Goal: Information Seeking & Learning: Learn about a topic

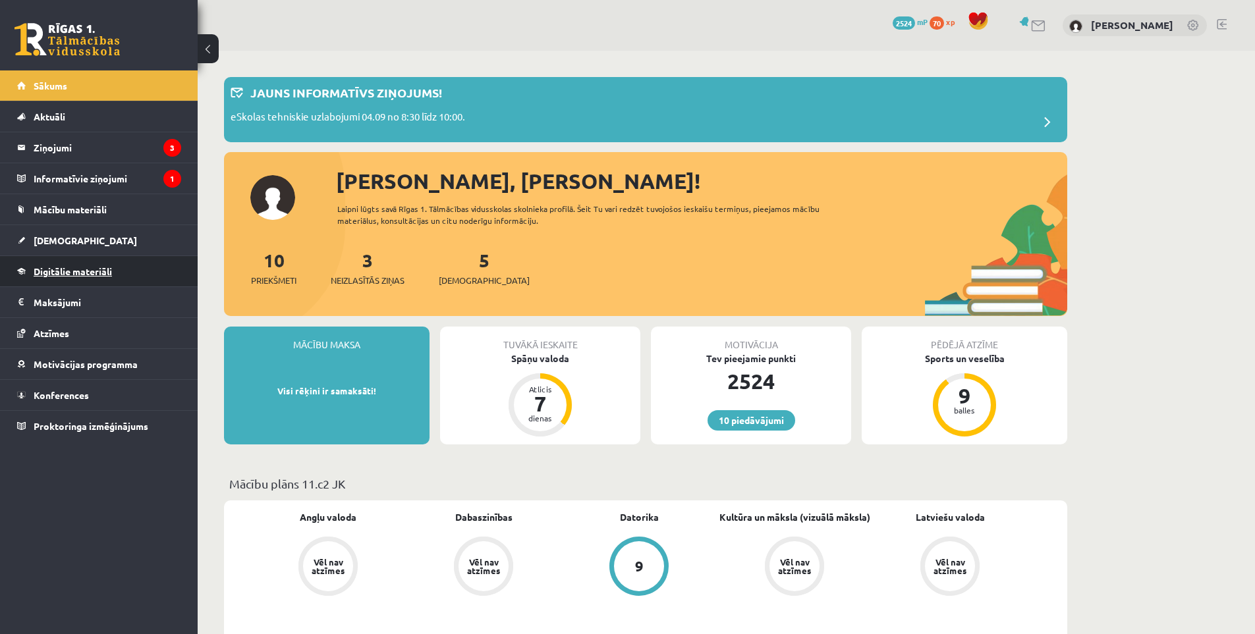
click at [86, 268] on span "Digitālie materiāli" at bounding box center [73, 271] width 78 height 12
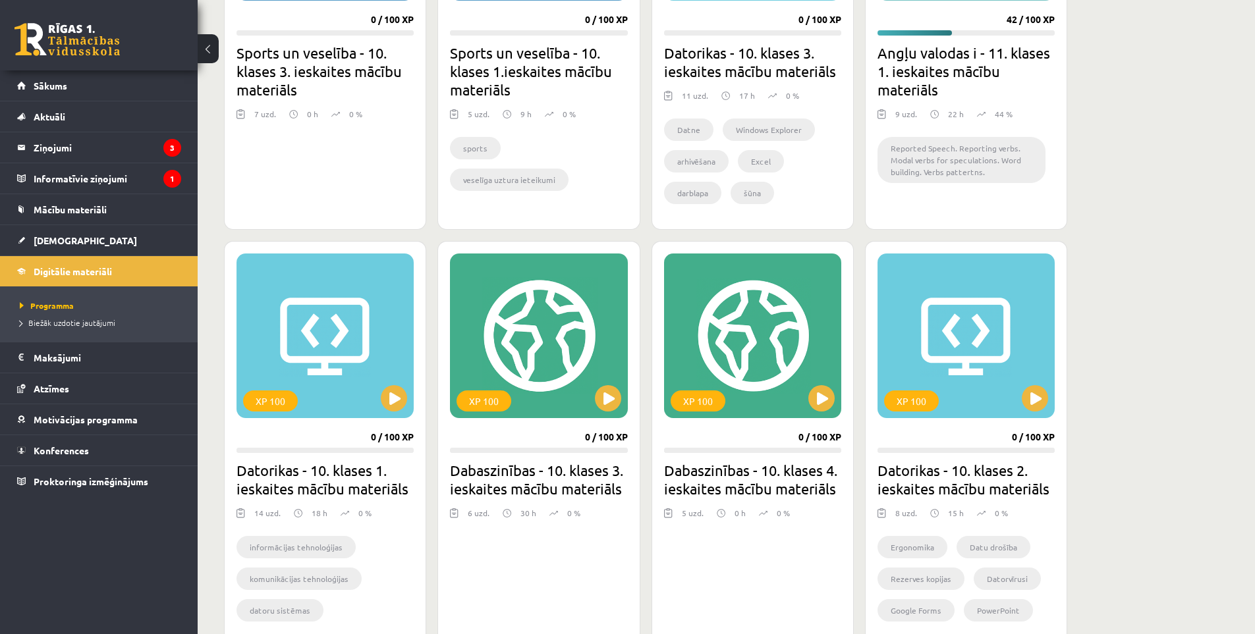
scroll to position [659, 0]
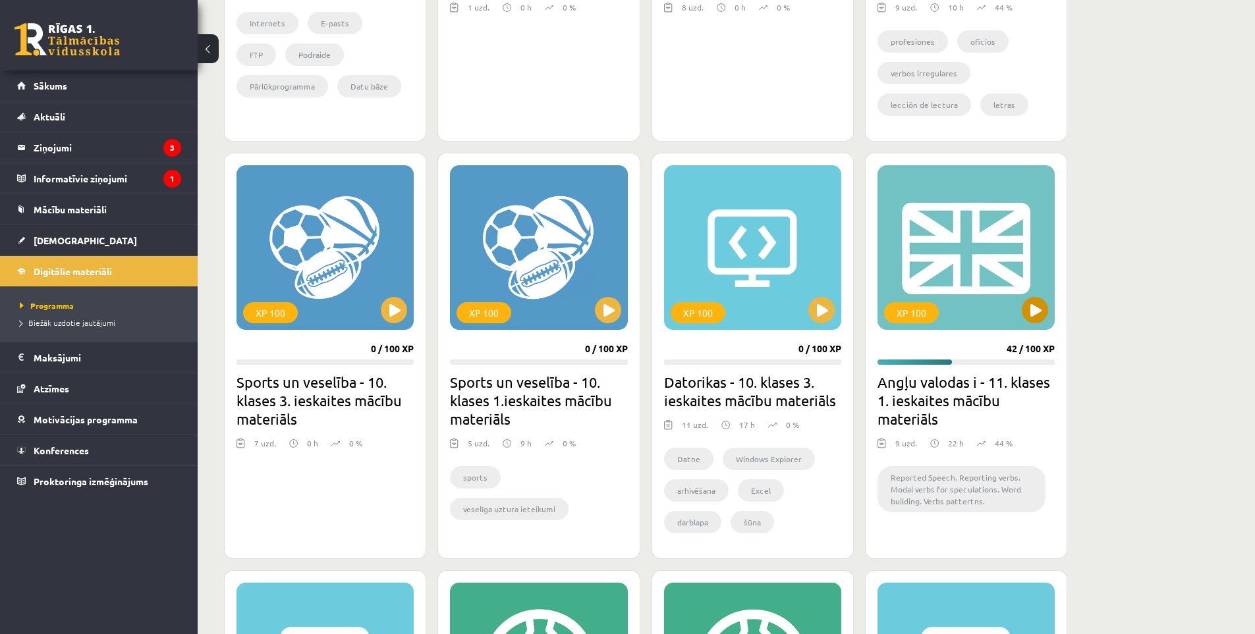
click at [1019, 321] on div "XP 100" at bounding box center [965, 247] width 177 height 165
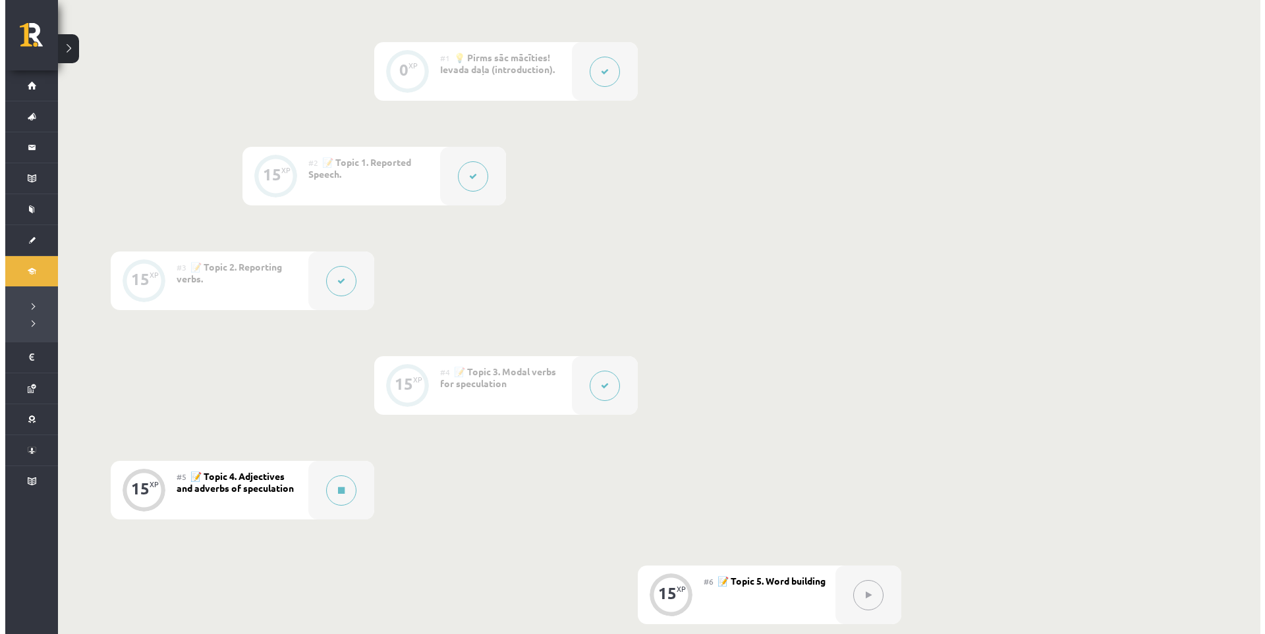
scroll to position [549, 0]
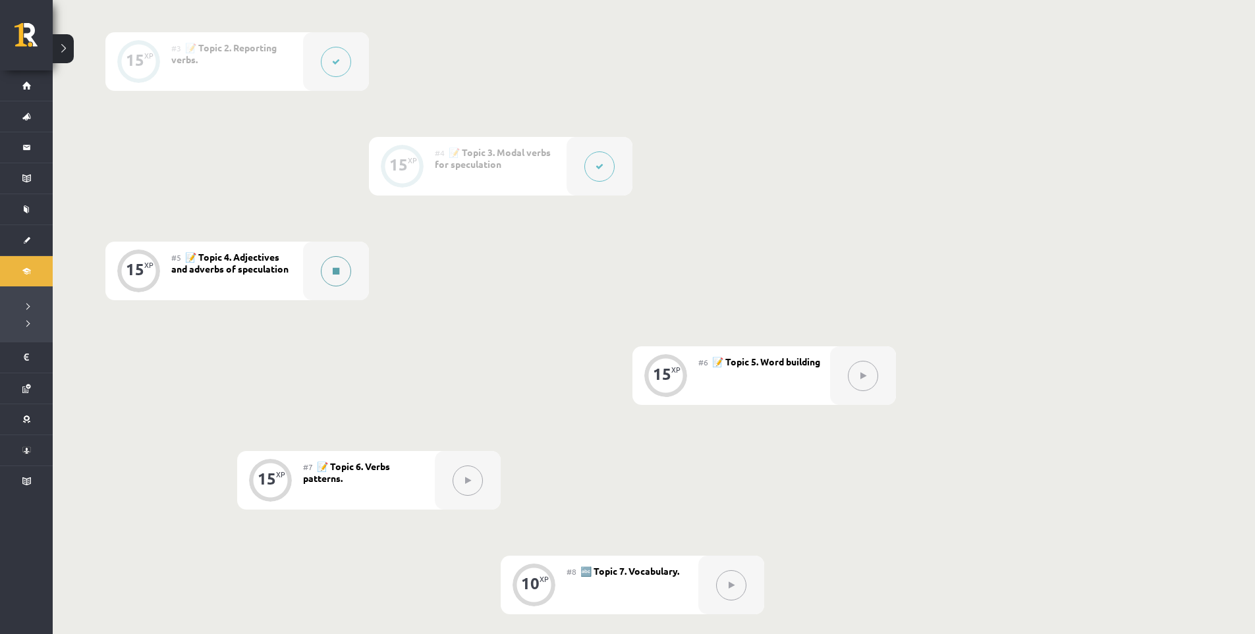
click at [338, 275] on button at bounding box center [336, 271] width 30 height 30
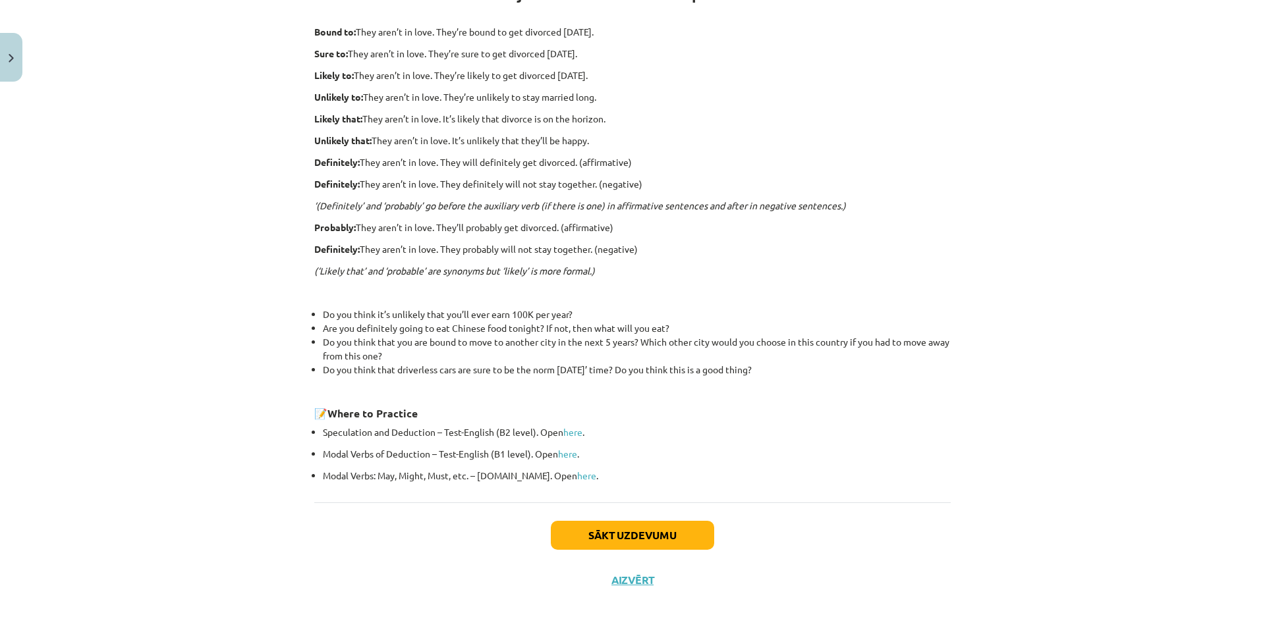
scroll to position [164, 0]
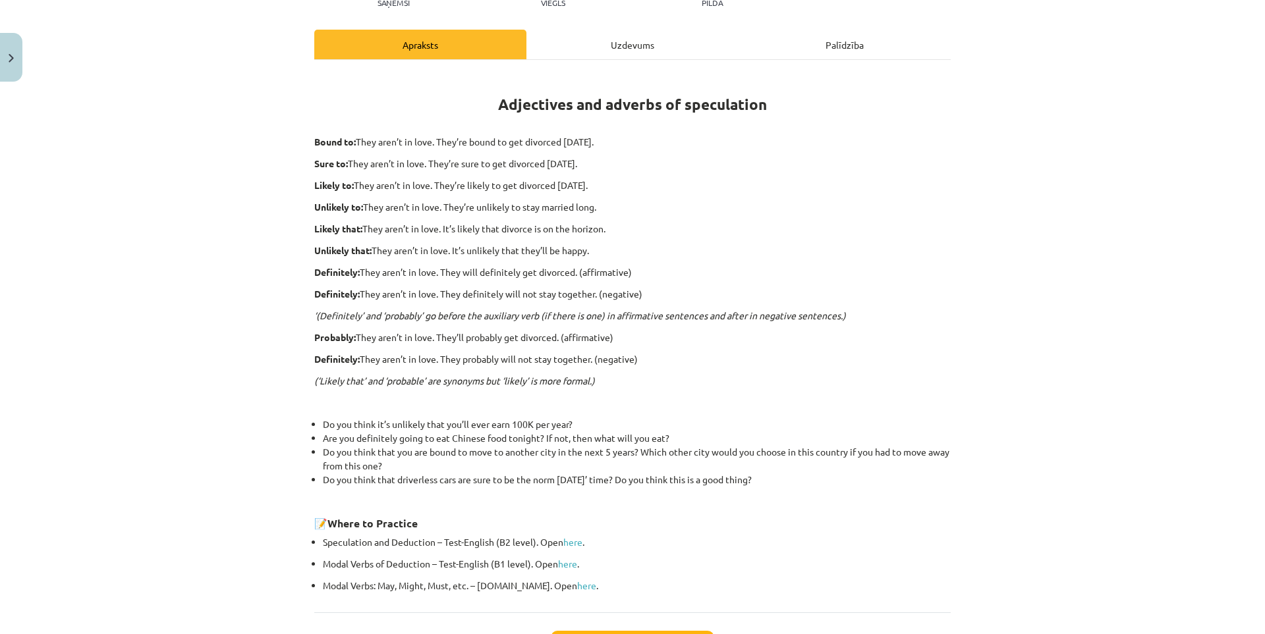
click at [638, 40] on div "Uzdevums" at bounding box center [632, 45] width 212 height 30
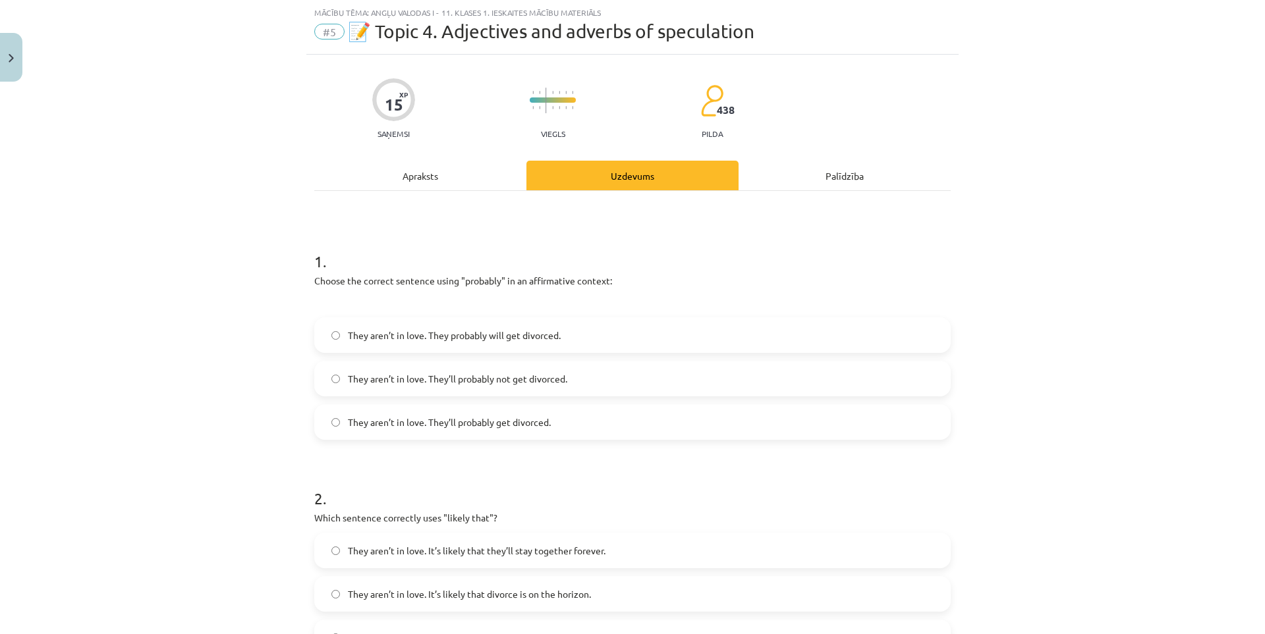
scroll to position [0, 0]
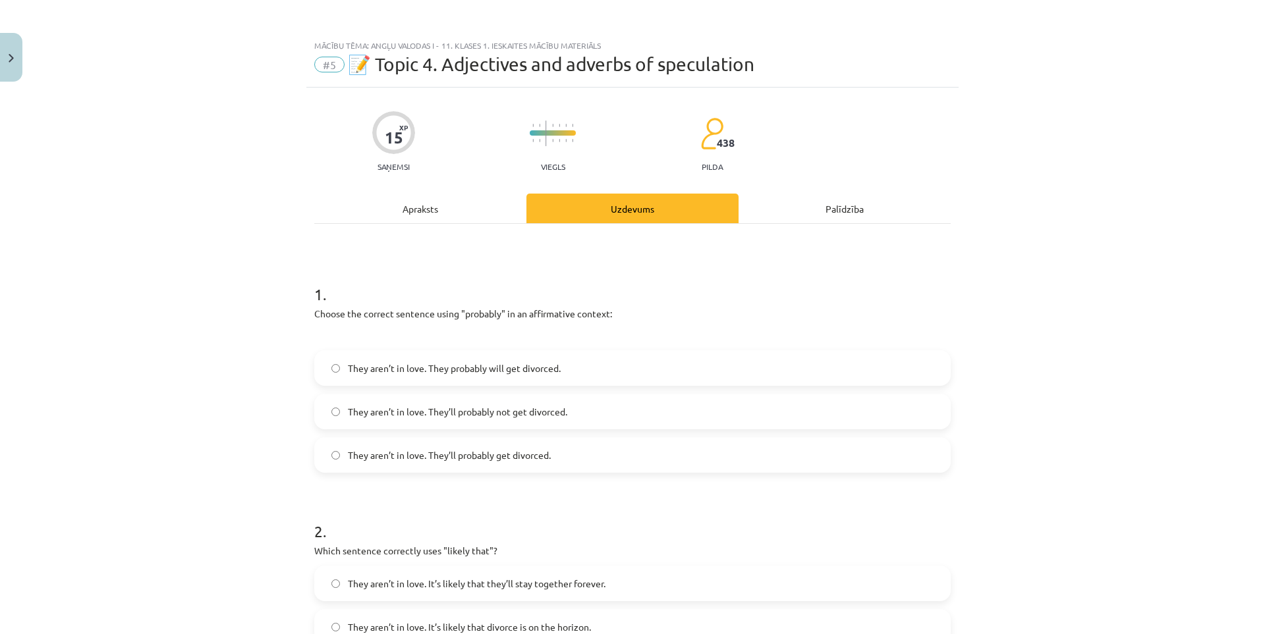
click at [401, 206] on div "Apraksts" at bounding box center [420, 209] width 212 height 30
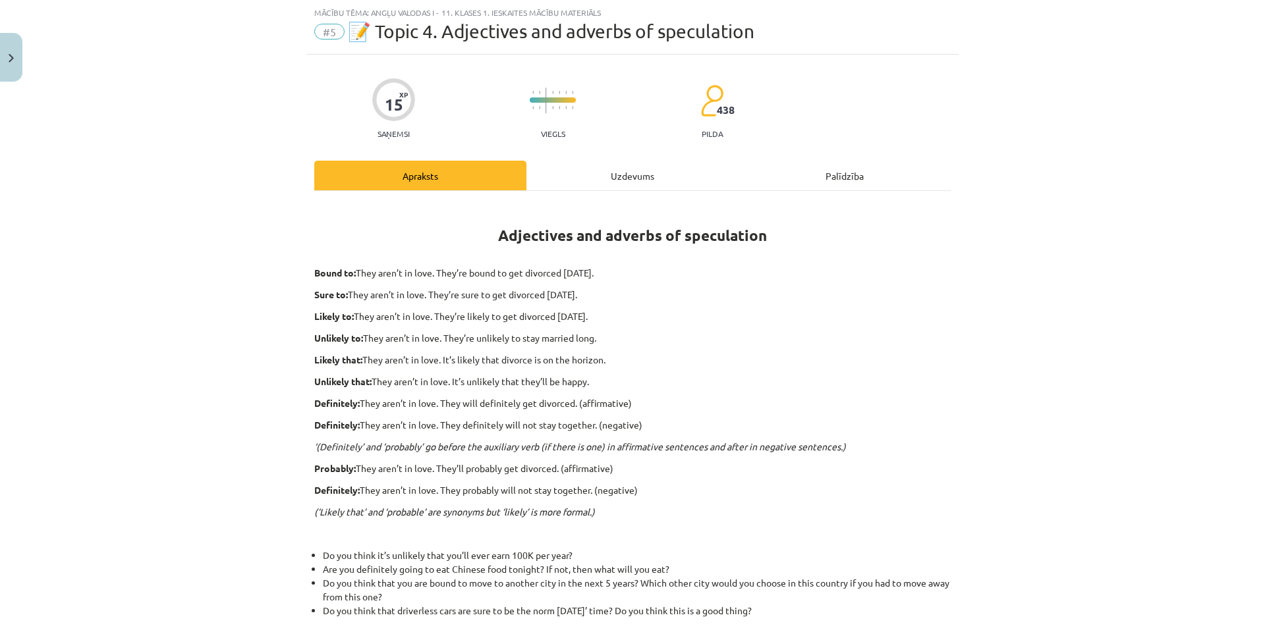
drag, startPoint x: 434, startPoint y: 273, endPoint x: 638, endPoint y: 272, distance: 204.2
click at [638, 272] on p "Bound to: They aren’t in love. They’re bound to get divorced within six months." at bounding box center [632, 273] width 636 height 14
click at [630, 248] on div at bounding box center [630, 248] width 0 height 0
click at [801, 282] on div "Adjectives and adverbs of speculation Bound to: They aren’t in love. They’re bo…" at bounding box center [632, 463] width 636 height 521
drag, startPoint x: 470, startPoint y: 274, endPoint x: 505, endPoint y: 275, distance: 34.9
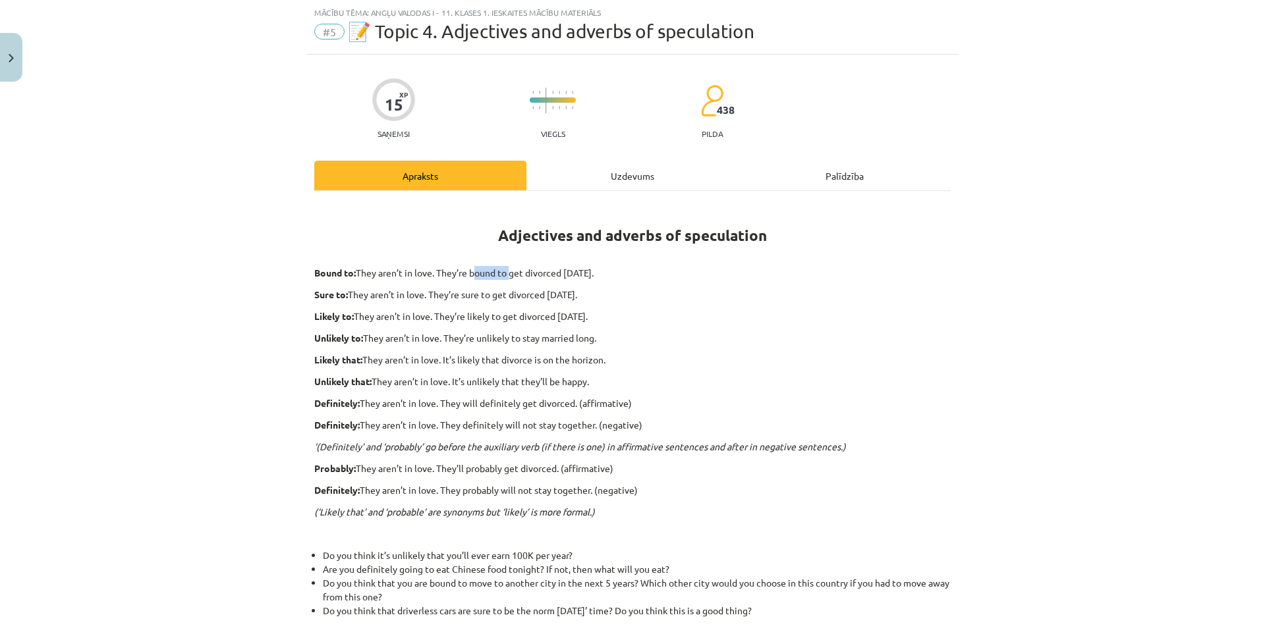
click at [505, 275] on p "Bound to: They aren’t in love. They’re bound to get divorced within six months." at bounding box center [632, 273] width 636 height 14
click at [496, 278] on div at bounding box center [496, 278] width 0 height 0
click at [723, 298] on p "Sure to: They aren’t in love. They’re sure to get divorced within six months." at bounding box center [632, 295] width 636 height 14
drag, startPoint x: 439, startPoint y: 275, endPoint x: 636, endPoint y: 269, distance: 197.1
click at [636, 269] on p "Bound to: They aren’t in love. They’re bound to get divorced within six months." at bounding box center [632, 273] width 636 height 14
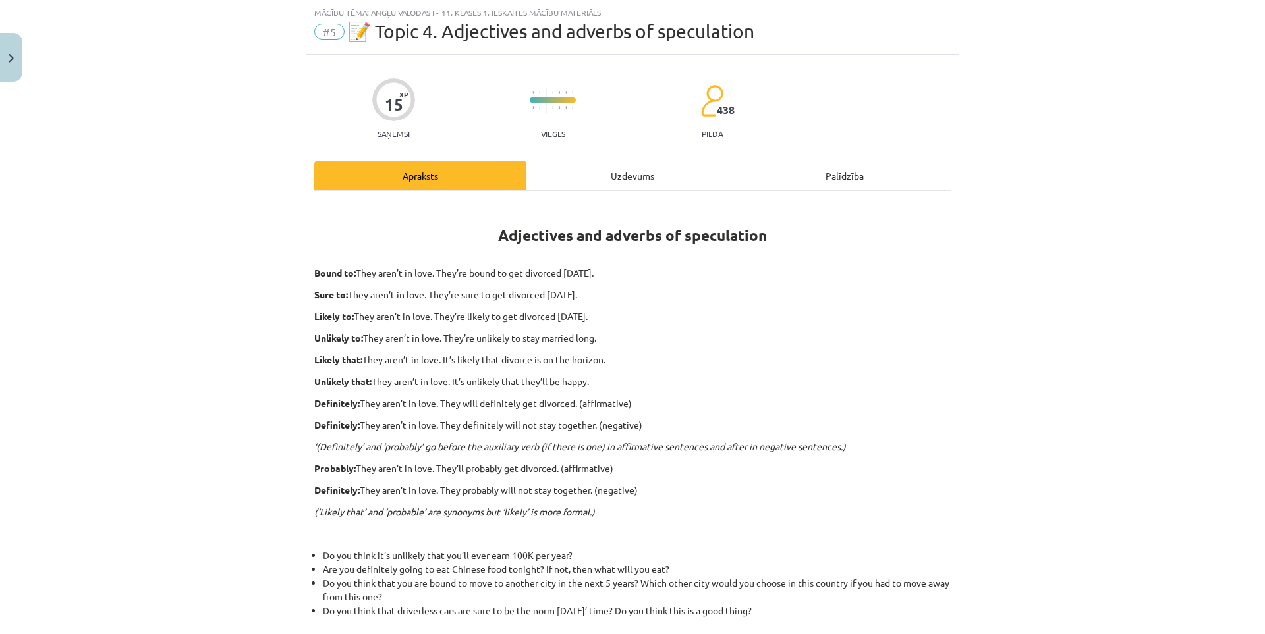
click at [628, 248] on div at bounding box center [628, 248] width 0 height 0
click at [768, 285] on div "Adjectives and adverbs of speculation Bound to: They aren’t in love. They’re bo…" at bounding box center [632, 463] width 636 height 521
drag, startPoint x: 427, startPoint y: 292, endPoint x: 630, endPoint y: 293, distance: 202.9
click at [630, 293] on p "Sure to: They aren’t in love. They’re sure to get divorced within six months." at bounding box center [632, 295] width 636 height 14
click at [621, 270] on div at bounding box center [621, 270] width 0 height 0
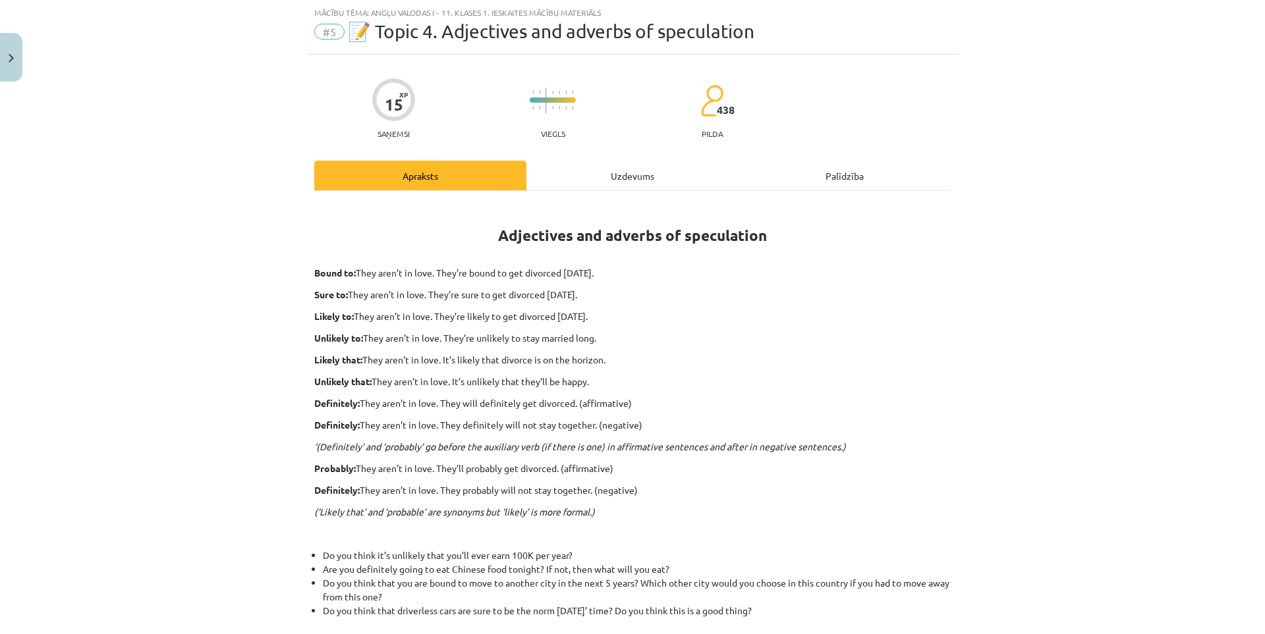
click at [754, 299] on p "Sure to: They aren’t in love. They’re sure to get divorced within six months." at bounding box center [632, 295] width 636 height 14
drag, startPoint x: 435, startPoint y: 317, endPoint x: 551, endPoint y: 324, distance: 115.5
click at [557, 325] on div "Adjectives and adverbs of speculation Bound to: They aren’t in love. They’re bo…" at bounding box center [632, 463] width 636 height 521
click at [434, 312] on p "Likely to: They aren’t in love. They’re likely to get divorced within six month…" at bounding box center [632, 317] width 636 height 14
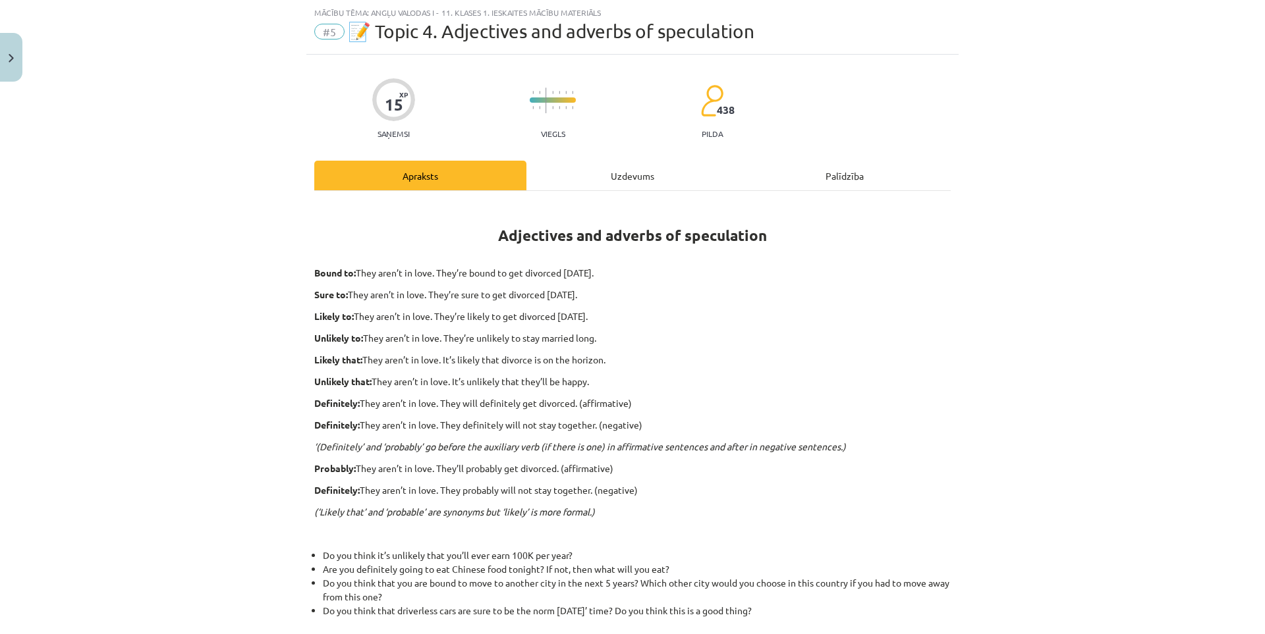
drag, startPoint x: 433, startPoint y: 316, endPoint x: 630, endPoint y: 316, distance: 196.3
click at [630, 316] on p "Likely to: They aren’t in love. They’re likely to get divorced within six month…" at bounding box center [632, 317] width 636 height 14
click at [621, 292] on div at bounding box center [621, 292] width 0 height 0
click at [744, 292] on p "Sure to: They aren’t in love. They’re sure to get divorced within six months." at bounding box center [632, 295] width 636 height 14
drag, startPoint x: 443, startPoint y: 339, endPoint x: 594, endPoint y: 335, distance: 150.9
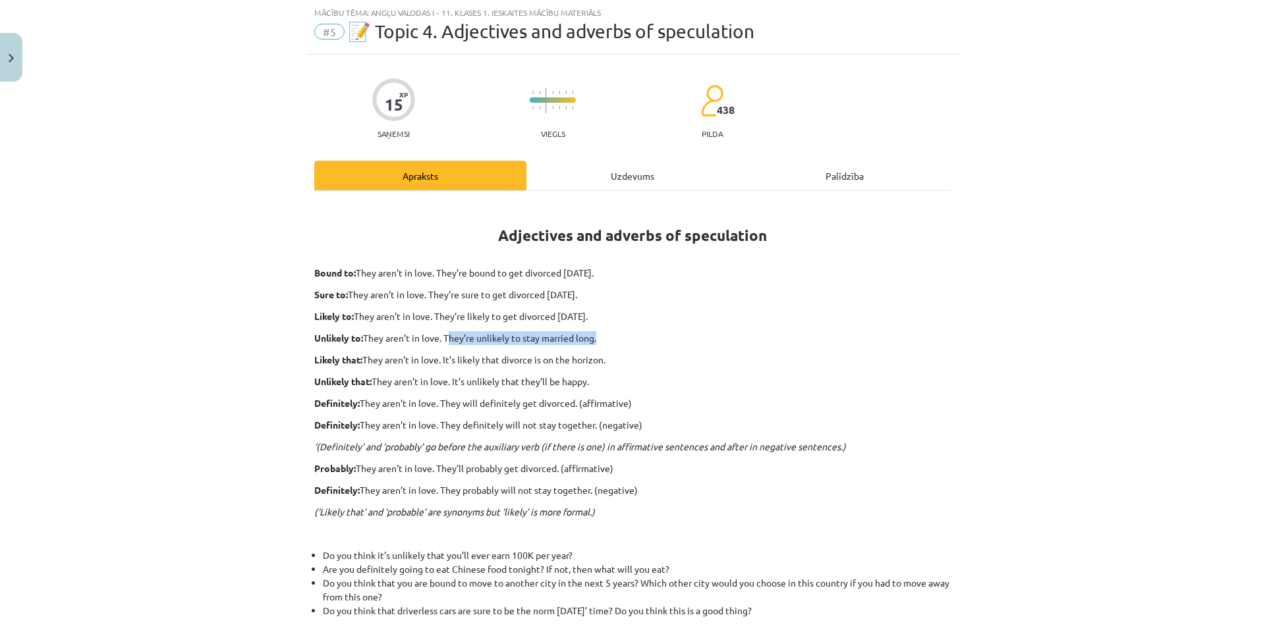
click at [594, 335] on p "Unlikely to: They aren’t in love. They’re unlikely to stay married long." at bounding box center [632, 338] width 636 height 14
click at [585, 314] on div at bounding box center [585, 314] width 0 height 0
click at [716, 344] on p "Unlikely to: They aren’t in love. They’re unlikely to stay married long." at bounding box center [632, 338] width 636 height 14
drag, startPoint x: 437, startPoint y: 359, endPoint x: 607, endPoint y: 358, distance: 169.3
click at [607, 358] on p "Likely that: They aren’t in love. It’s likely that divorce is on the horizon." at bounding box center [632, 360] width 636 height 14
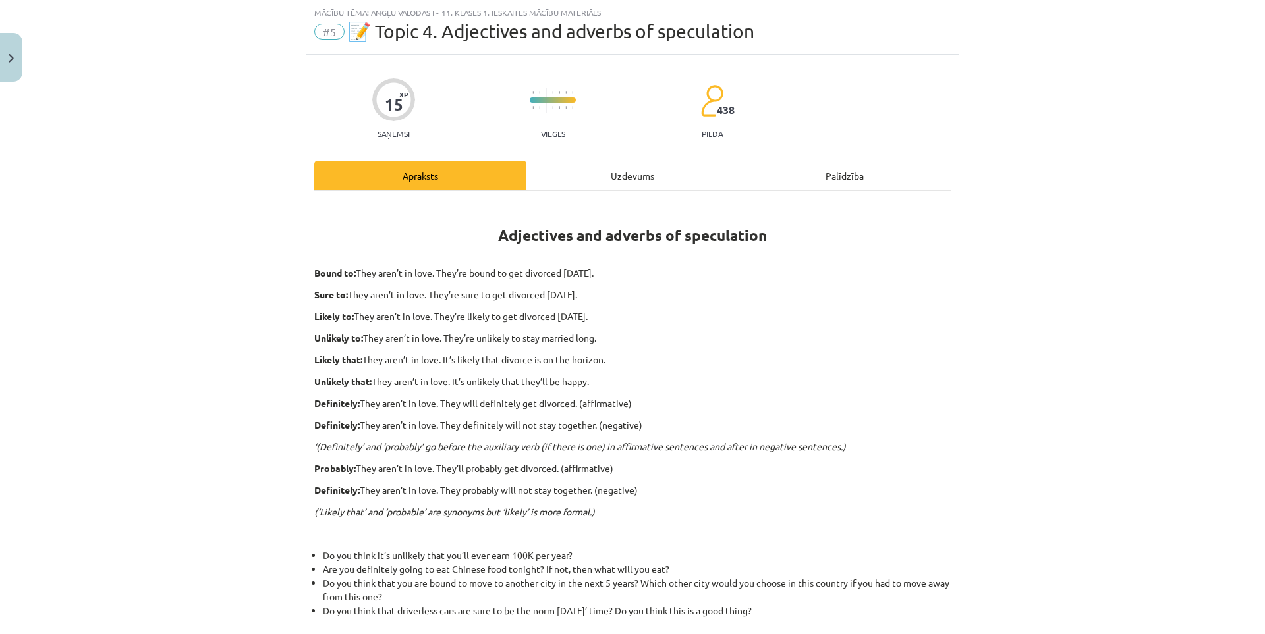
click at [598, 335] on div at bounding box center [598, 335] width 0 height 0
click at [721, 365] on p "Likely that: They aren’t in love. It’s likely that divorce is on the horizon." at bounding box center [632, 360] width 636 height 14
drag, startPoint x: 450, startPoint y: 379, endPoint x: 588, endPoint y: 379, distance: 138.3
click at [588, 379] on p "Unlikely that: They aren’t in love. It’s unlikely that they’ll be happy." at bounding box center [632, 382] width 636 height 14
click at [580, 357] on div at bounding box center [580, 357] width 0 height 0
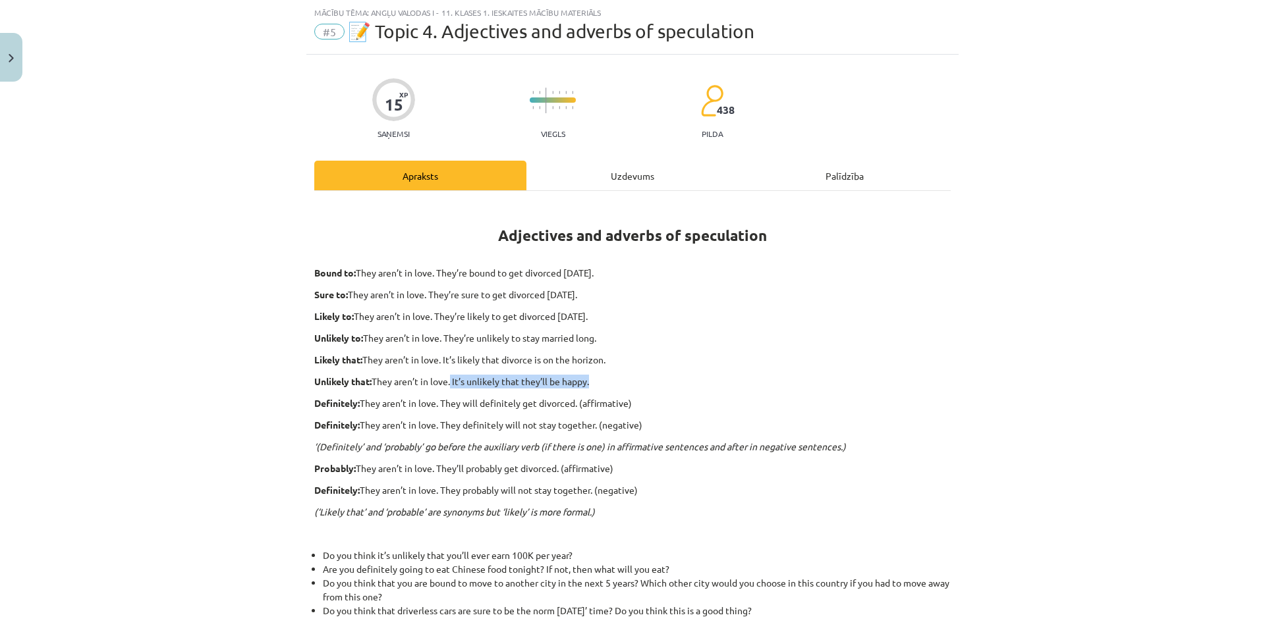
click at [739, 377] on p "Unlikely that: They aren’t in love. It’s unlikely that they’ll be happy." at bounding box center [632, 382] width 636 height 14
drag, startPoint x: 439, startPoint y: 403, endPoint x: 638, endPoint y: 401, distance: 199.0
click at [638, 401] on p "Definitely: They aren’t in love. They will definitely get divorced. (affirmativ…" at bounding box center [632, 404] width 636 height 14
click at [630, 379] on div at bounding box center [630, 379] width 0 height 0
click at [743, 401] on p "Definitely: They aren’t in love. They will definitely get divorced. (affirmativ…" at bounding box center [632, 404] width 636 height 14
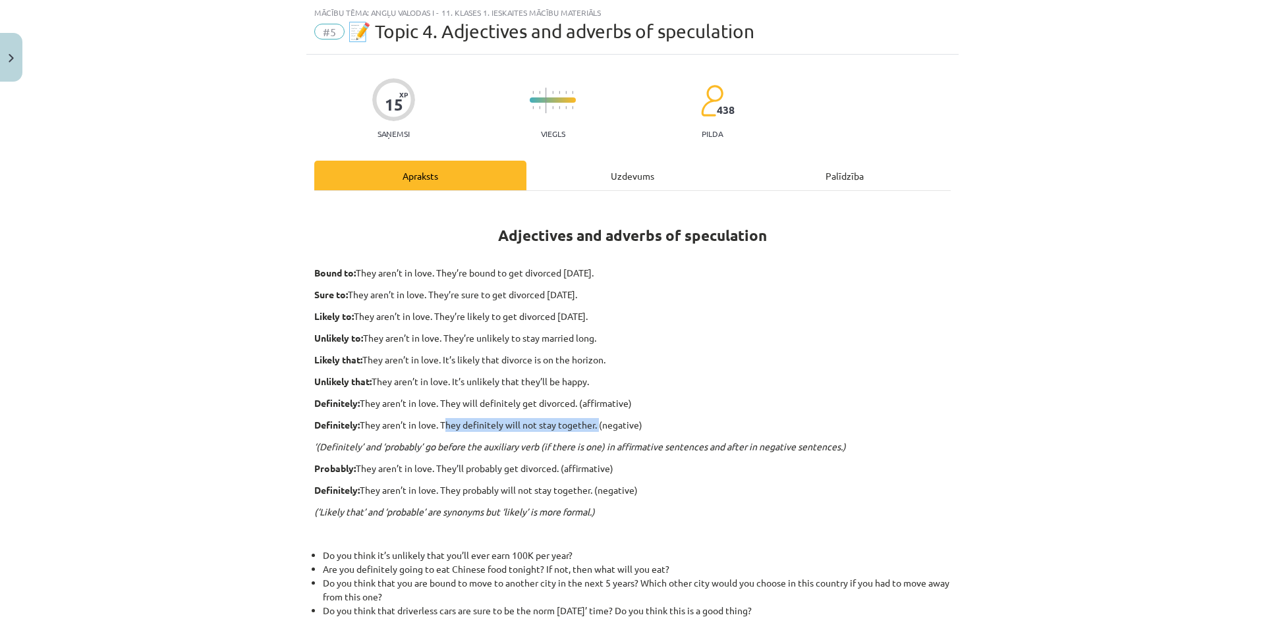
drag, startPoint x: 439, startPoint y: 422, endPoint x: 595, endPoint y: 422, distance: 156.1
click at [595, 422] on p "Definitely: They aren’t in love. They definitely will not stay together. (negat…" at bounding box center [632, 425] width 636 height 14
click at [586, 401] on div at bounding box center [586, 401] width 0 height 0
drag, startPoint x: 793, startPoint y: 394, endPoint x: 658, endPoint y: 319, distance: 154.5
click at [791, 395] on div "Adjectives and adverbs of speculation Bound to: They aren’t in love. They’re bo…" at bounding box center [632, 463] width 636 height 521
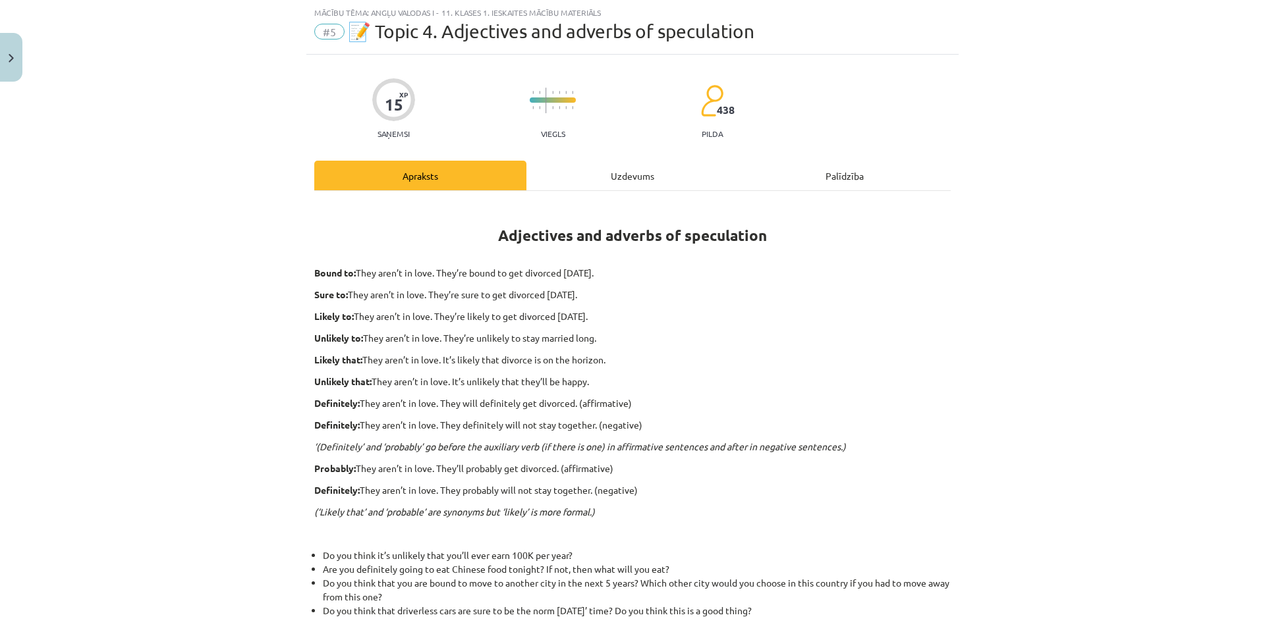
click at [619, 181] on div "Uzdevums" at bounding box center [632, 176] width 212 height 30
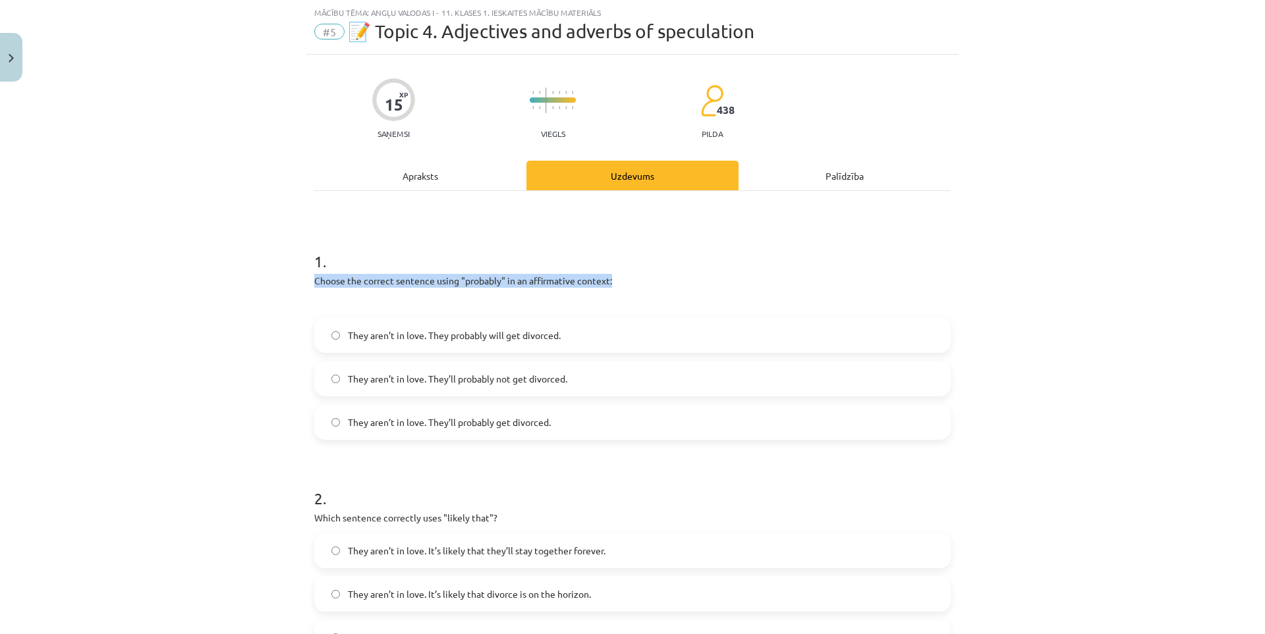
drag, startPoint x: 307, startPoint y: 281, endPoint x: 609, endPoint y: 283, distance: 301.7
click at [600, 287] on div at bounding box center [600, 287] width 0 height 0
click at [699, 288] on div "Choose the correct sentence using "probably" in an affirmative context:" at bounding box center [632, 292] width 636 height 36
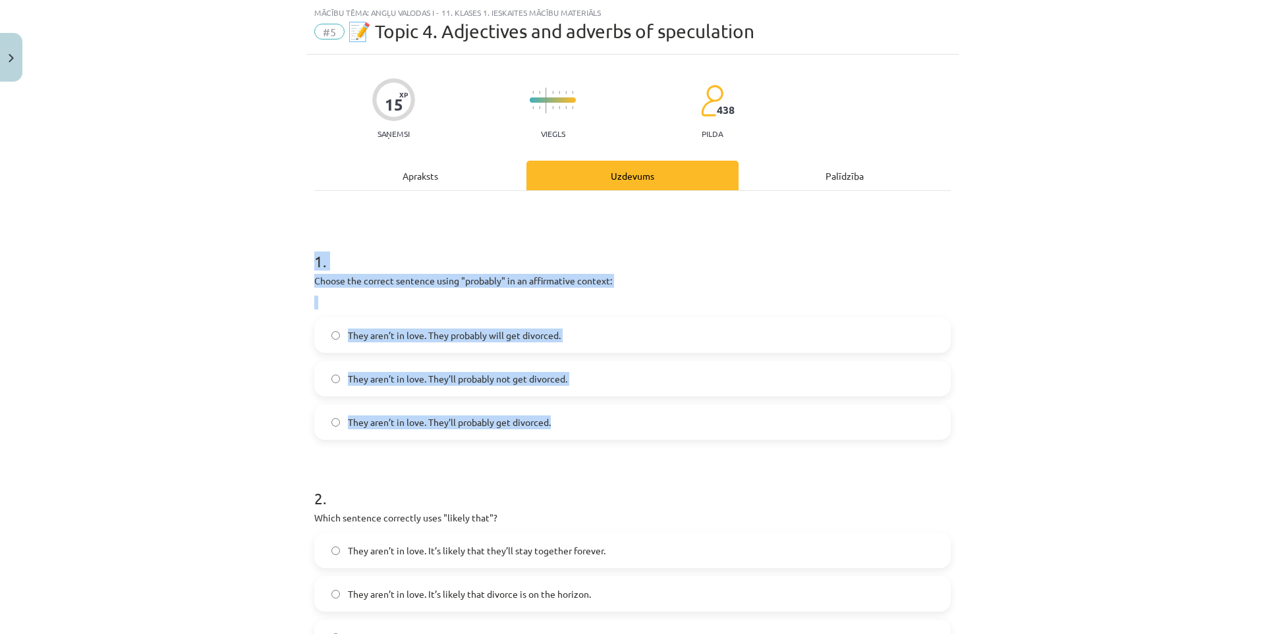
drag, startPoint x: 322, startPoint y: 267, endPoint x: 572, endPoint y: 433, distance: 300.7
copy div "1 . Choose the correct sentence using "probably" in an affirmative context: The…"
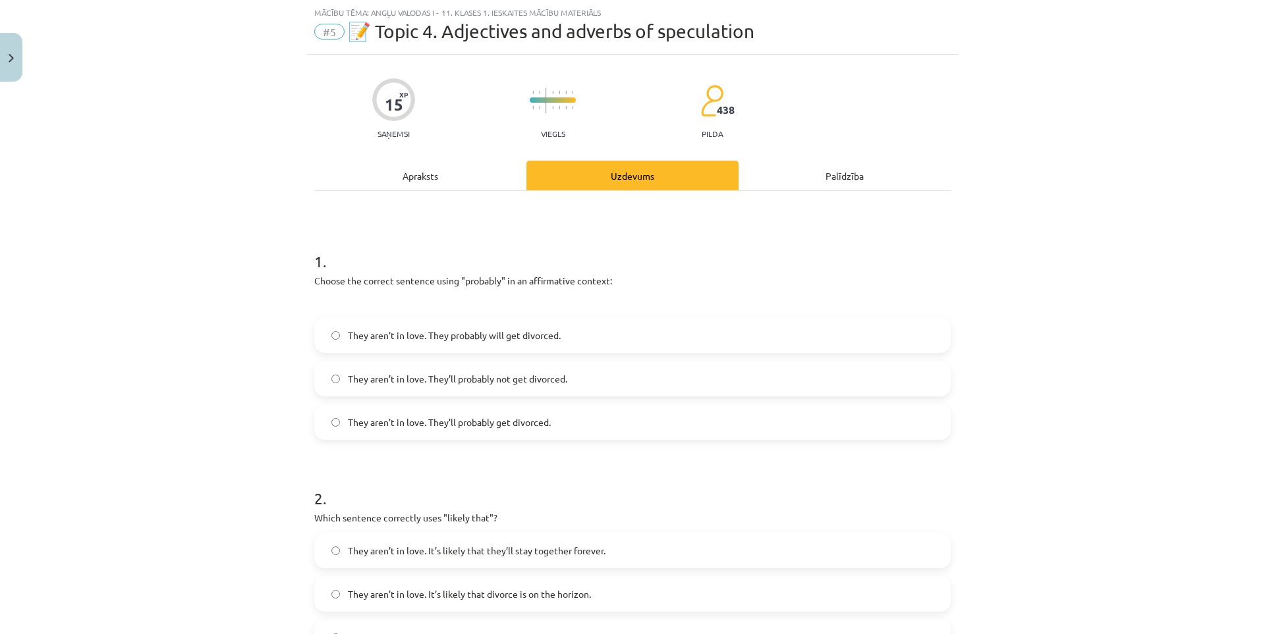
click at [410, 421] on span "They aren’t in love. They’ll probably get divorced." at bounding box center [449, 423] width 203 height 14
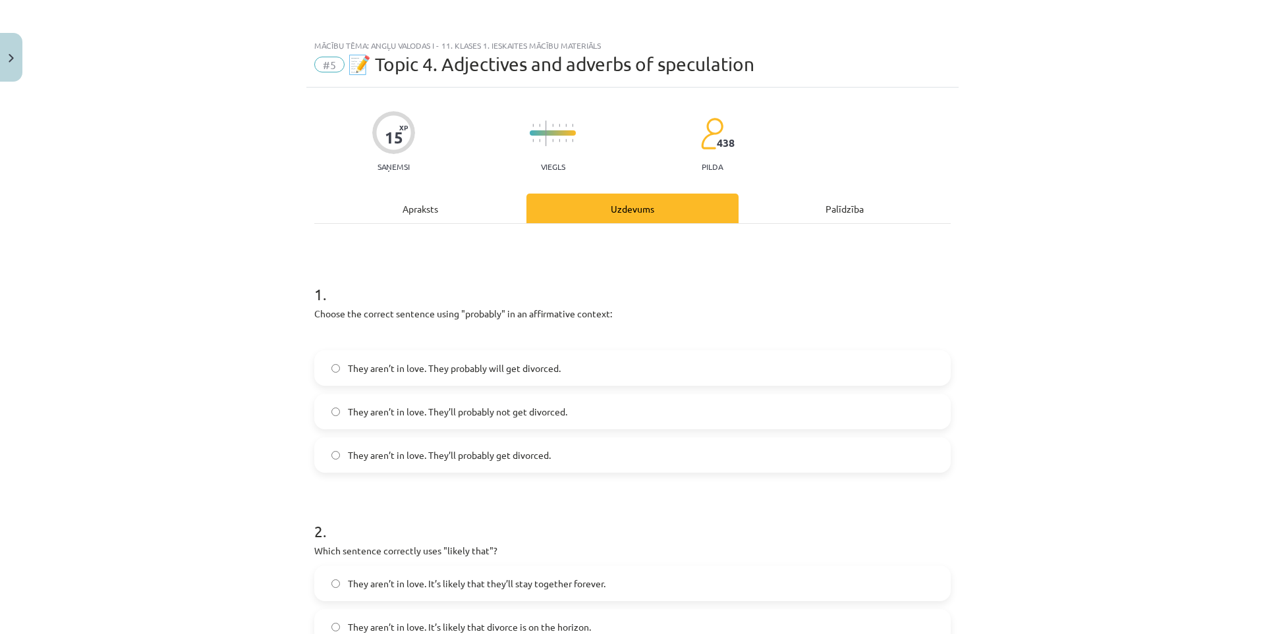
scroll to position [219, 0]
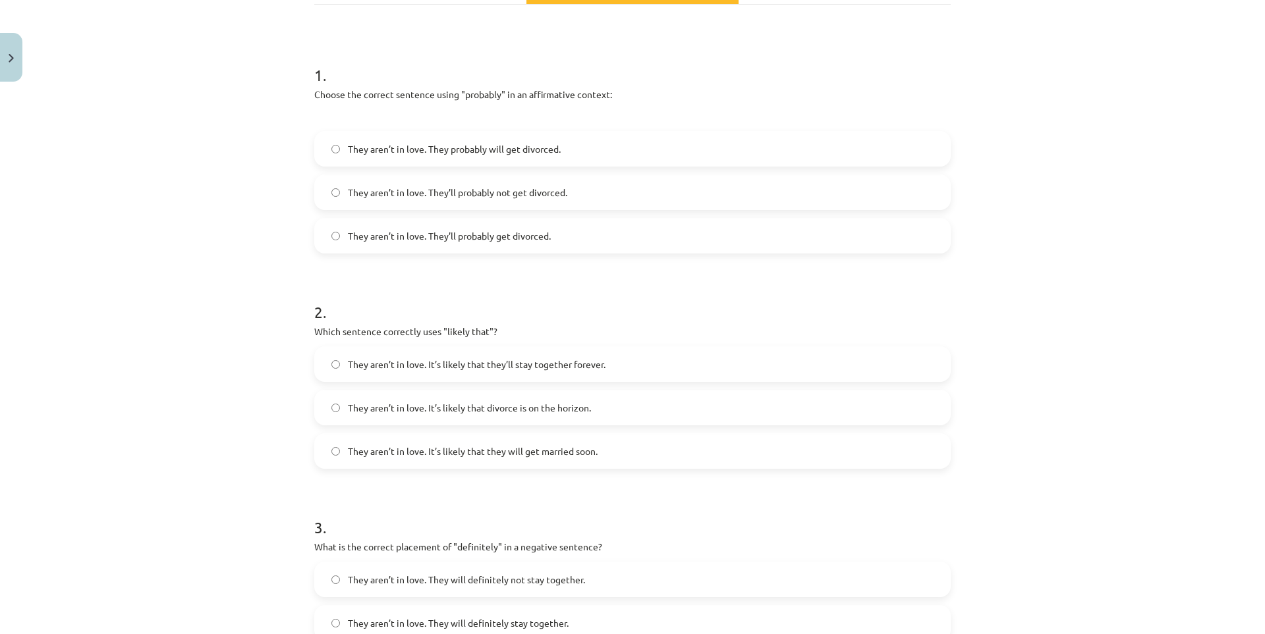
click at [556, 409] on span "They aren’t in love. It’s likely that divorce is on the horizon." at bounding box center [469, 408] width 243 height 14
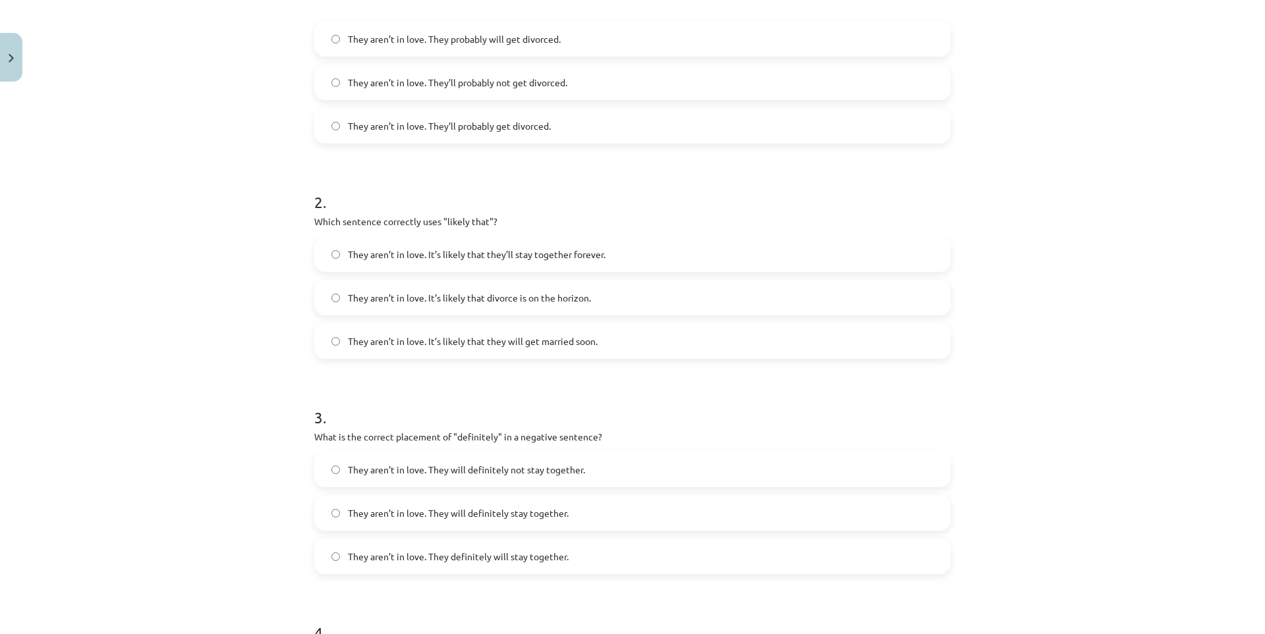
scroll to position [439, 0]
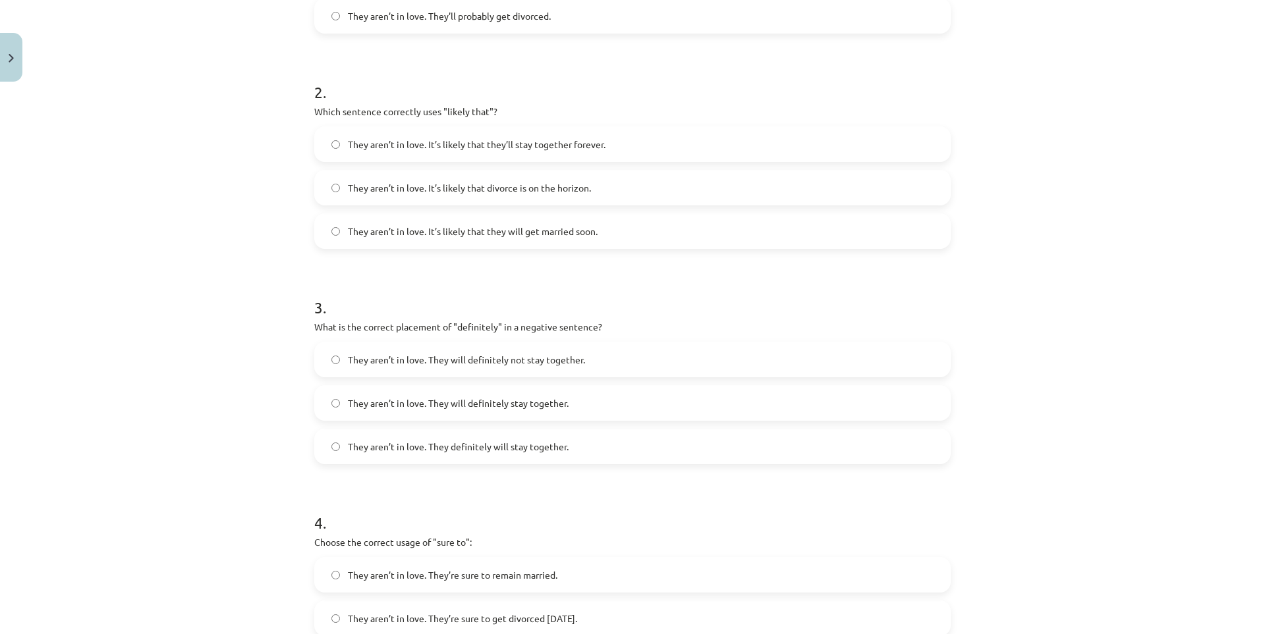
click at [524, 356] on span "They aren’t in love. They will definitely not stay together." at bounding box center [466, 360] width 237 height 14
click at [553, 363] on span "They aren’t in love. They will definitely not stay together." at bounding box center [466, 360] width 237 height 14
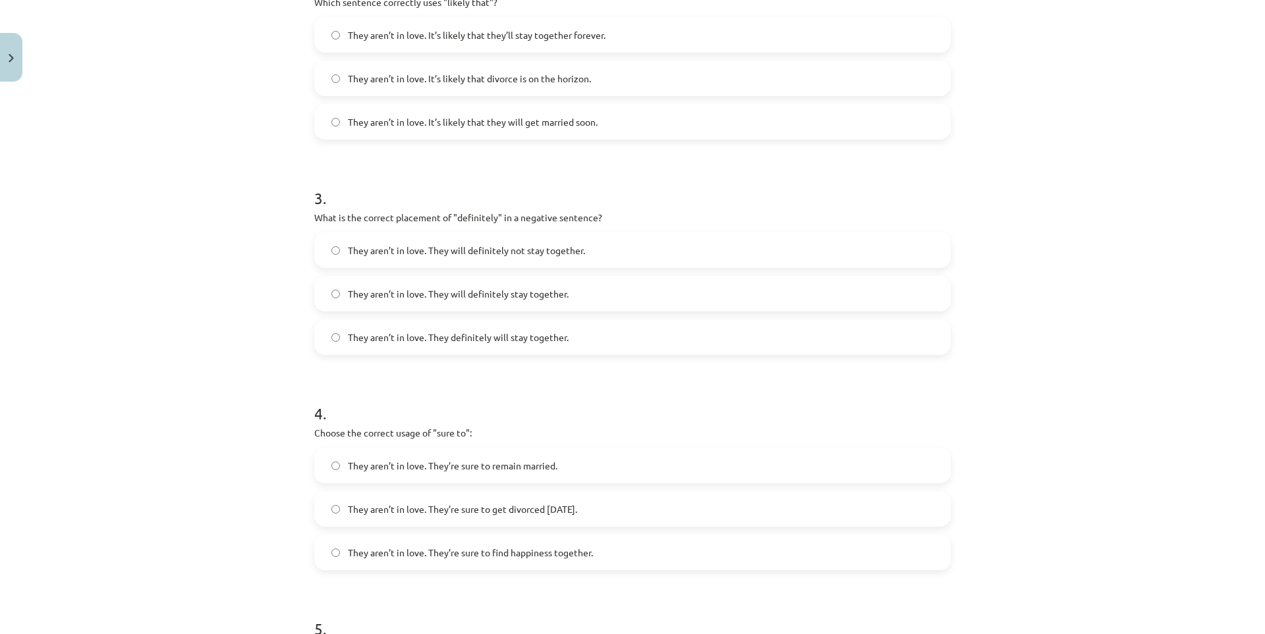
scroll to position [659, 0]
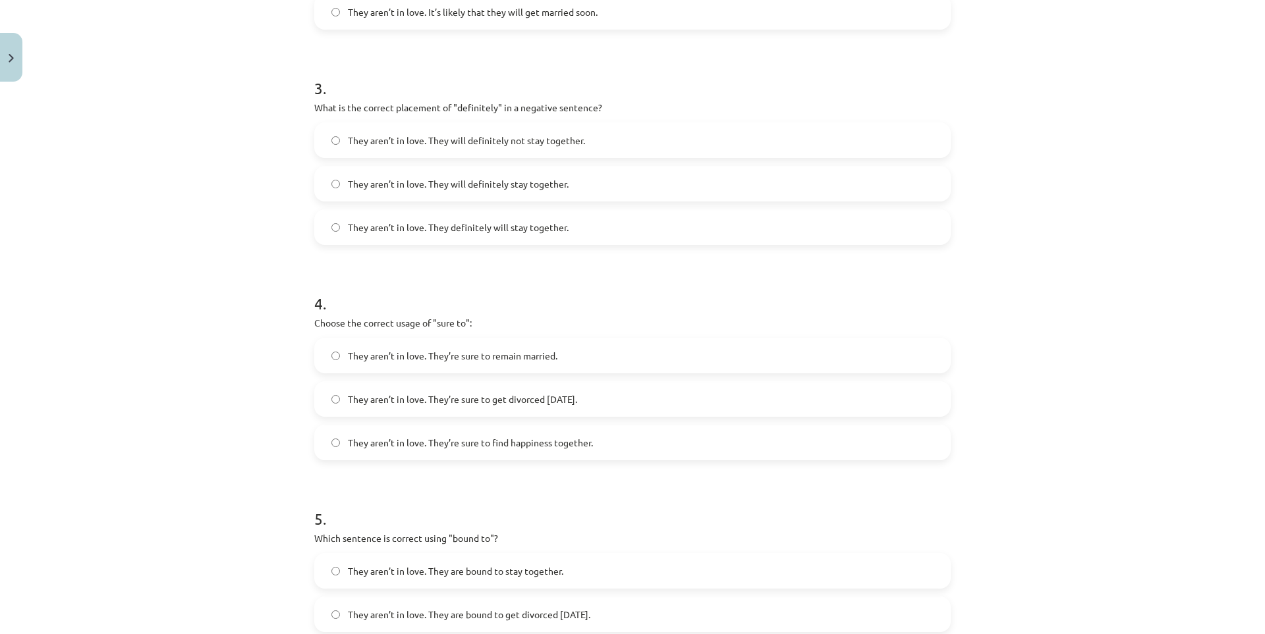
click at [507, 401] on span "They aren’t in love. They’re sure to get divorced within six months." at bounding box center [462, 400] width 229 height 14
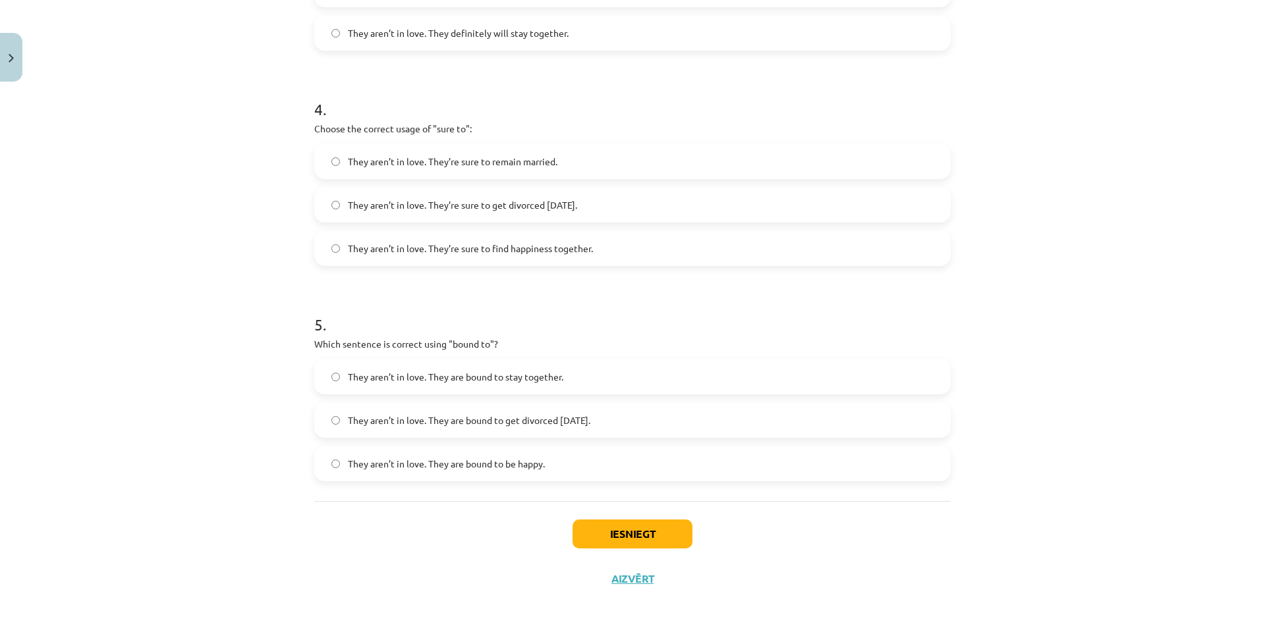
click at [491, 428] on label "They aren’t in love. They are bound to get divorced within six months." at bounding box center [633, 420] width 634 height 33
click at [625, 528] on button "Iesniegt" at bounding box center [632, 534] width 120 height 29
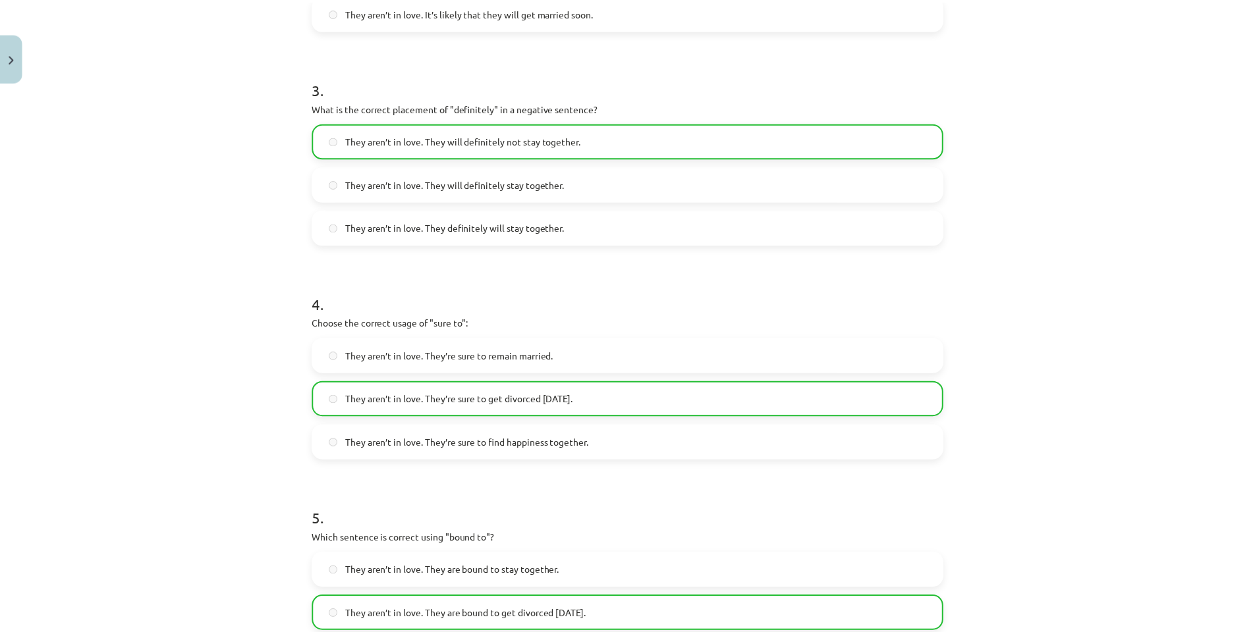
scroll to position [895, 0]
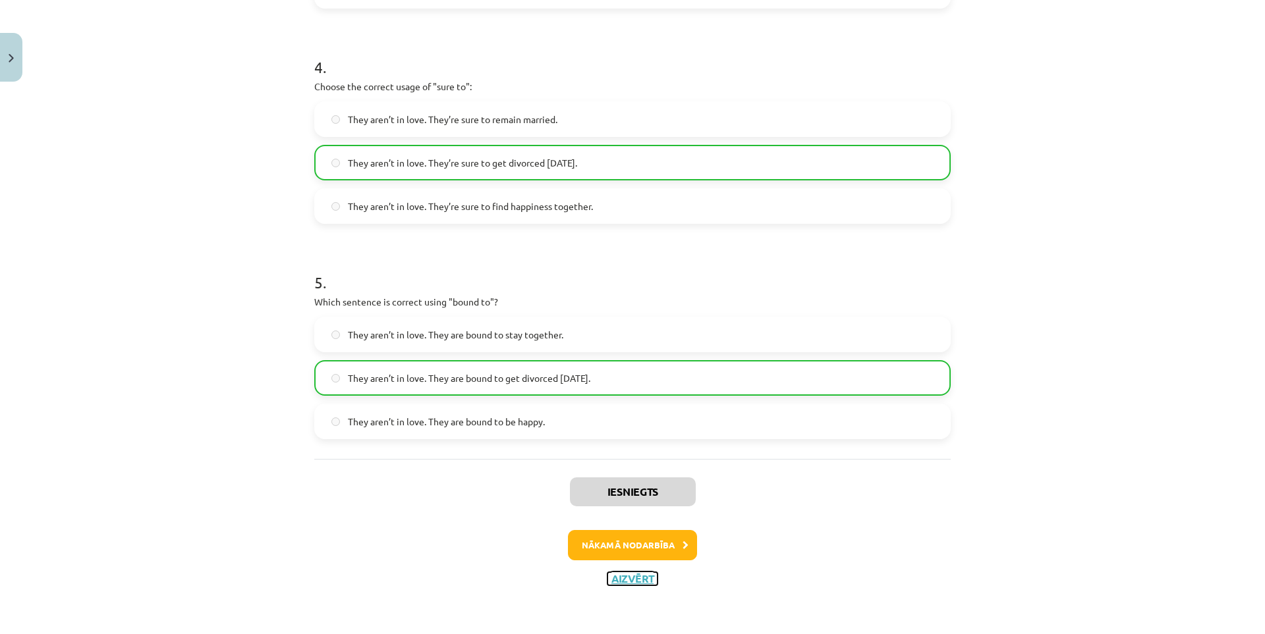
click at [640, 583] on button "Aizvērt" at bounding box center [632, 578] width 50 height 13
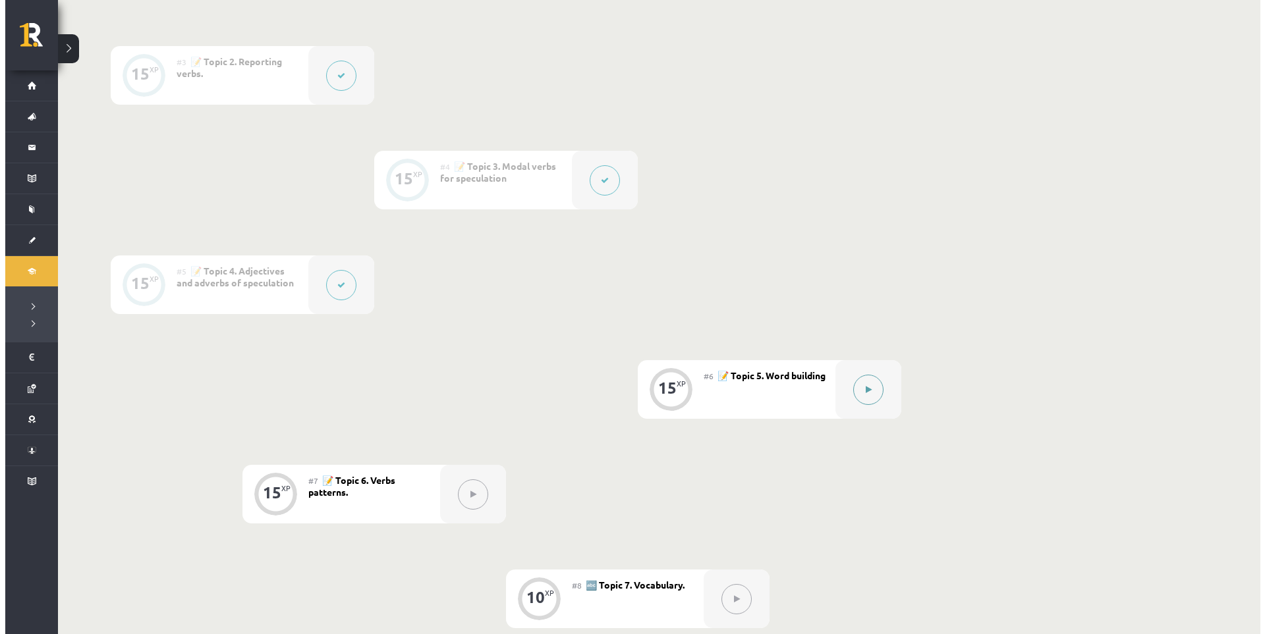
scroll to position [754, 0]
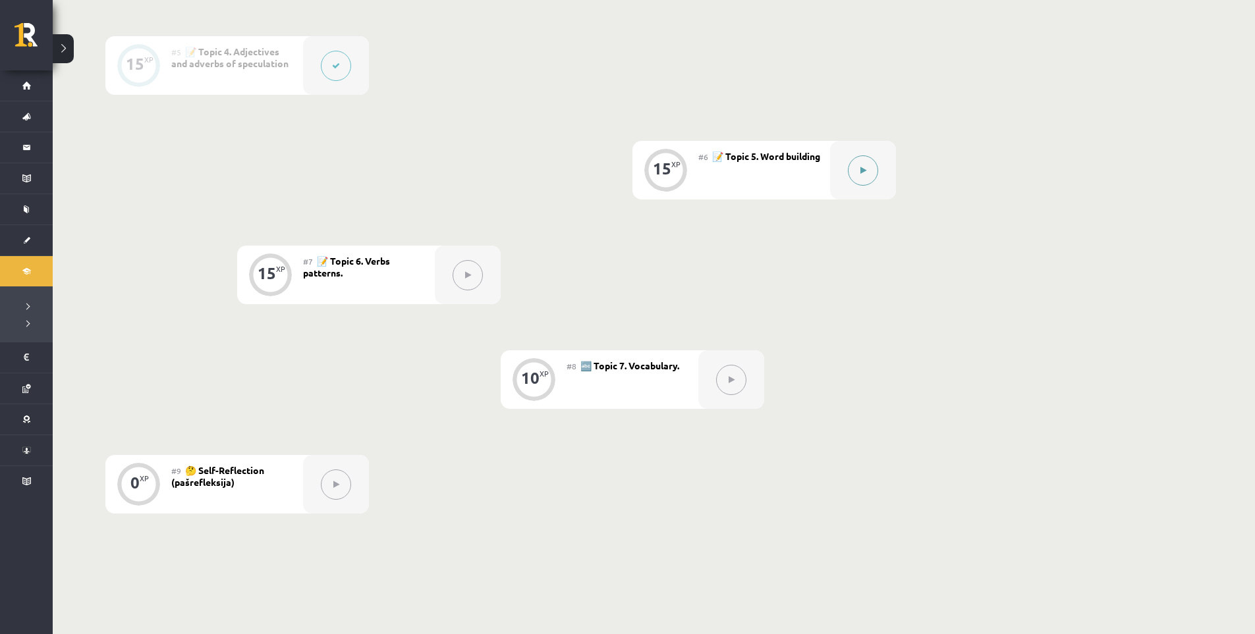
click at [848, 179] on div at bounding box center [863, 170] width 66 height 59
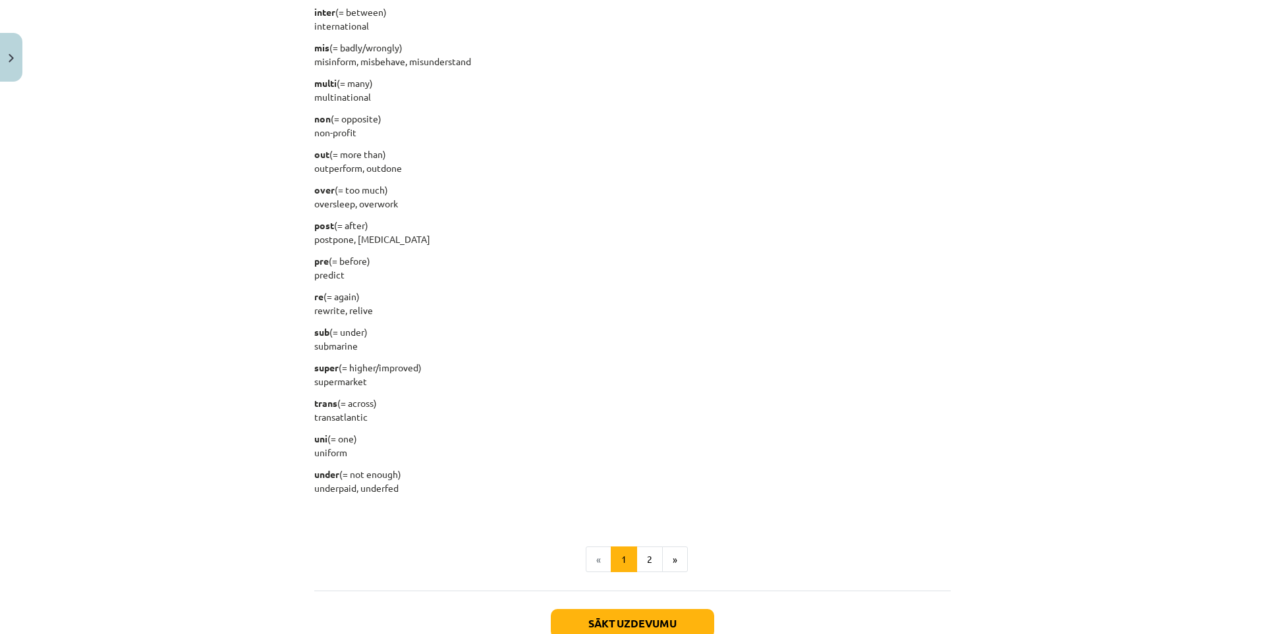
scroll to position [1517, 0]
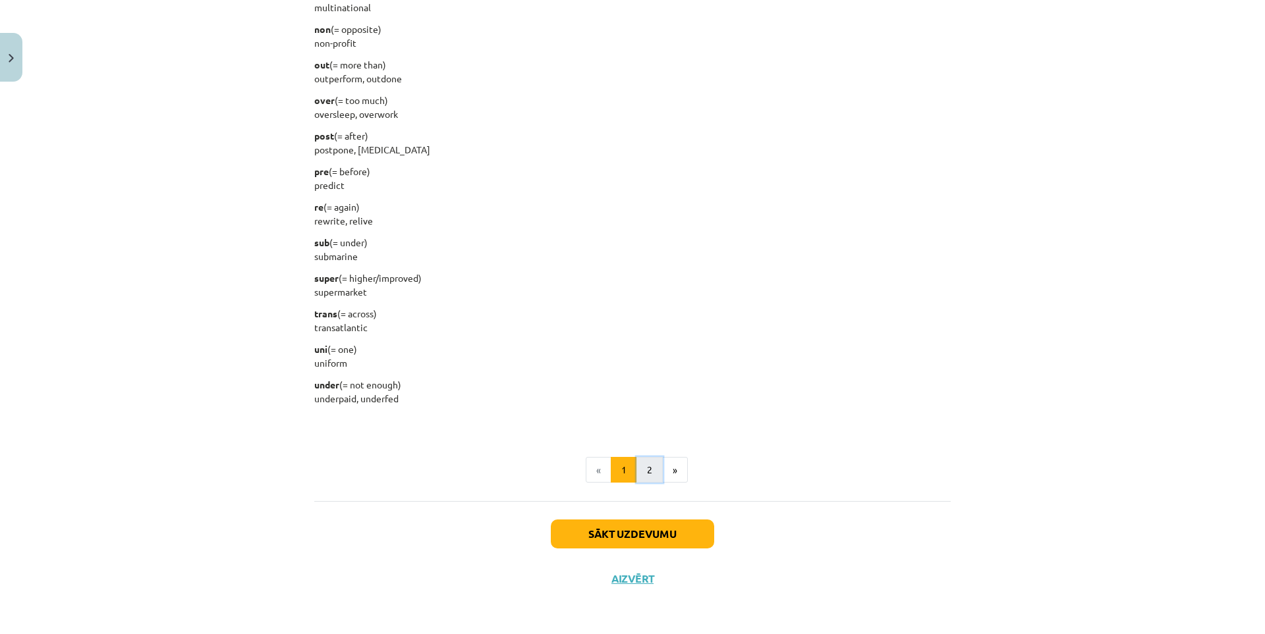
click at [653, 475] on button "2" at bounding box center [649, 470] width 26 height 26
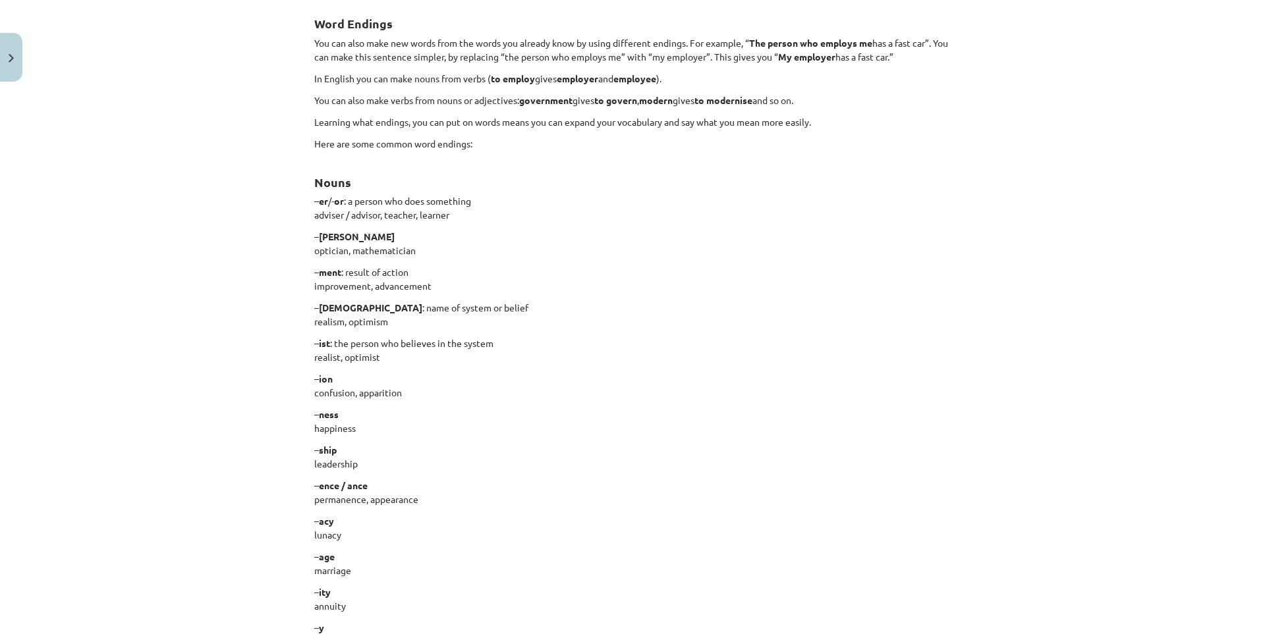
scroll to position [0, 0]
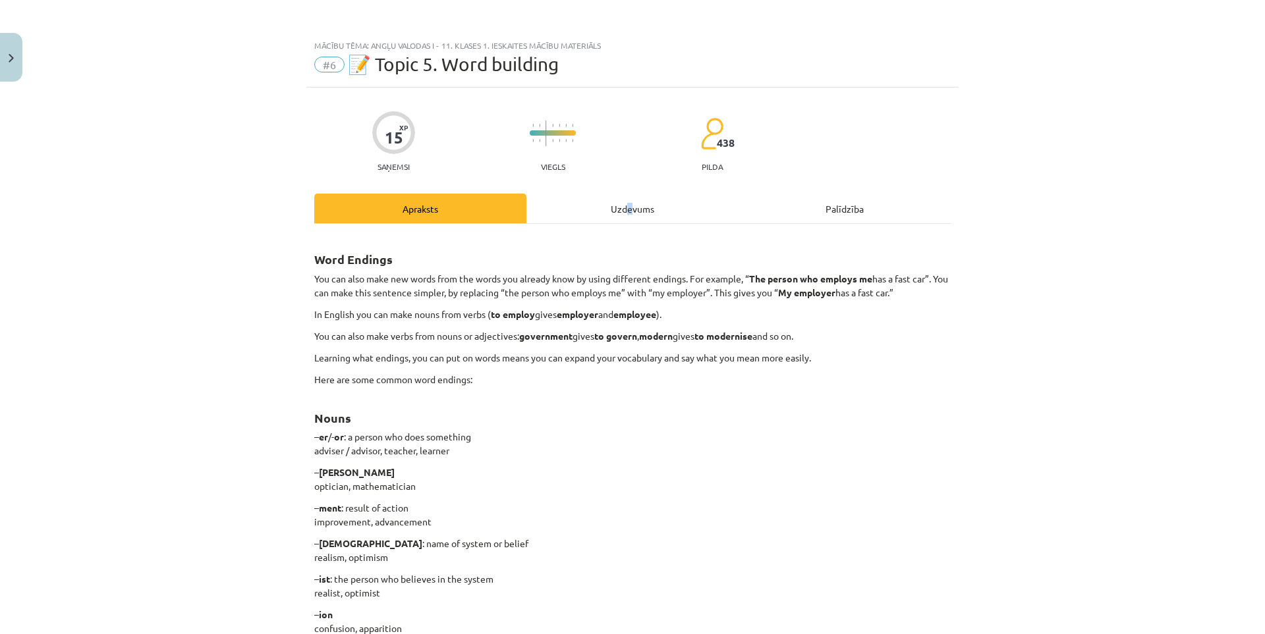
click at [626, 212] on div "Uzdevums" at bounding box center [632, 209] width 212 height 30
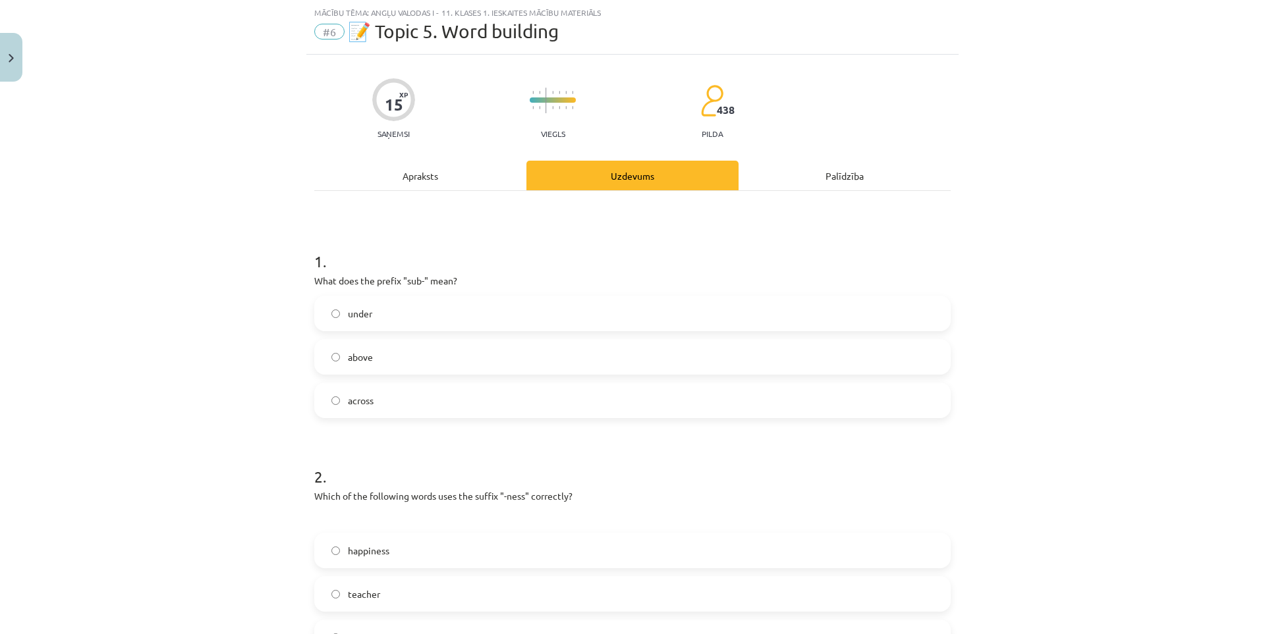
click at [443, 182] on div "Apraksts" at bounding box center [420, 176] width 212 height 30
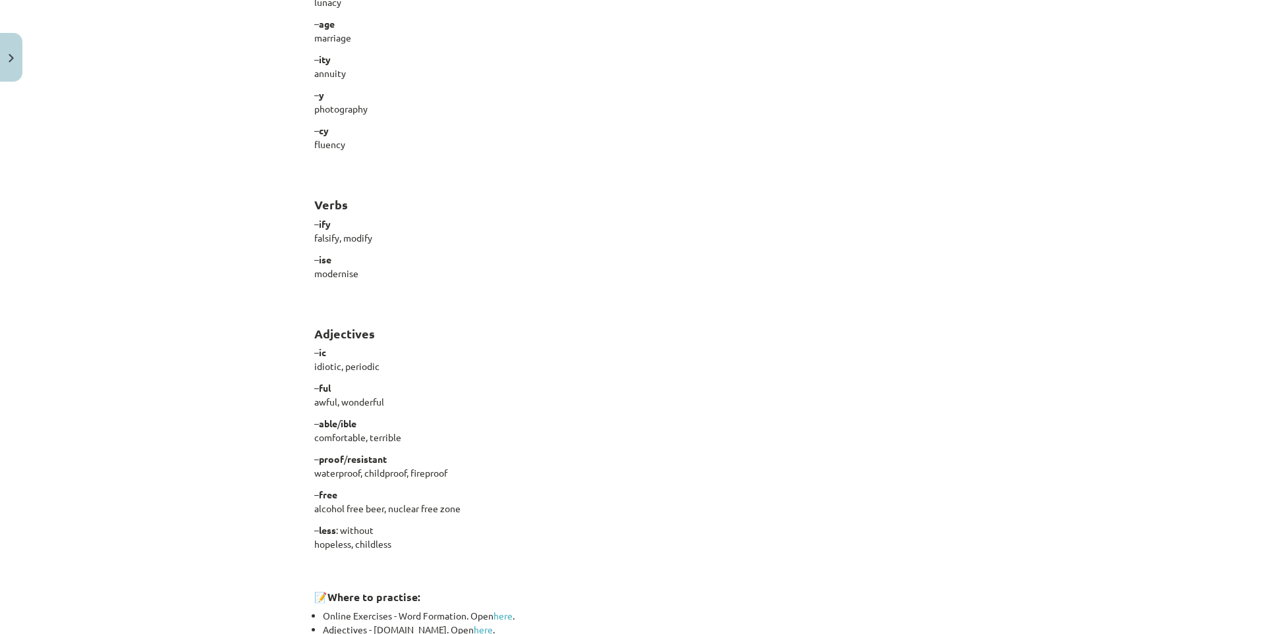
scroll to position [878, 0]
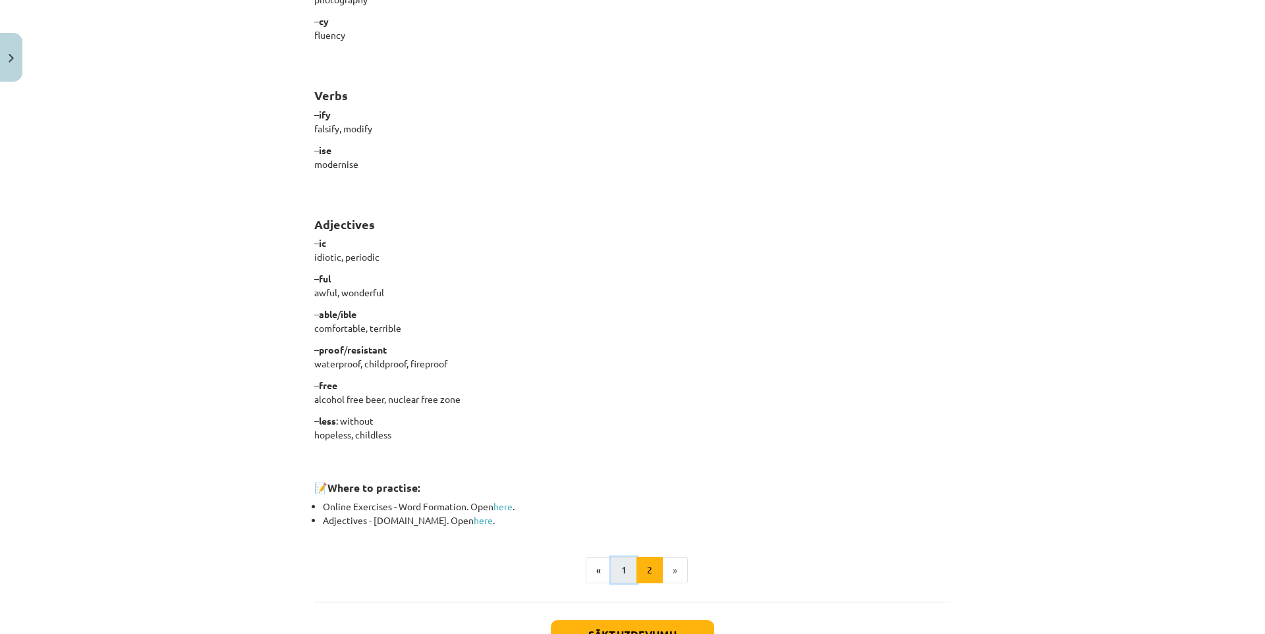
click at [619, 574] on button "1" at bounding box center [624, 570] width 26 height 26
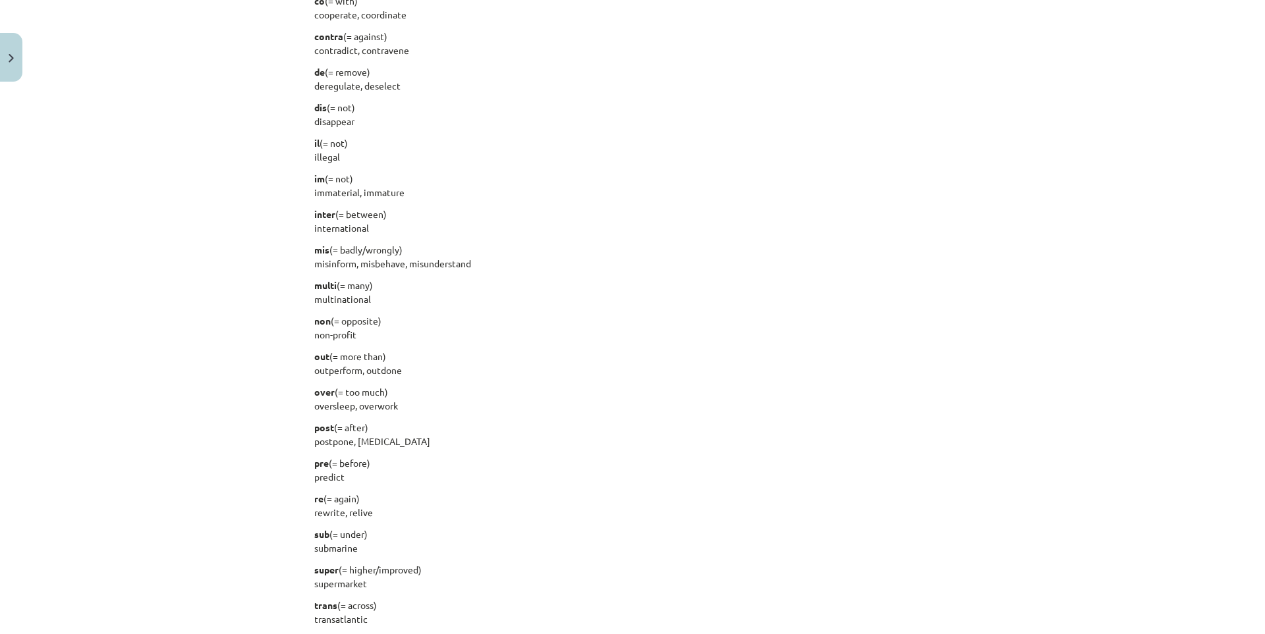
scroll to position [1444, 0]
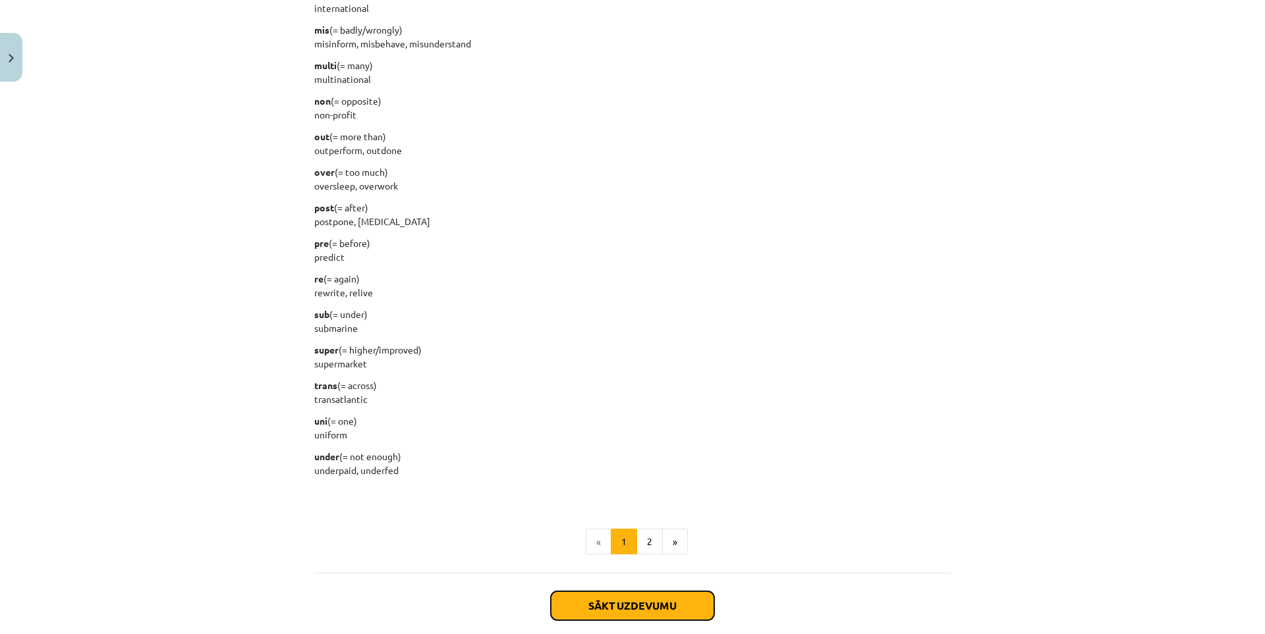
click at [665, 601] on button "Sākt uzdevumu" at bounding box center [632, 606] width 163 height 29
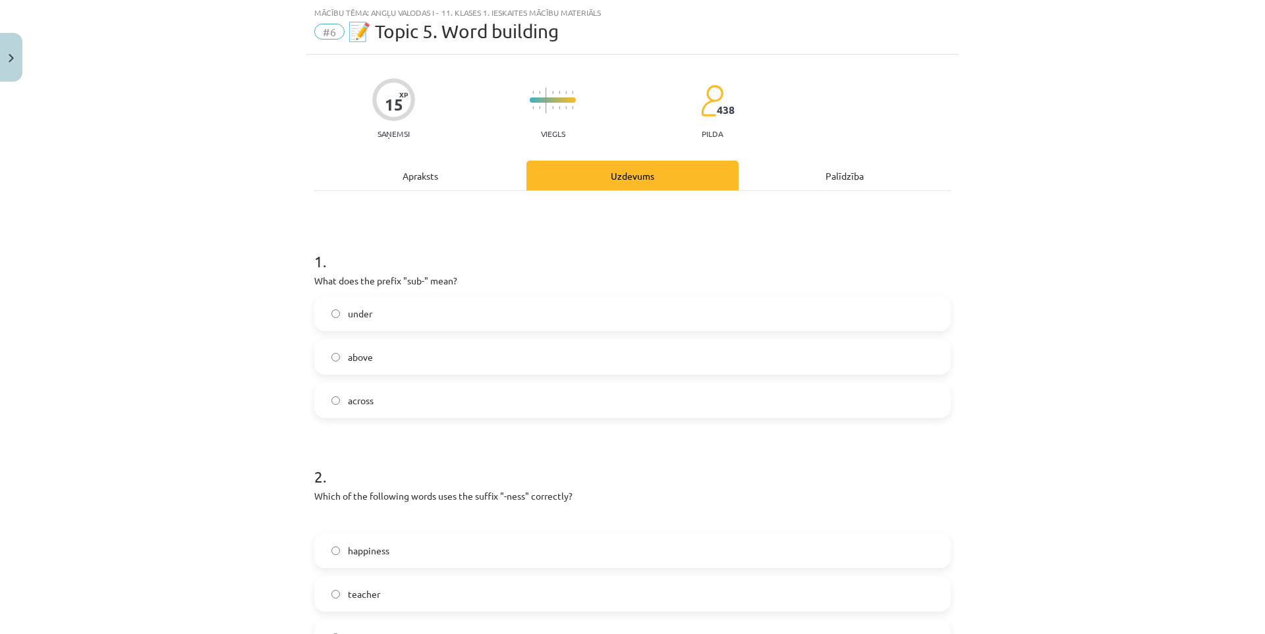
drag, startPoint x: 391, startPoint y: 314, endPoint x: 401, endPoint y: 326, distance: 15.4
click at [393, 317] on label "under" at bounding box center [633, 313] width 634 height 33
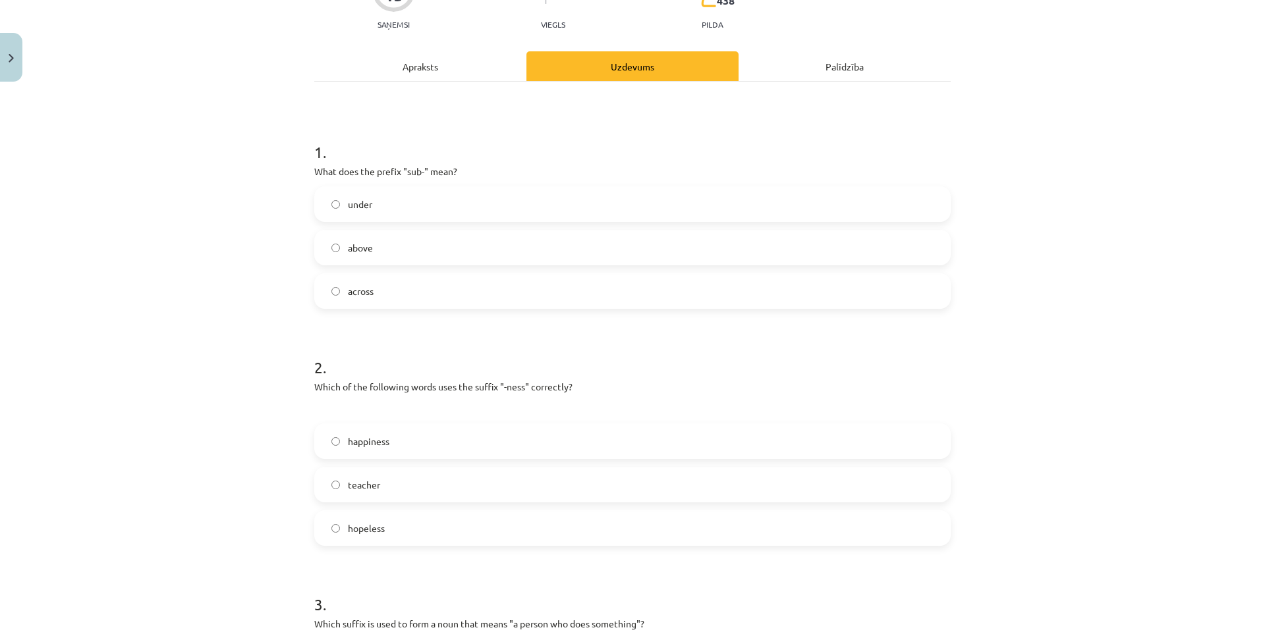
click at [448, 532] on label "hopeless" at bounding box center [633, 528] width 634 height 33
drag, startPoint x: 304, startPoint y: 354, endPoint x: 436, endPoint y: 534, distance: 223.3
click at [436, 534] on div "15 XP Saņemsi Viegls 438 pilda Apraksts Uzdevums Palīdzība 1 . What does the pr…" at bounding box center [632, 628] width 652 height 1367
copy div "2 . Which of the following words uses the suffix "-ness" correctly? happiness t…"
click at [220, 492] on div "Mācību tēma: Angļu valodas i - 11. klases 1. ieskaites mācību materiāls #6 📝 To…" at bounding box center [632, 317] width 1265 height 634
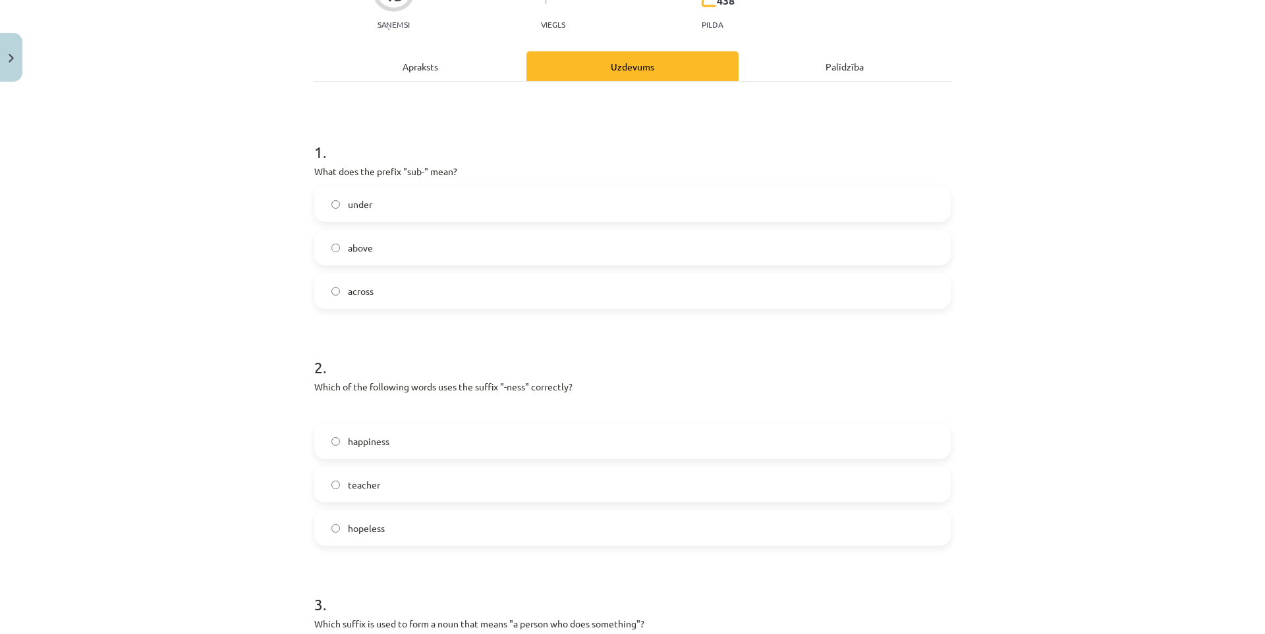
click at [410, 451] on label "happiness" at bounding box center [633, 441] width 634 height 33
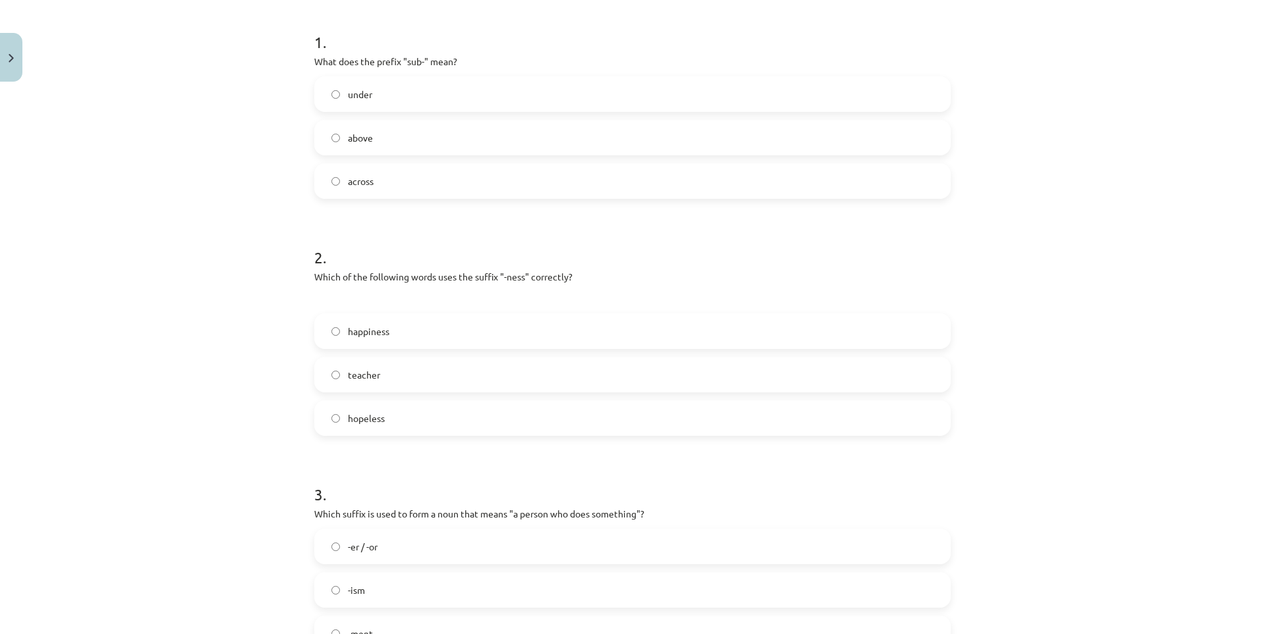
scroll to position [472, 0]
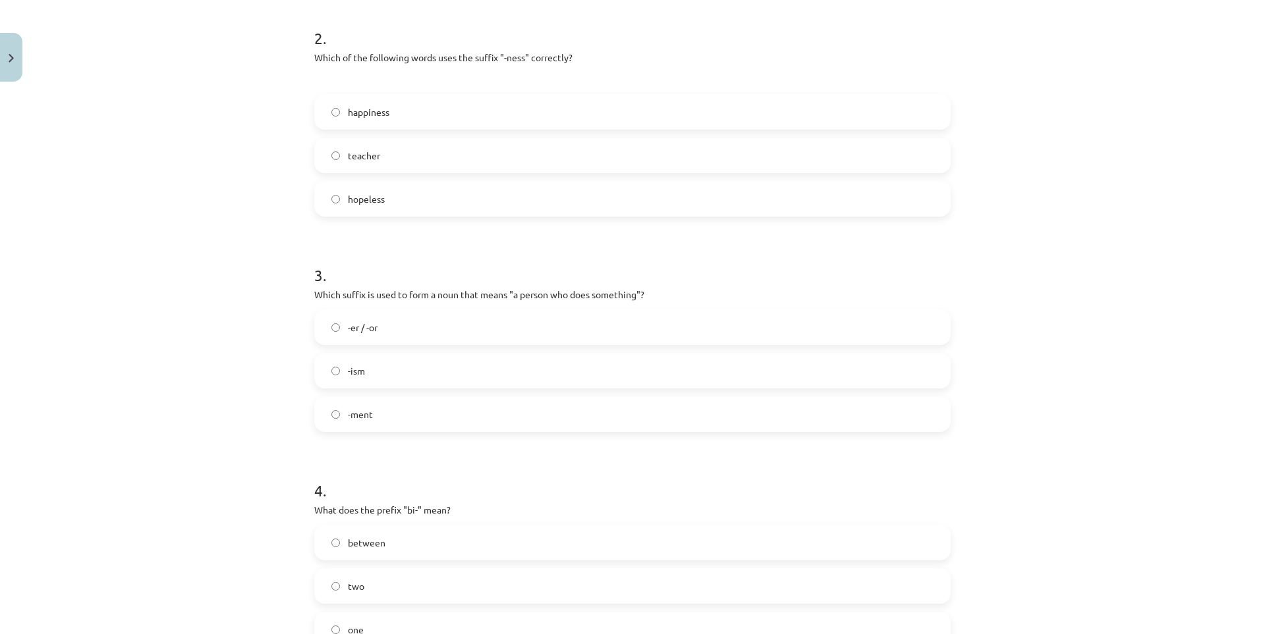
click at [463, 323] on label "-er / -or" at bounding box center [633, 327] width 634 height 33
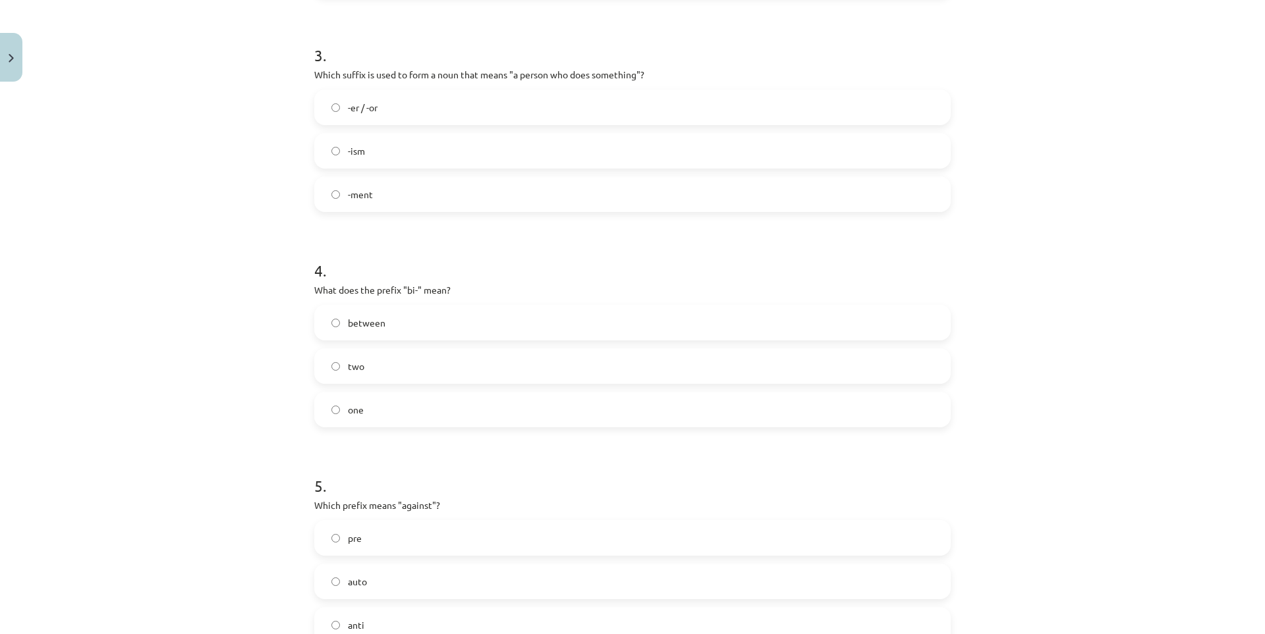
scroll to position [801, 0]
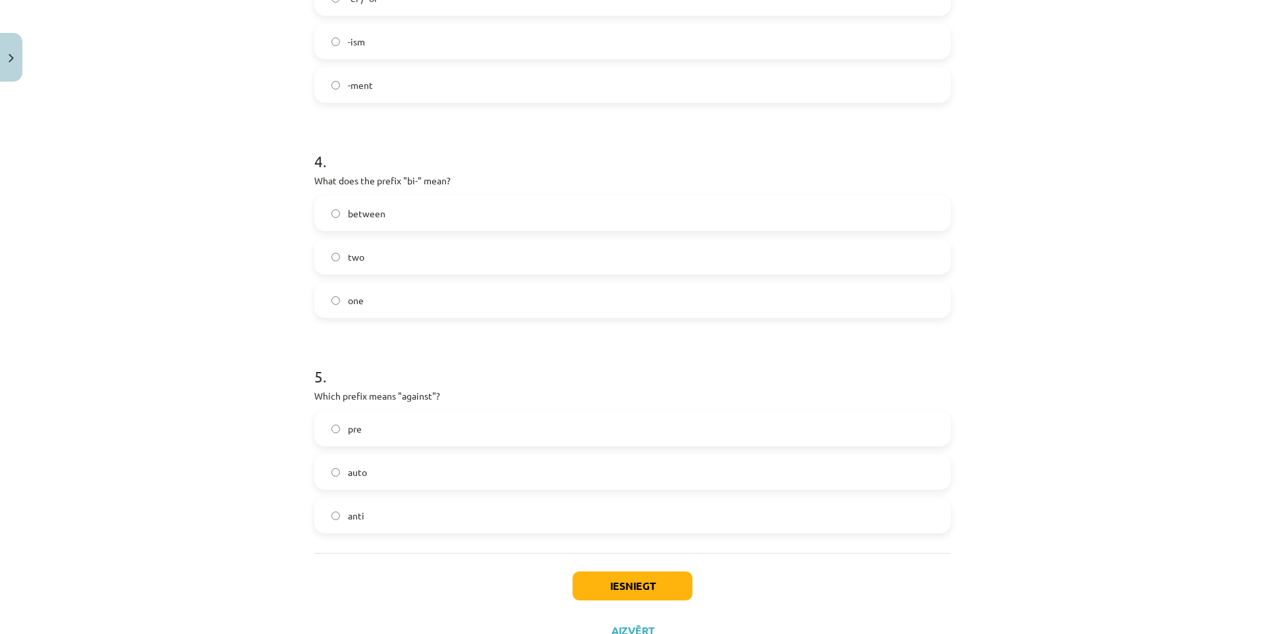
click at [417, 509] on label "anti" at bounding box center [633, 515] width 634 height 33
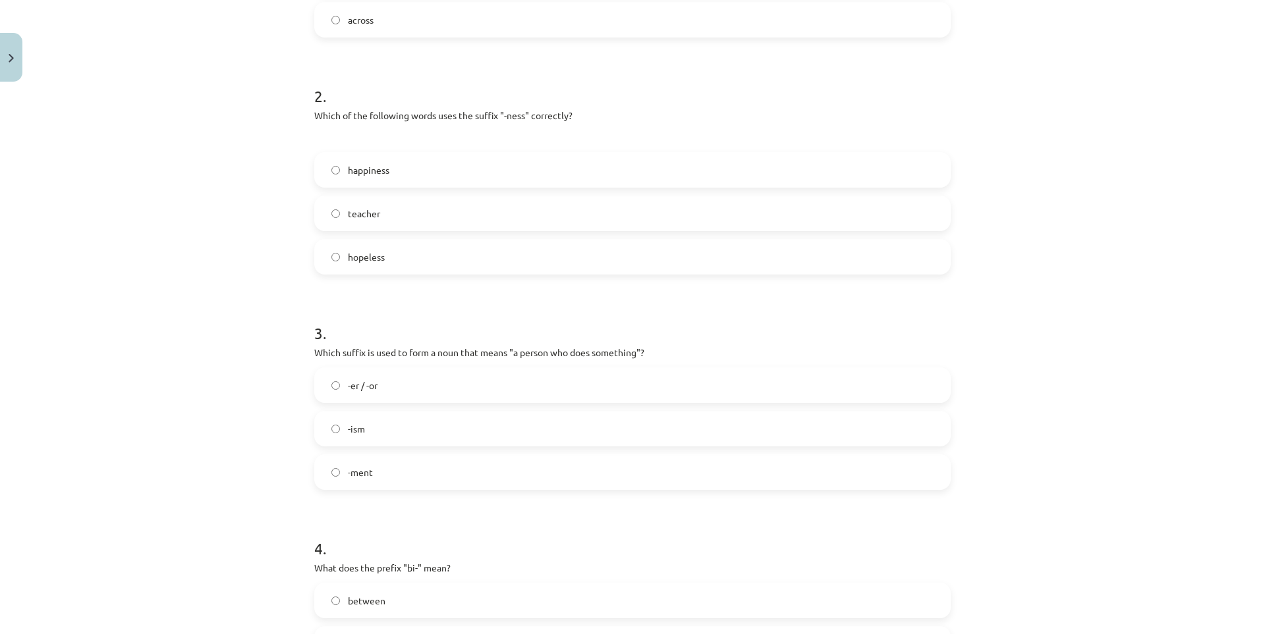
scroll to position [0, 0]
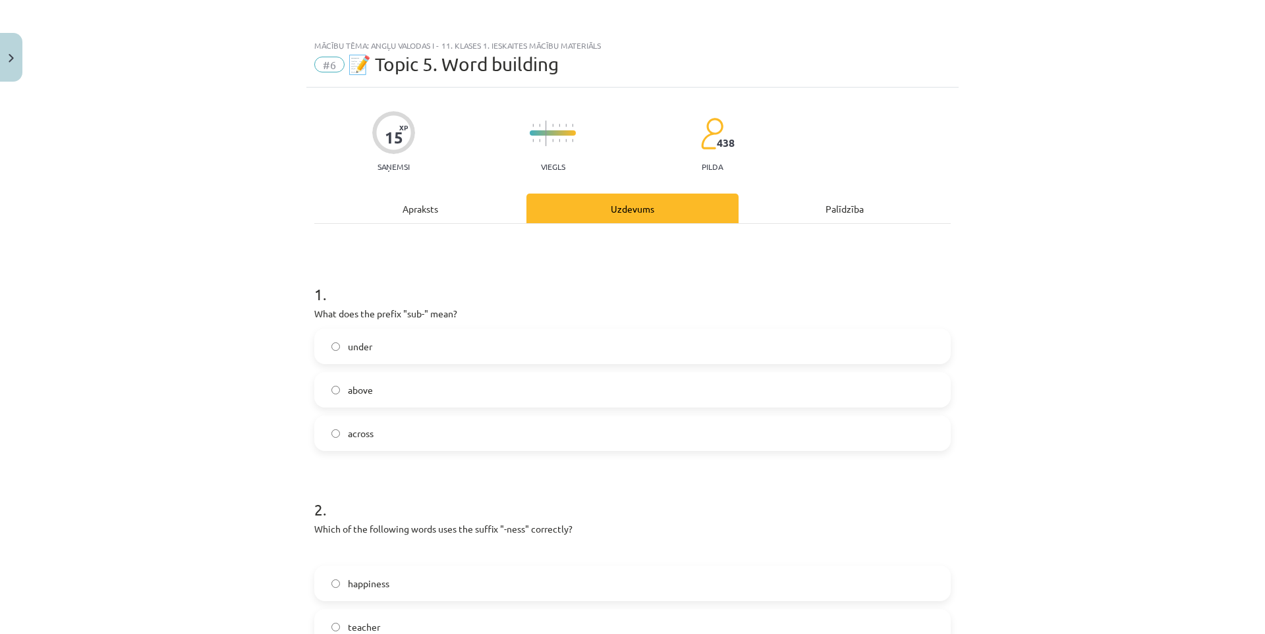
click at [458, 215] on div "Apraksts" at bounding box center [420, 209] width 212 height 30
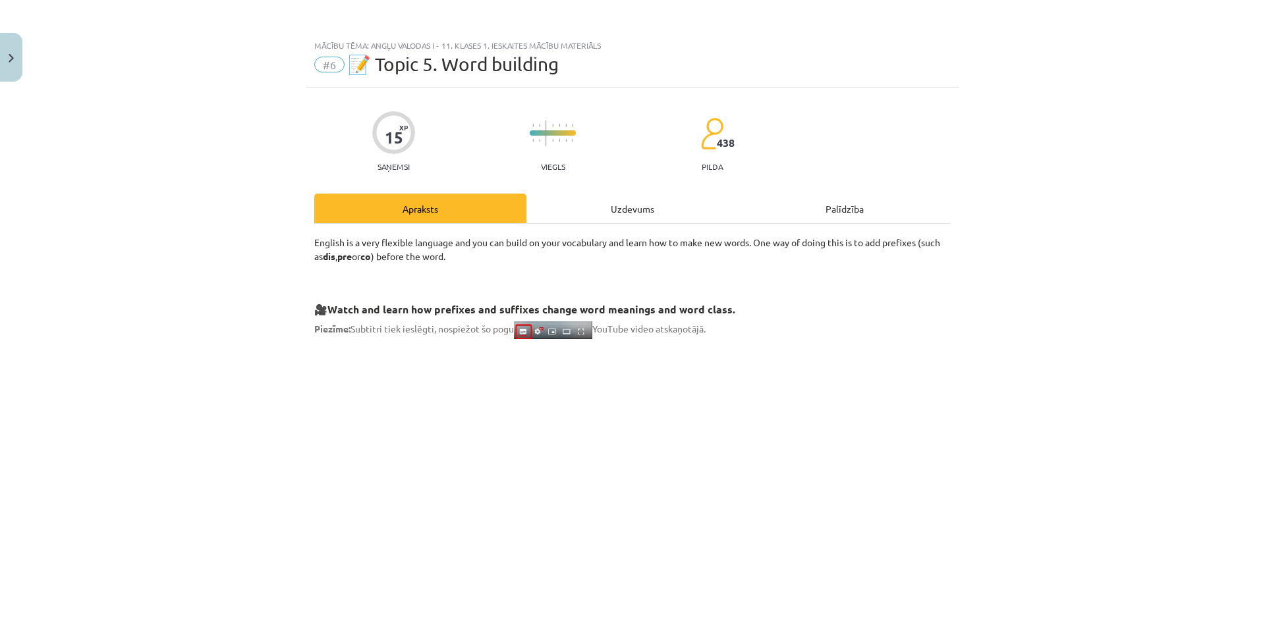
click at [600, 204] on div "Uzdevums" at bounding box center [632, 209] width 212 height 30
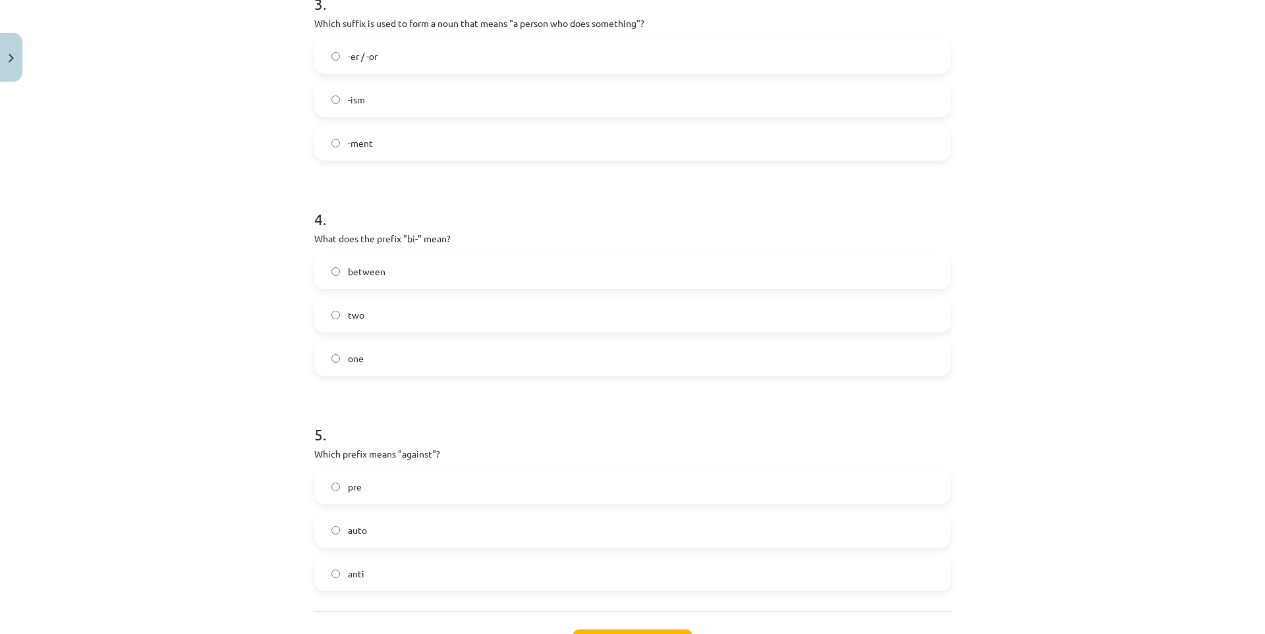
scroll to position [634, 0]
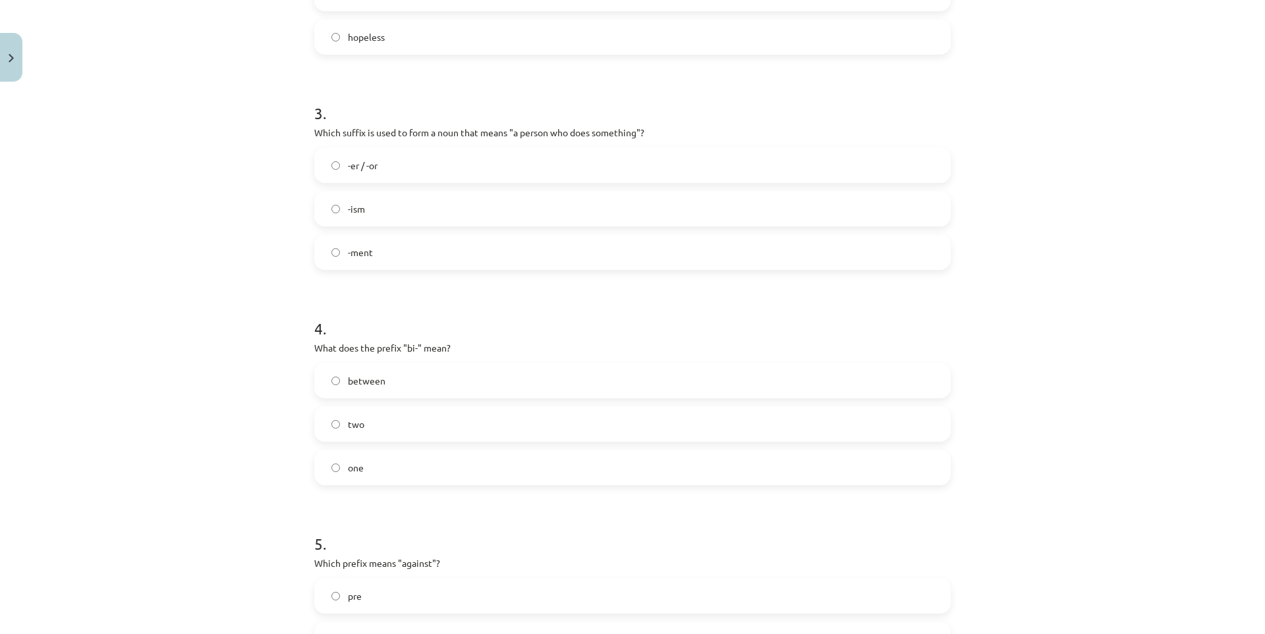
click at [385, 434] on label "two" at bounding box center [633, 424] width 634 height 33
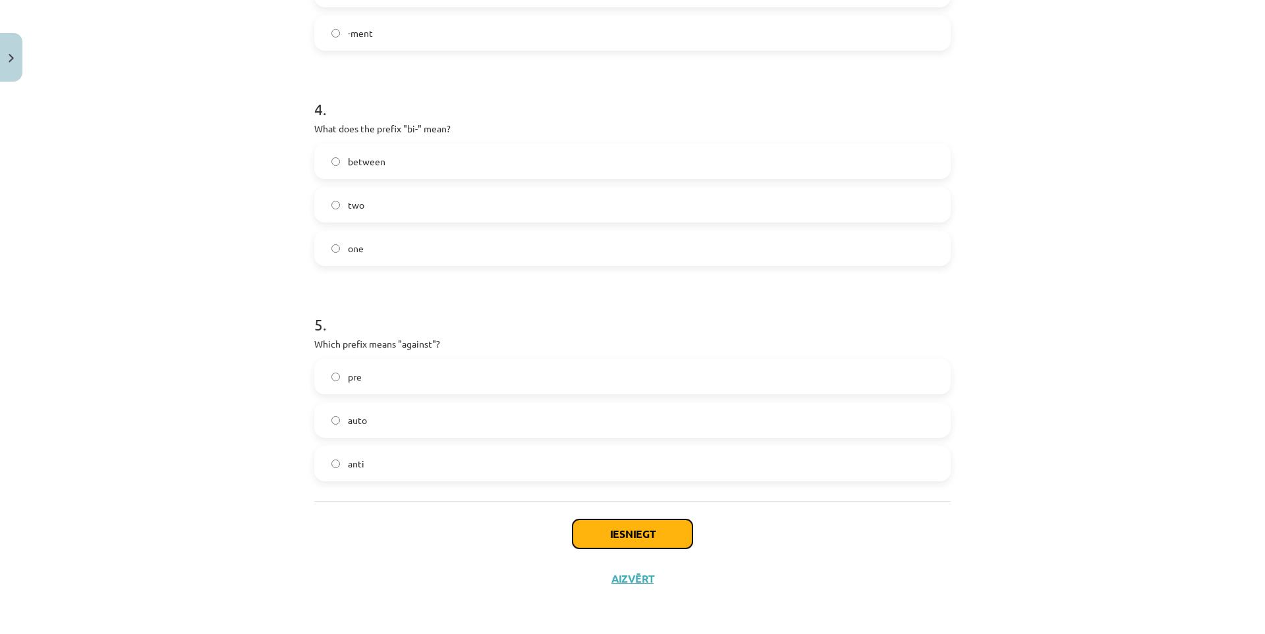
click at [652, 527] on button "Iesniegt" at bounding box center [632, 534] width 120 height 29
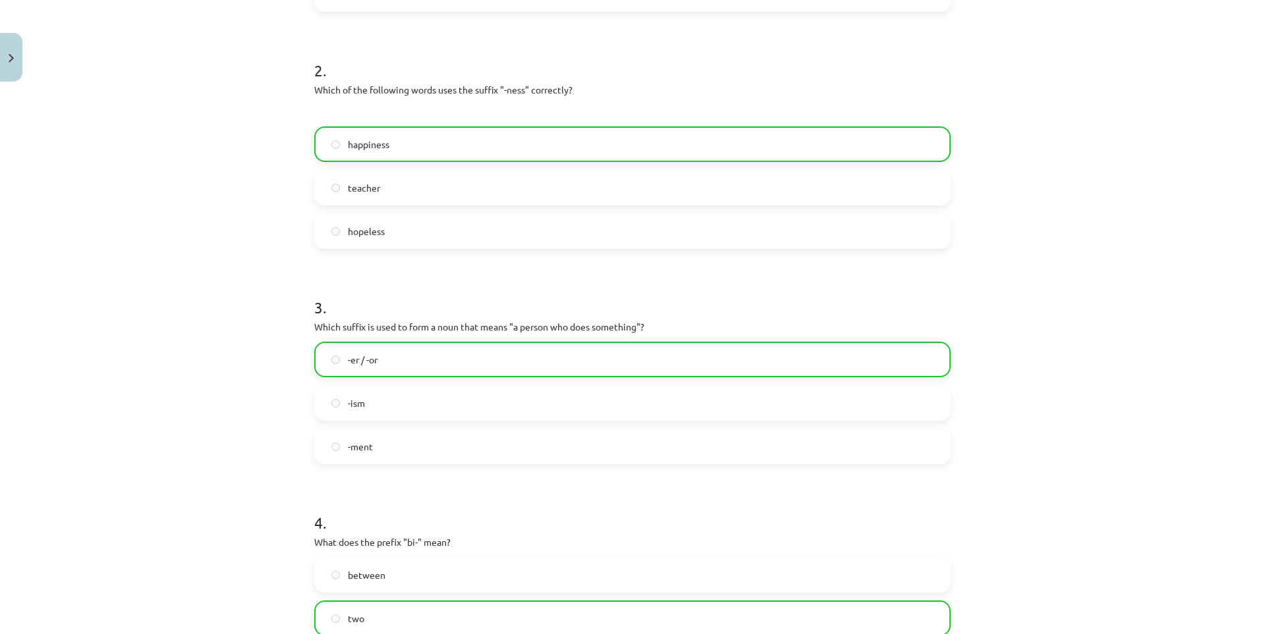
scroll to position [895, 0]
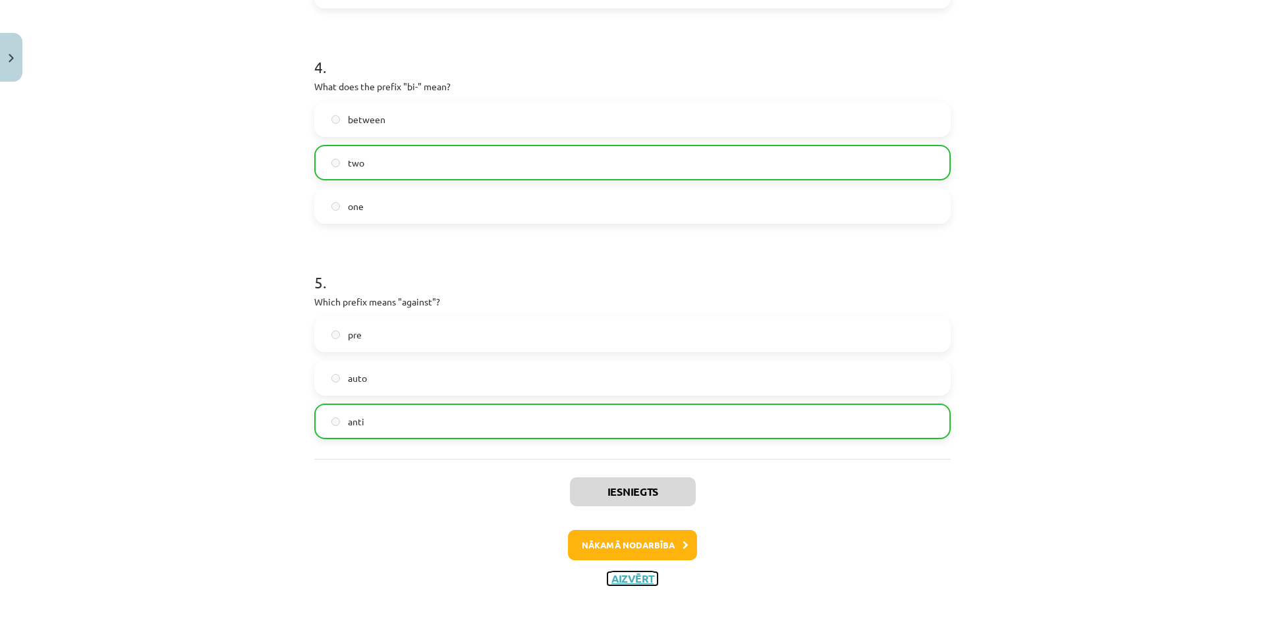
click at [642, 576] on button "Aizvērt" at bounding box center [632, 578] width 50 height 13
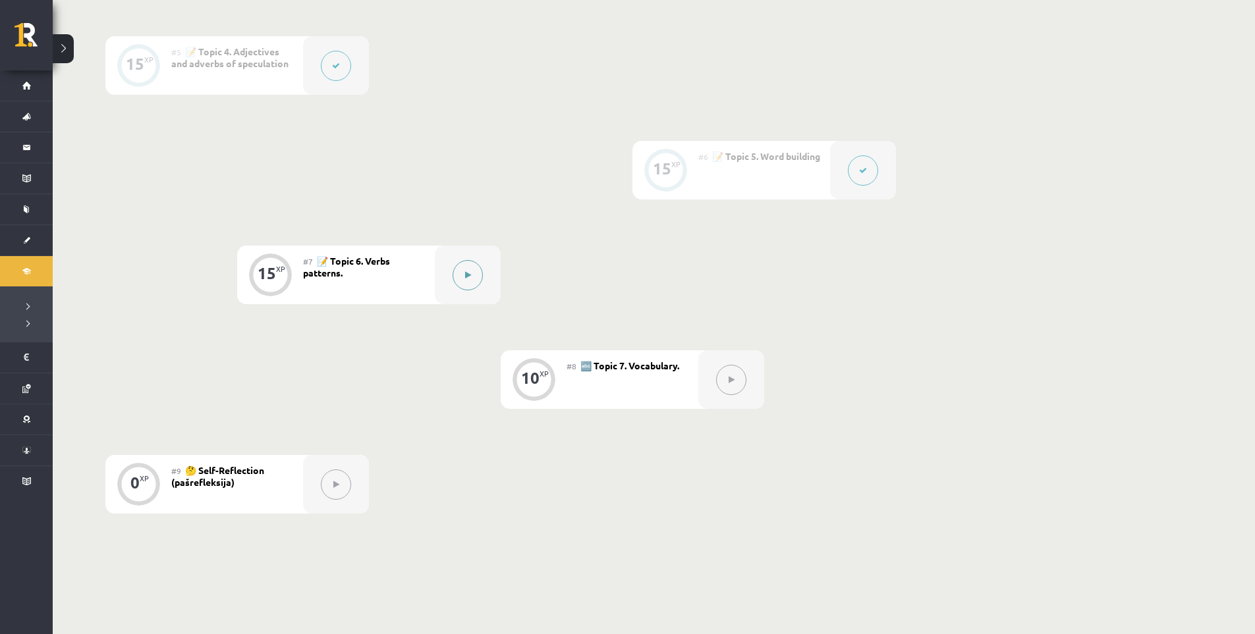
click at [450, 273] on div at bounding box center [468, 275] width 66 height 59
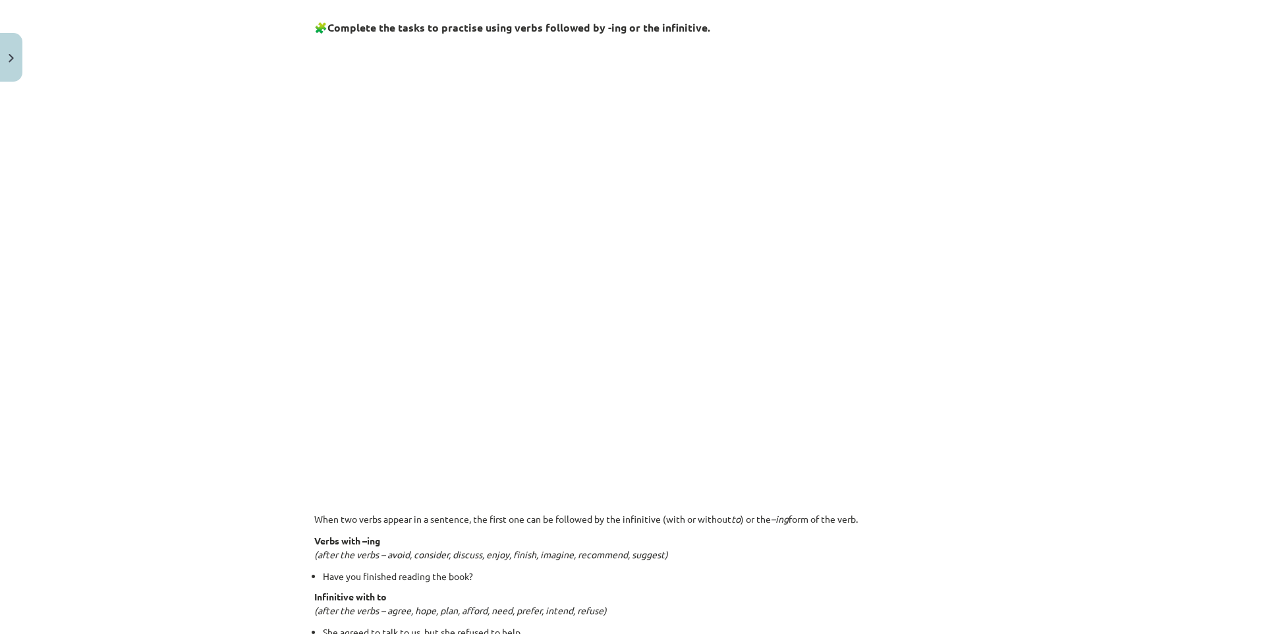
scroll to position [439, 0]
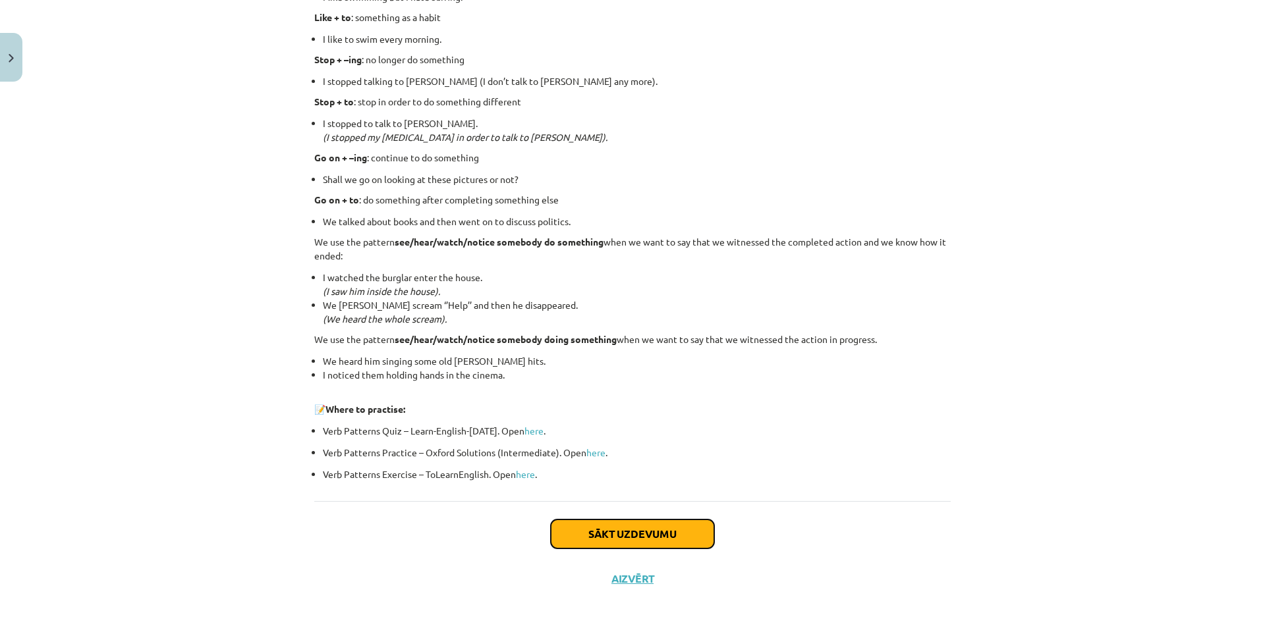
click at [682, 537] on button "Sākt uzdevumu" at bounding box center [632, 534] width 163 height 29
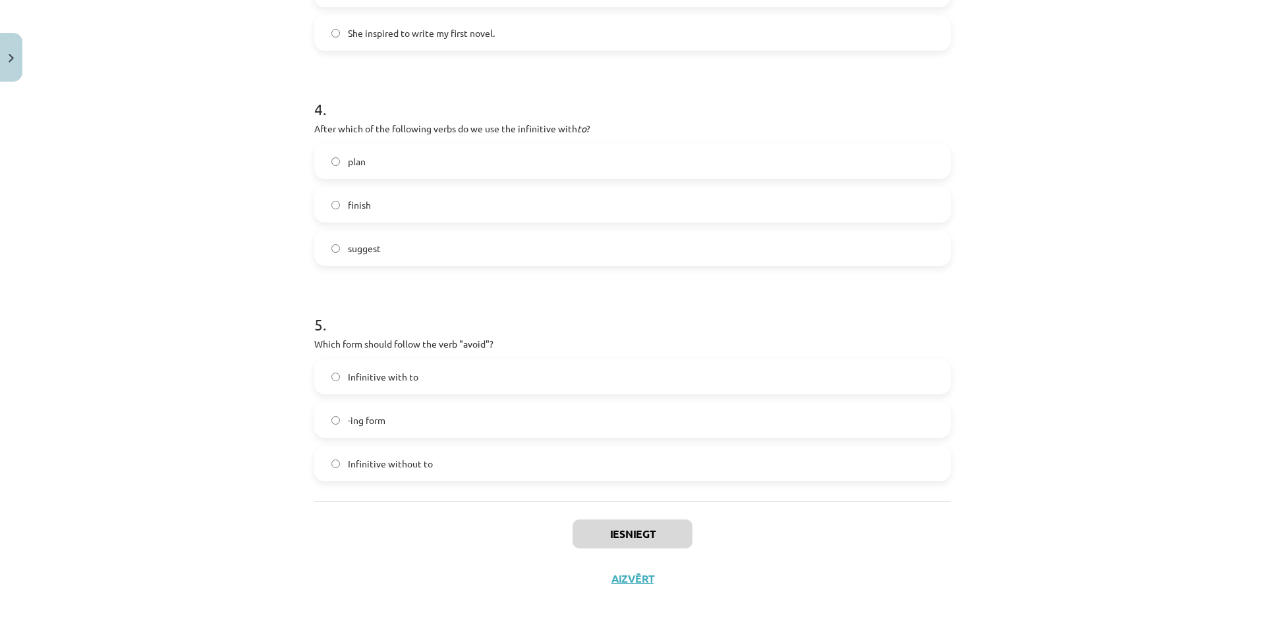
scroll to position [33, 0]
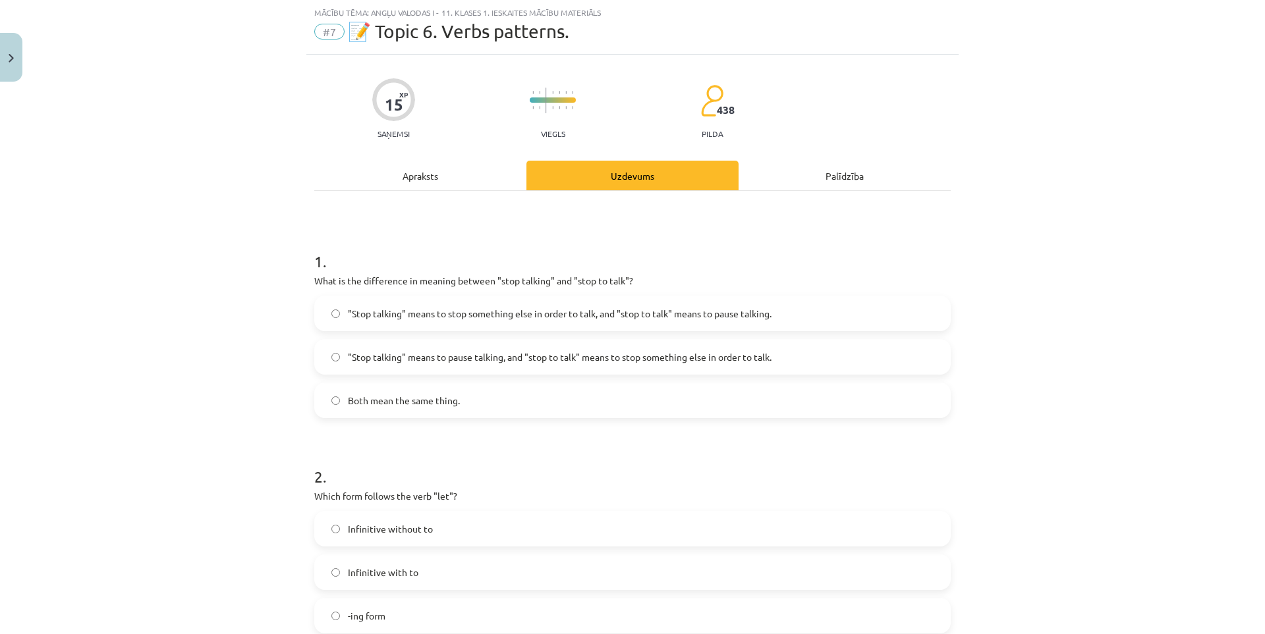
click at [479, 343] on label ""Stop talking" means to pause talking, and "stop to talk" means to stop somethi…" at bounding box center [633, 357] width 634 height 33
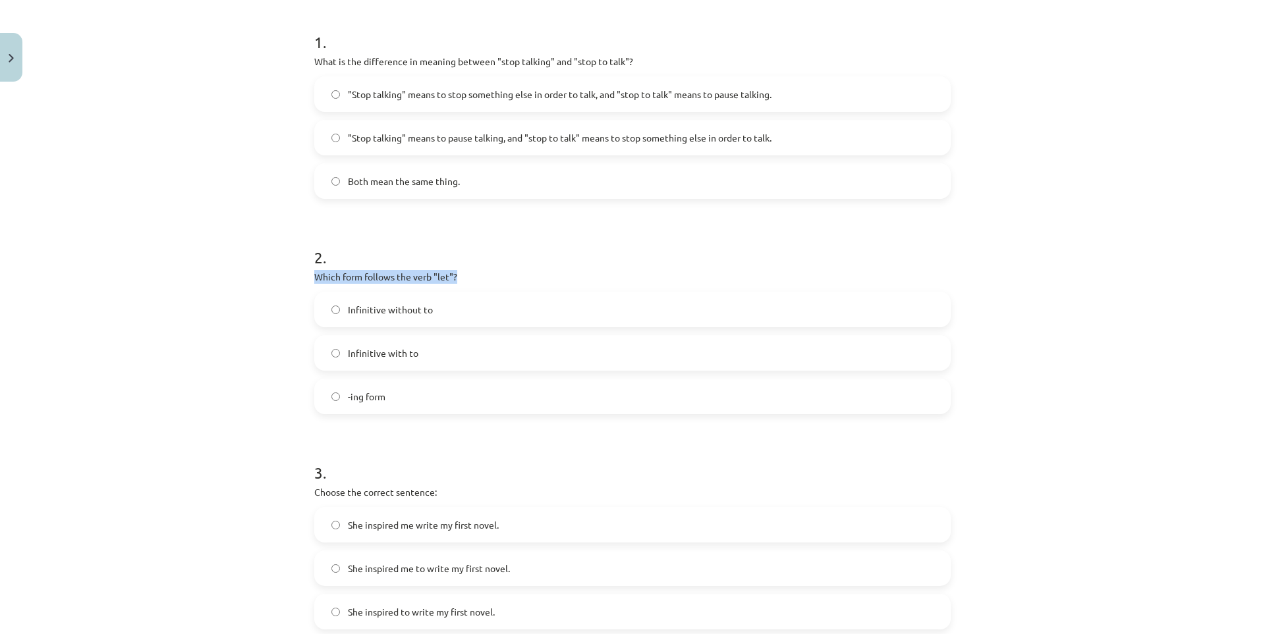
drag, startPoint x: 302, startPoint y: 282, endPoint x: 457, endPoint y: 279, distance: 154.8
click at [457, 279] on div "15 XP Saņemsi Viegls 438 pilda Apraksts Uzdevums Palīdzība 1 . What is the diff…" at bounding box center [632, 507] width 652 height 1345
click at [449, 283] on div at bounding box center [449, 283] width 0 height 0
click at [578, 281] on p "Which form follows the verb "let"?" at bounding box center [632, 277] width 636 height 14
click at [420, 351] on label "Infinitive with to" at bounding box center [633, 353] width 634 height 33
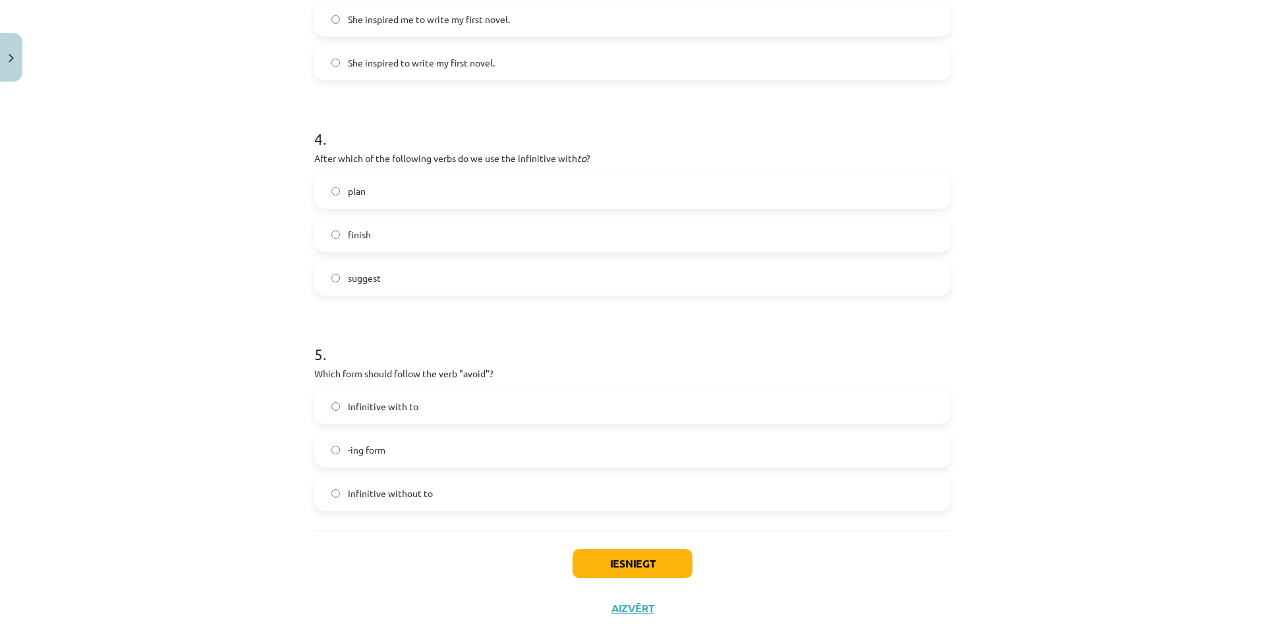
scroll to position [582, 0]
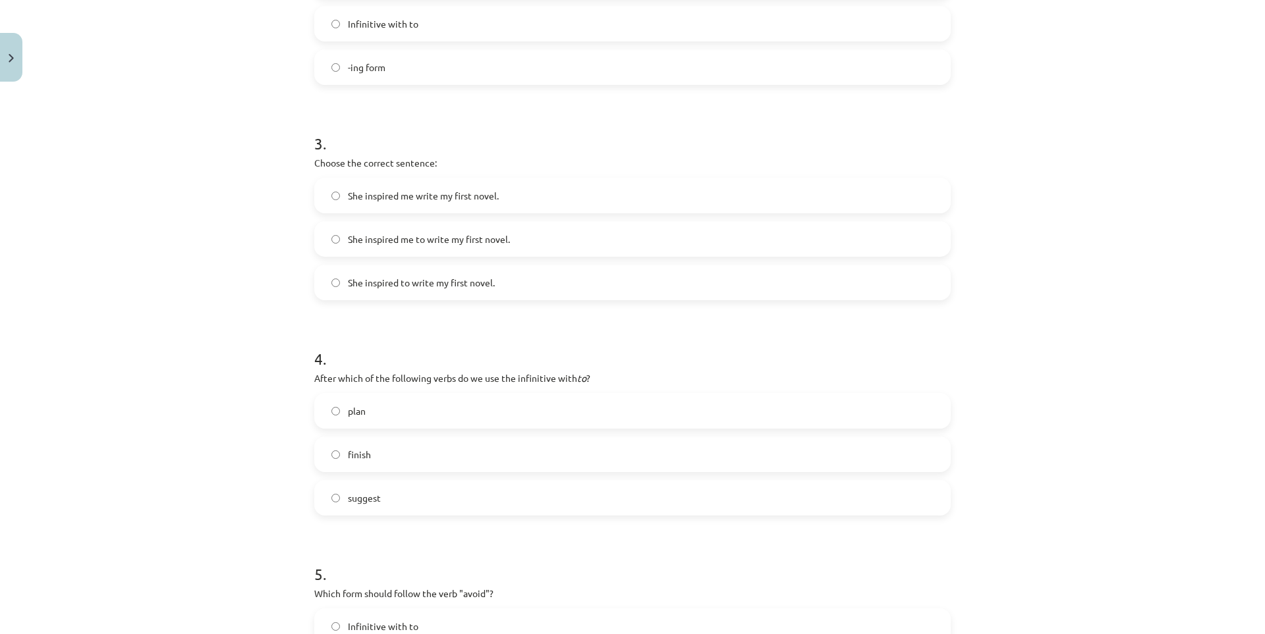
click at [414, 242] on span "She inspired me to write my first novel." at bounding box center [429, 240] width 162 height 14
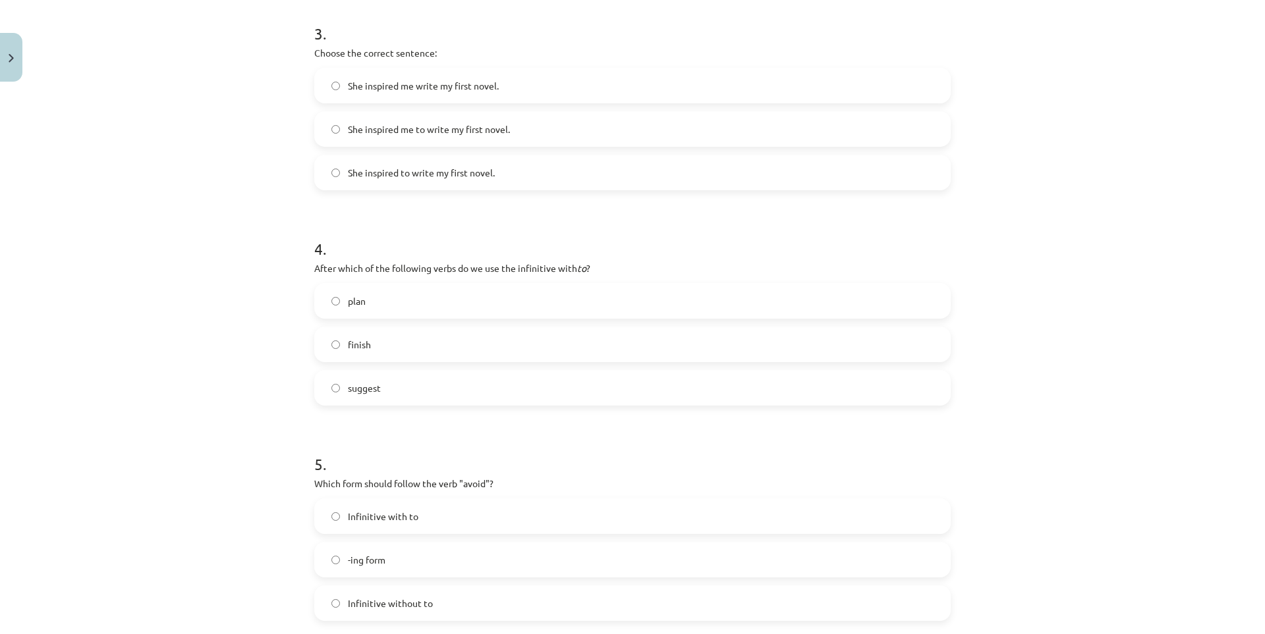
scroll to position [802, 0]
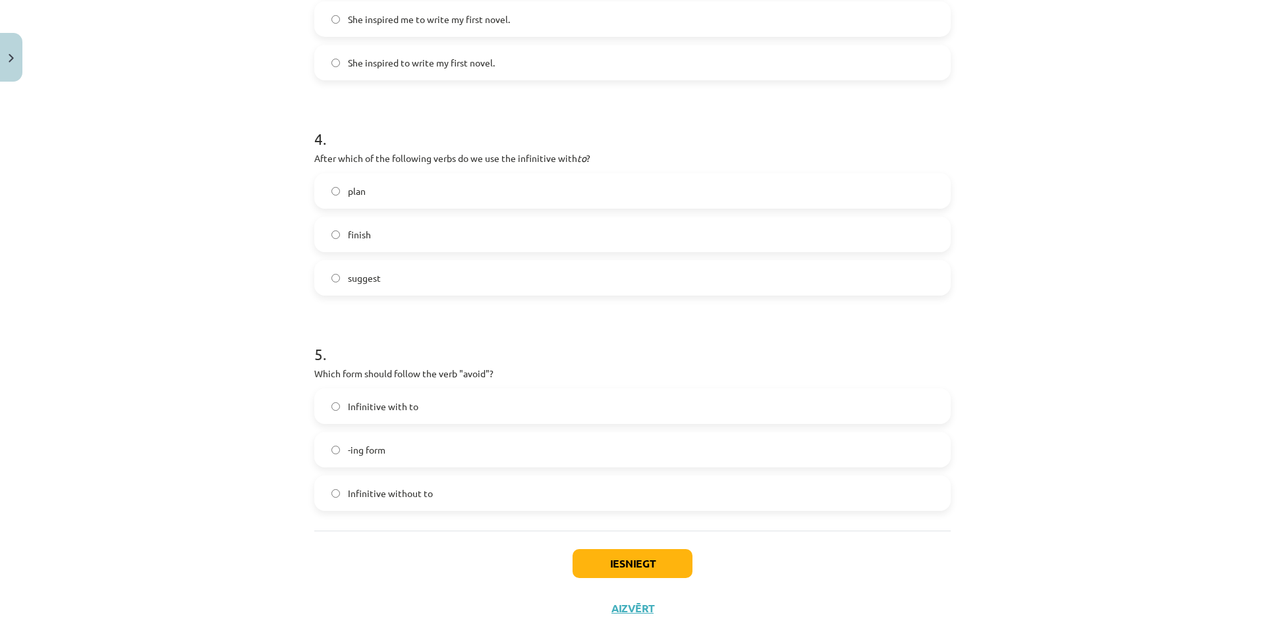
click at [404, 180] on label "plan" at bounding box center [633, 191] width 634 height 33
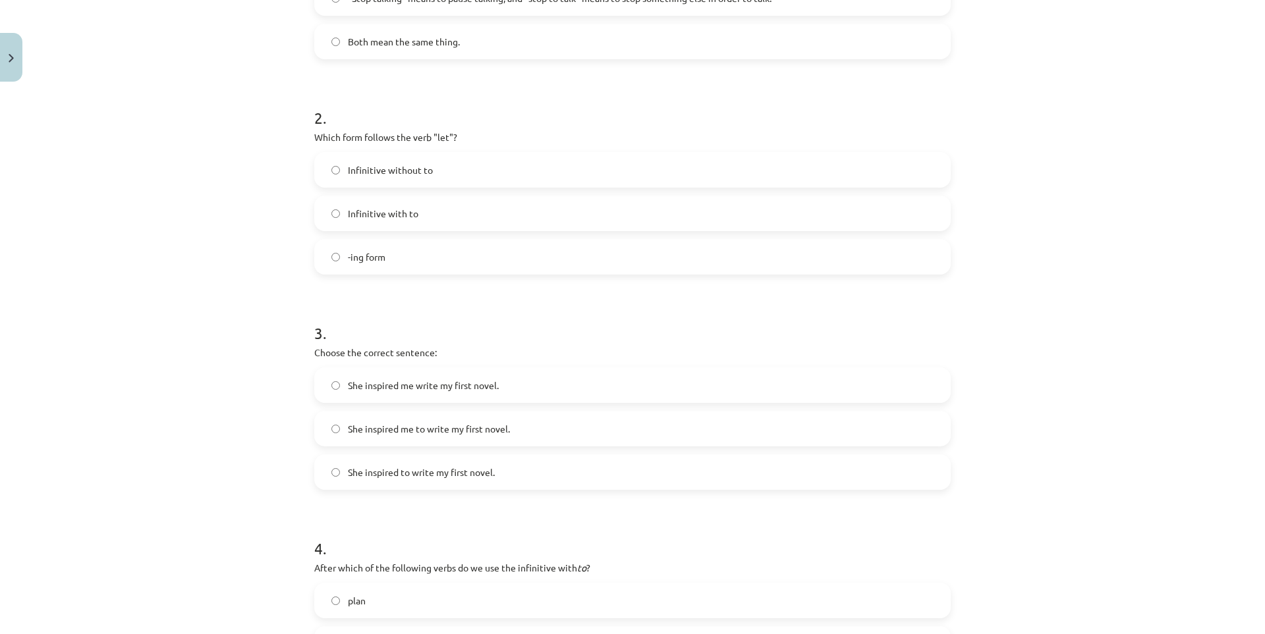
scroll to position [0, 0]
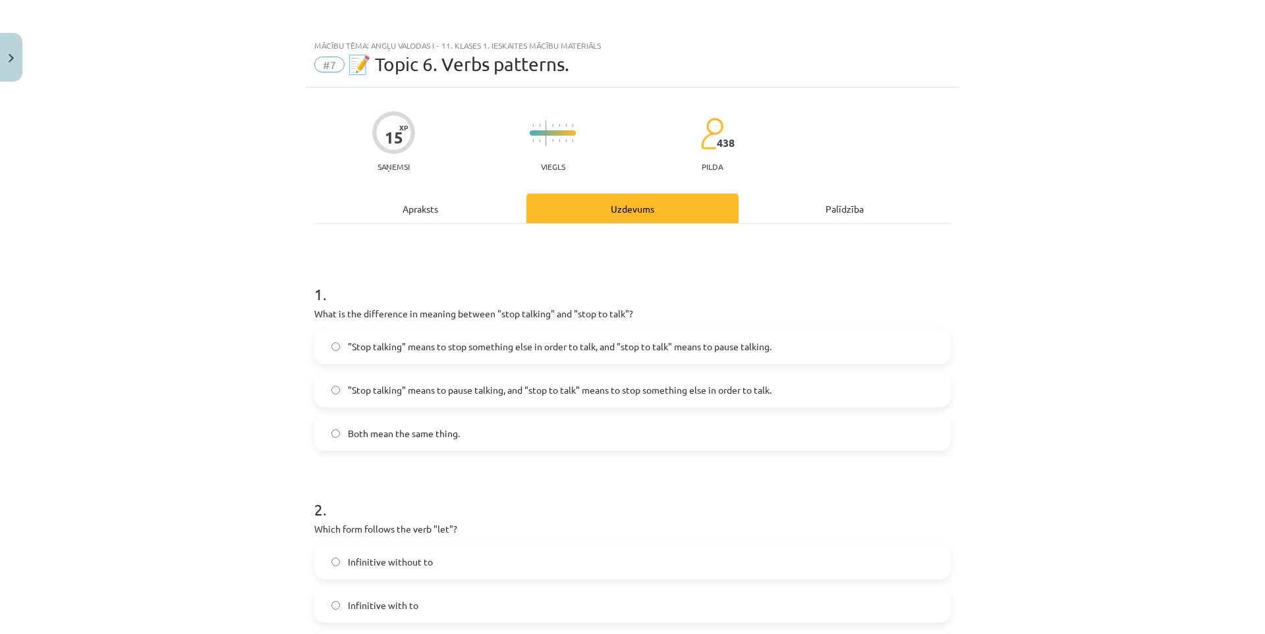
click at [441, 217] on div "Apraksts" at bounding box center [420, 209] width 212 height 30
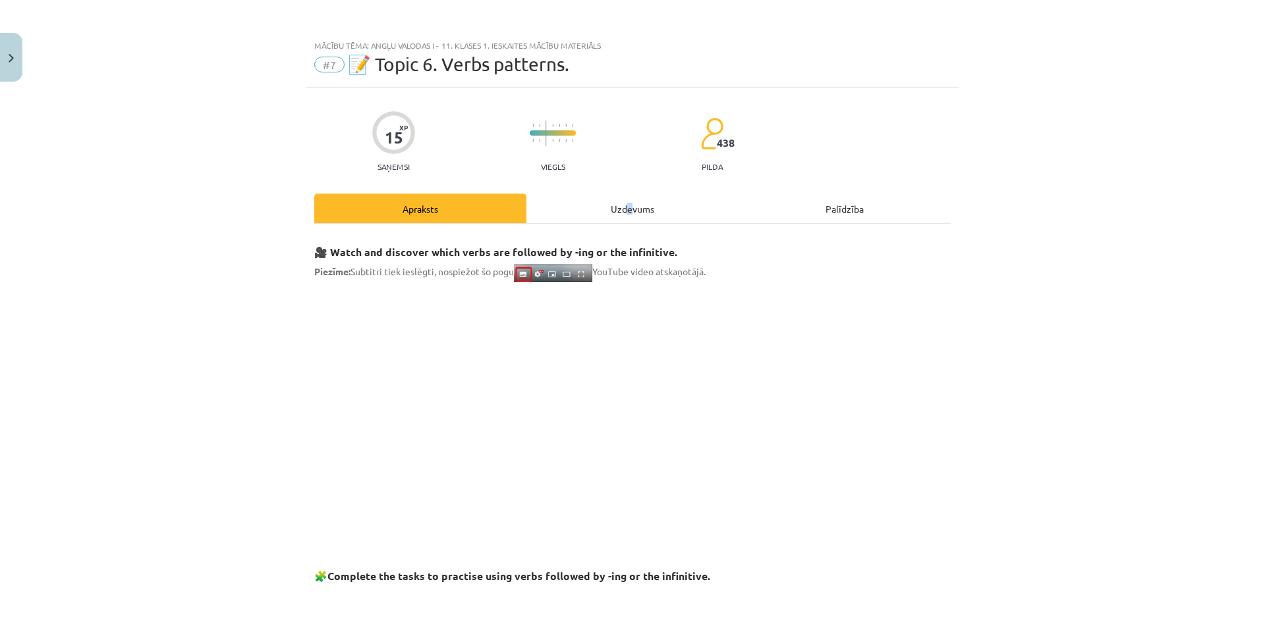
click at [626, 217] on div "Uzdevums" at bounding box center [632, 209] width 212 height 30
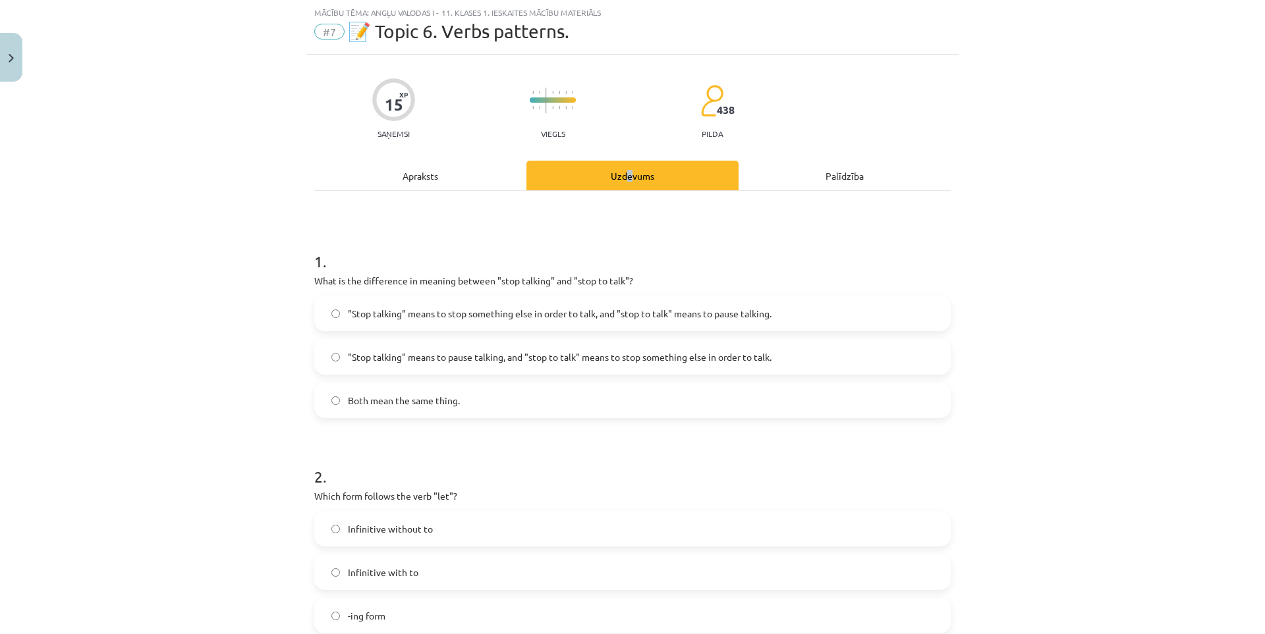
scroll to position [802, 0]
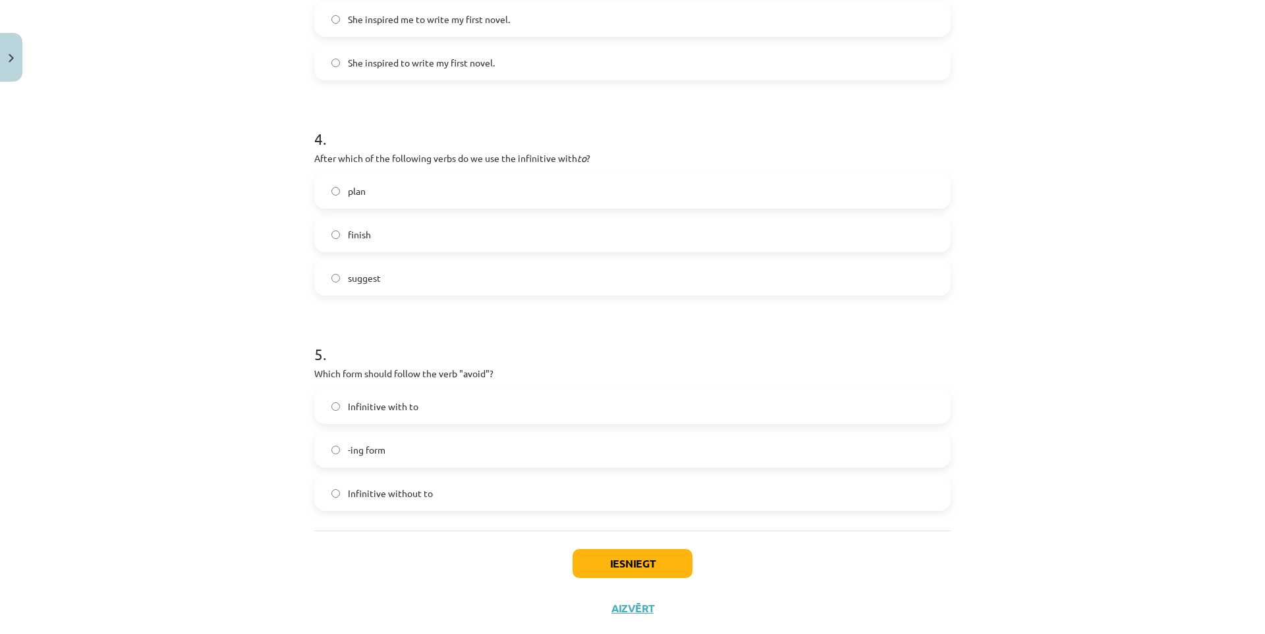
click at [367, 447] on span "-ing form" at bounding box center [367, 450] width 38 height 14
click at [636, 554] on button "Iesniegt" at bounding box center [632, 563] width 120 height 29
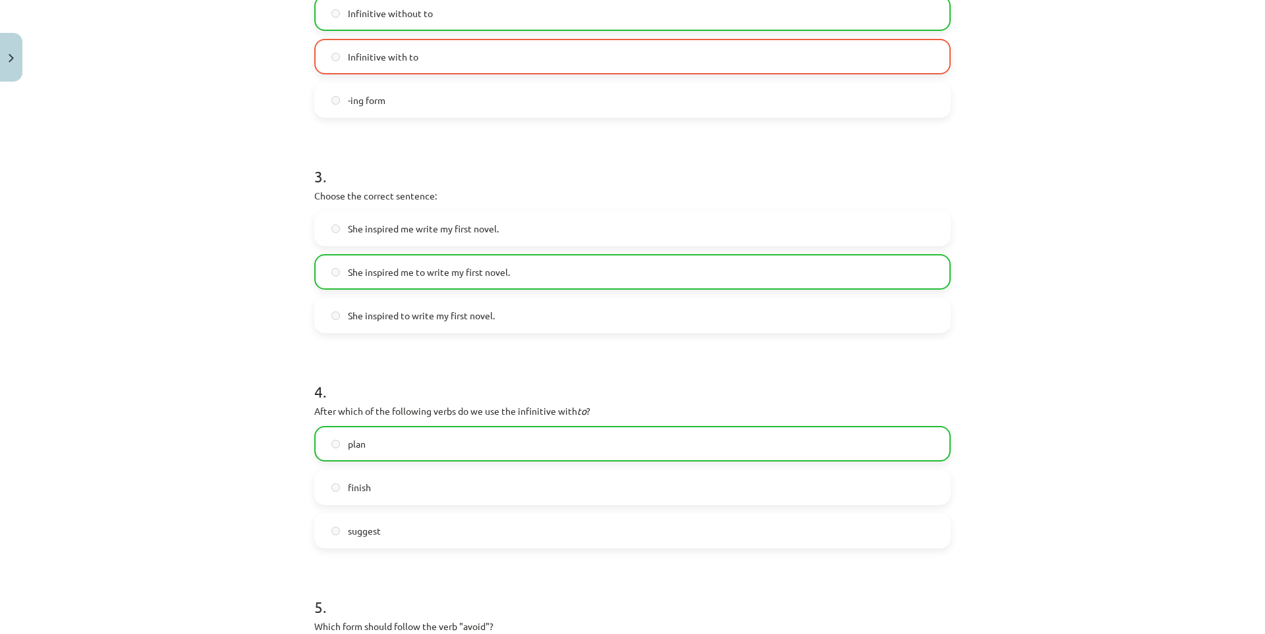
scroll to position [874, 0]
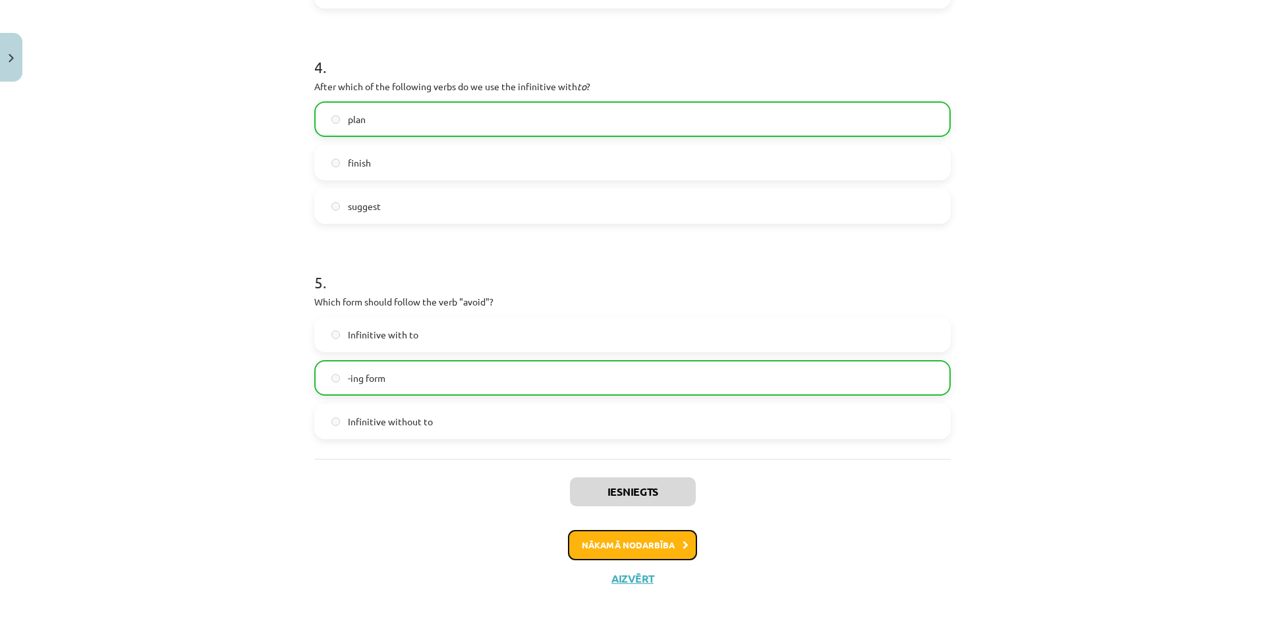
click at [640, 550] on button "Nākamā nodarbība" at bounding box center [632, 545] width 129 height 30
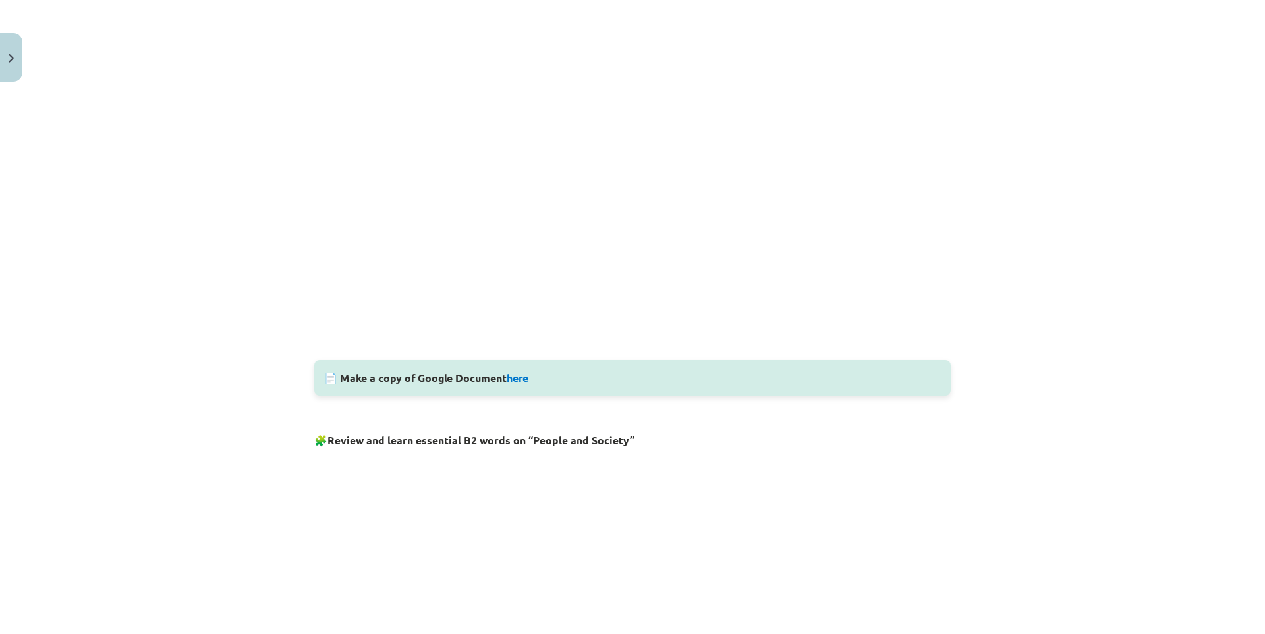
scroll to position [0, 0]
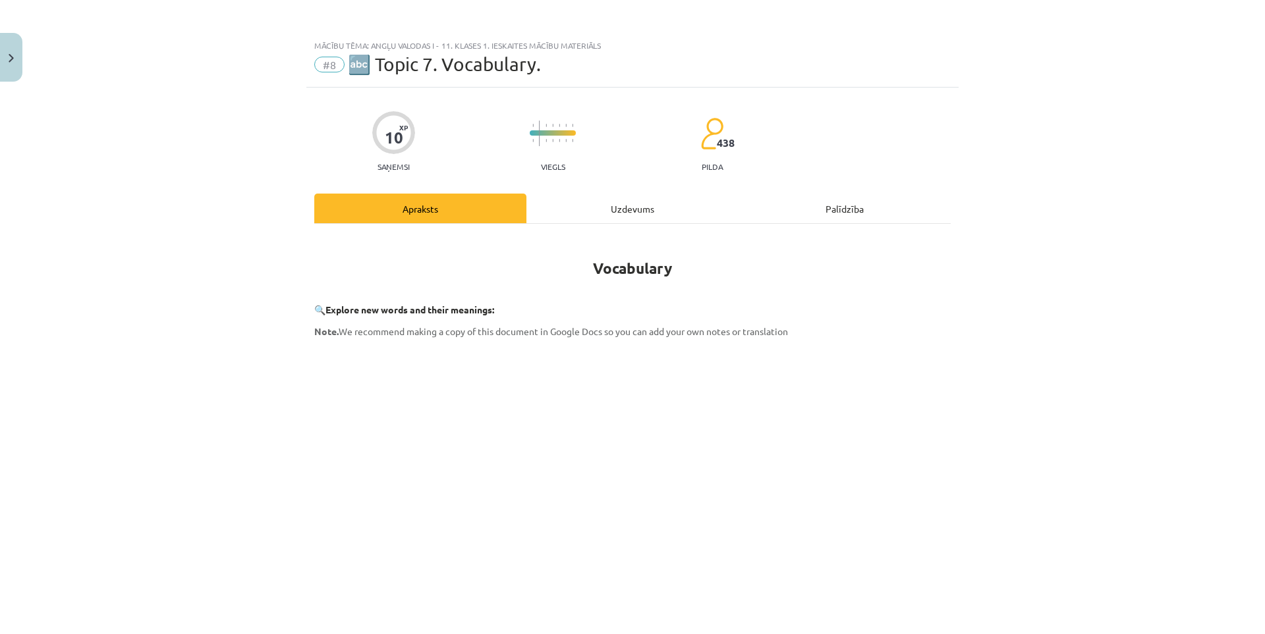
drag, startPoint x: 663, startPoint y: 211, endPoint x: 656, endPoint y: 208, distance: 7.1
click at [662, 210] on div "Uzdevums" at bounding box center [632, 209] width 212 height 30
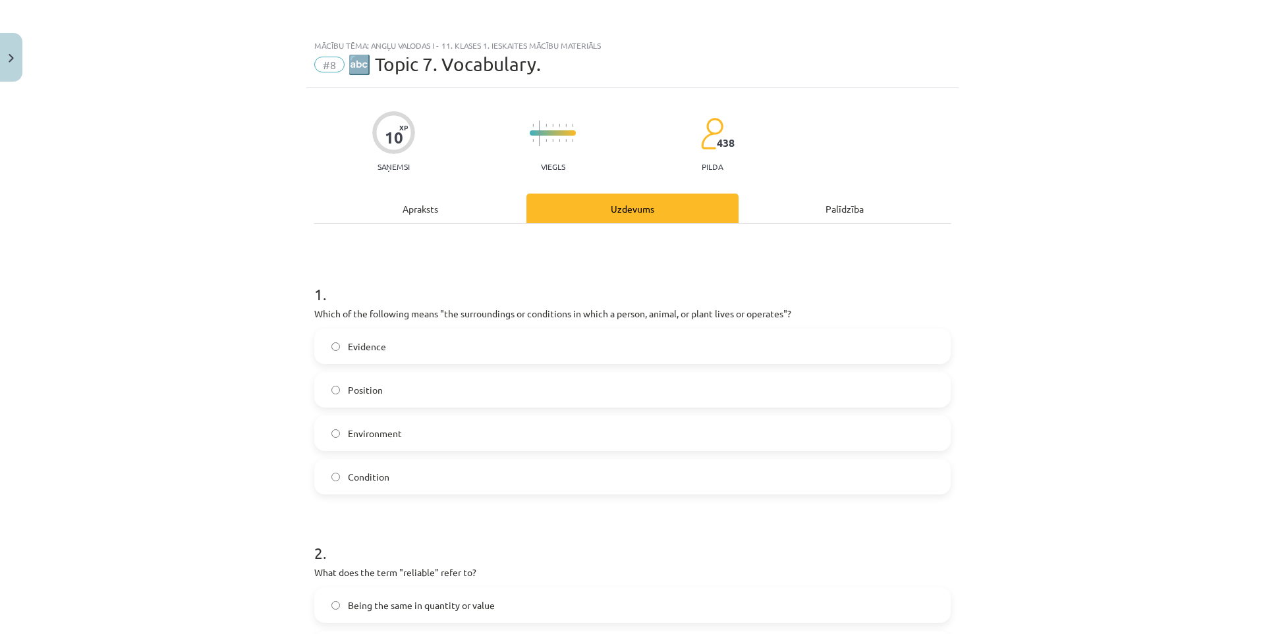
click at [486, 209] on div "Apraksts" at bounding box center [420, 209] width 212 height 30
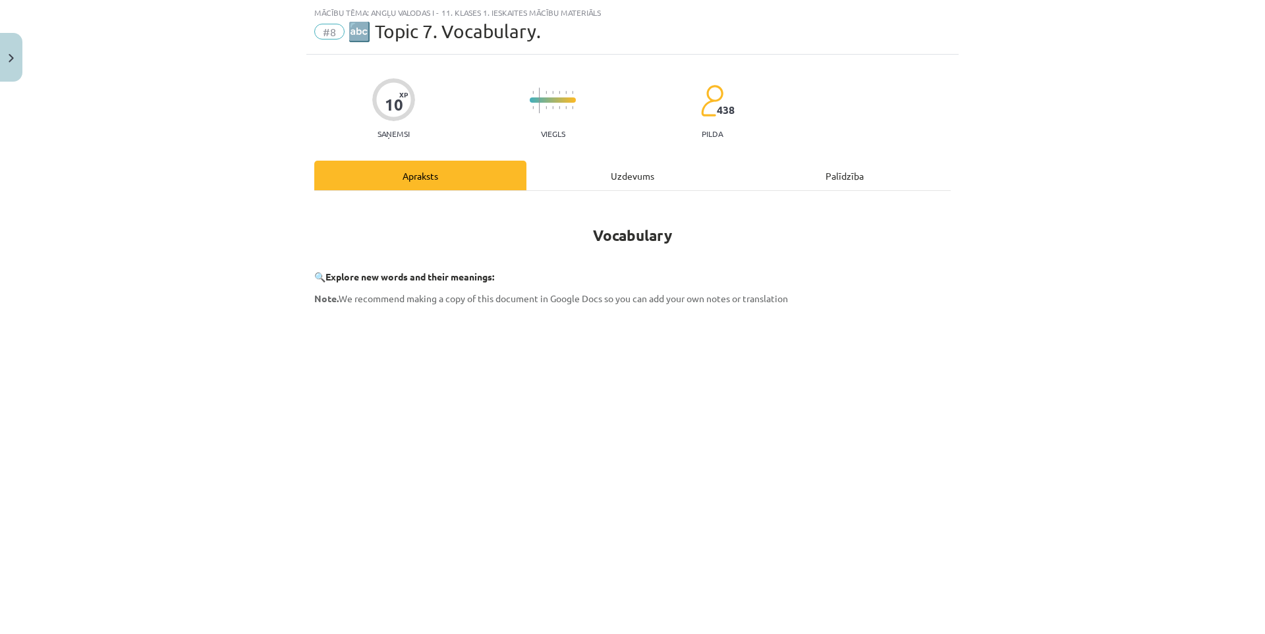
click at [634, 181] on div "Uzdevums" at bounding box center [632, 176] width 212 height 30
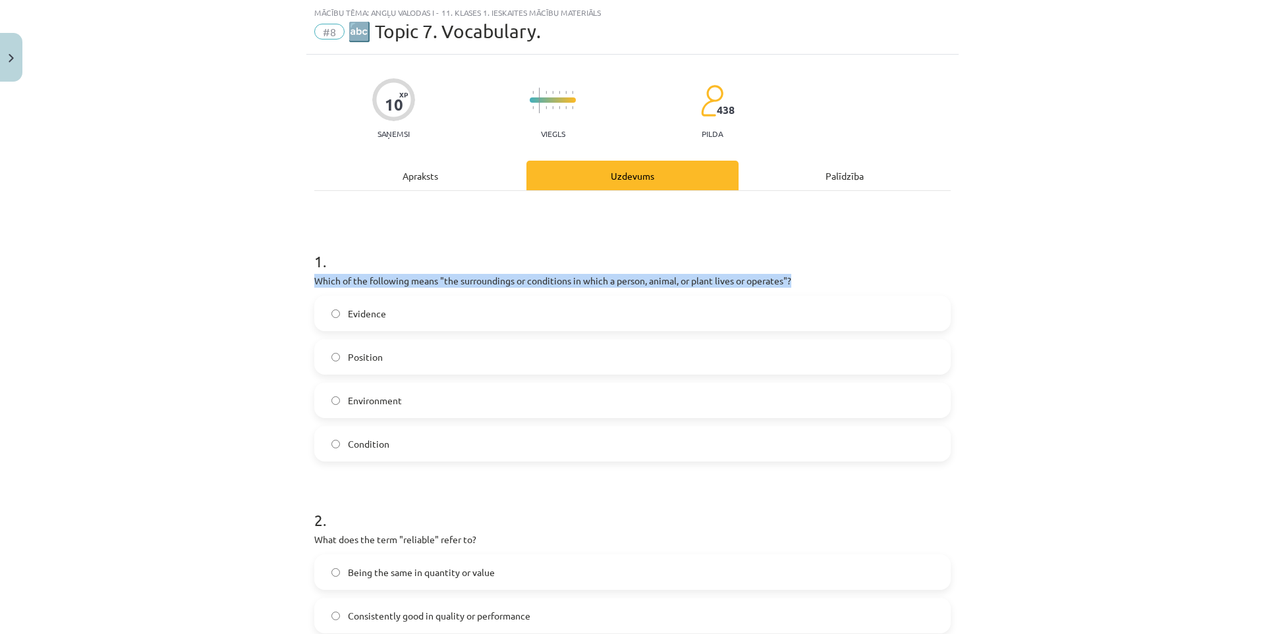
drag, startPoint x: 302, startPoint y: 277, endPoint x: 816, endPoint y: 270, distance: 513.9
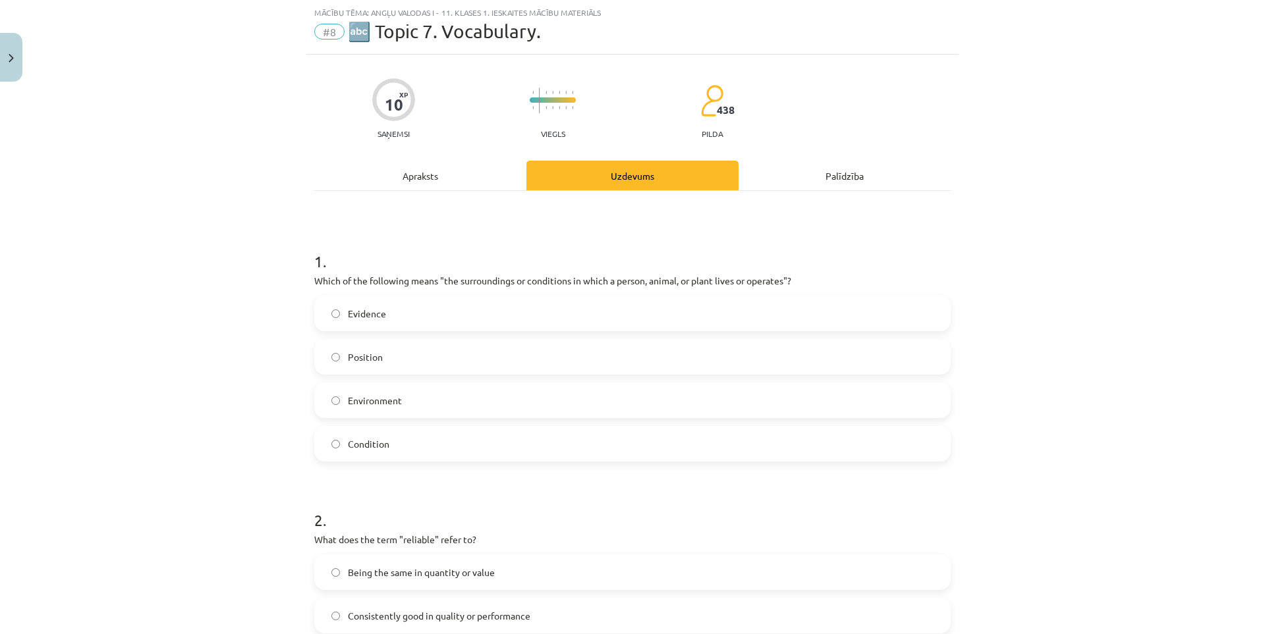
click at [829, 252] on h1 "1 ." at bounding box center [632, 249] width 636 height 41
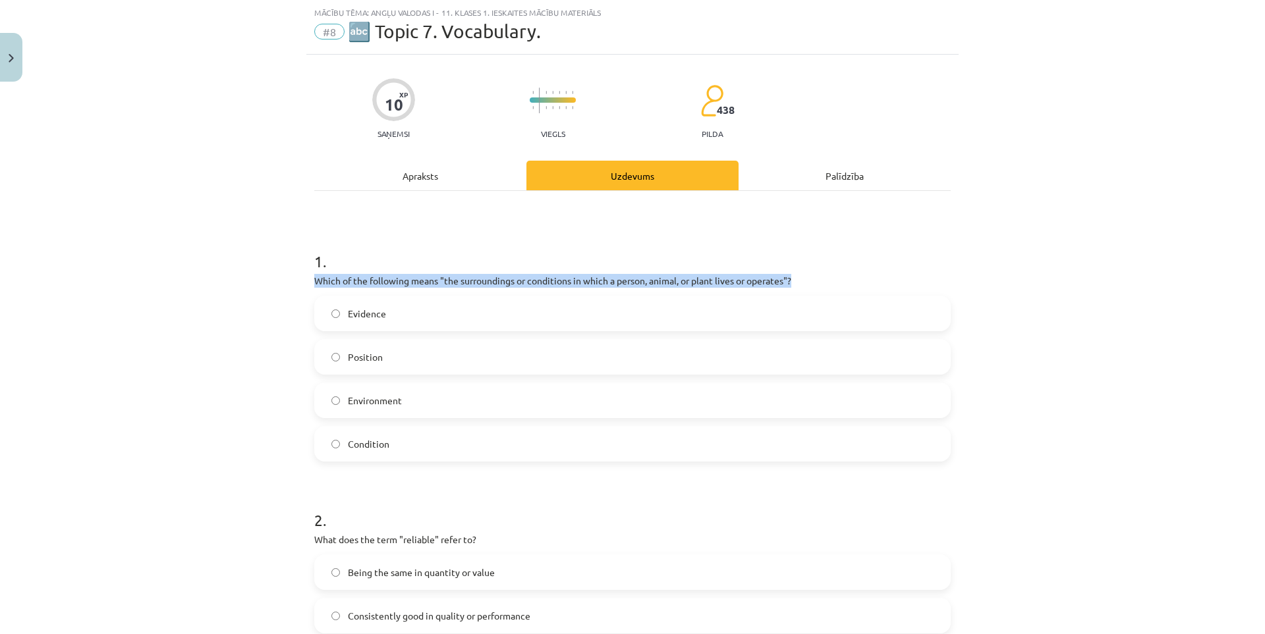
drag, startPoint x: 796, startPoint y: 278, endPoint x: 311, endPoint y: 285, distance: 485.6
click at [314, 285] on p "Which of the following means "the surroundings or conditions in which a person,…" at bounding box center [632, 281] width 636 height 14
click at [302, 287] on div at bounding box center [302, 287] width 0 height 0
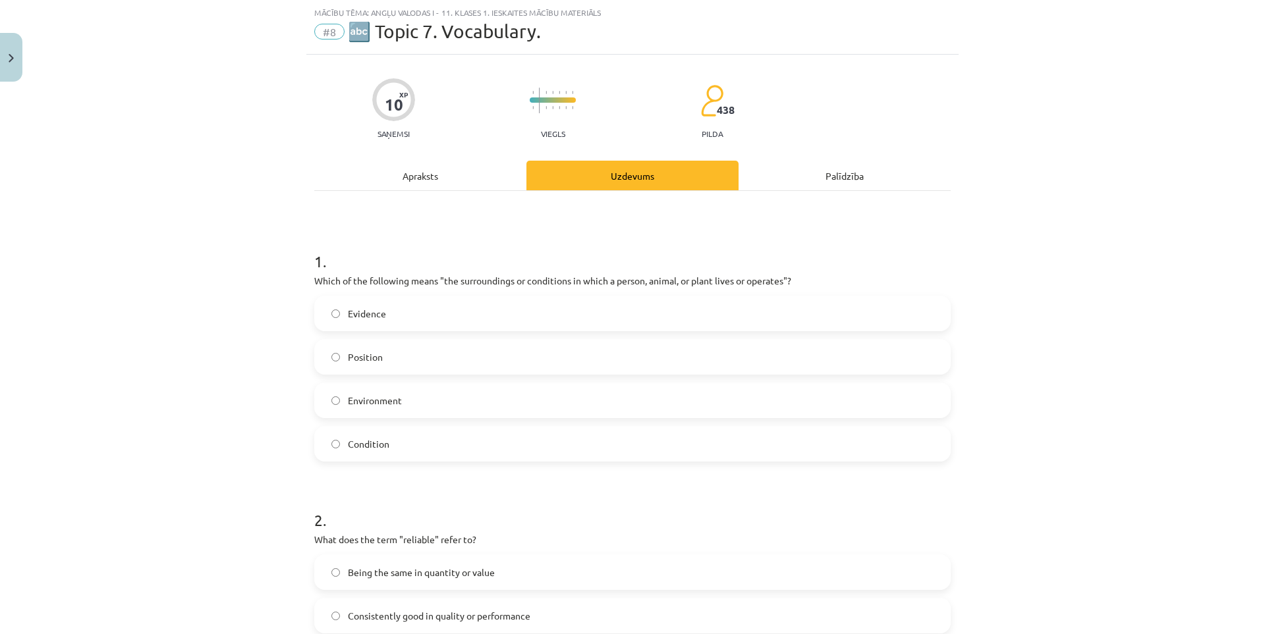
click at [261, 335] on div "Mācību tēma: Angļu valodas i - 11. klases 1. ieskaites mācību materiāls #8 🔤 To…" at bounding box center [632, 317] width 1265 height 634
click at [406, 182] on div "Apraksts" at bounding box center [420, 176] width 212 height 30
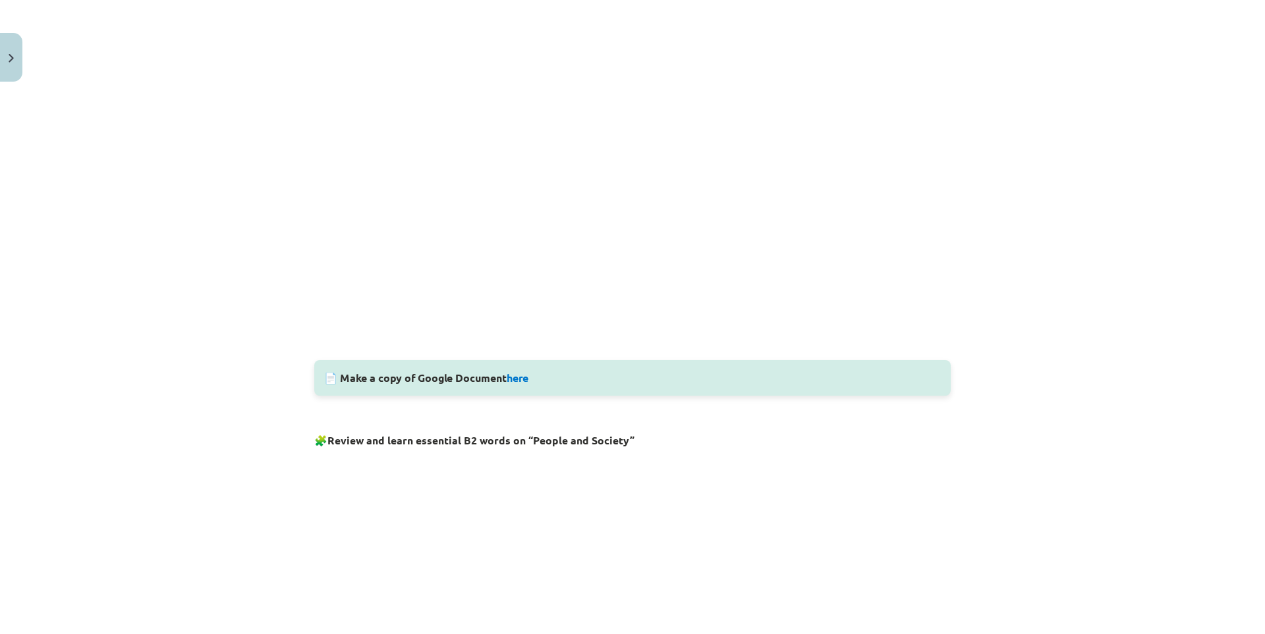
scroll to position [262, 0]
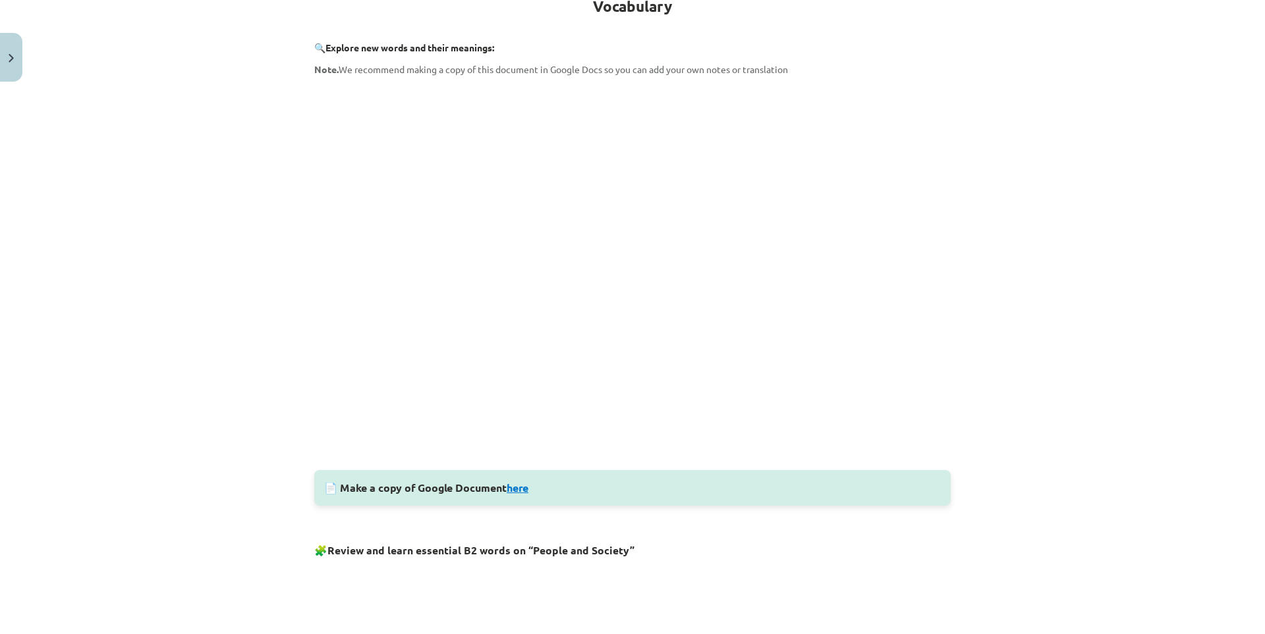
click at [522, 484] on link "here" at bounding box center [518, 488] width 22 height 14
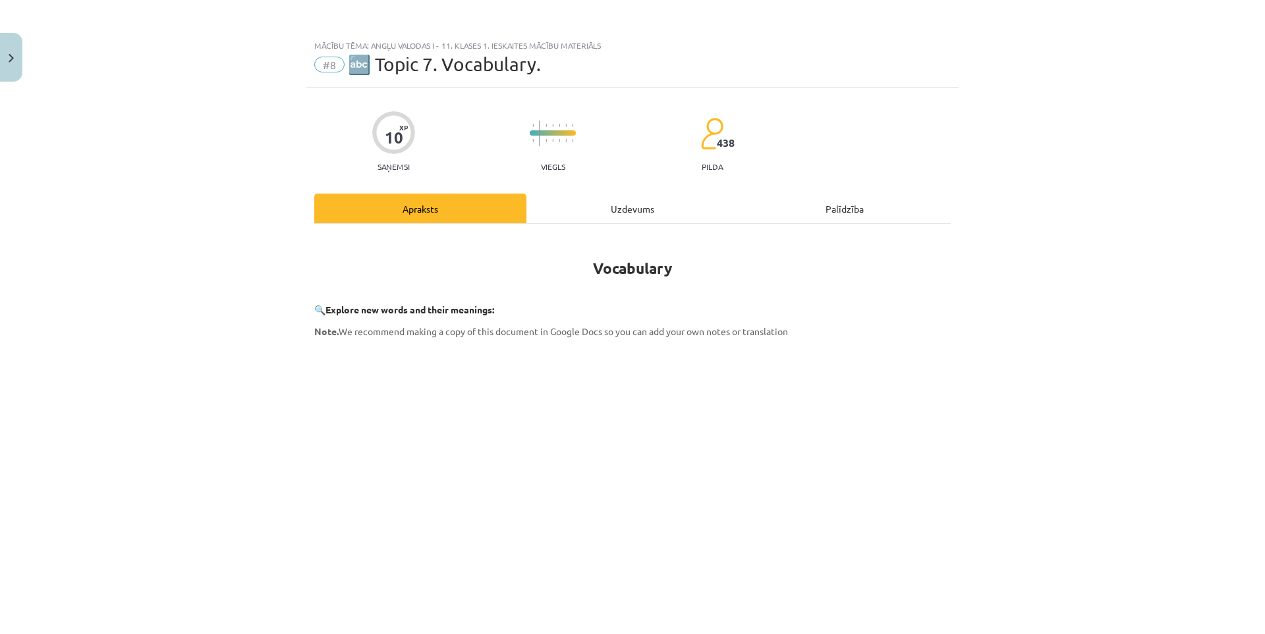
click at [628, 214] on div "Uzdevums" at bounding box center [632, 209] width 212 height 30
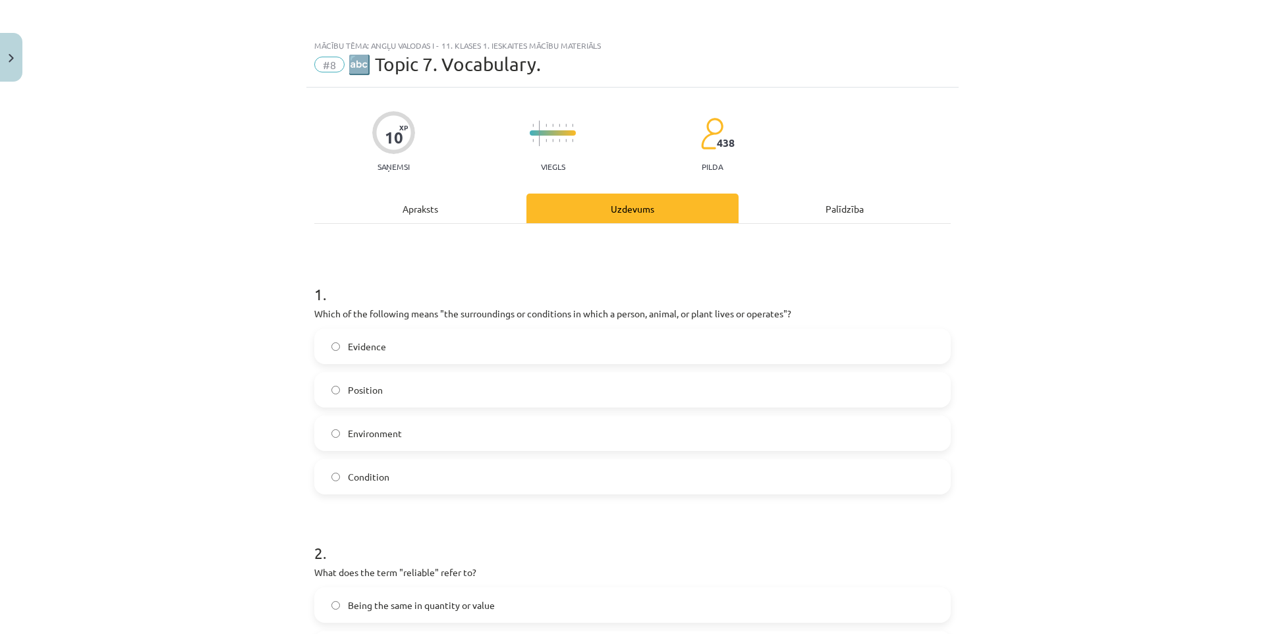
scroll to position [33, 0]
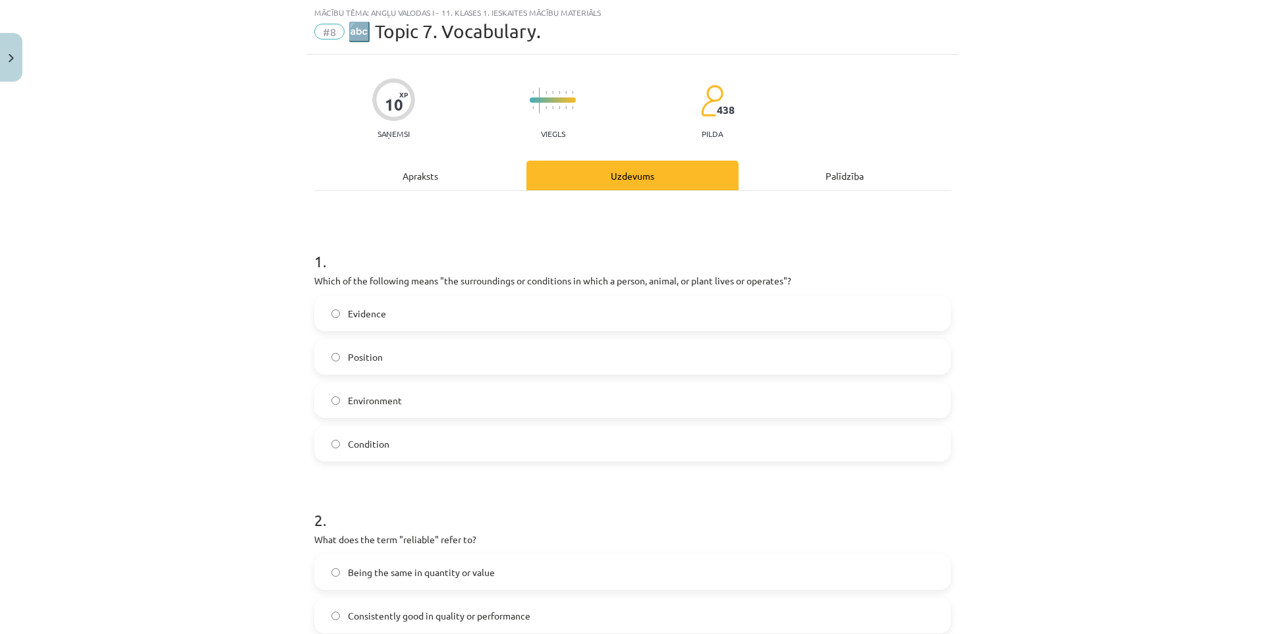
click at [410, 399] on label "Environment" at bounding box center [633, 400] width 634 height 33
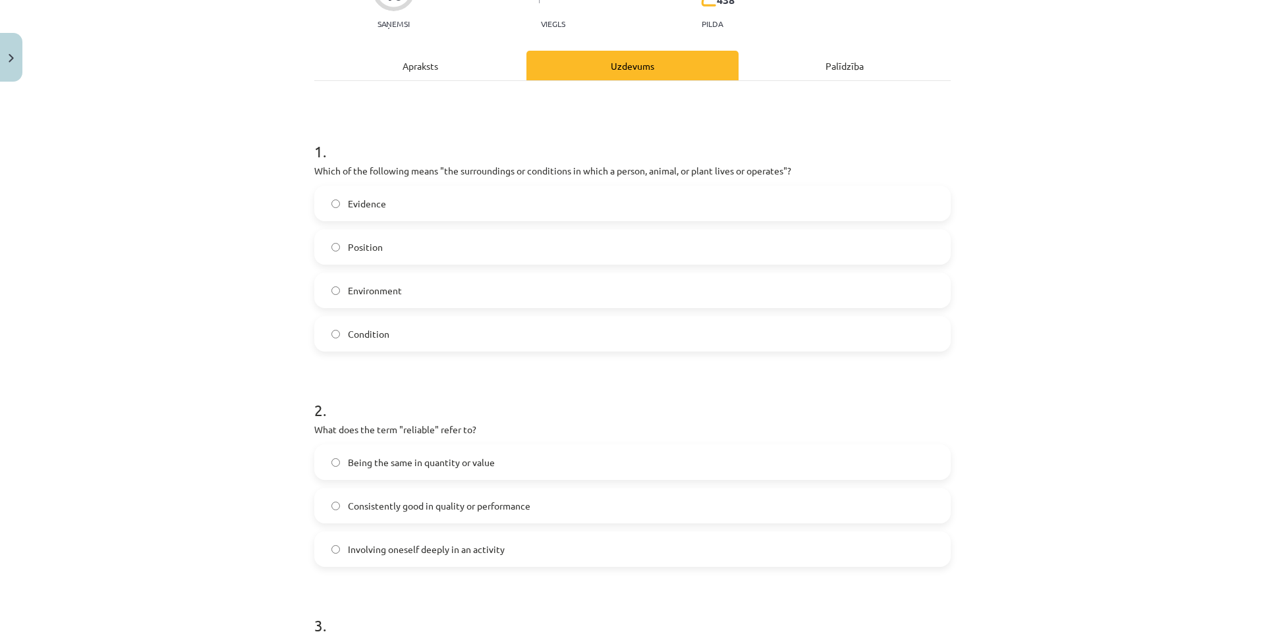
scroll to position [252, 0]
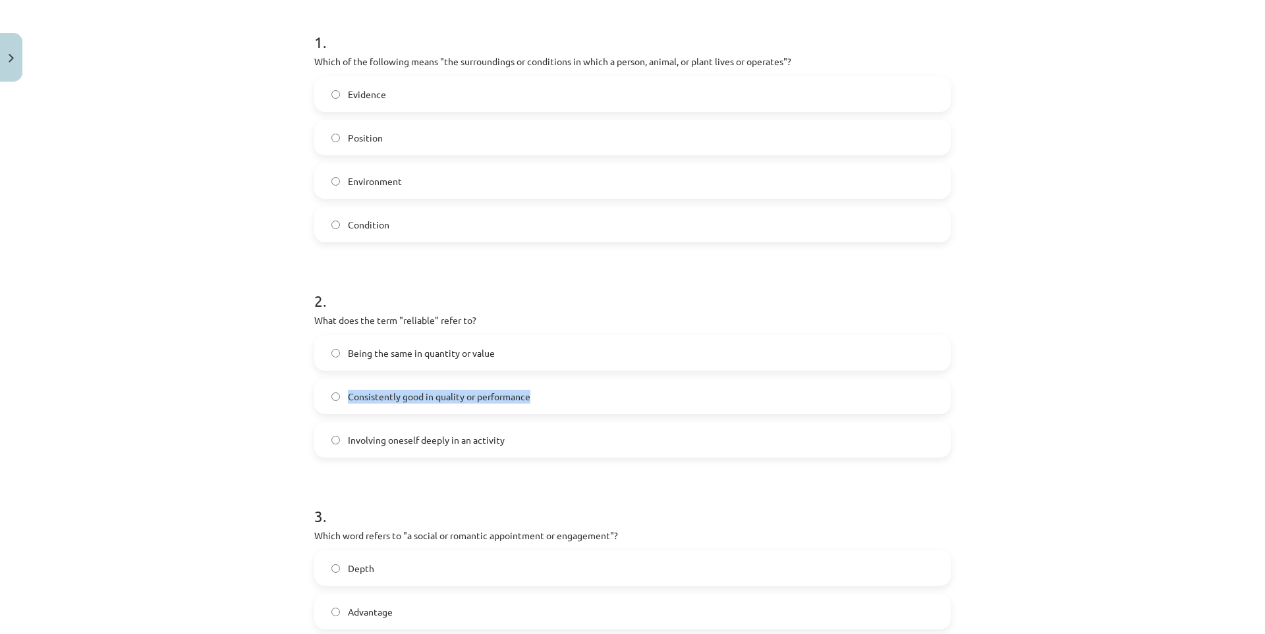
drag, startPoint x: 340, startPoint y: 397, endPoint x: 530, endPoint y: 405, distance: 190.5
click at [530, 405] on label "Consistently good in quality or performance" at bounding box center [633, 396] width 634 height 33
click at [522, 403] on div at bounding box center [522, 403] width 0 height 0
click at [235, 401] on div "Mācību tēma: Angļu valodas i - 11. klases 1. ieskaites mācību materiāls #8 🔤 To…" at bounding box center [632, 317] width 1265 height 634
drag, startPoint x: 338, startPoint y: 439, endPoint x: 505, endPoint y: 455, distance: 168.1
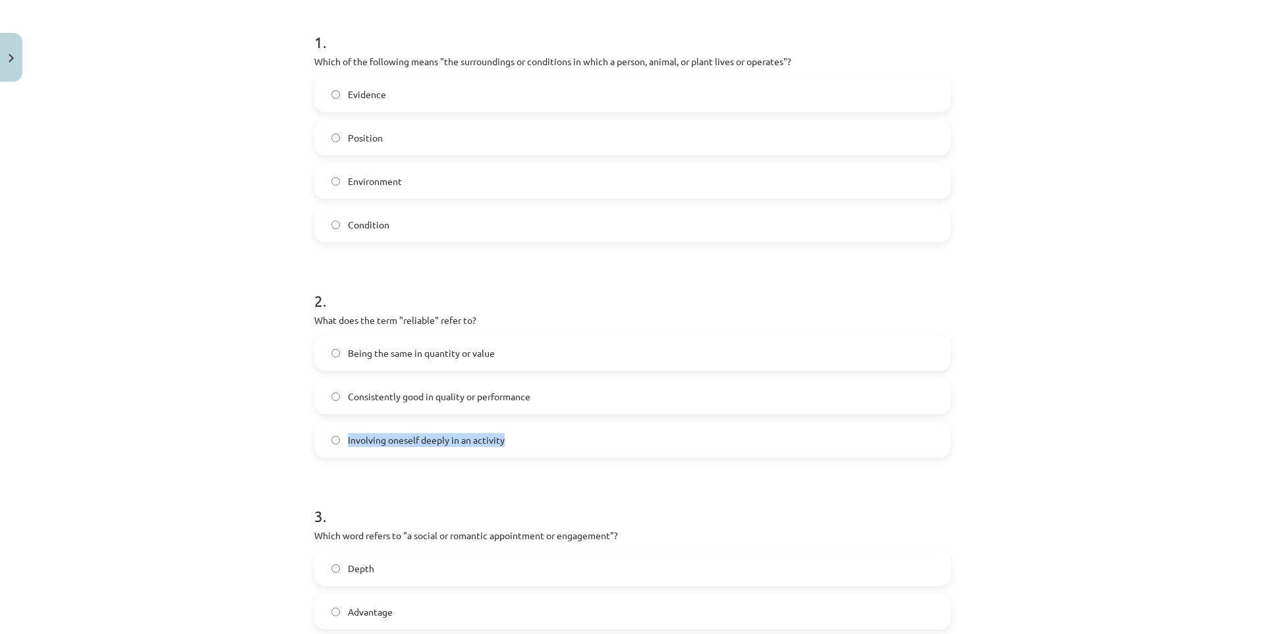
click at [505, 455] on label "Involving oneself deeply in an activity" at bounding box center [633, 440] width 634 height 33
click at [497, 446] on div at bounding box center [497, 446] width 0 height 0
click at [206, 413] on div "Mācību tēma: Angļu valodas i - 11. klases 1. ieskaites mācību materiāls #8 🔤 To…" at bounding box center [632, 317] width 1265 height 634
click at [420, 359] on span "Being the same in quantity or value" at bounding box center [421, 354] width 147 height 14
drag, startPoint x: 343, startPoint y: 350, endPoint x: 497, endPoint y: 366, distance: 155.0
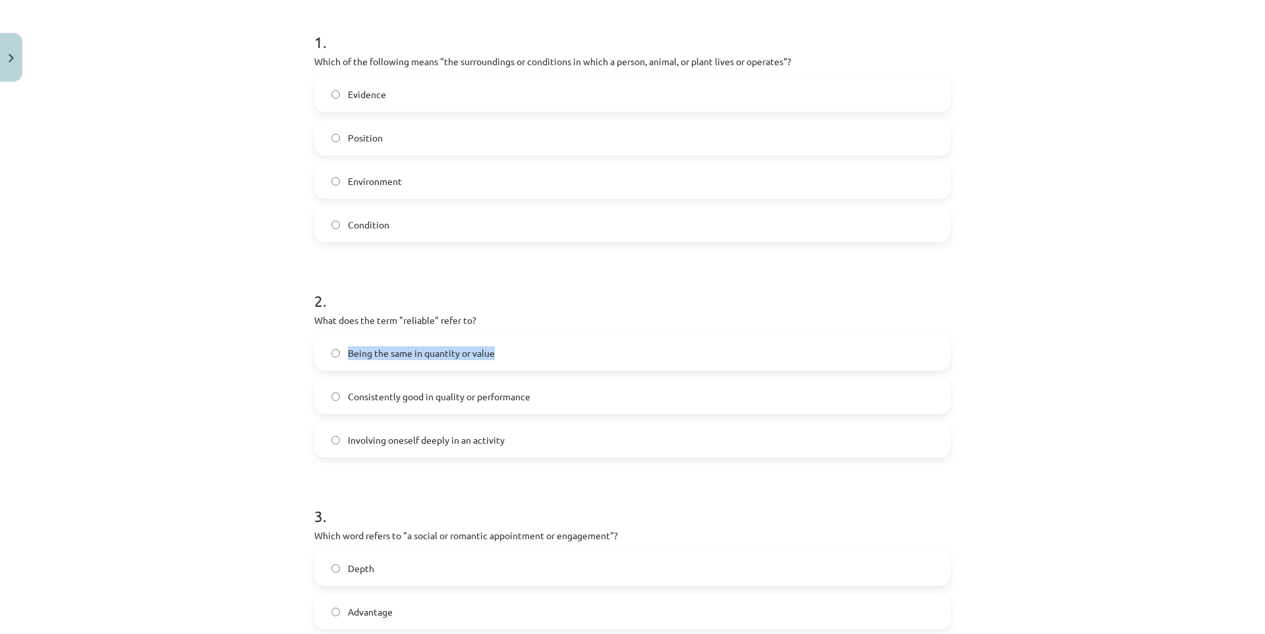
click at [497, 366] on label "Being the same in quantity or value" at bounding box center [633, 353] width 634 height 33
click at [488, 359] on div at bounding box center [488, 359] width 0 height 0
click at [208, 349] on div "Mācību tēma: Angļu valodas i - 11. klases 1. ieskaites mācību materiāls #8 🔤 To…" at bounding box center [632, 317] width 1265 height 634
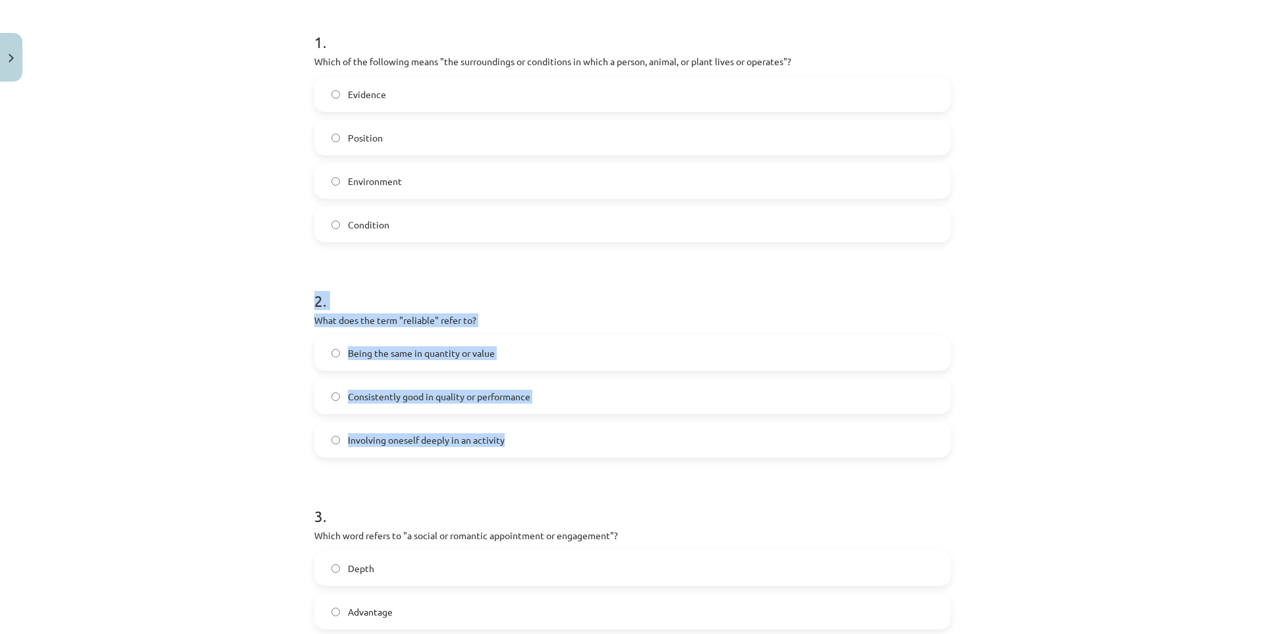
drag, startPoint x: 318, startPoint y: 315, endPoint x: 511, endPoint y: 434, distance: 226.9
click at [511, 434] on div "2 . What does the term "reliable" refer to? Being the same in quantity or value…" at bounding box center [632, 363] width 636 height 189
copy div "2 . What does the term "reliable" refer to? Being the same in quantity or value…"
click at [244, 379] on div "Mācību tēma: Angļu valodas i - 11. klases 1. ieskaites mācību materiāls #8 🔤 To…" at bounding box center [632, 317] width 1265 height 634
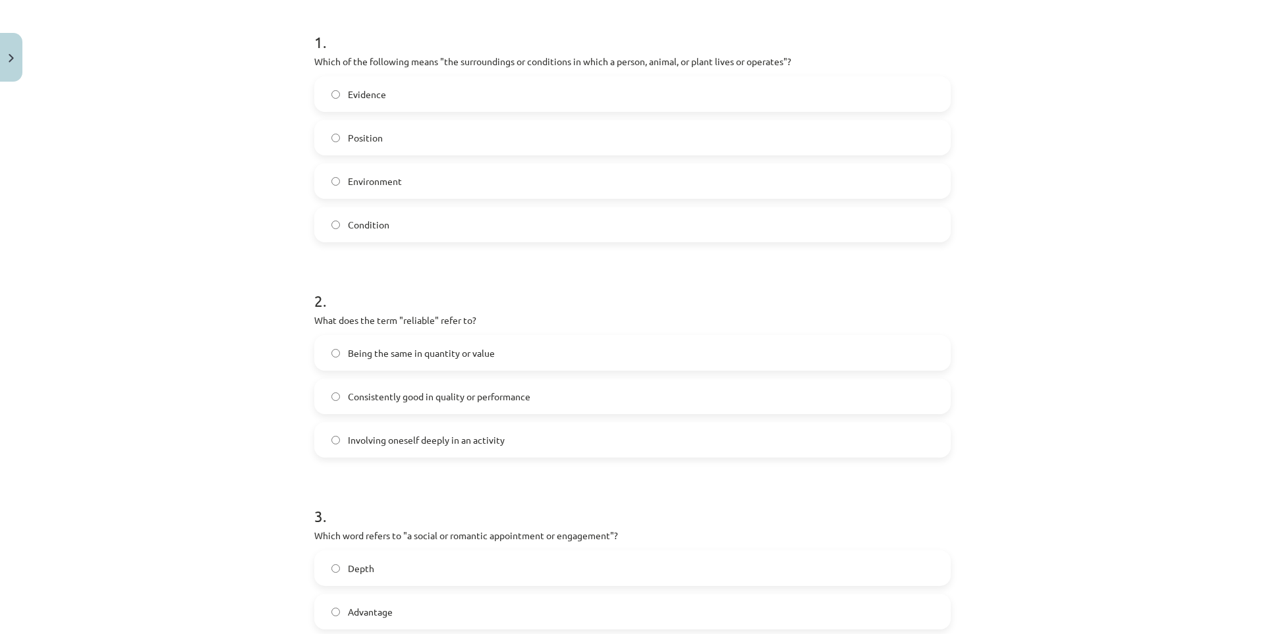
click at [369, 391] on span "Consistently good in quality or performance" at bounding box center [439, 397] width 182 height 14
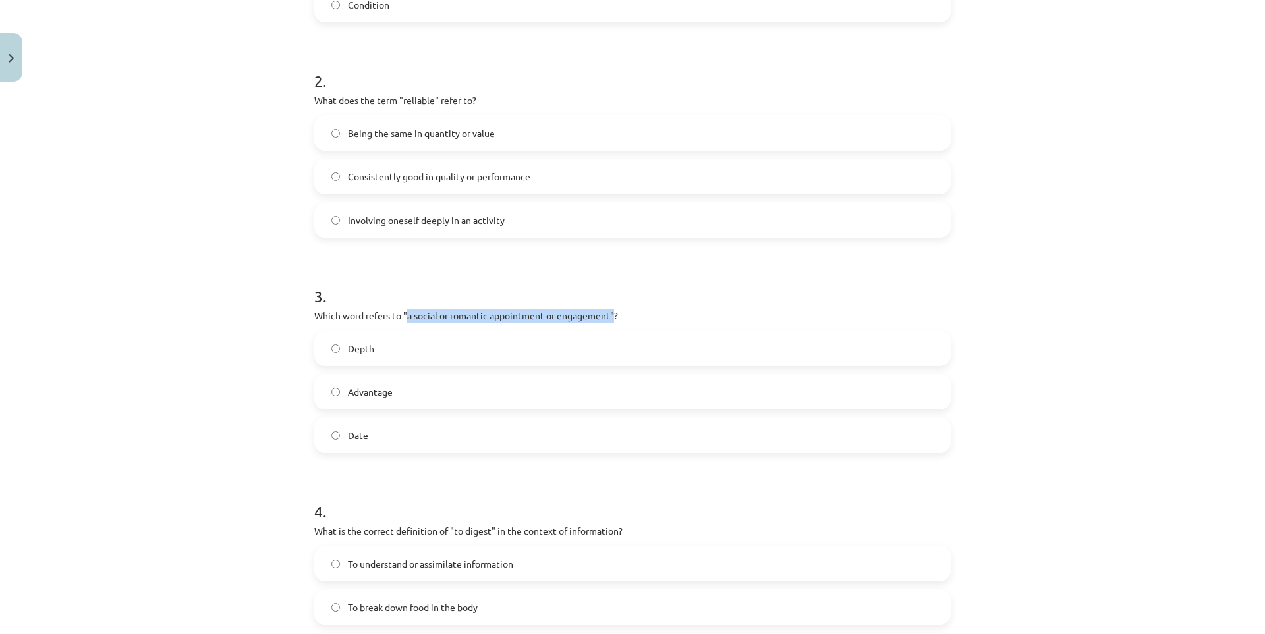
drag, startPoint x: 401, startPoint y: 316, endPoint x: 609, endPoint y: 310, distance: 208.2
click at [609, 310] on p "Which word refers to "a social or romantic appointment or engagement"?" at bounding box center [632, 316] width 636 height 14
click at [601, 292] on div at bounding box center [601, 292] width 0 height 0
click at [677, 312] on p "Which word refers to "a social or romantic appointment or engagement"?" at bounding box center [632, 316] width 636 height 14
click at [370, 443] on label "Date" at bounding box center [633, 435] width 634 height 33
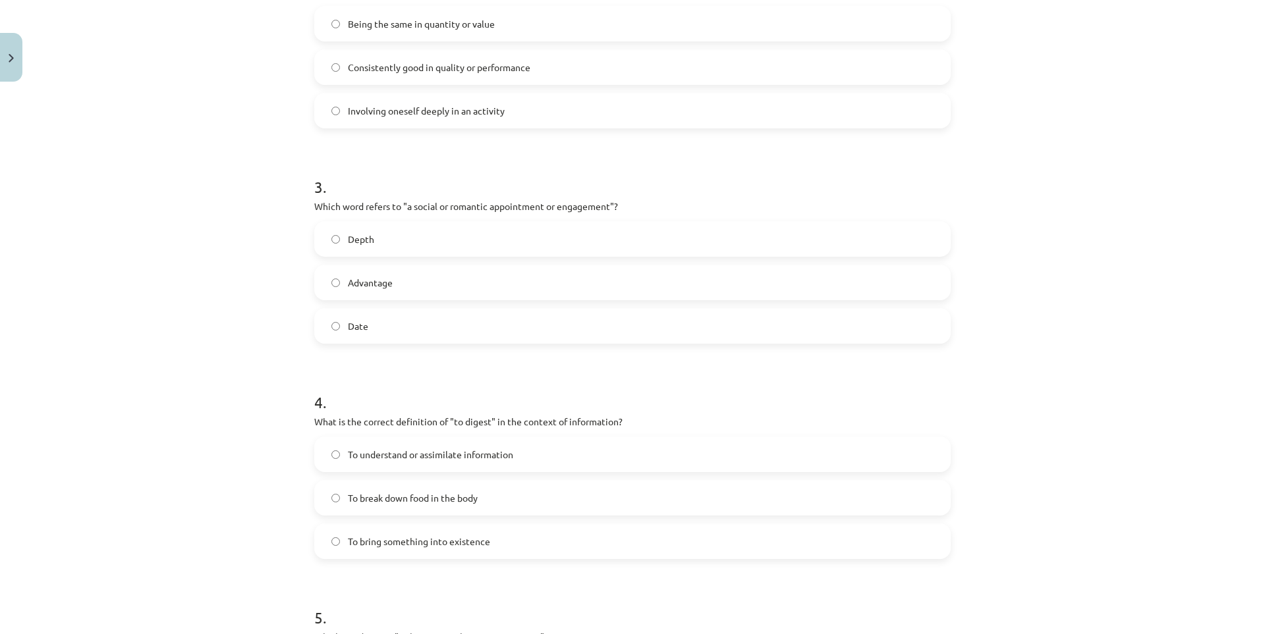
scroll to position [692, 0]
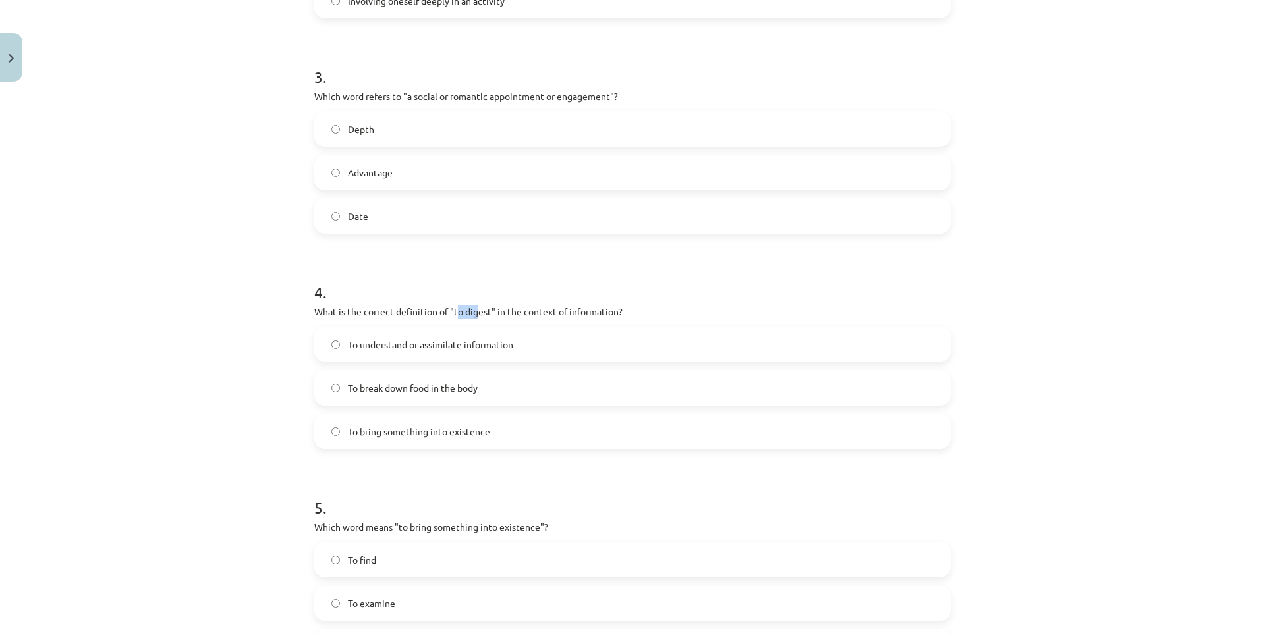
drag, startPoint x: 451, startPoint y: 309, endPoint x: 474, endPoint y: 308, distance: 23.8
click at [474, 308] on p "What is the correct definition of "to digest" in the context of information?" at bounding box center [632, 312] width 636 height 14
click at [449, 311] on p "What is the correct definition of "to digest" in the context of information?" at bounding box center [632, 312] width 636 height 14
drag, startPoint x: 449, startPoint y: 311, endPoint x: 484, endPoint y: 309, distance: 35.0
click at [484, 309] on p "What is the correct definition of "to digest" in the context of information?" at bounding box center [632, 312] width 636 height 14
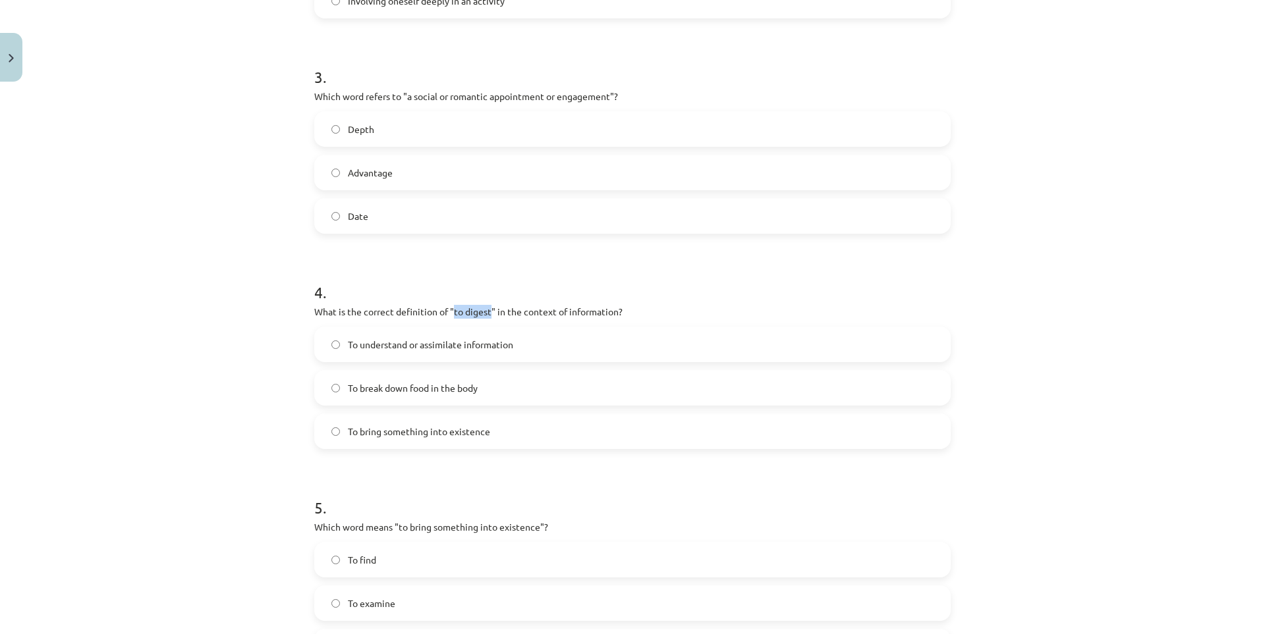
click at [476, 288] on div at bounding box center [476, 288] width 0 height 0
click at [231, 304] on div "Mācību tēma: Angļu valodas i - 11. klases 1. ieskaites mācību materiāls #8 🔤 To…" at bounding box center [632, 317] width 1265 height 634
click at [514, 385] on label "To break down food in the body" at bounding box center [633, 388] width 634 height 33
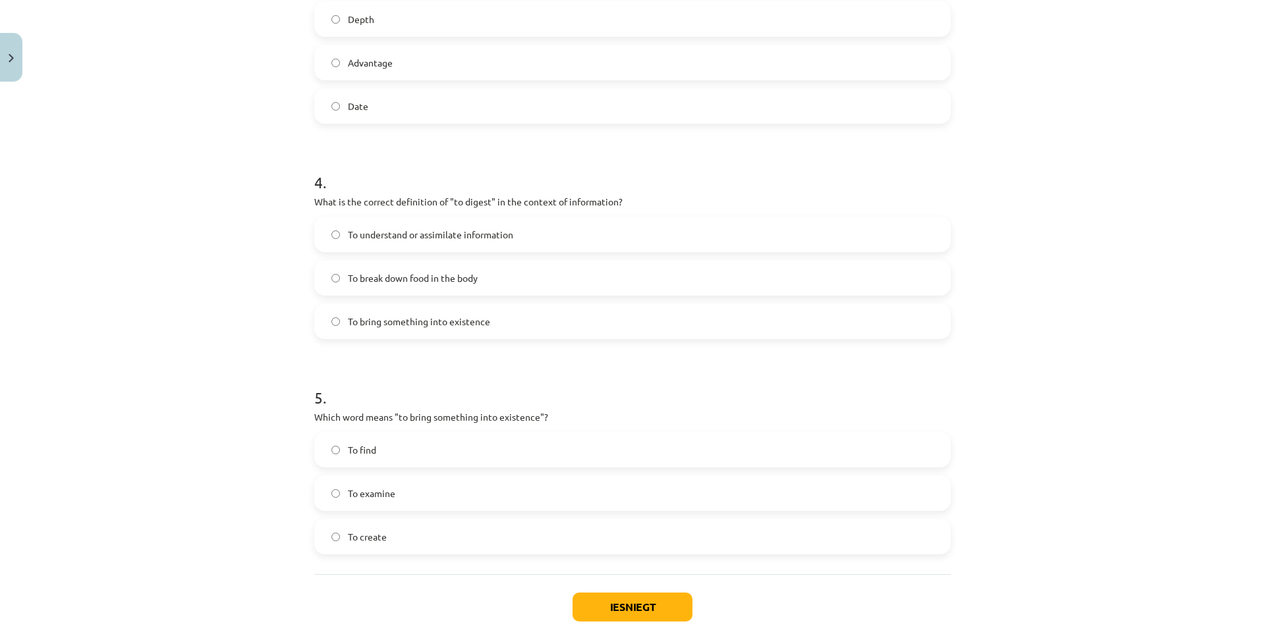
scroll to position [875, 0]
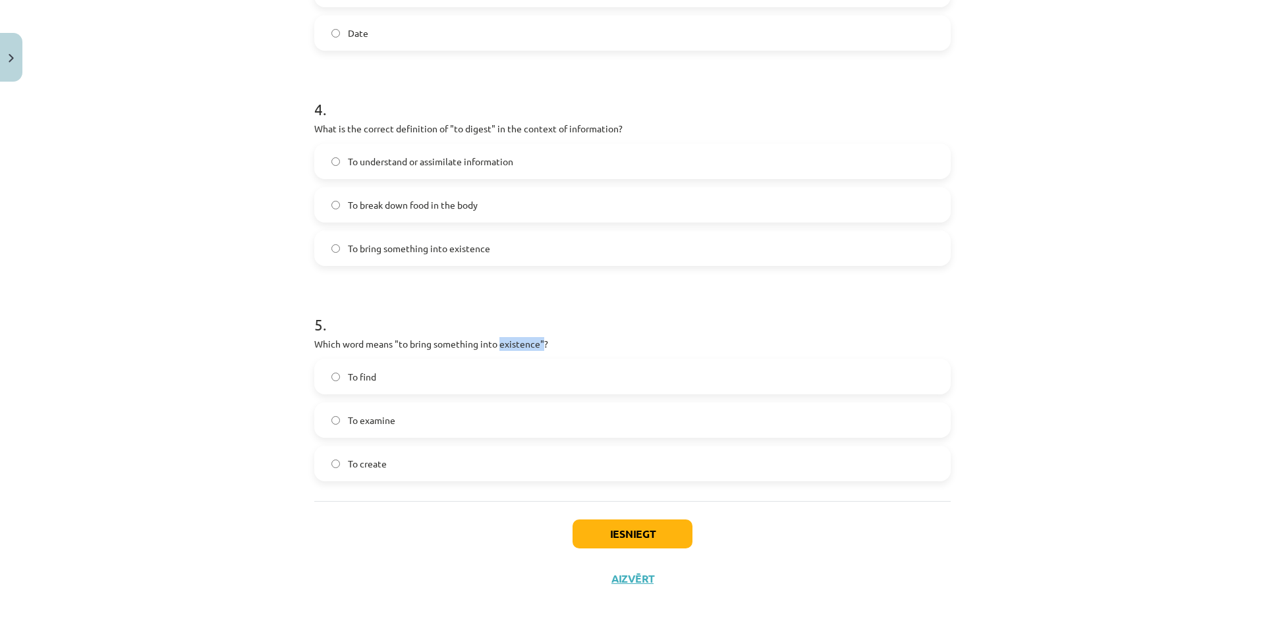
drag, startPoint x: 497, startPoint y: 346, endPoint x: 538, endPoint y: 348, distance: 40.9
click at [538, 348] on p "Which word means "to bring something into existence"?" at bounding box center [632, 344] width 636 height 14
click at [530, 350] on div at bounding box center [530, 350] width 0 height 0
click at [643, 351] on div "5 . Which word means "to bring something into existence"? To find To examine To…" at bounding box center [632, 386] width 636 height 189
click at [374, 469] on span "To create" at bounding box center [367, 464] width 39 height 14
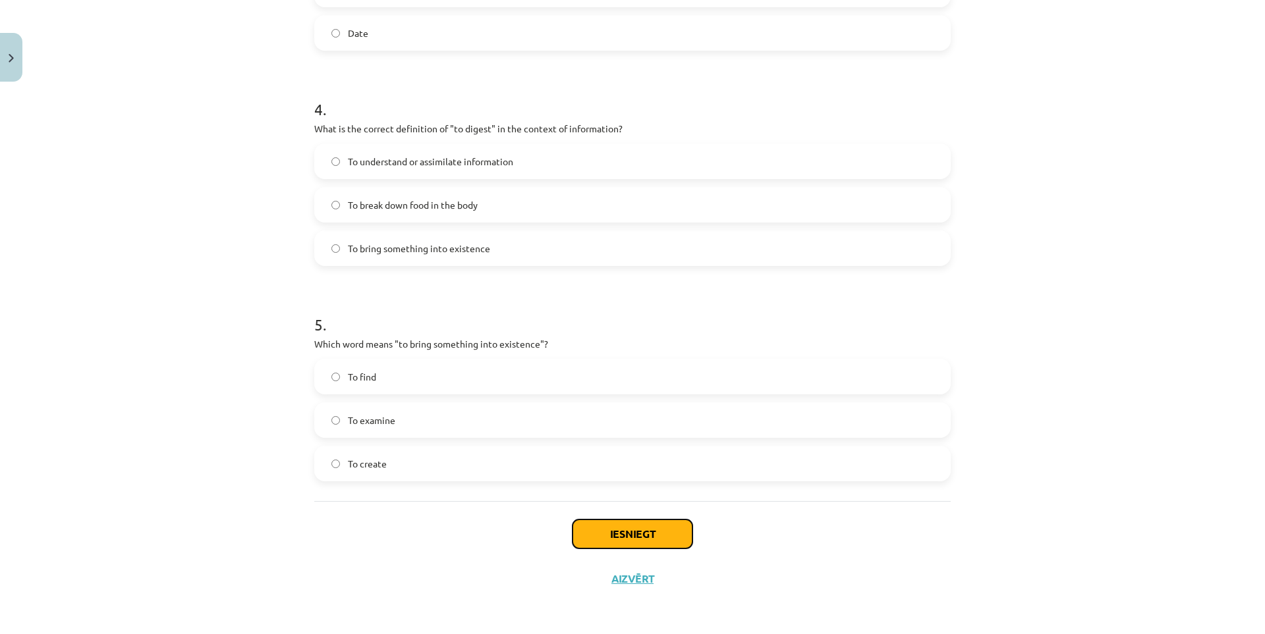
click at [640, 530] on button "Iesniegt" at bounding box center [632, 534] width 120 height 29
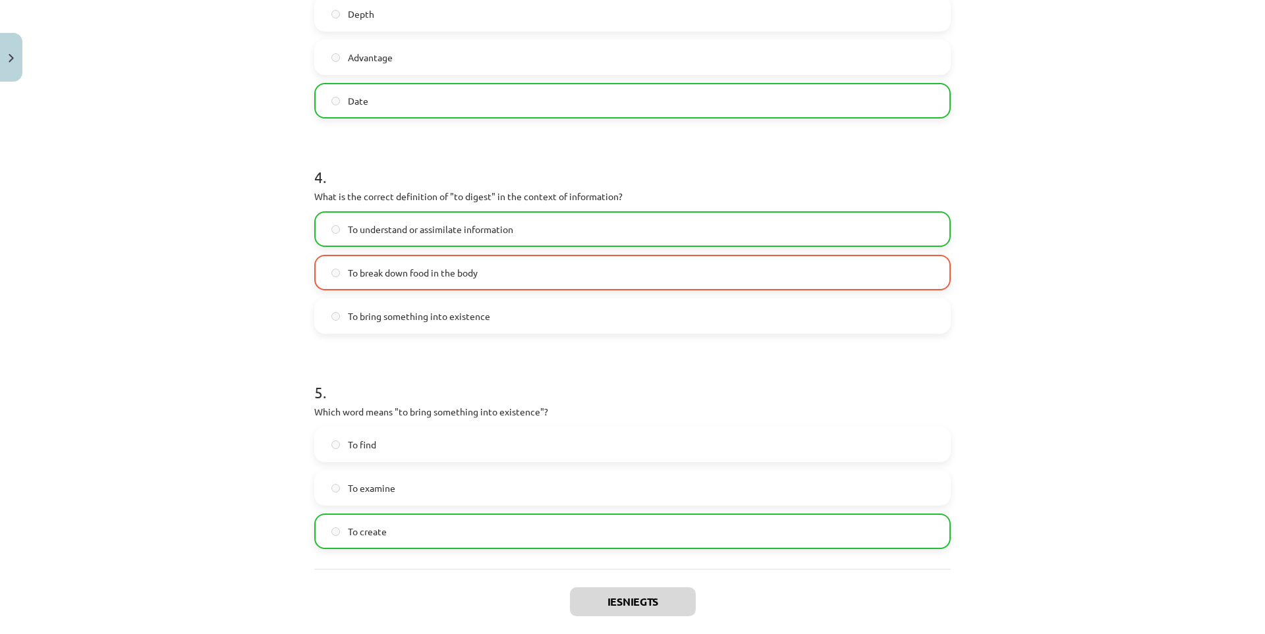
scroll to position [917, 0]
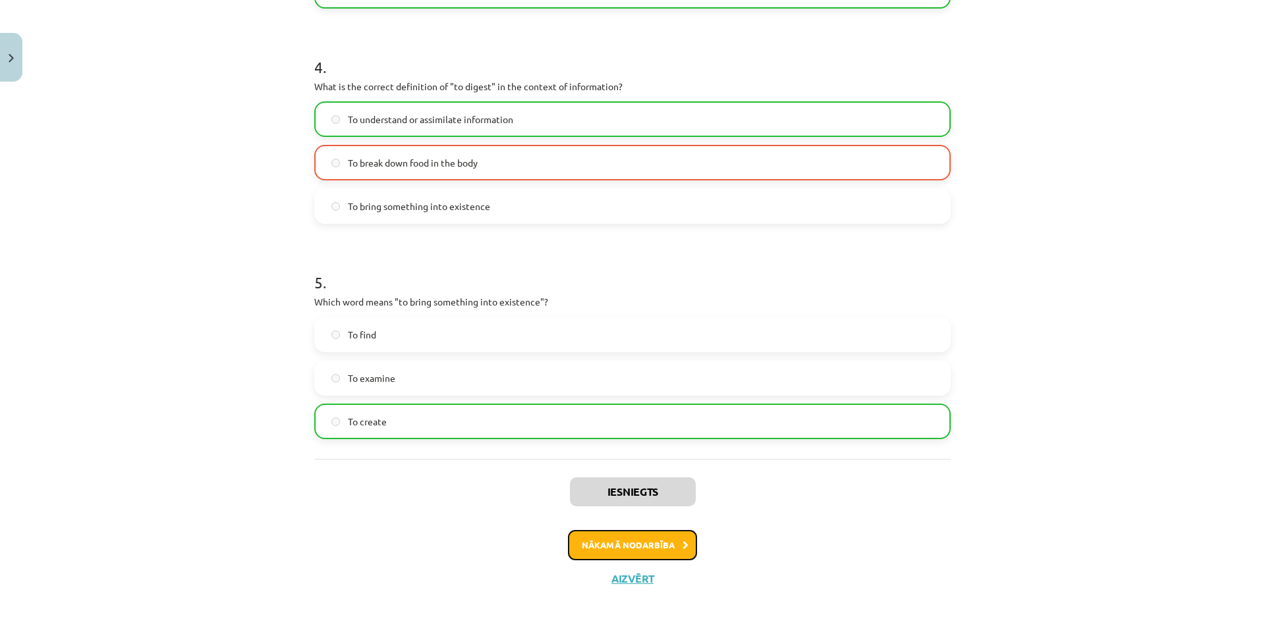
click at [643, 556] on button "Nākamā nodarbība" at bounding box center [632, 545] width 129 height 30
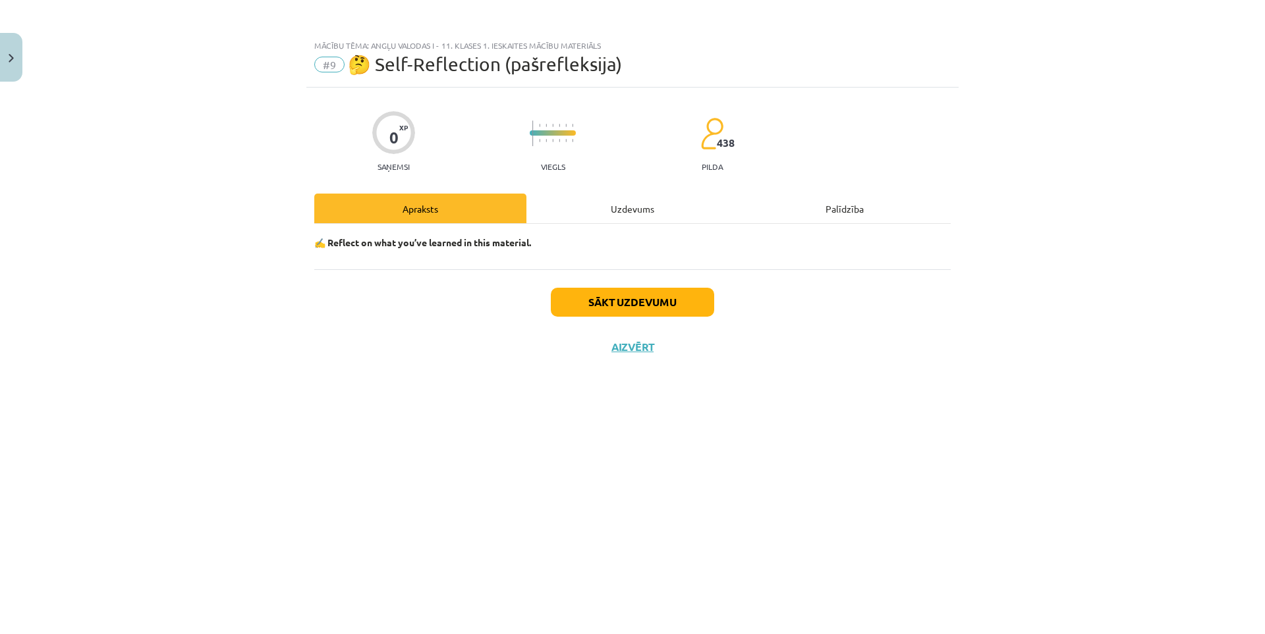
scroll to position [0, 0]
click at [626, 305] on button "Sākt uzdevumu" at bounding box center [632, 302] width 163 height 29
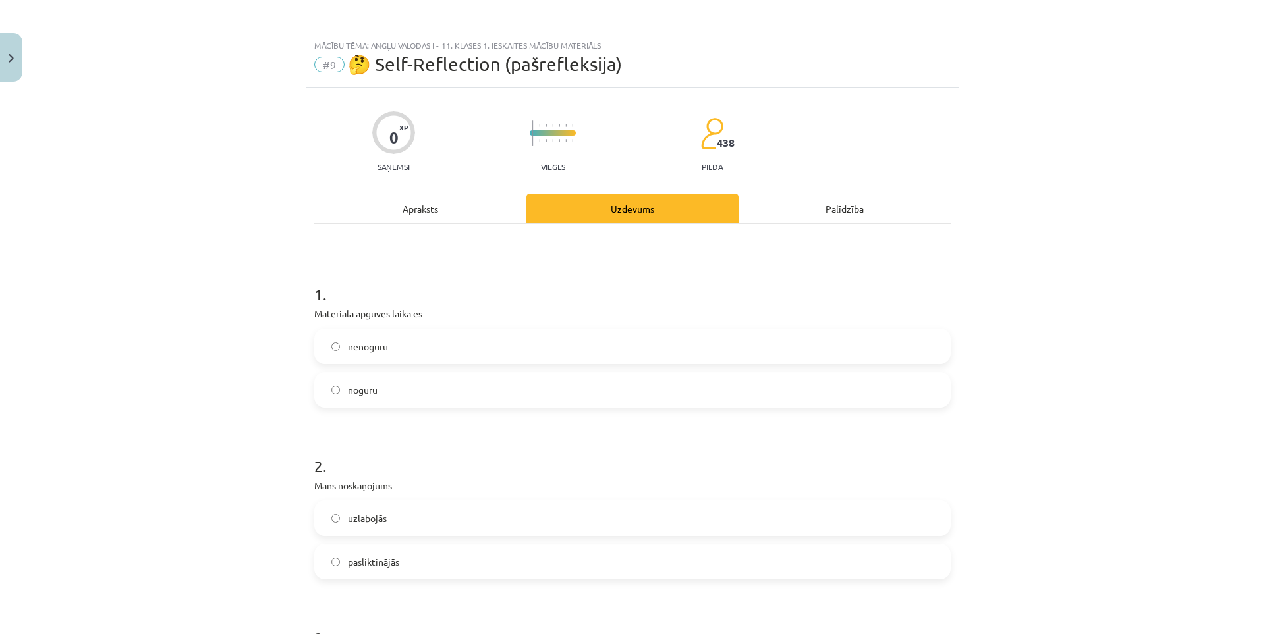
click at [397, 352] on label "nenoguru" at bounding box center [633, 346] width 634 height 33
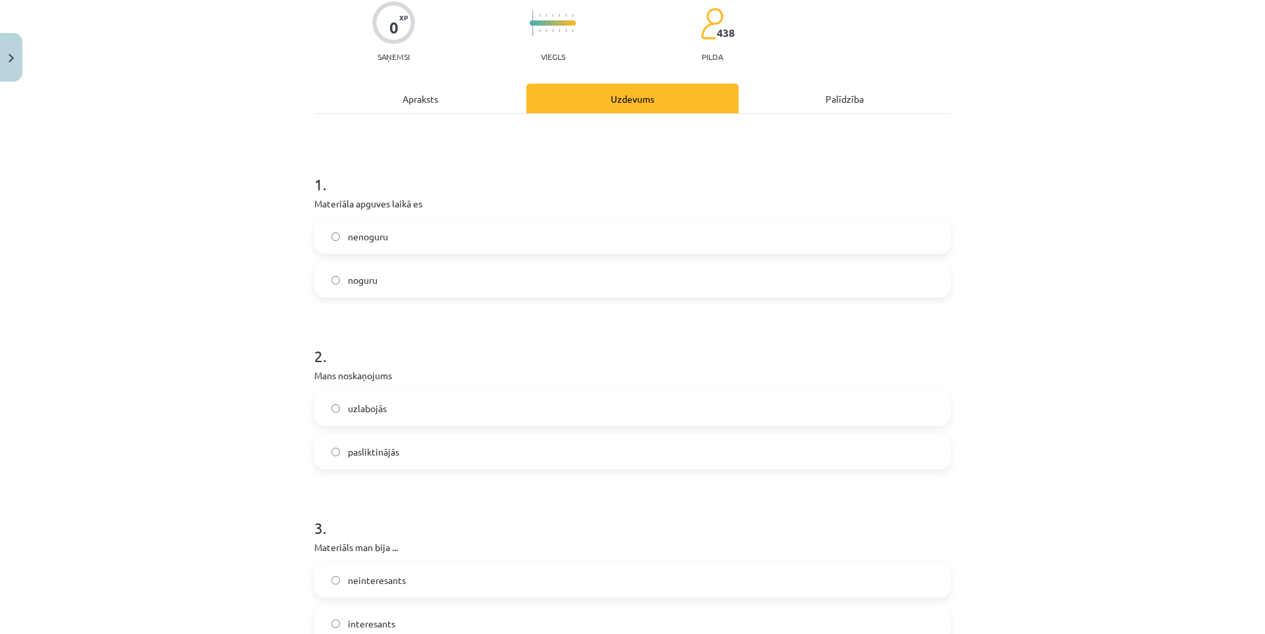
click at [410, 406] on label "uzlabojās" at bounding box center [633, 408] width 634 height 33
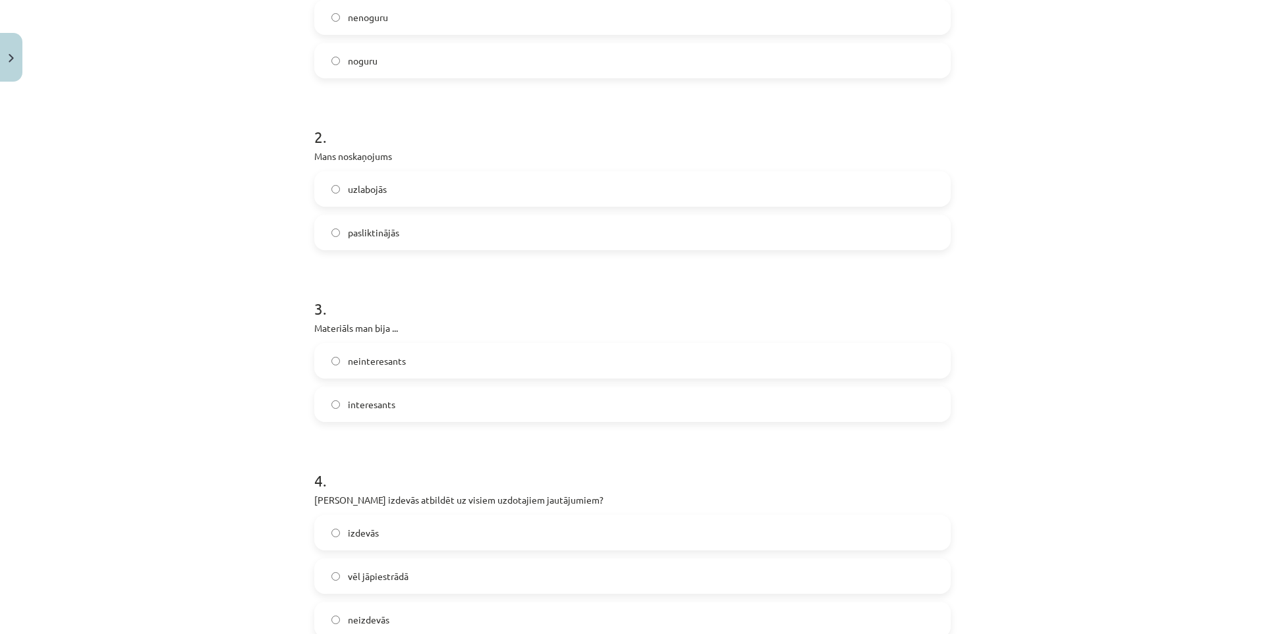
click at [420, 401] on label "interesants" at bounding box center [633, 404] width 634 height 33
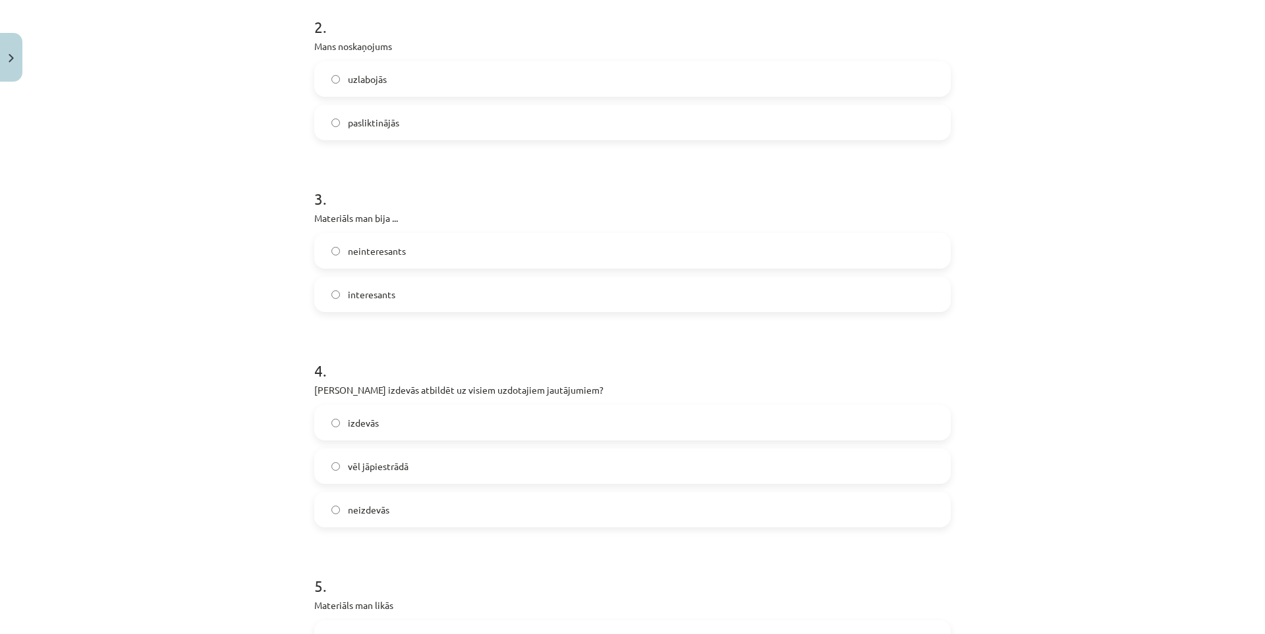
scroll to position [549, 0]
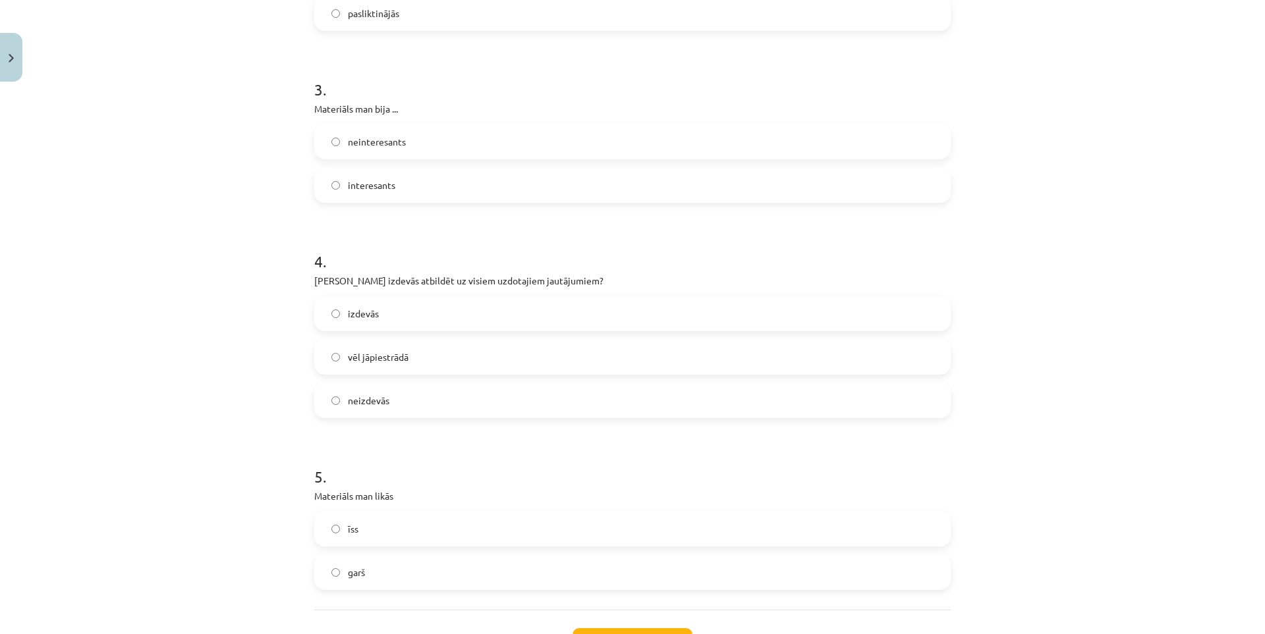
click at [418, 317] on label "izdevās" at bounding box center [633, 313] width 634 height 33
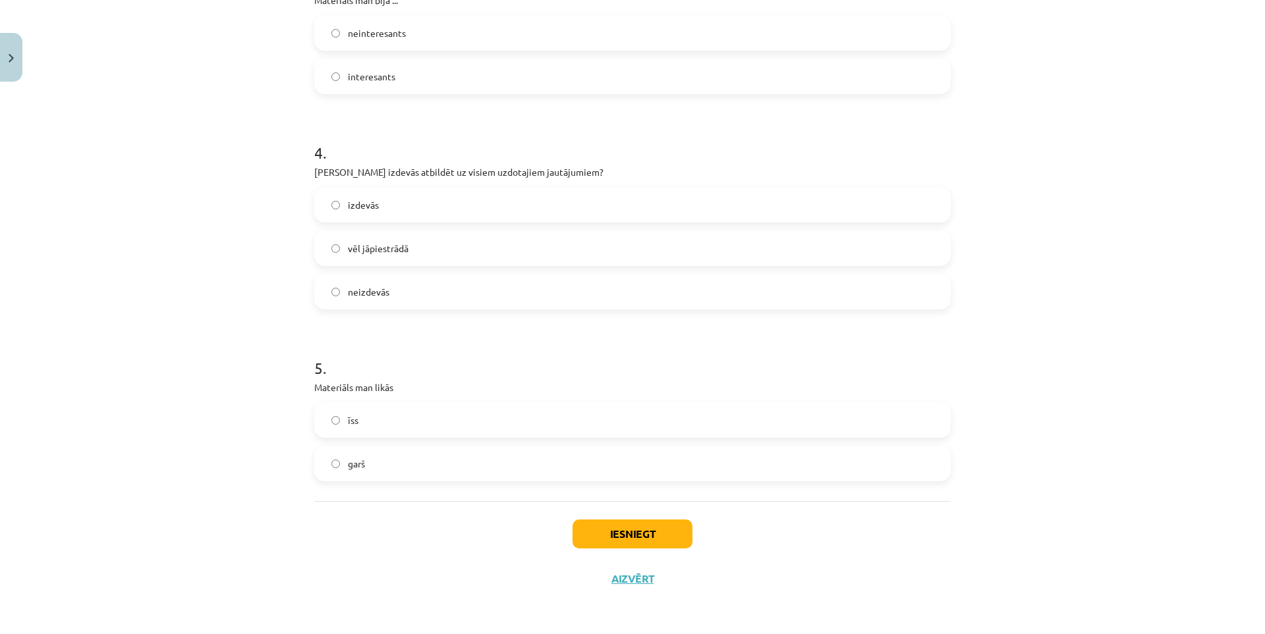
click at [378, 466] on label "garš" at bounding box center [633, 463] width 634 height 33
click at [627, 534] on button "Iesniegt" at bounding box center [632, 534] width 120 height 29
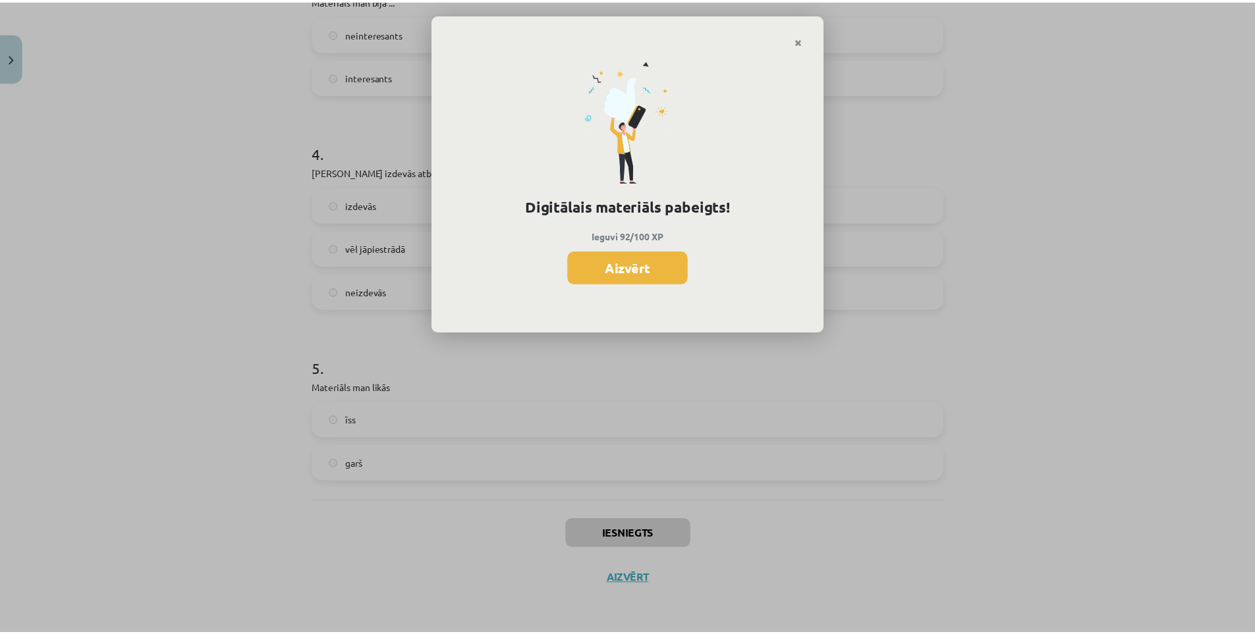
scroll to position [753, 0]
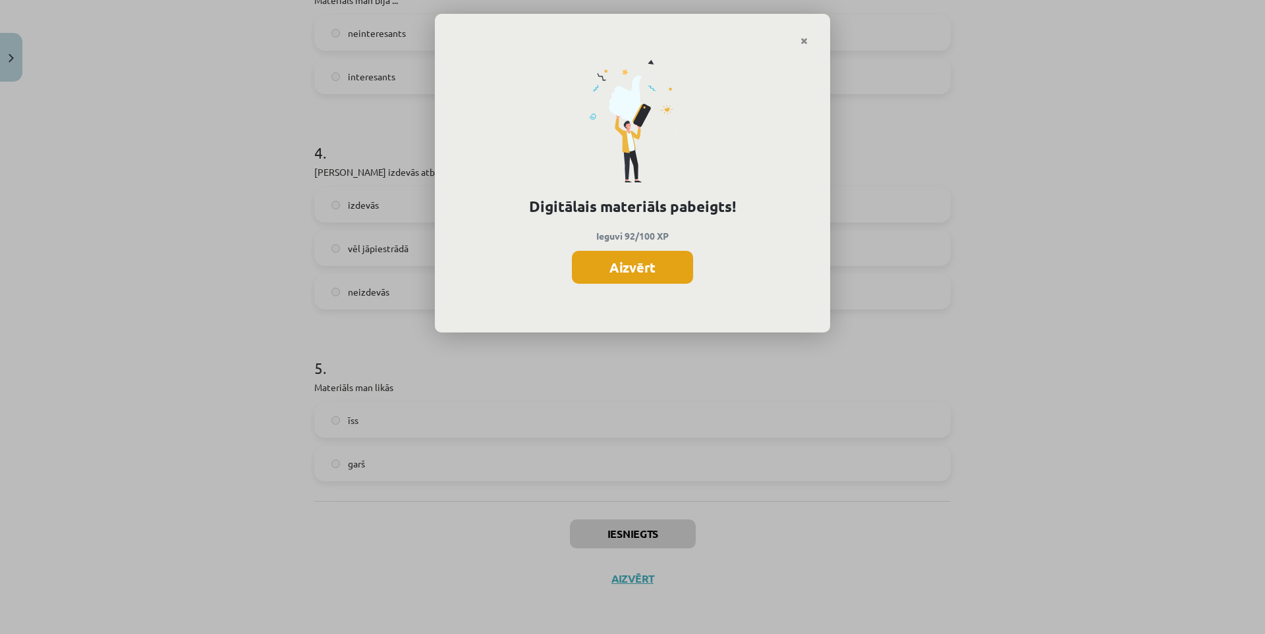
click at [622, 262] on button "Aizvērt" at bounding box center [632, 267] width 121 height 33
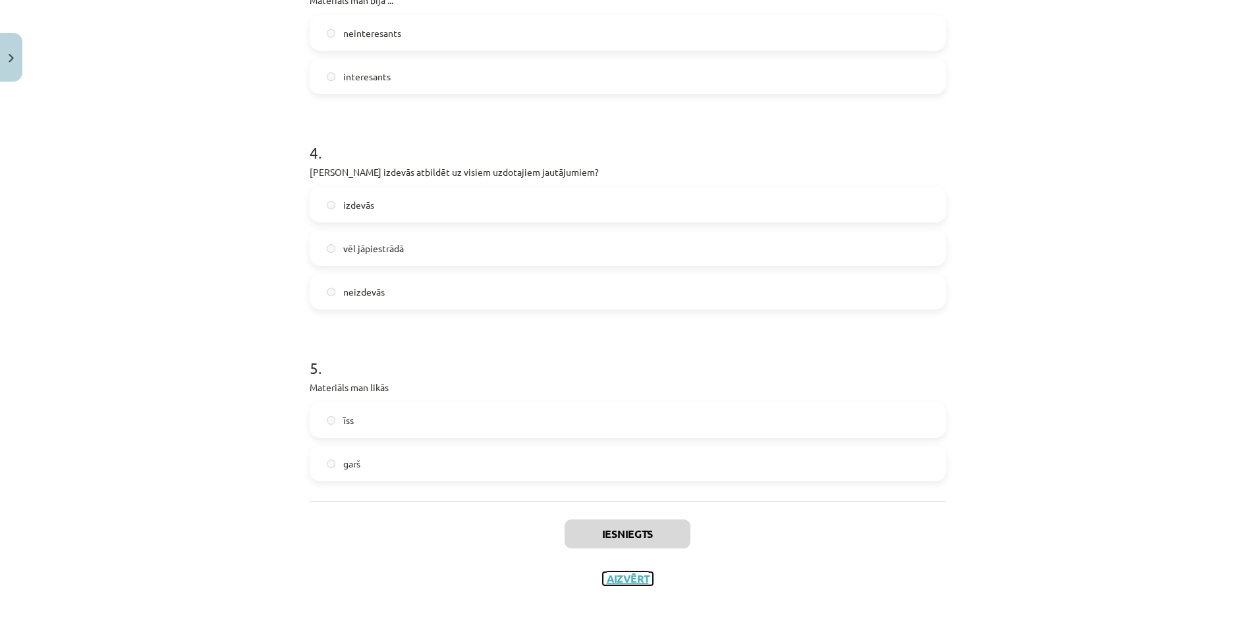
drag, startPoint x: 634, startPoint y: 576, endPoint x: 639, endPoint y: 567, distance: 9.7
click at [634, 576] on button "Aizvērt" at bounding box center [628, 578] width 50 height 13
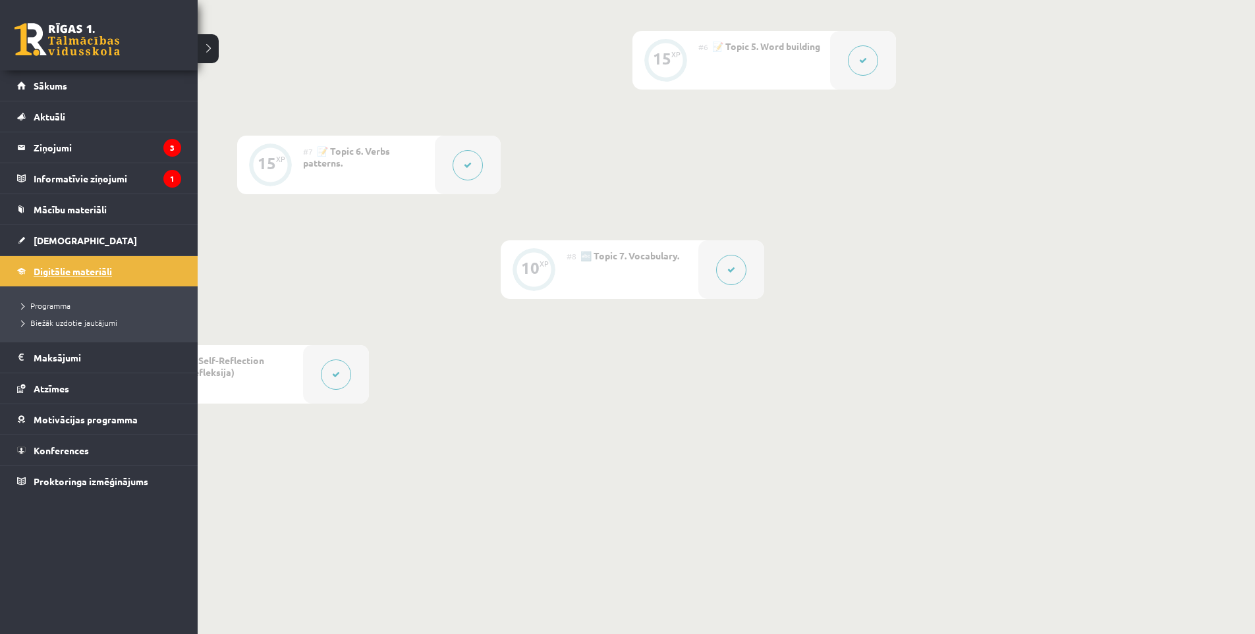
click at [84, 274] on span "Digitālie materiāli" at bounding box center [73, 271] width 78 height 12
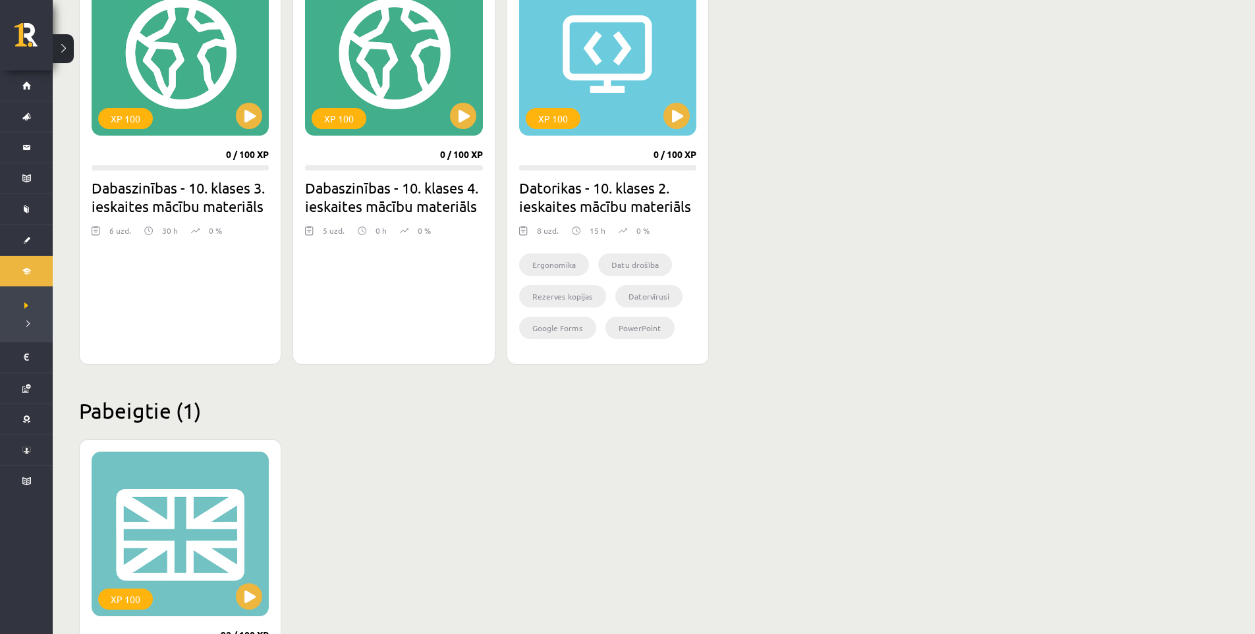
scroll to position [1161, 0]
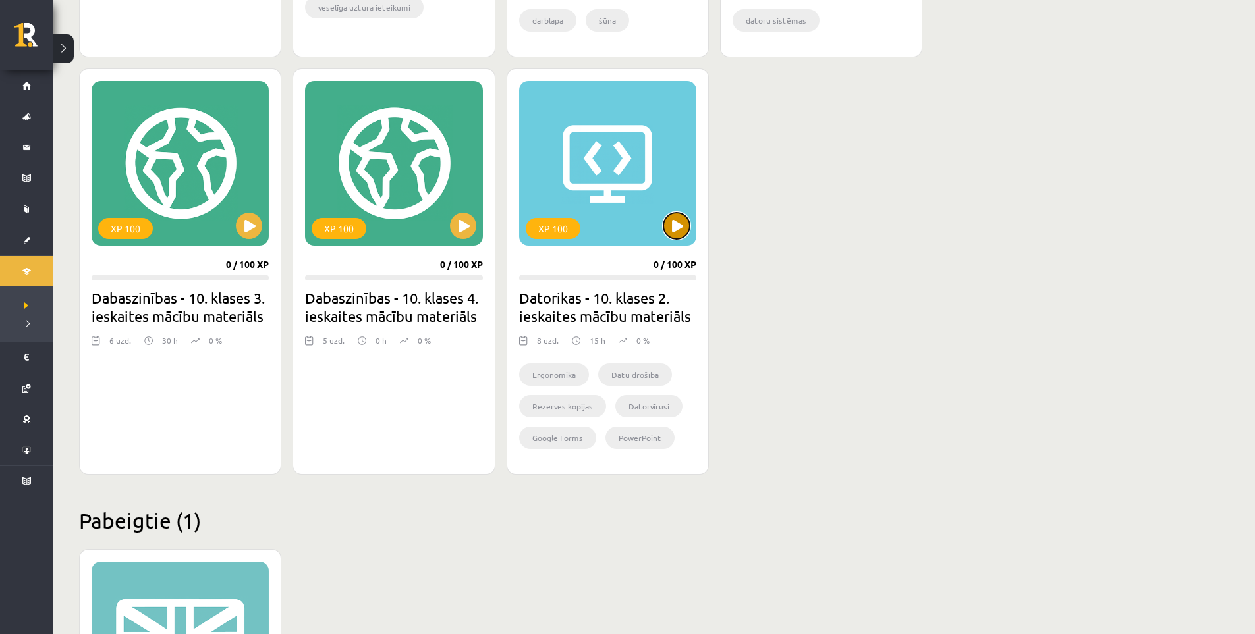
click at [672, 233] on button at bounding box center [676, 226] width 26 height 26
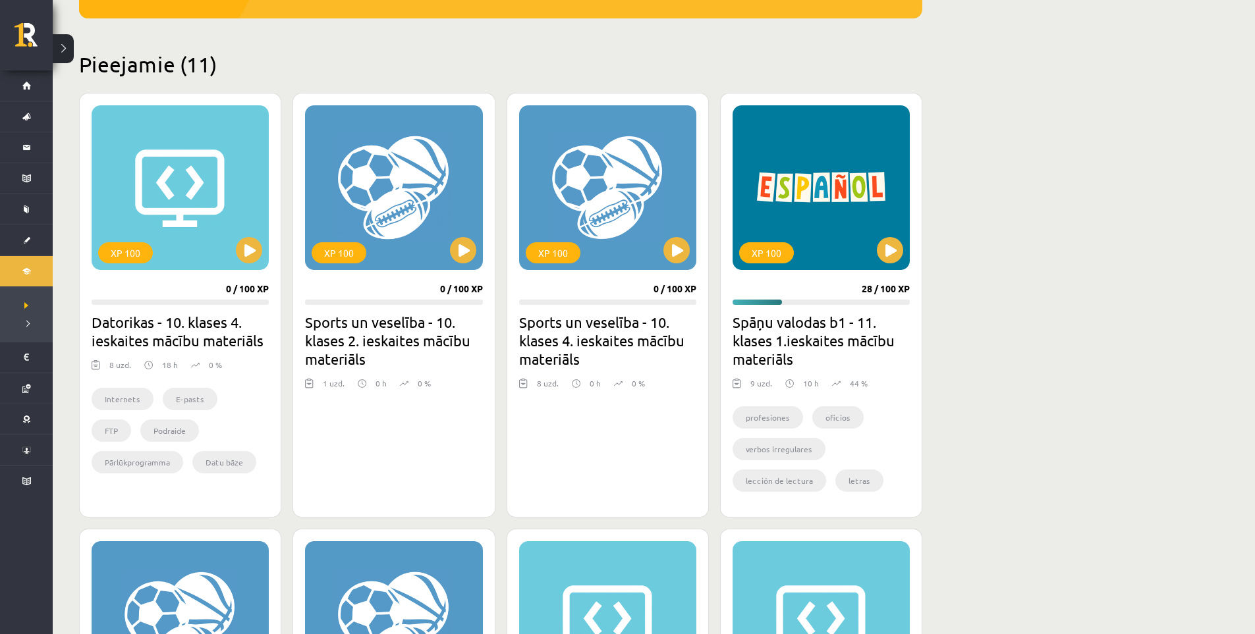
scroll to position [173, 0]
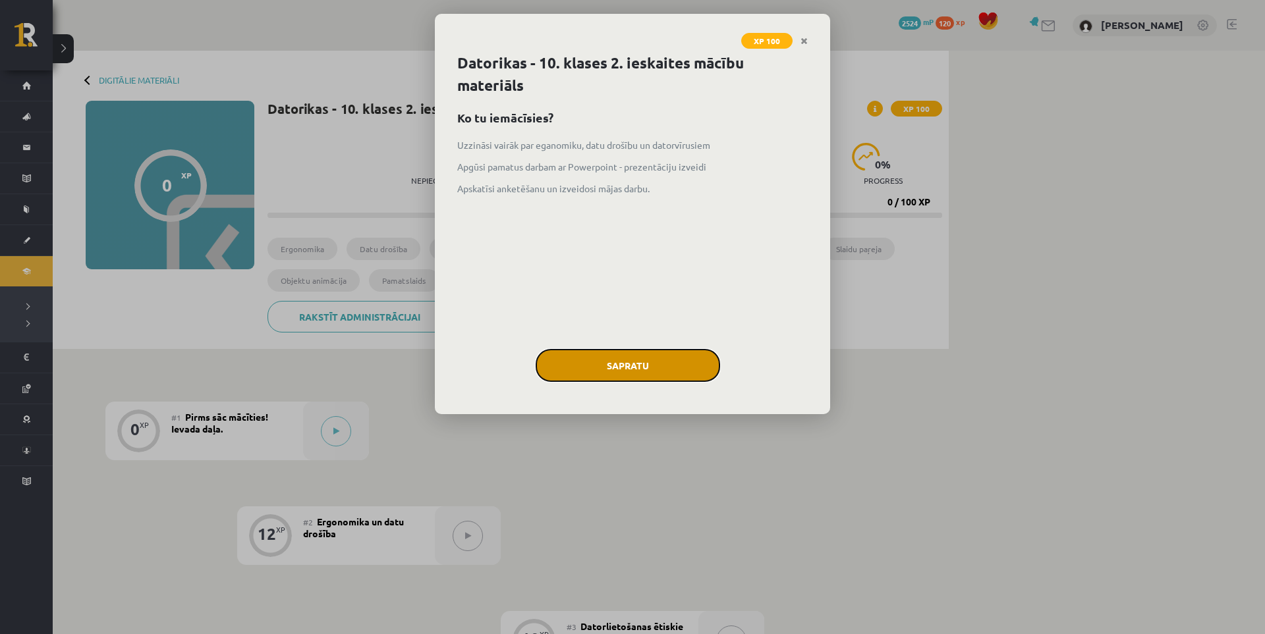
click at [640, 361] on button "Sapratu" at bounding box center [628, 365] width 184 height 33
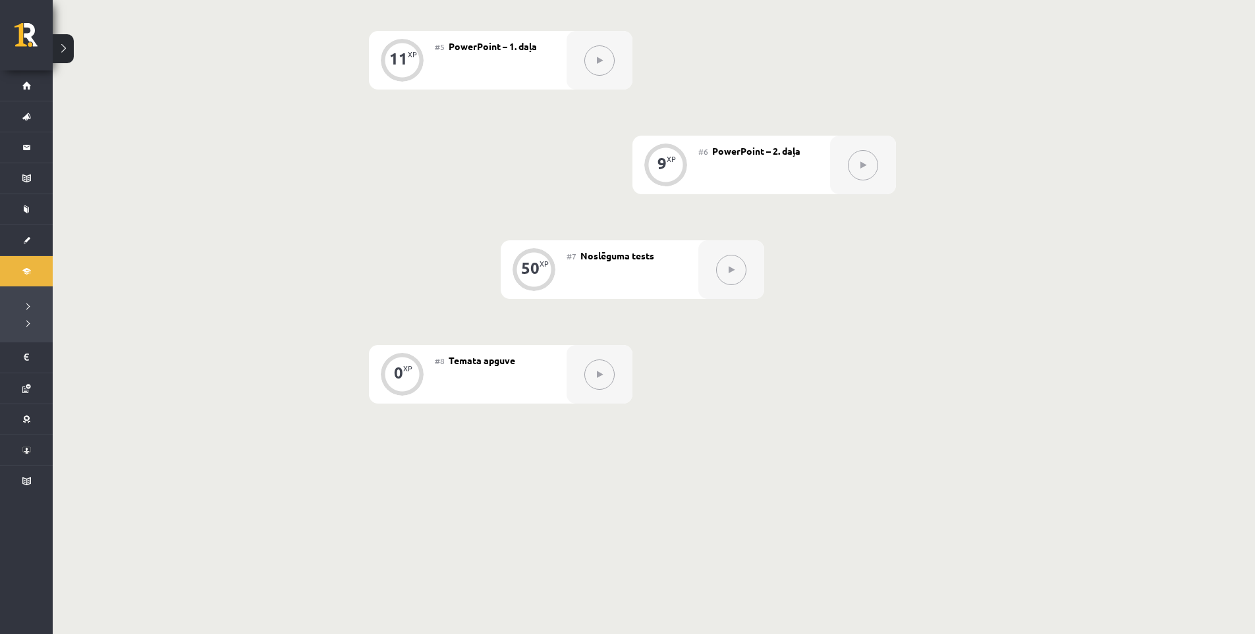
scroll to position [350, 0]
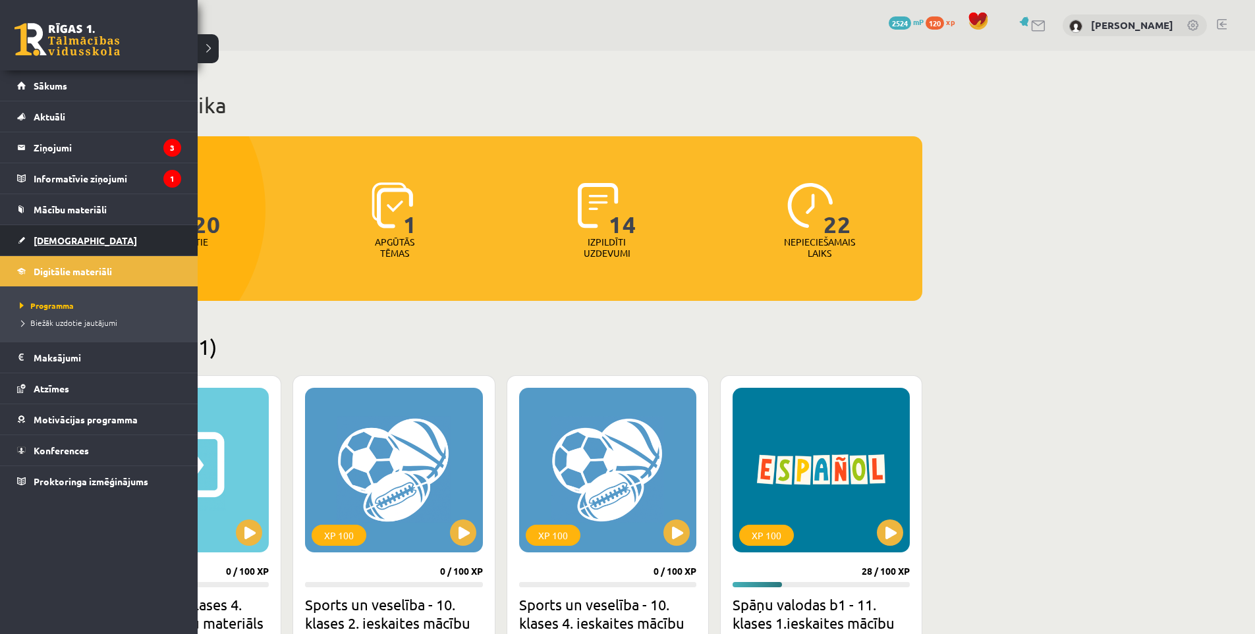
click at [47, 235] on link "[DEMOGRAPHIC_DATA]" at bounding box center [99, 240] width 164 height 30
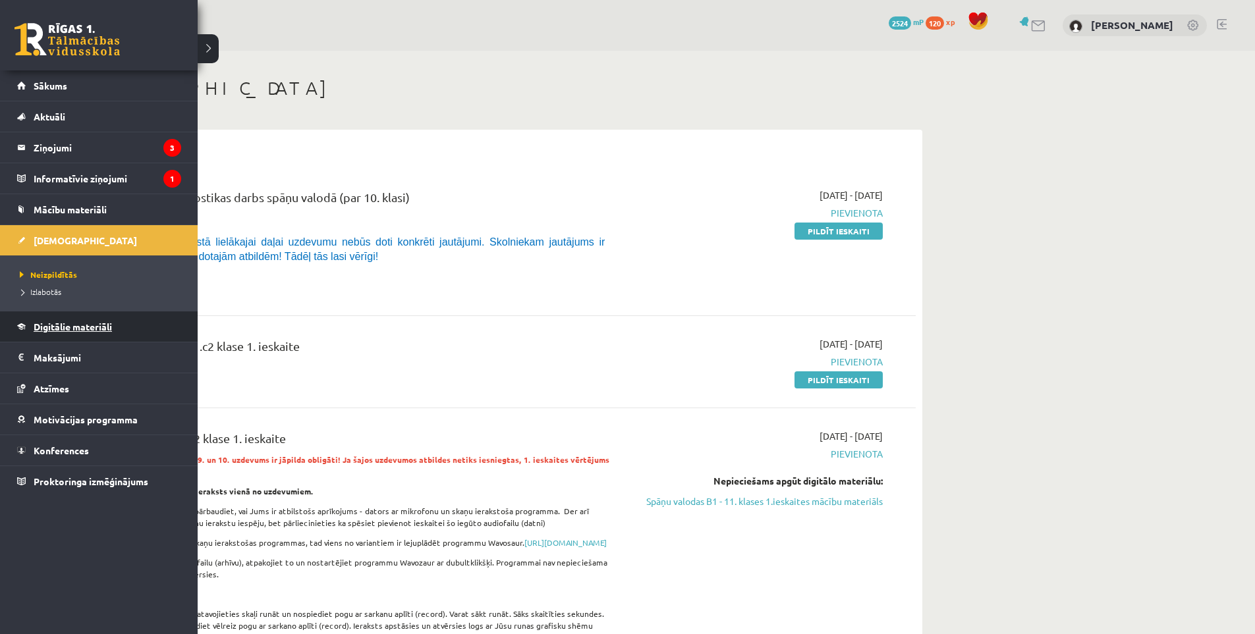
click at [93, 331] on span "Digitālie materiāli" at bounding box center [73, 327] width 78 height 12
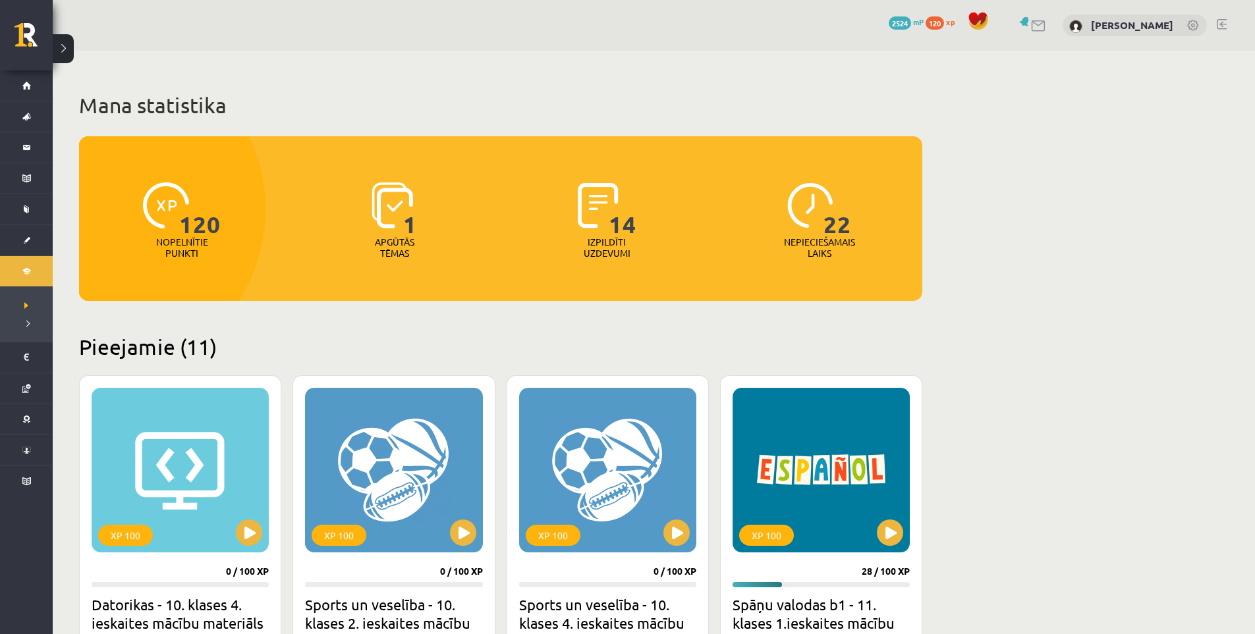
scroll to position [329, 0]
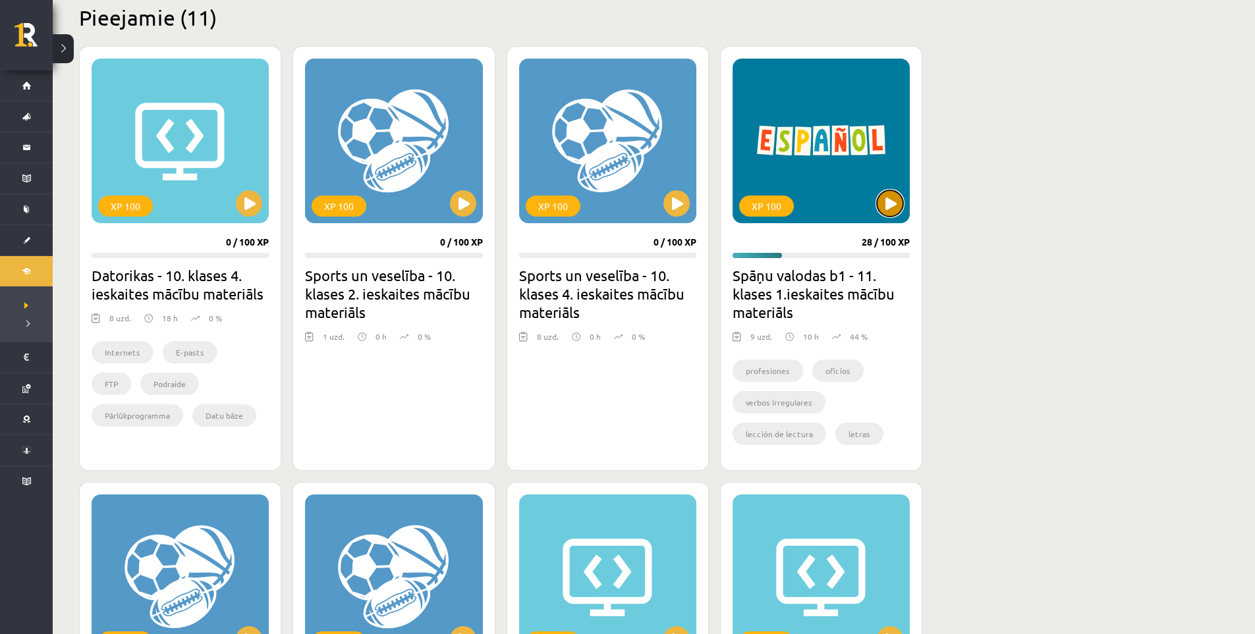
click at [890, 205] on button at bounding box center [890, 203] width 26 height 26
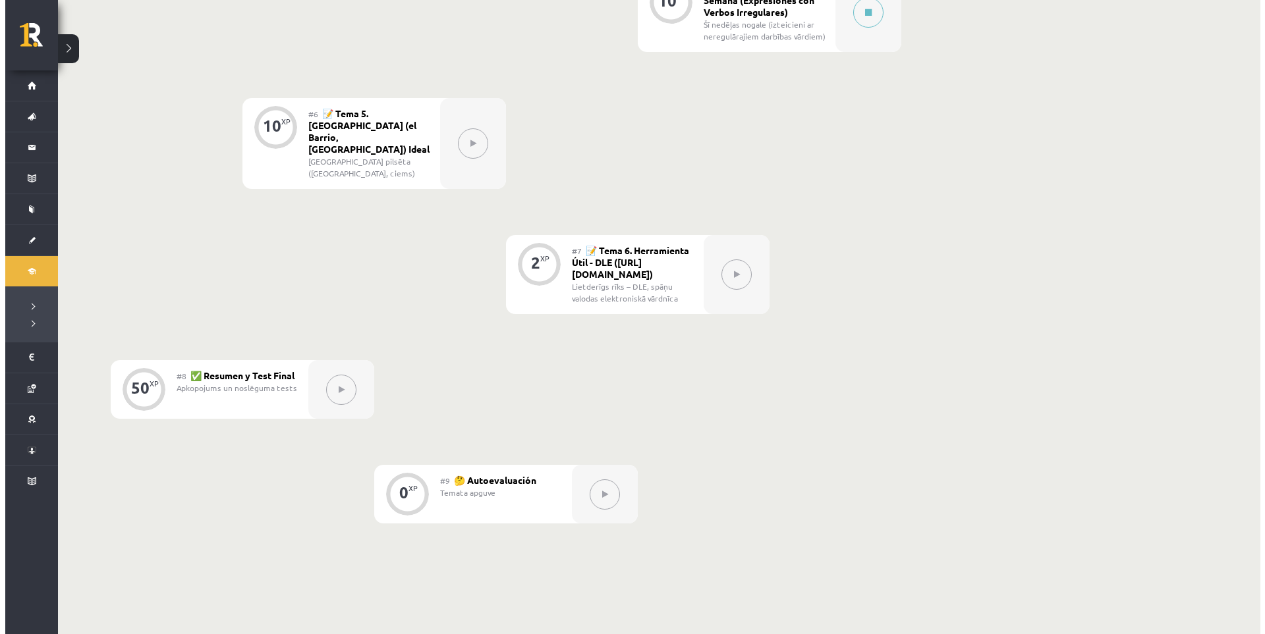
scroll to position [659, 0]
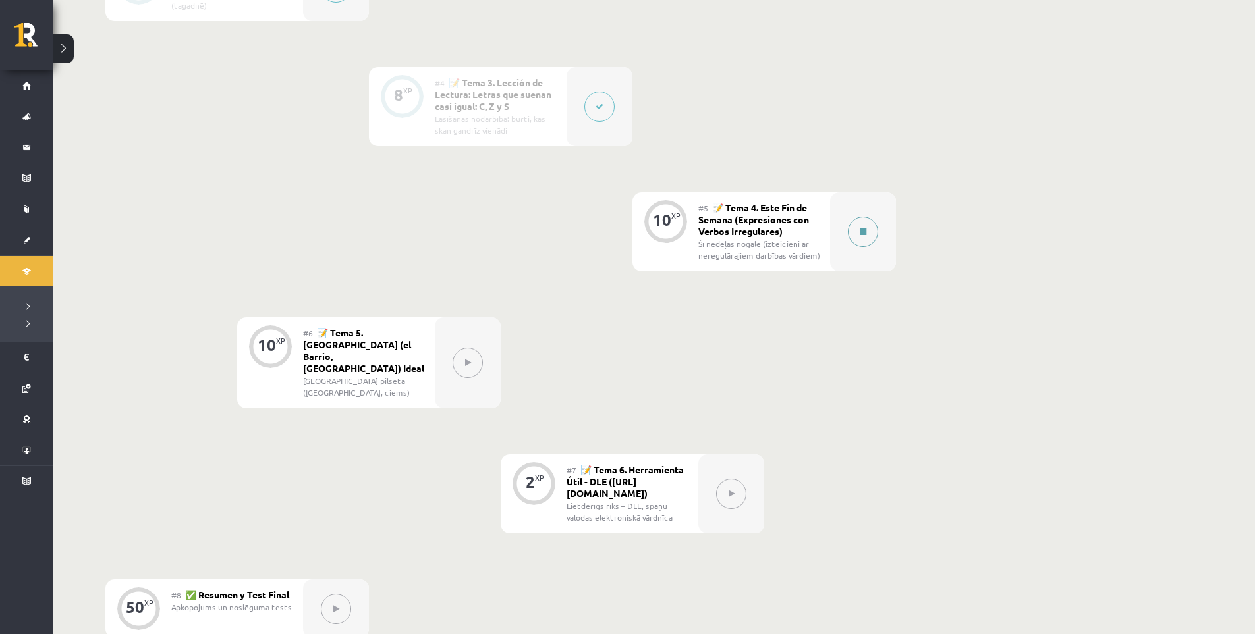
click at [854, 233] on button at bounding box center [863, 232] width 30 height 30
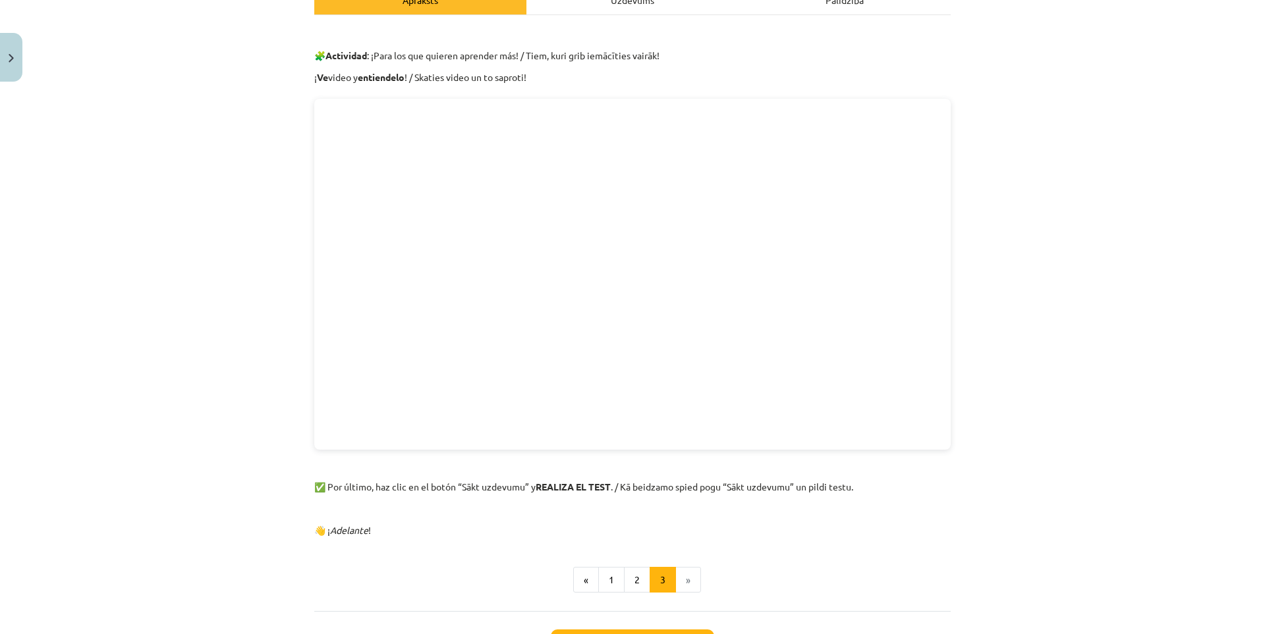
scroll to position [319, 0]
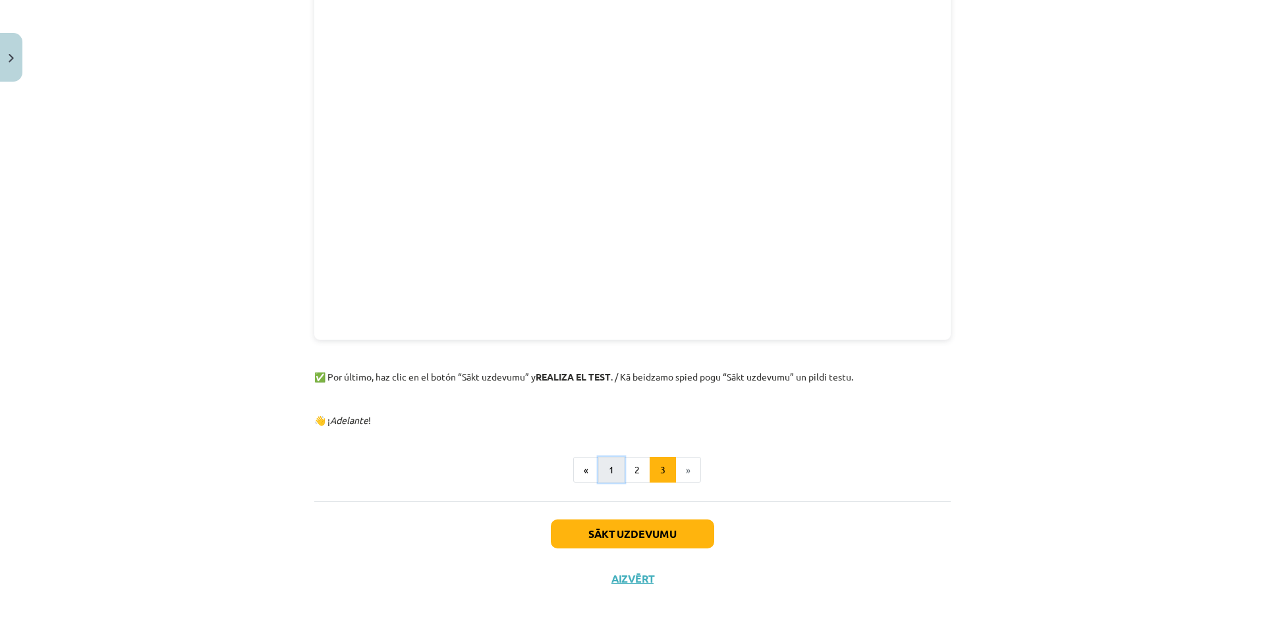
click at [610, 481] on button "1" at bounding box center [611, 470] width 26 height 26
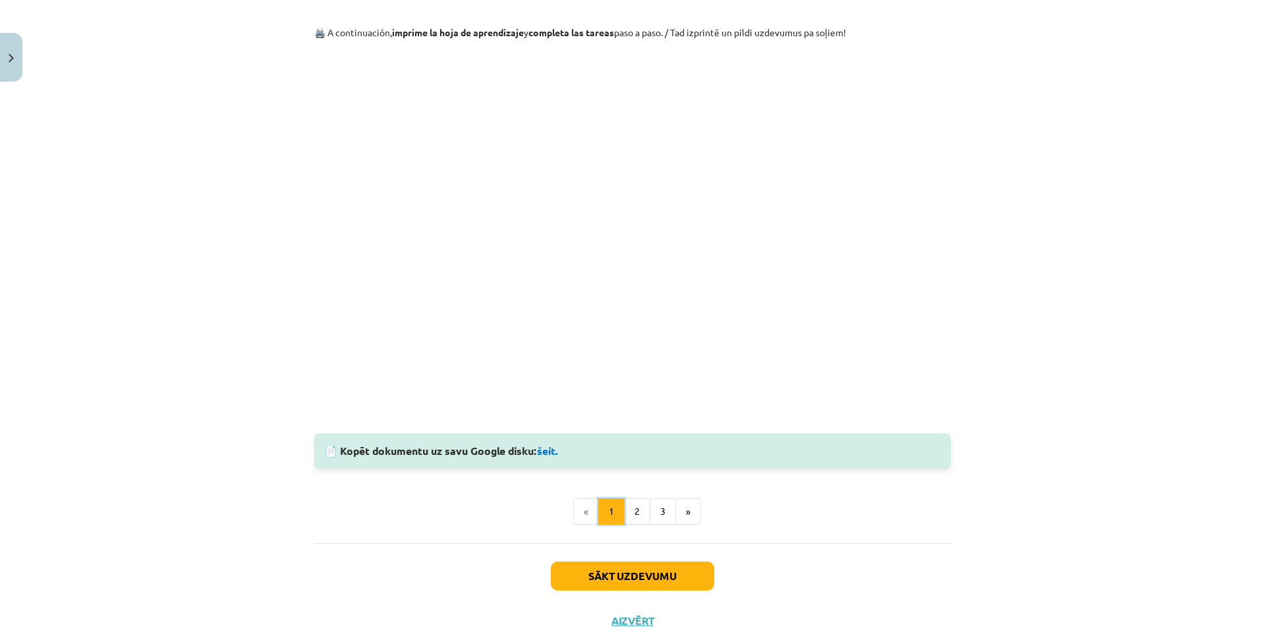
scroll to position [812, 0]
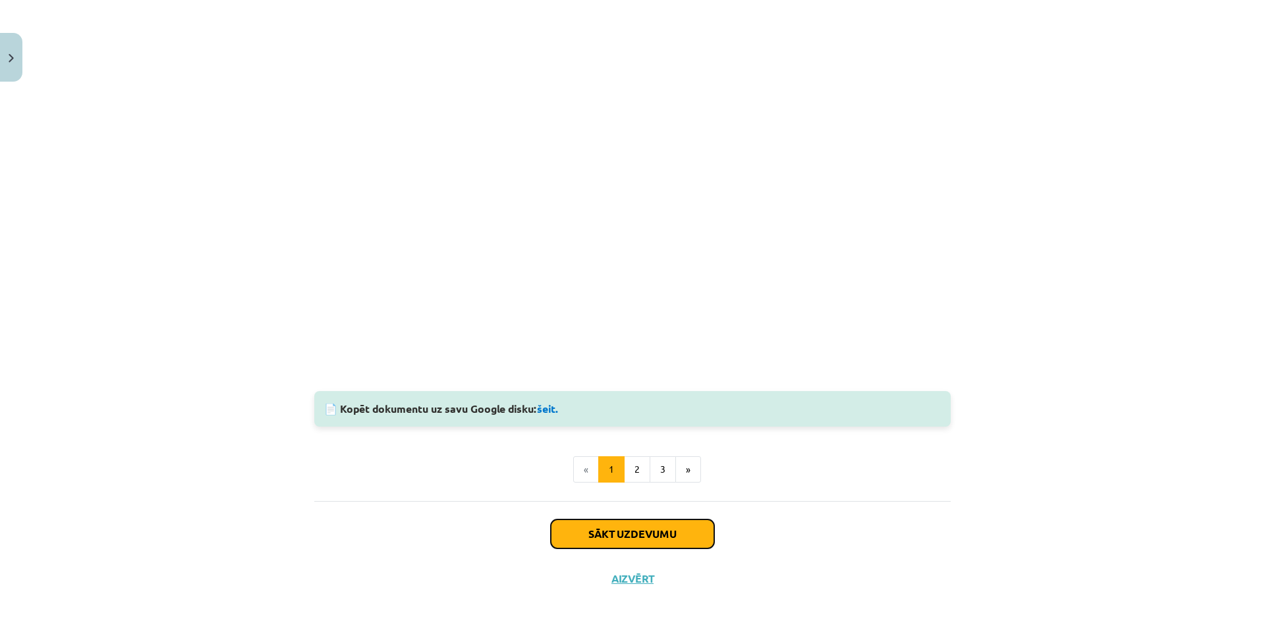
click at [640, 535] on button "Sākt uzdevumu" at bounding box center [632, 534] width 163 height 29
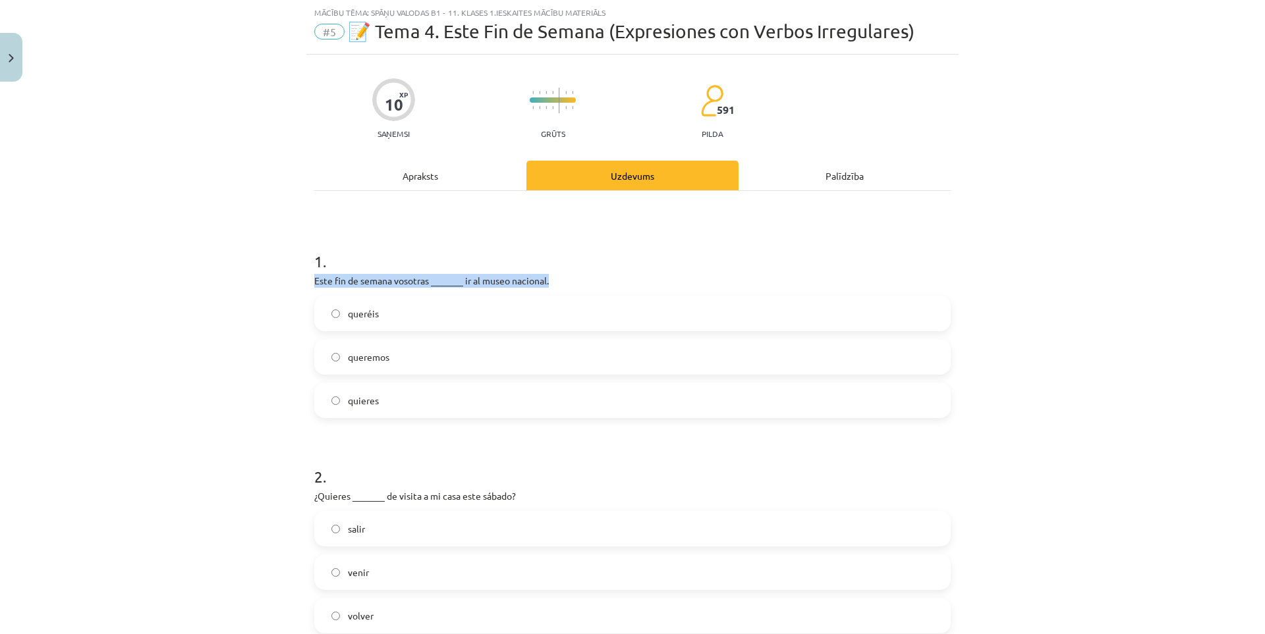
drag, startPoint x: 330, startPoint y: 291, endPoint x: 547, endPoint y: 286, distance: 216.8
click at [538, 287] on div at bounding box center [538, 287] width 0 height 0
click at [655, 278] on p "Este fin de semana vosotras _______ ir al museo nacional." at bounding box center [632, 281] width 636 height 14
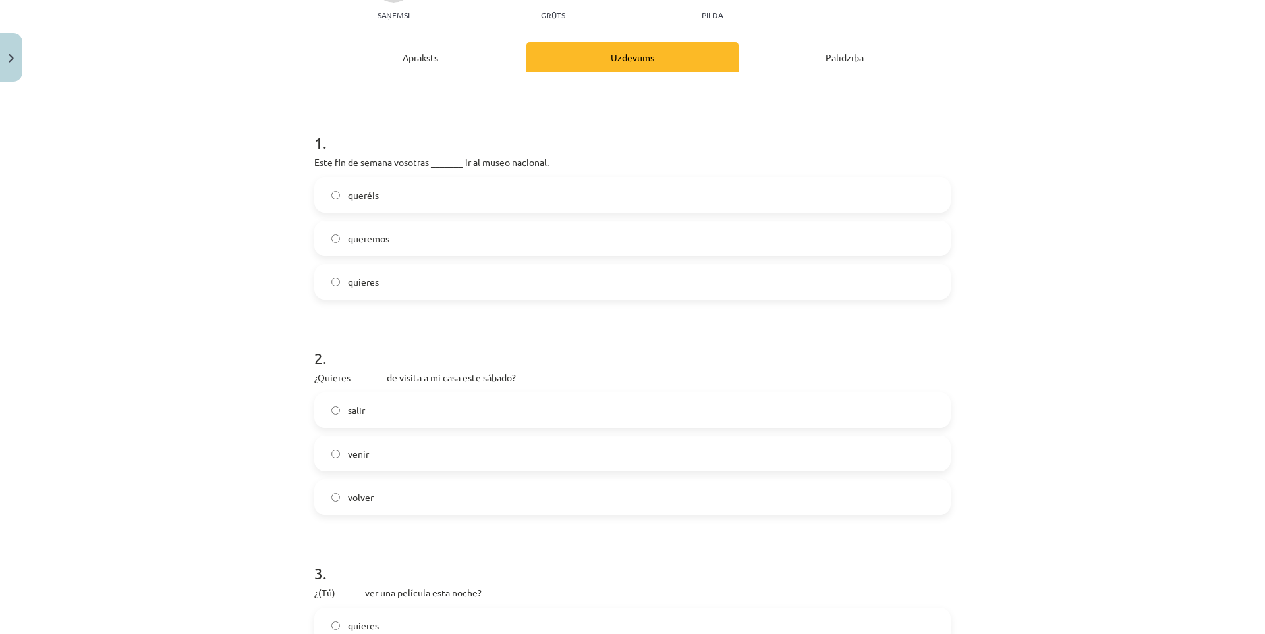
scroll to position [0, 0]
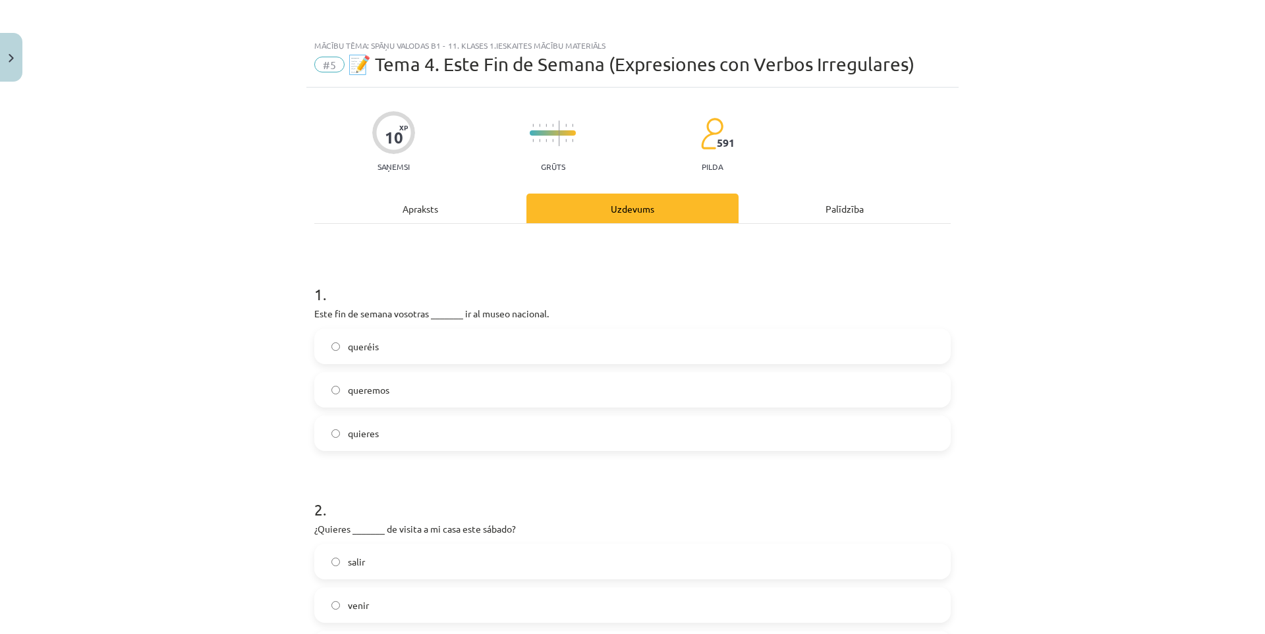
click at [439, 213] on div "Apraksts" at bounding box center [420, 209] width 212 height 30
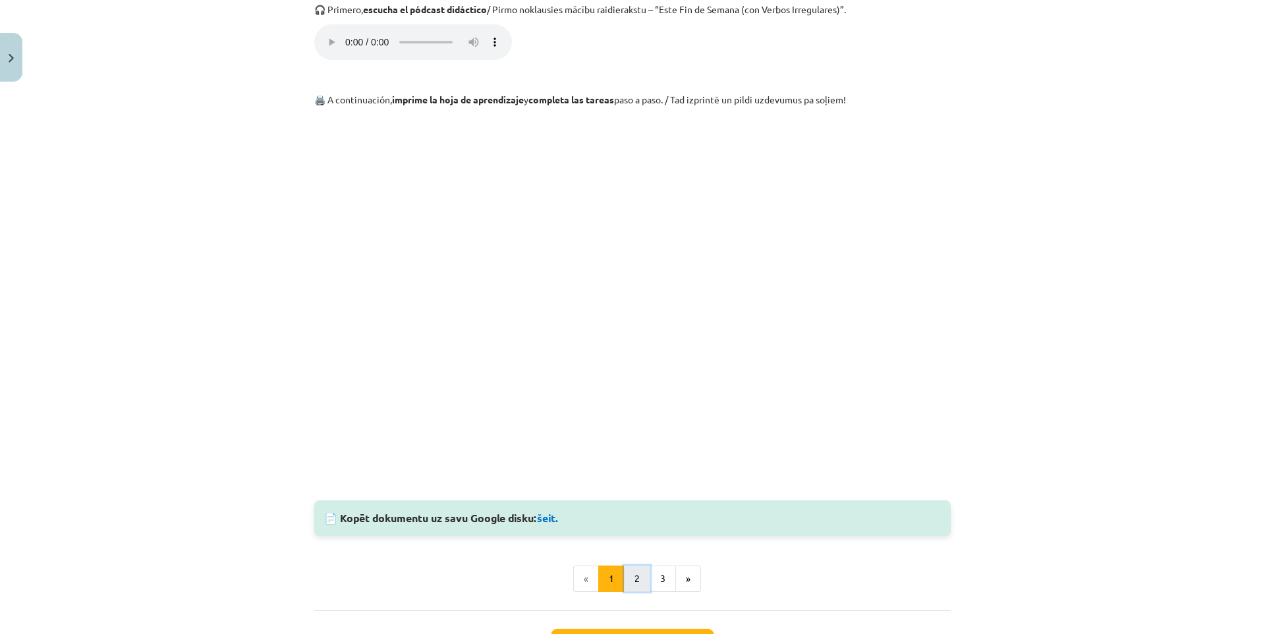
click at [629, 572] on button "2" at bounding box center [637, 579] width 26 height 26
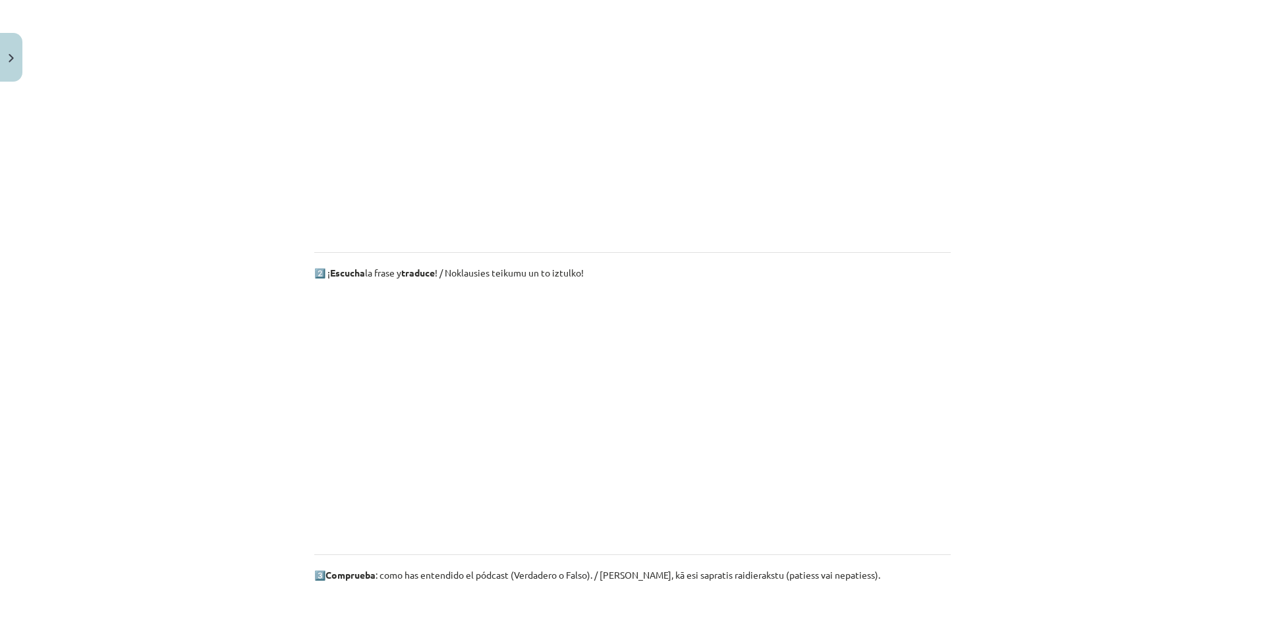
scroll to position [770, 0]
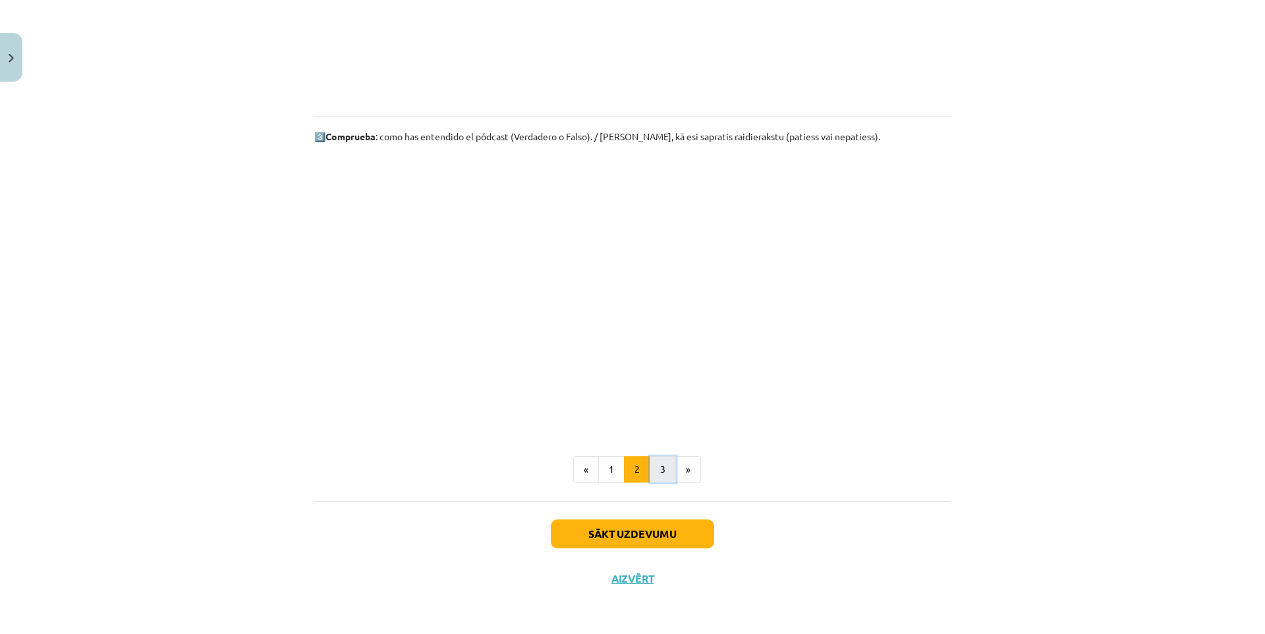
click at [658, 471] on button "3" at bounding box center [663, 470] width 26 height 26
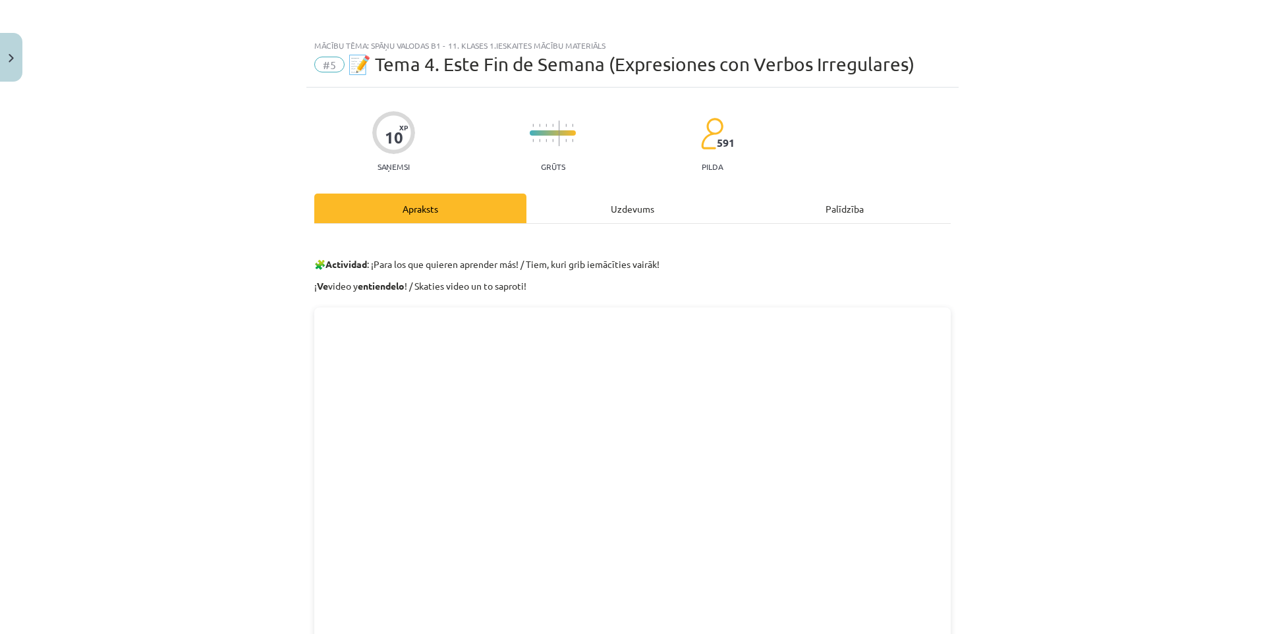
scroll to position [319, 0]
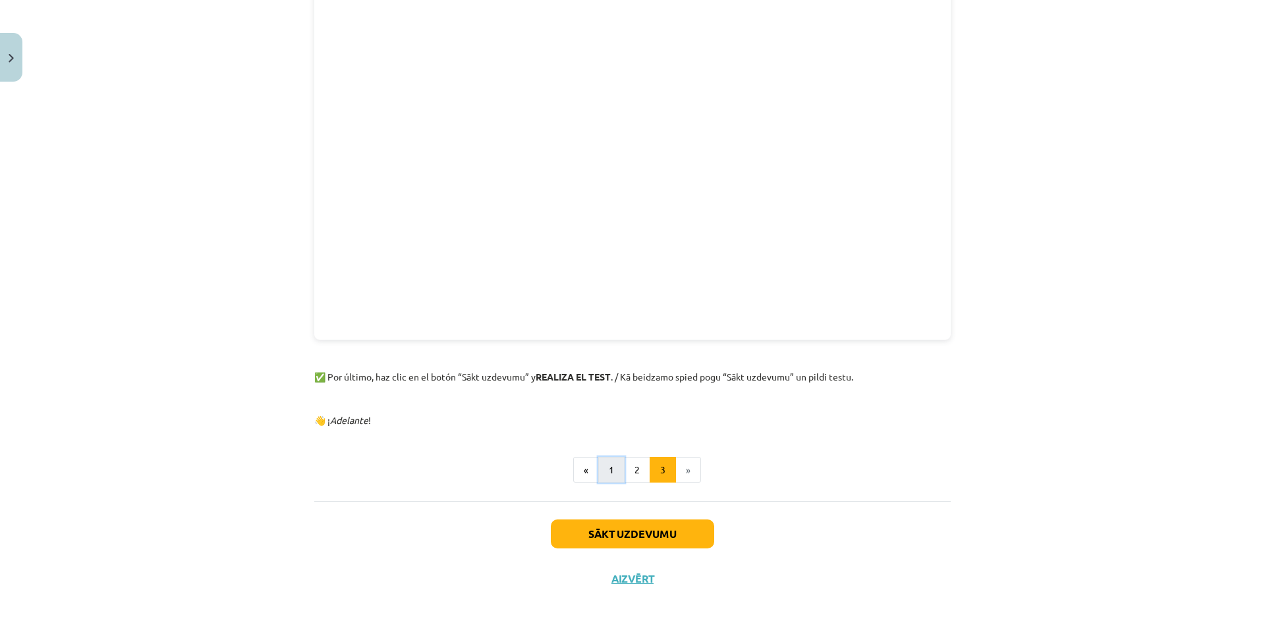
click at [602, 472] on button "1" at bounding box center [611, 470] width 26 height 26
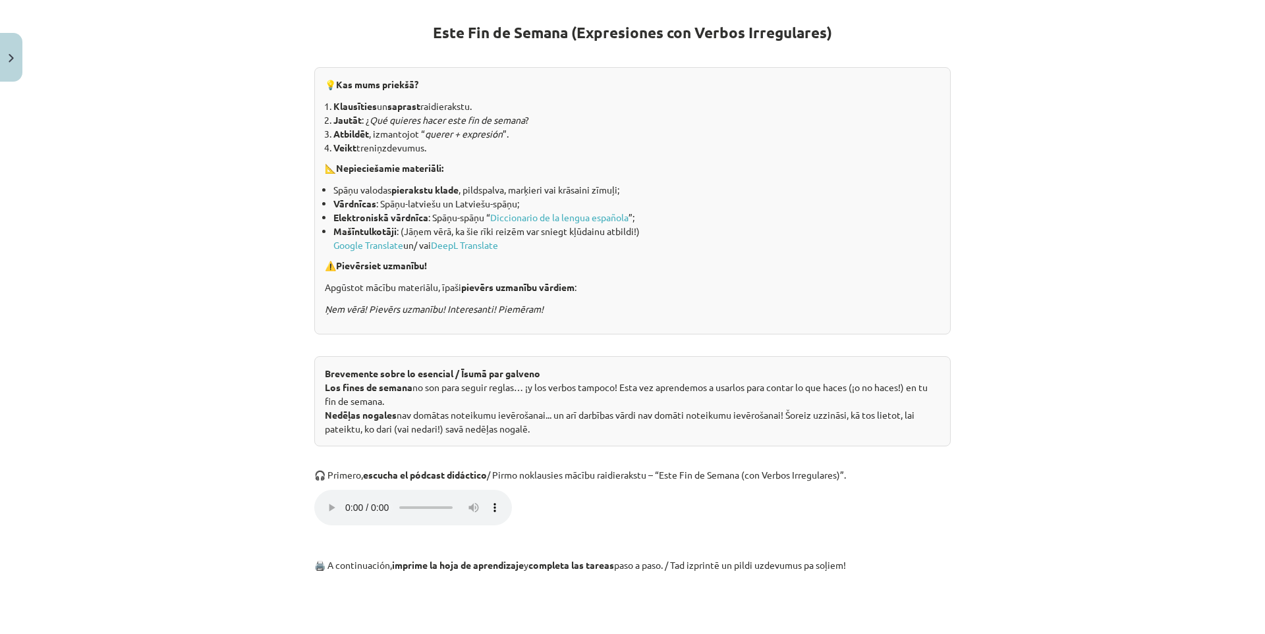
scroll to position [16, 0]
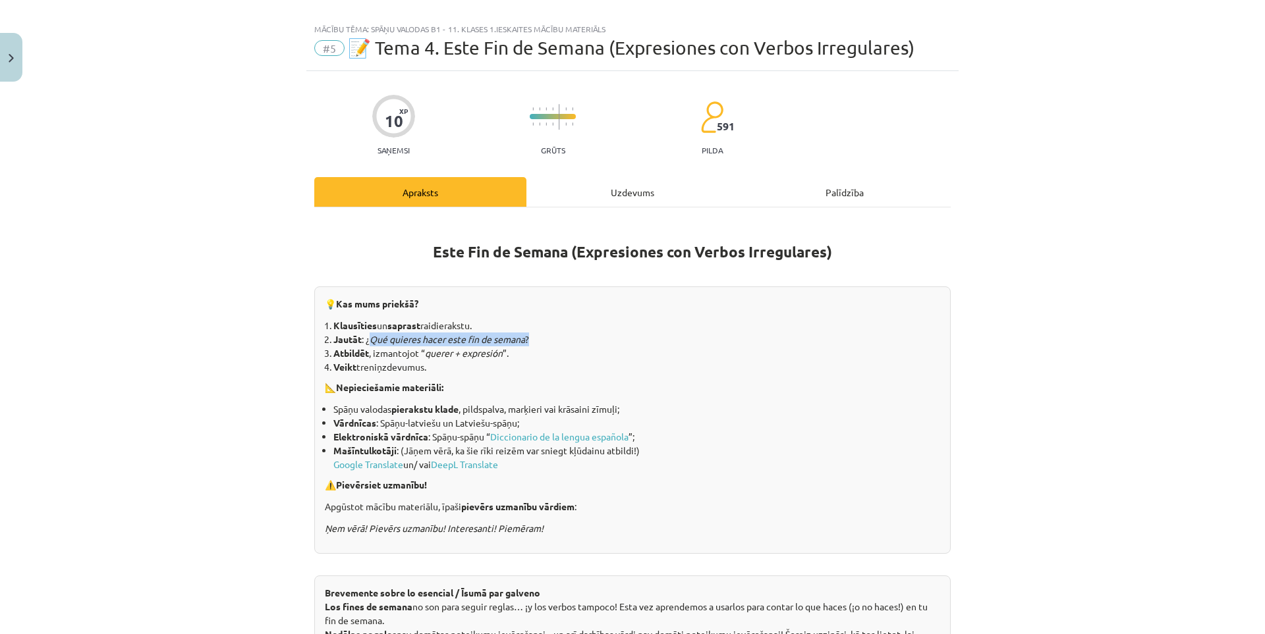
drag, startPoint x: 366, startPoint y: 338, endPoint x: 527, endPoint y: 343, distance: 161.5
click at [527, 343] on li "Jautāt : ¿ Qué quieres hacer este fin de semana ?" at bounding box center [636, 340] width 607 height 14
click at [518, 345] on div at bounding box center [518, 345] width 0 height 0
click at [659, 340] on li "Jautāt : ¿ Qué quieres hacer este fin de semana ?" at bounding box center [636, 340] width 607 height 14
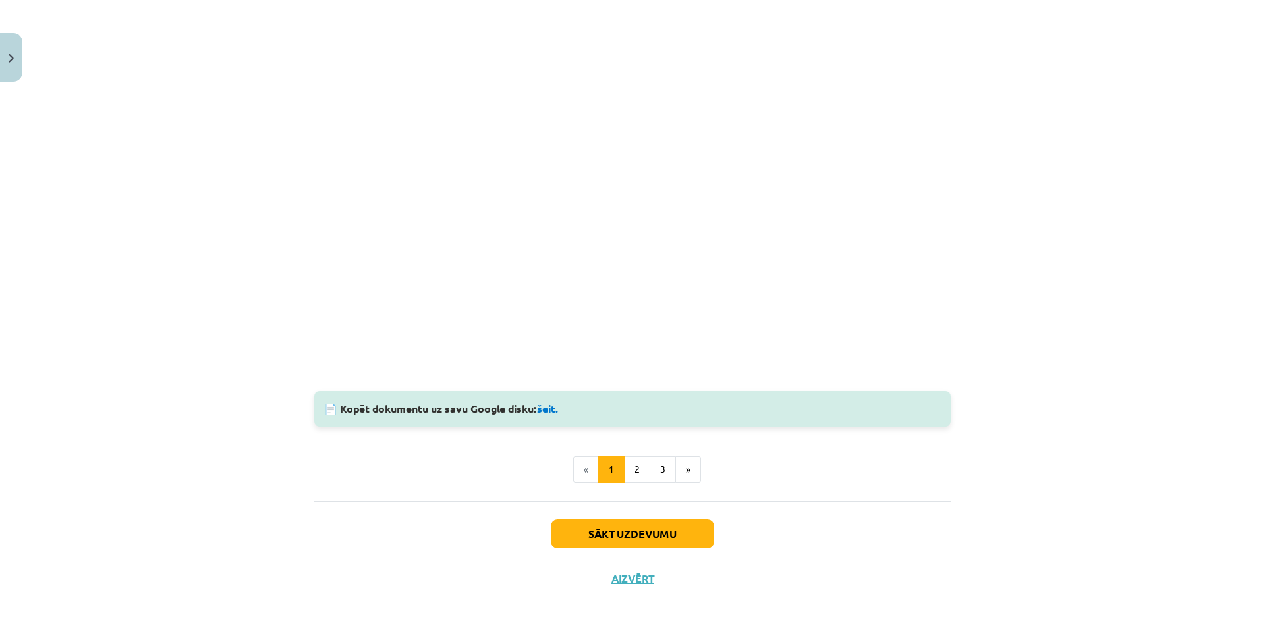
scroll to position [702, 0]
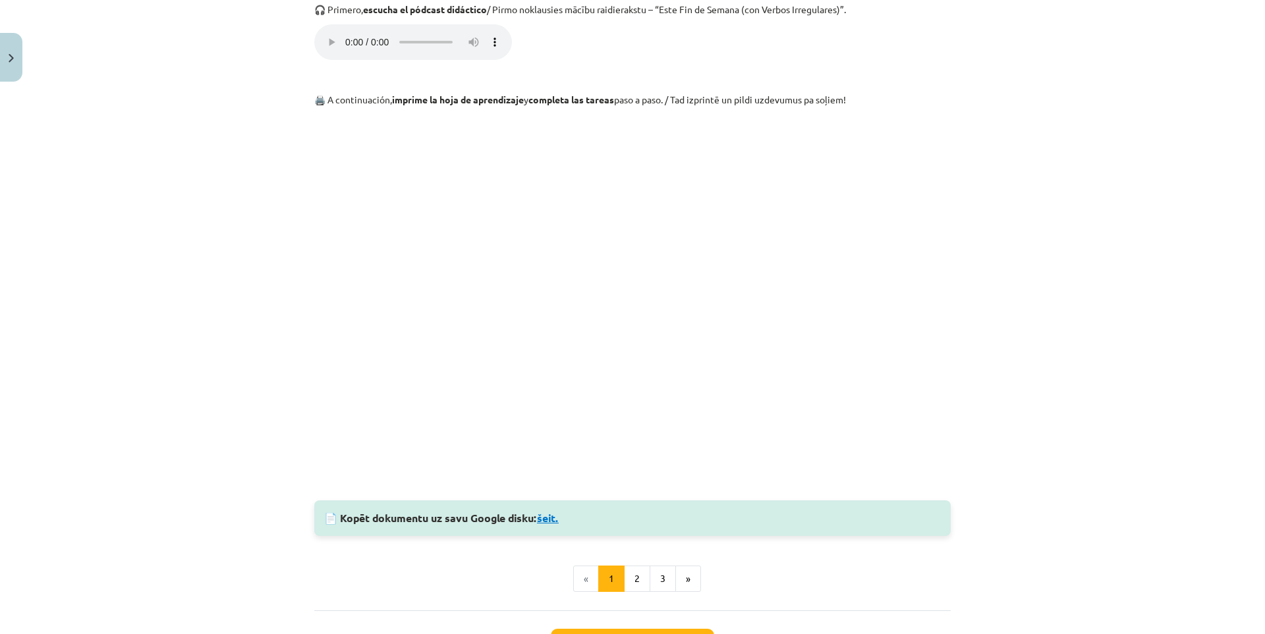
click at [538, 522] on link "šeit." at bounding box center [548, 518] width 22 height 14
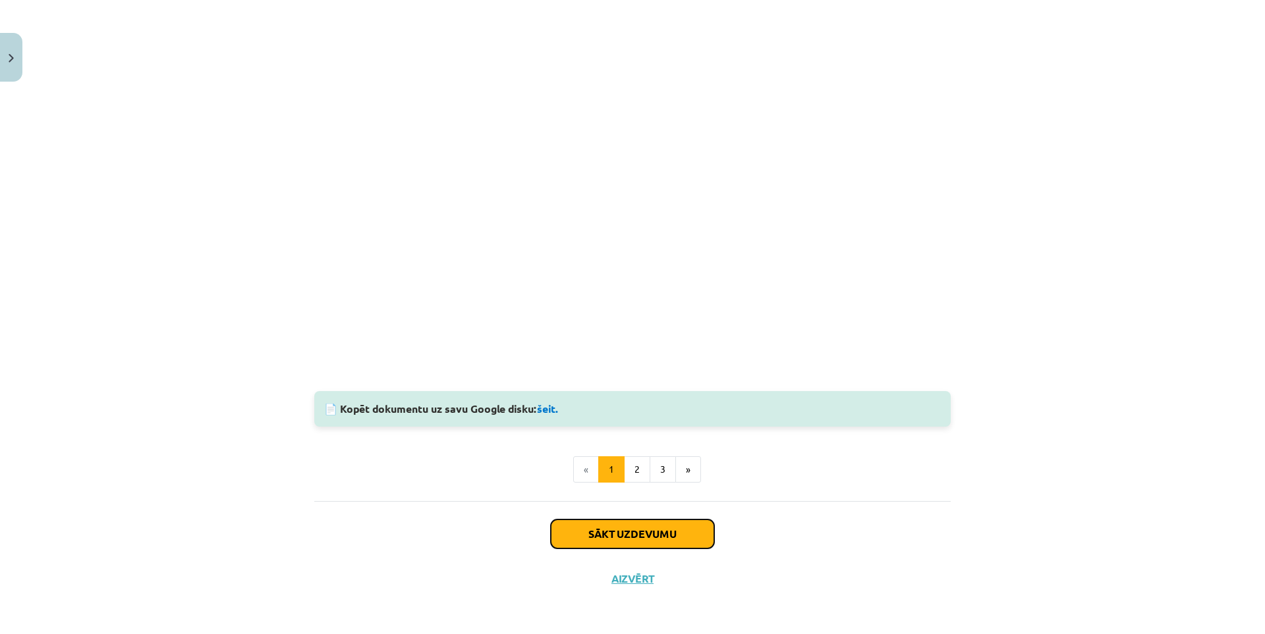
click at [642, 537] on button "Sākt uzdevumu" at bounding box center [632, 534] width 163 height 29
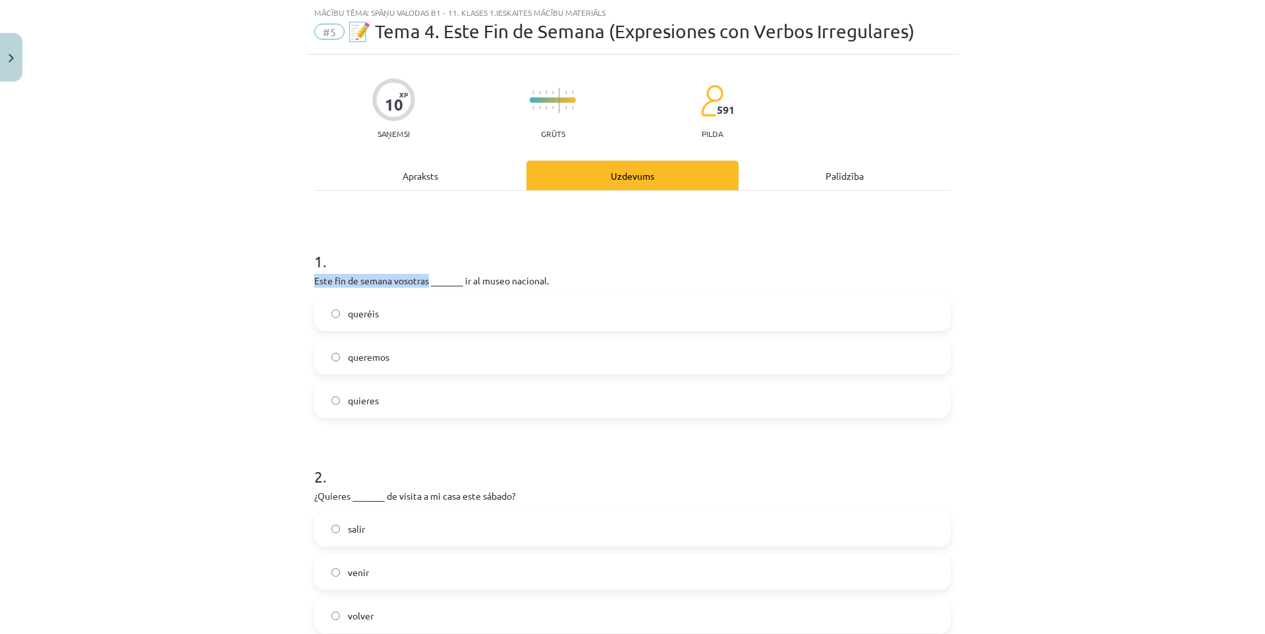
drag, startPoint x: 309, startPoint y: 279, endPoint x: 424, endPoint y: 280, distance: 114.6
click at [424, 280] on p "Este fin de semana vosotras _______ ir al museo nacional." at bounding box center [632, 281] width 636 height 14
click at [415, 257] on div at bounding box center [415, 257] width 0 height 0
click at [634, 271] on div "1 . Este fin de semana vosotras _______ ir al museo nacional. queréis queremos …" at bounding box center [632, 323] width 636 height 189
drag, startPoint x: 462, startPoint y: 283, endPoint x: 553, endPoint y: 277, distance: 91.1
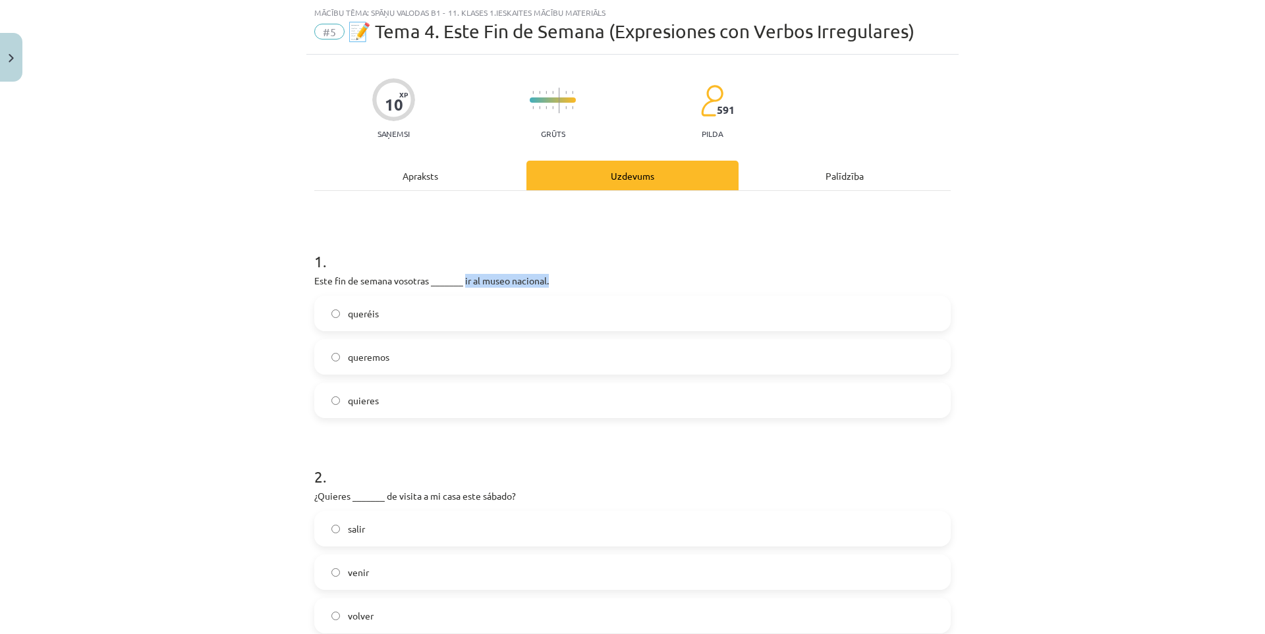
click at [553, 277] on p "Este fin de semana vosotras _______ ir al museo nacional." at bounding box center [632, 281] width 636 height 14
click at [544, 257] on div at bounding box center [544, 257] width 0 height 0
click at [671, 279] on p "Este fin de semana vosotras _______ ir al museo nacional." at bounding box center [632, 281] width 636 height 14
click at [406, 321] on label "queréis" at bounding box center [633, 313] width 634 height 33
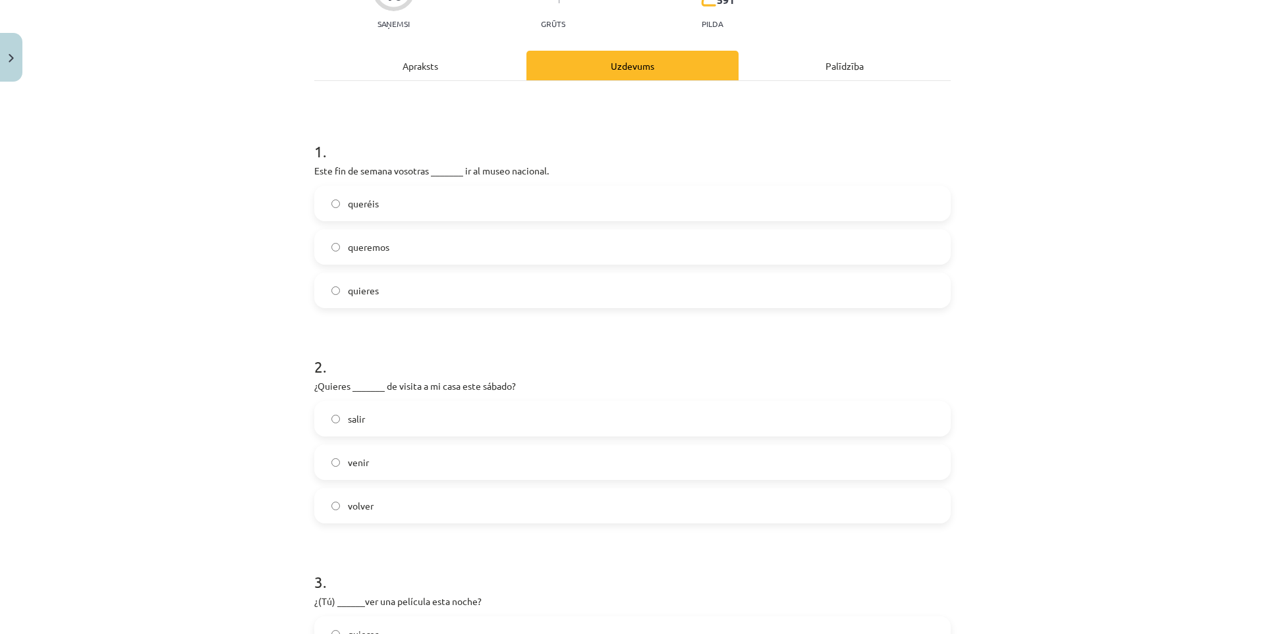
scroll to position [252, 0]
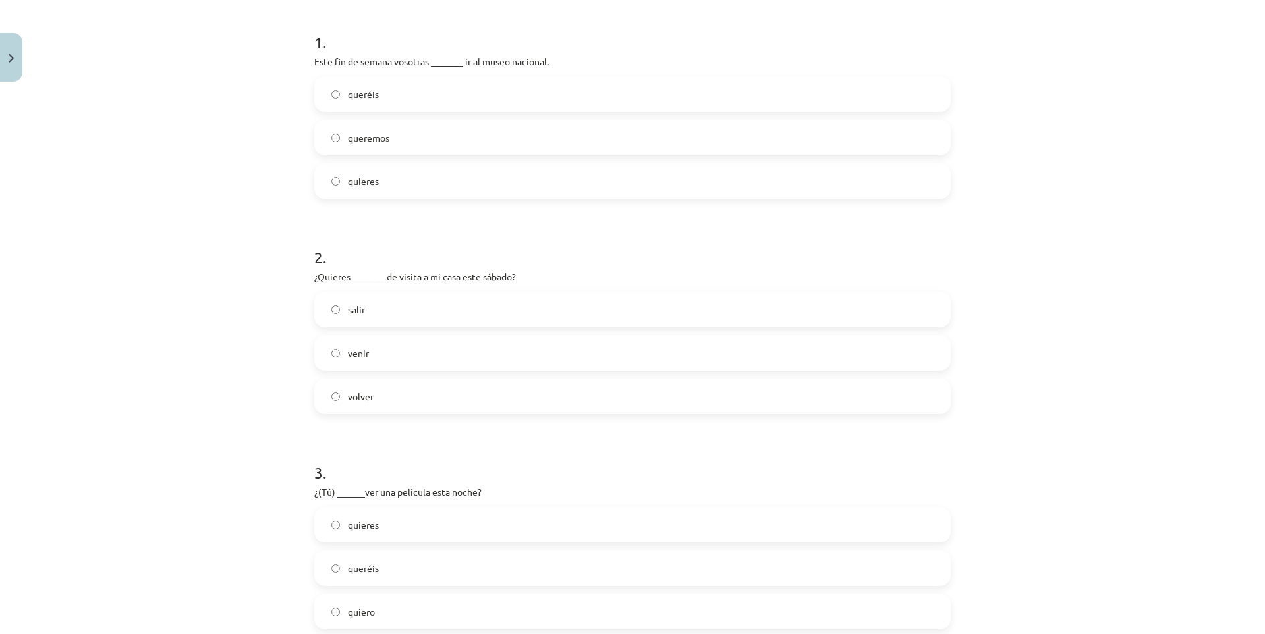
click at [334, 275] on p "¿Quieres _______ de visita a mi casa este sábado?" at bounding box center [632, 277] width 636 height 14
click at [336, 277] on p "¿Quieres _______ de visita a mi casa este sábado?" at bounding box center [632, 277] width 636 height 14
click at [337, 277] on p "¿Quieres _______ de visita a mi casa este sábado?" at bounding box center [632, 277] width 636 height 14
click at [328, 253] on div at bounding box center [328, 253] width 0 height 0
drag, startPoint x: 219, startPoint y: 271, endPoint x: 382, endPoint y: 284, distance: 163.2
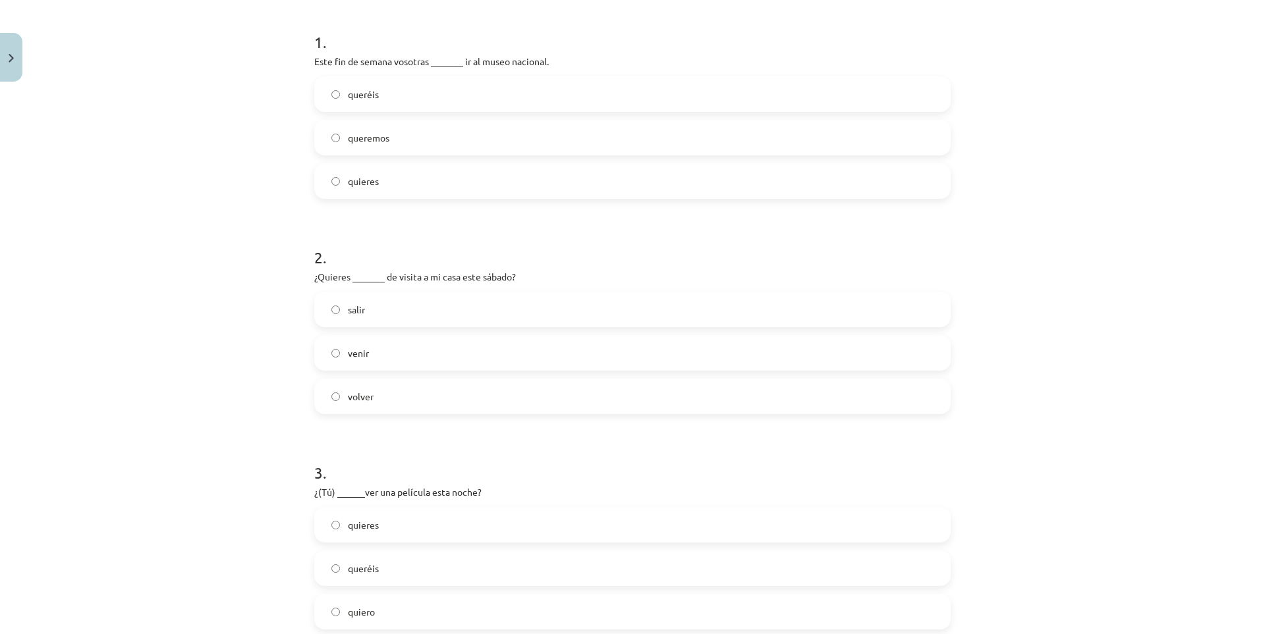
click at [220, 271] on div "Mācību tēma: Spāņu valodas b1 - 11. klases 1.ieskaites mācību materiāls #5 📝 Te…" at bounding box center [632, 317] width 1265 height 634
drag, startPoint x: 391, startPoint y: 281, endPoint x: 516, endPoint y: 279, distance: 125.2
click at [516, 279] on p "¿Quieres _______ de visita a mi casa este sábado?" at bounding box center [632, 277] width 636 height 14
click at [507, 283] on div at bounding box center [507, 283] width 0 height 0
click at [648, 238] on h1 "2 ." at bounding box center [632, 245] width 636 height 41
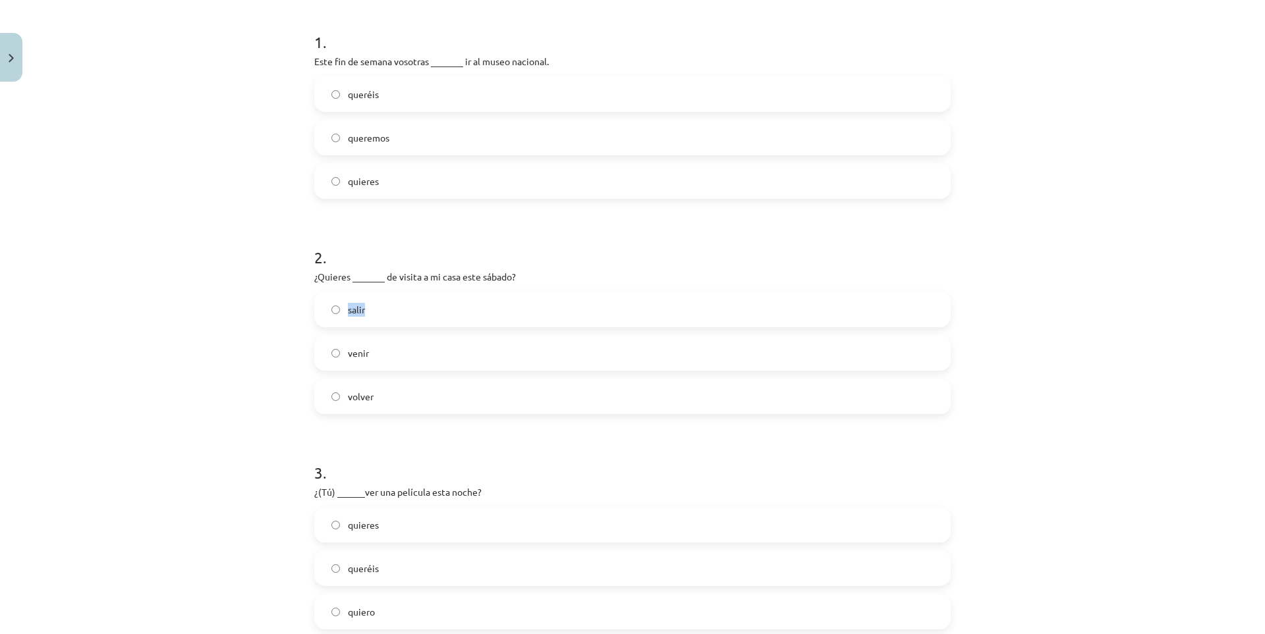
drag, startPoint x: 341, startPoint y: 307, endPoint x: 364, endPoint y: 308, distance: 23.1
click at [364, 308] on label "salir" at bounding box center [633, 309] width 634 height 33
click at [355, 286] on div at bounding box center [355, 286] width 0 height 0
click at [236, 304] on div "Mācību tēma: Spāņu valodas b1 - 11. klases 1.ieskaites mācību materiāls #5 📝 Te…" at bounding box center [632, 317] width 1265 height 634
drag, startPoint x: 346, startPoint y: 349, endPoint x: 366, endPoint y: 351, distance: 20.5
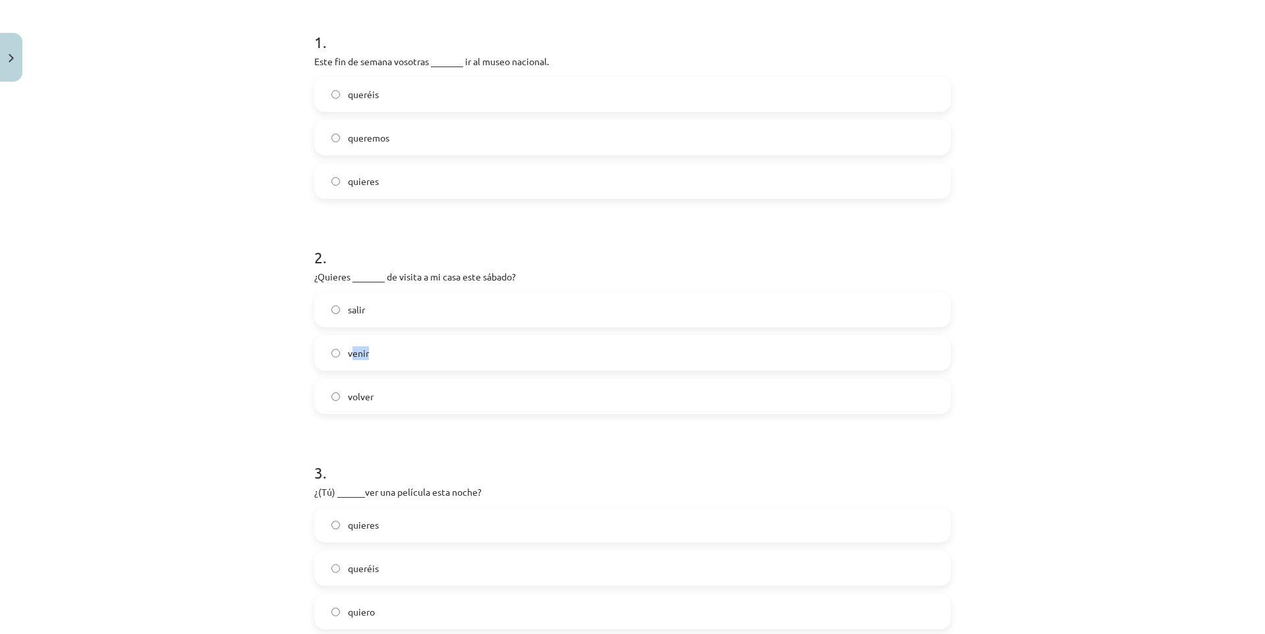
click at [366, 351] on label "venir" at bounding box center [633, 353] width 634 height 33
click at [357, 353] on span "venir" at bounding box center [358, 354] width 21 height 14
drag, startPoint x: 370, startPoint y: 352, endPoint x: 343, endPoint y: 351, distance: 26.4
click at [343, 351] on label "venir" at bounding box center [633, 353] width 634 height 33
click at [335, 329] on div at bounding box center [335, 329] width 0 height 0
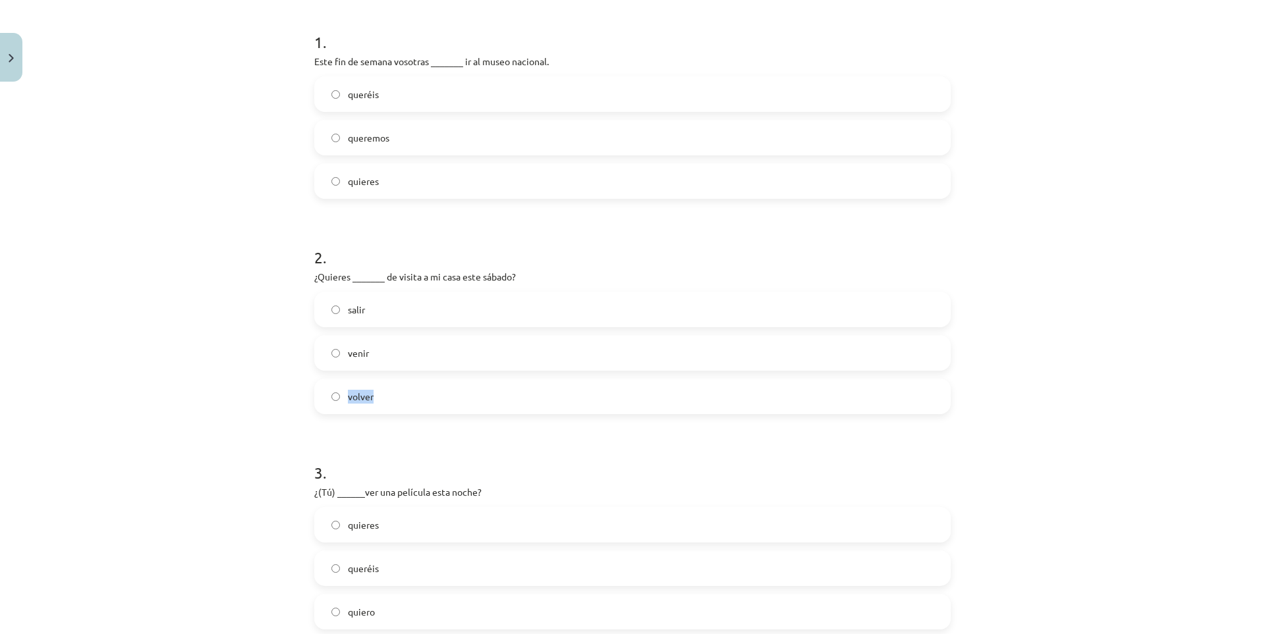
drag, startPoint x: 383, startPoint y: 386, endPoint x: 344, endPoint y: 392, distance: 40.0
click at [344, 392] on label "volver" at bounding box center [633, 396] width 634 height 33
click at [335, 373] on div at bounding box center [335, 373] width 0 height 0
click at [392, 357] on label "venir" at bounding box center [633, 353] width 634 height 33
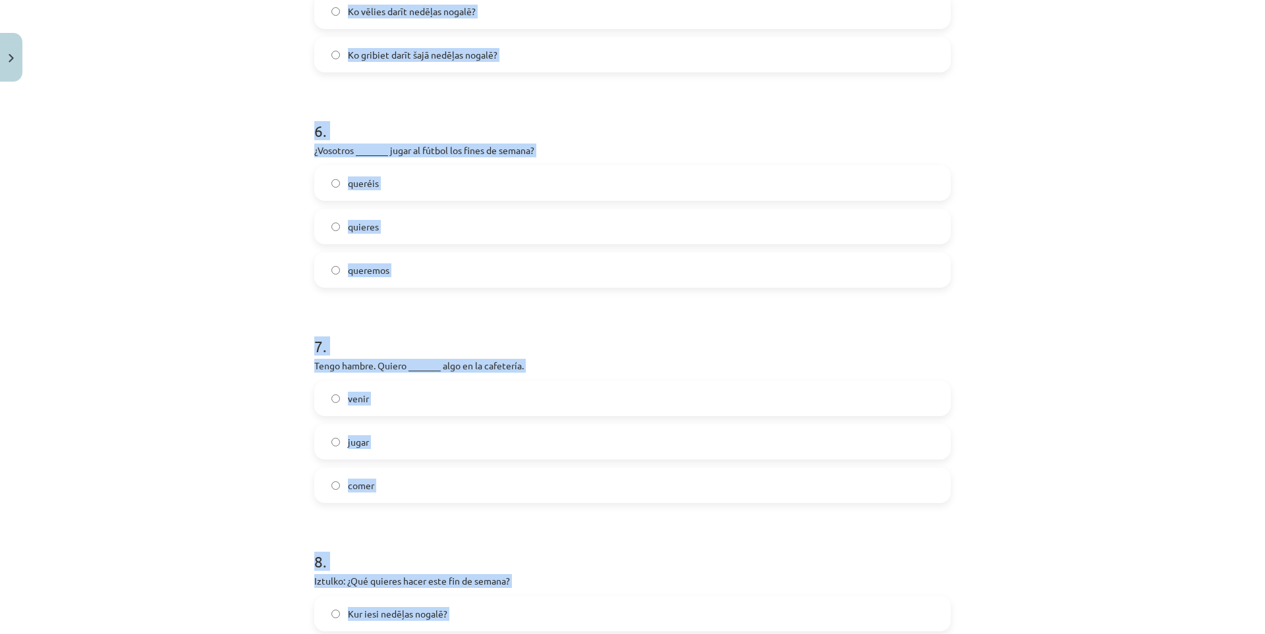
scroll to position [1908, 0]
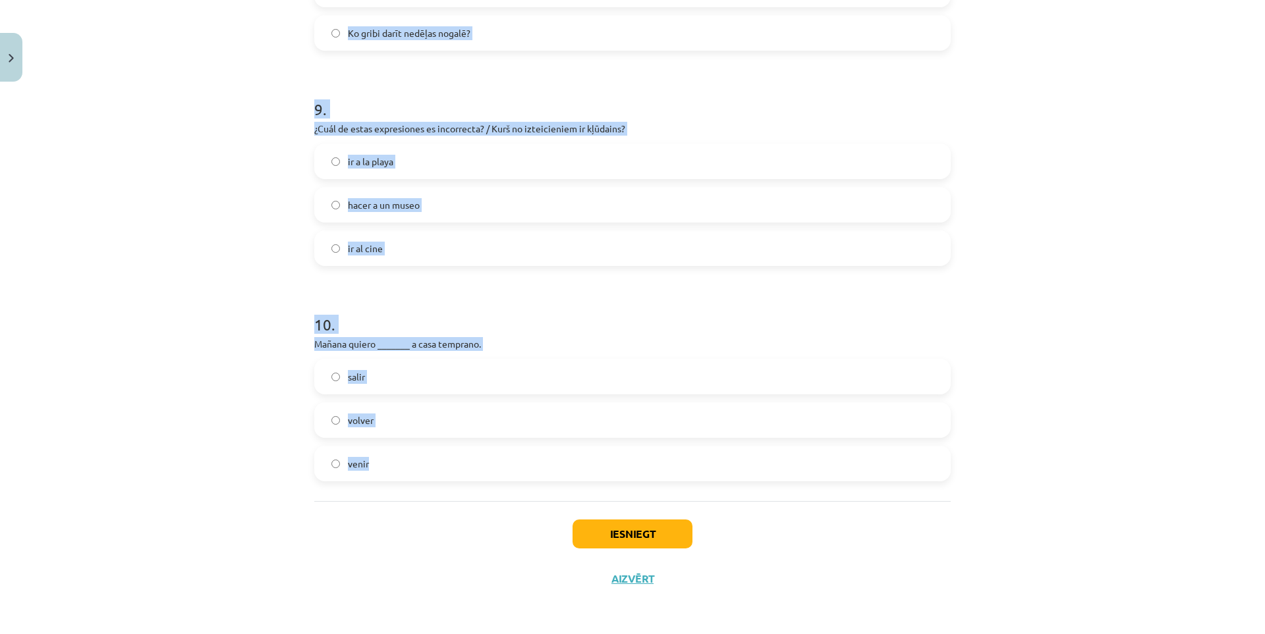
drag, startPoint x: 302, startPoint y: 131, endPoint x: 489, endPoint y: 473, distance: 389.4
copy form "1 . Este fin de semana vosotras _______ ir al museo nacional. queréis queremos …"
click at [153, 313] on div "Mācību tēma: Spāņu valodas b1 - 11. klases 1.ieskaites mācību materiāls #5 📝 Te…" at bounding box center [632, 317] width 1265 height 634
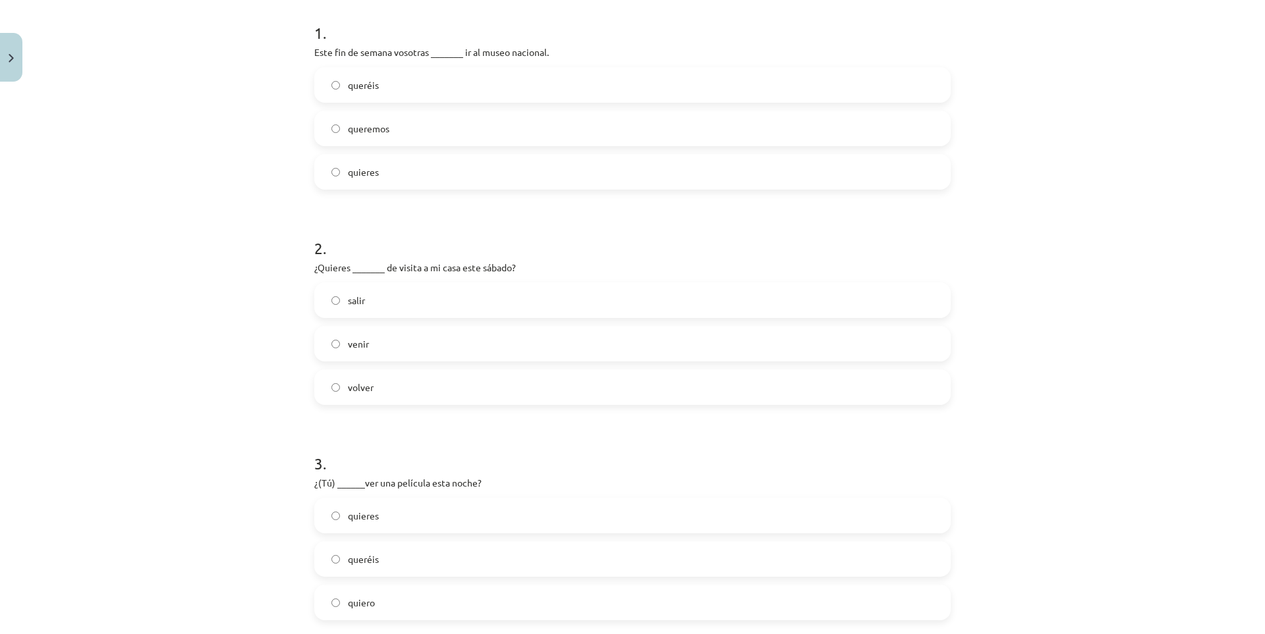
scroll to position [372, 0]
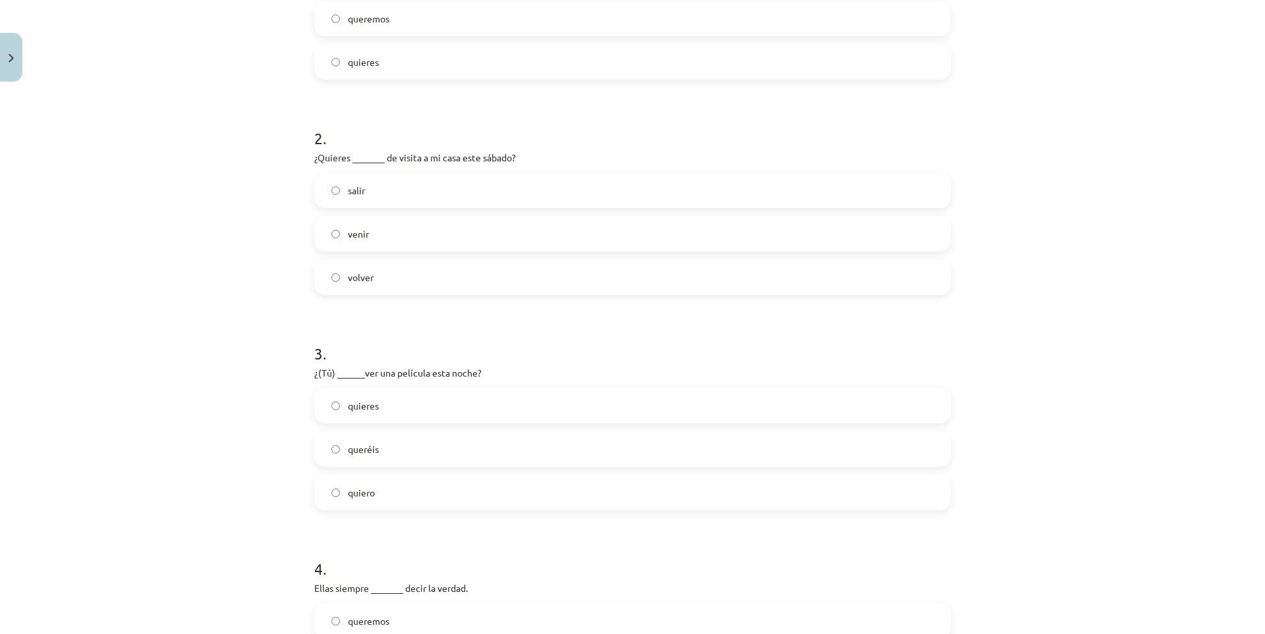
click at [393, 412] on label "quieres" at bounding box center [633, 405] width 634 height 33
click at [405, 494] on label "quieren" at bounding box center [633, 488] width 634 height 33
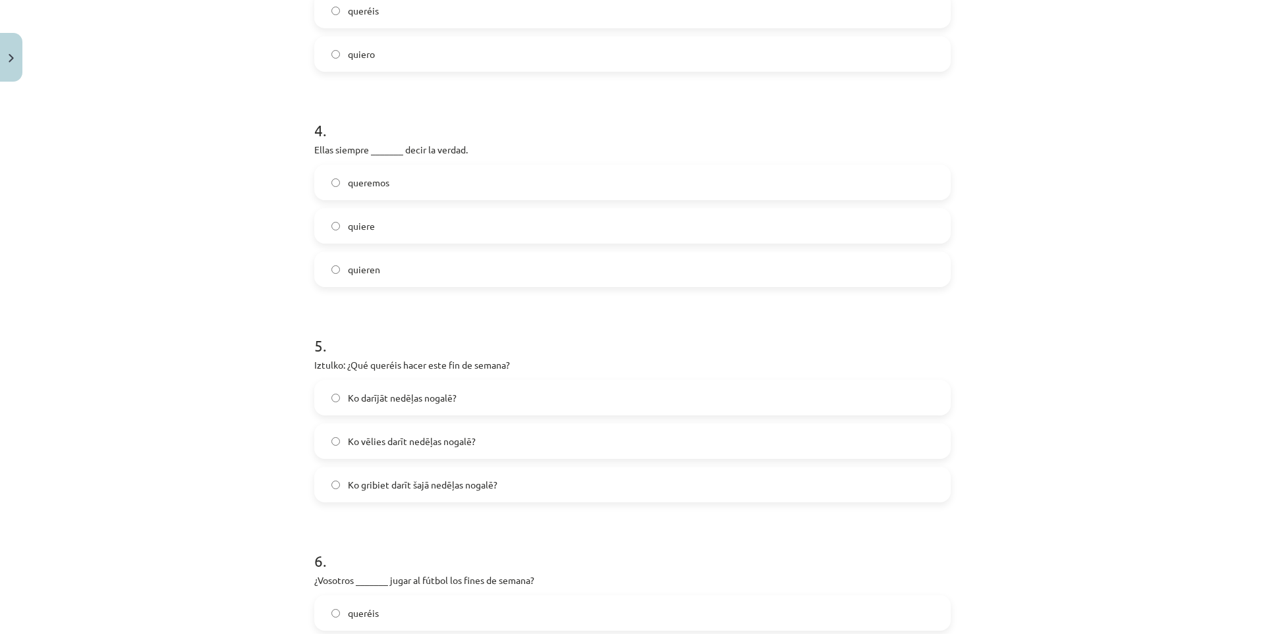
scroll to position [920, 0]
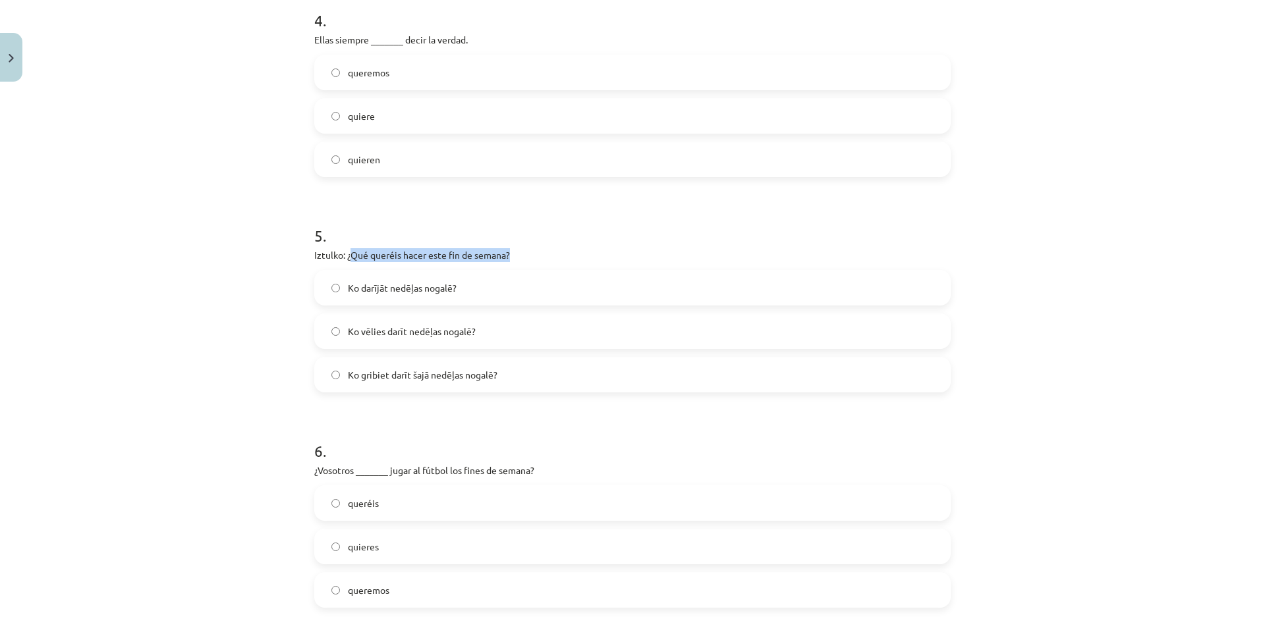
drag, startPoint x: 346, startPoint y: 255, endPoint x: 508, endPoint y: 253, distance: 162.1
click at [508, 253] on p "Iztulko: ¿Qué queréis hacer este fin de semana?" at bounding box center [632, 255] width 636 height 14
click at [499, 231] on div at bounding box center [499, 231] width 0 height 0
click at [603, 254] on p "Iztulko: ¿Qué queréis hacer este fin de semana?" at bounding box center [632, 255] width 636 height 14
click at [462, 379] on span "Ko gribiet darīt šajā nedēļas nogalē?" at bounding box center [423, 375] width 150 height 14
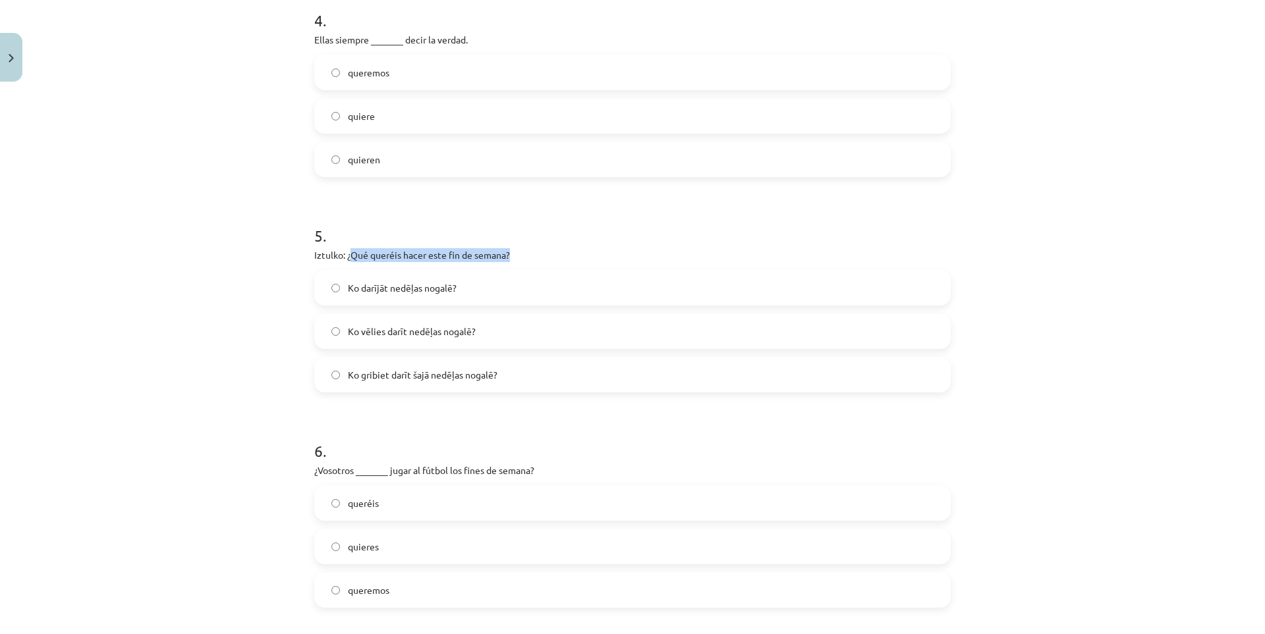
drag, startPoint x: 347, startPoint y: 254, endPoint x: 507, endPoint y: 258, distance: 159.5
click at [507, 258] on p "Iztulko: ¿Qué queréis hacer este fin de semana?" at bounding box center [632, 255] width 636 height 14
click at [498, 261] on div at bounding box center [498, 261] width 0 height 0
click at [638, 247] on div "5 . Iztulko: ¿Qué queréis hacer este fin de semana? Ko darījāt nedēļas nogalē? …" at bounding box center [632, 298] width 636 height 189
drag, startPoint x: 513, startPoint y: 250, endPoint x: 347, endPoint y: 254, distance: 166.1
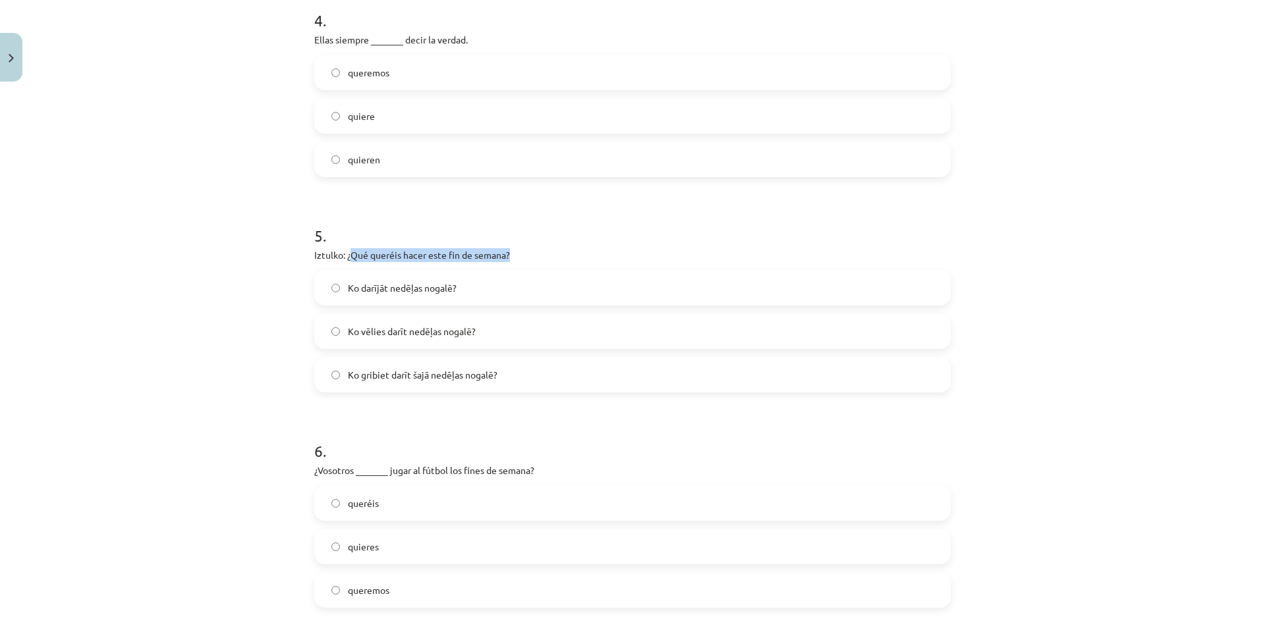
click at [347, 254] on p "Iztulko: ¿Qué queréis hacer este fin de semana?" at bounding box center [632, 255] width 636 height 14
click at [339, 231] on div at bounding box center [339, 231] width 0 height 0
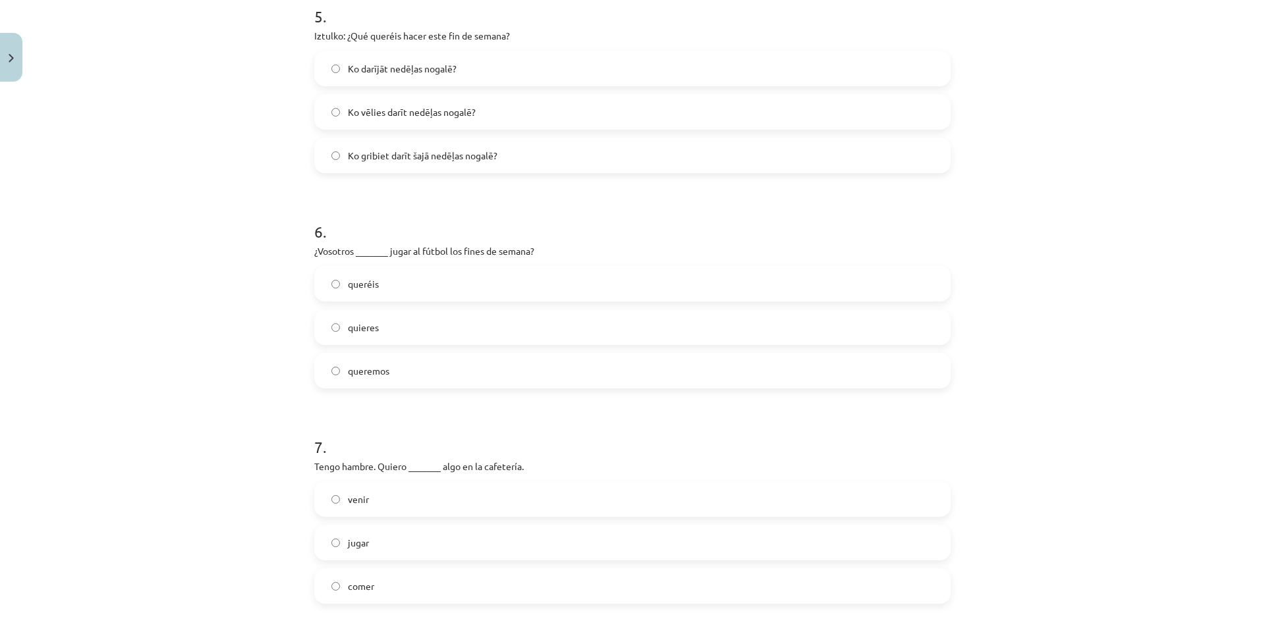
click at [219, 391] on div "Mācību tēma: Spāņu valodas b1 - 11. klases 1.ieskaites mācību materiāls #5 📝 Te…" at bounding box center [632, 317] width 1265 height 634
click at [380, 287] on label "queréis" at bounding box center [633, 283] width 634 height 33
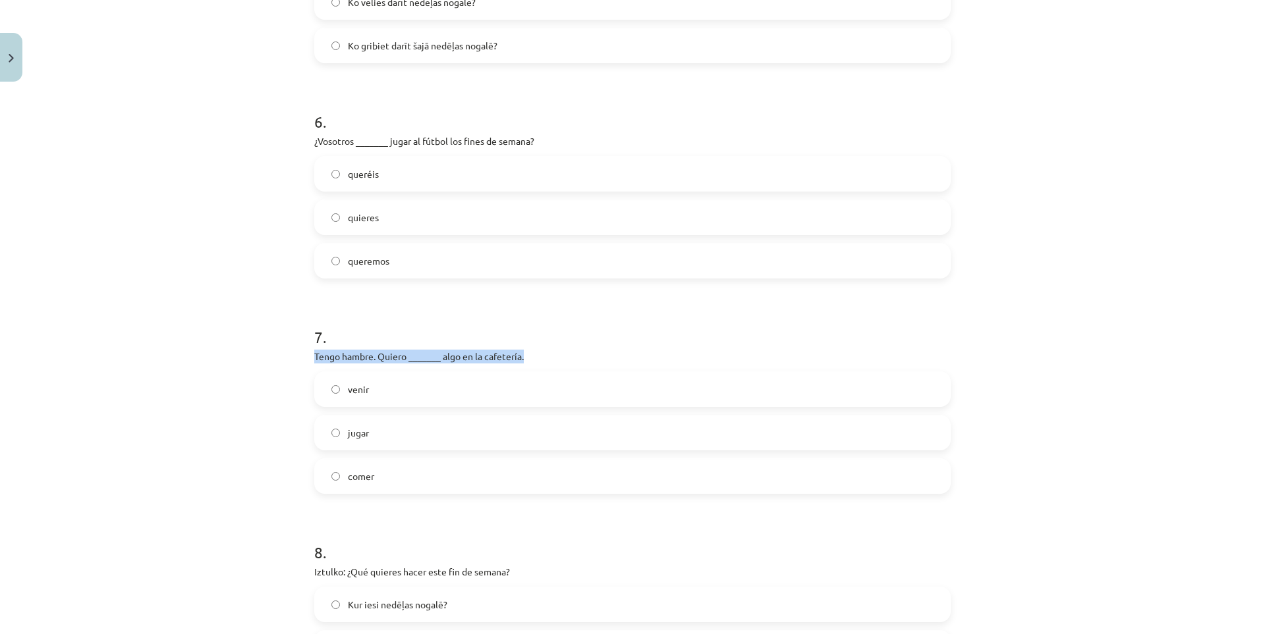
drag, startPoint x: 404, startPoint y: 356, endPoint x: 539, endPoint y: 360, distance: 135.1
click at [539, 360] on div "10 XP Saņemsi Grūts 591 pilda Apraksts Uzdevums Palīdzība 1 . Este fin de seman…" at bounding box center [632, 49] width 652 height 2422
click at [530, 362] on div at bounding box center [530, 362] width 0 height 0
click at [611, 356] on p "Tengo hambre. Quiero _______ algo en la cafetería." at bounding box center [632, 357] width 636 height 14
click at [404, 474] on label "comer" at bounding box center [633, 476] width 634 height 33
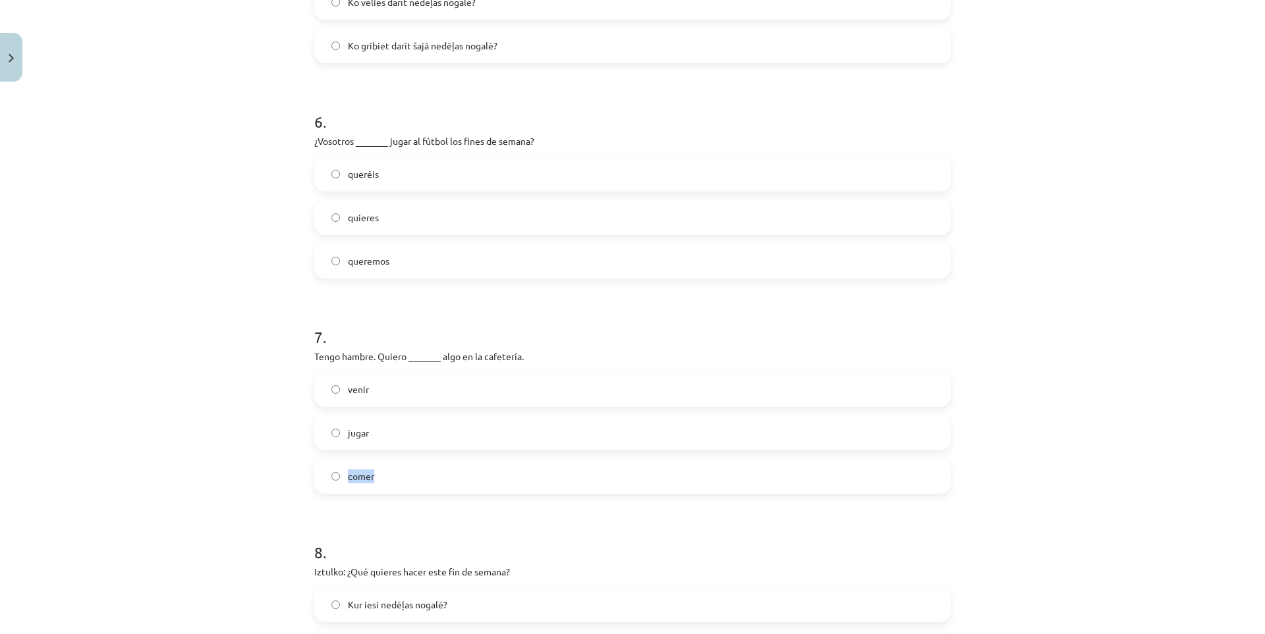
drag, startPoint x: 352, startPoint y: 475, endPoint x: 339, endPoint y: 474, distance: 13.2
click at [339, 474] on label "comer" at bounding box center [633, 476] width 634 height 33
click at [331, 453] on div at bounding box center [331, 453] width 0 height 0
click at [420, 500] on form "1 . Este fin de semana vosotras _______ ir al museo nacional. queréis queremos …" at bounding box center [632, 77] width 636 height 2128
drag, startPoint x: 354, startPoint y: 429, endPoint x: 340, endPoint y: 429, distance: 14.5
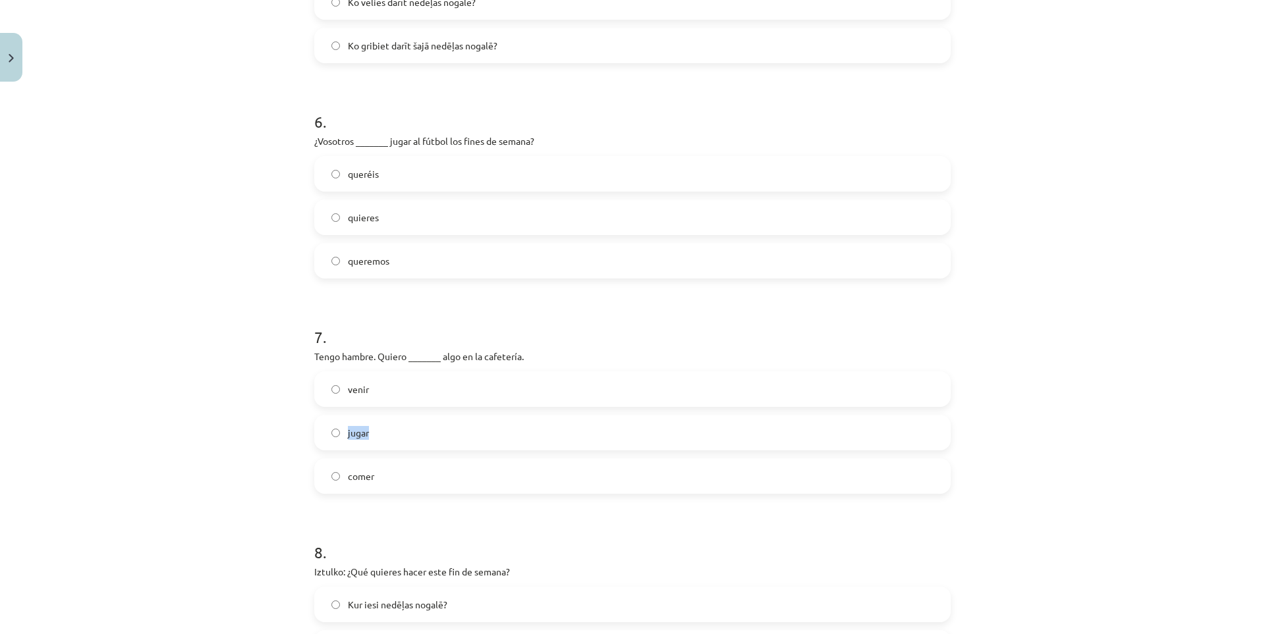
click at [340, 429] on label "jugar" at bounding box center [633, 432] width 634 height 33
click at [331, 409] on div at bounding box center [331, 409] width 0 height 0
click at [475, 381] on label "venir" at bounding box center [633, 389] width 634 height 33
drag, startPoint x: 378, startPoint y: 387, endPoint x: 345, endPoint y: 389, distance: 33.0
click at [345, 389] on label "venir" at bounding box center [633, 389] width 634 height 33
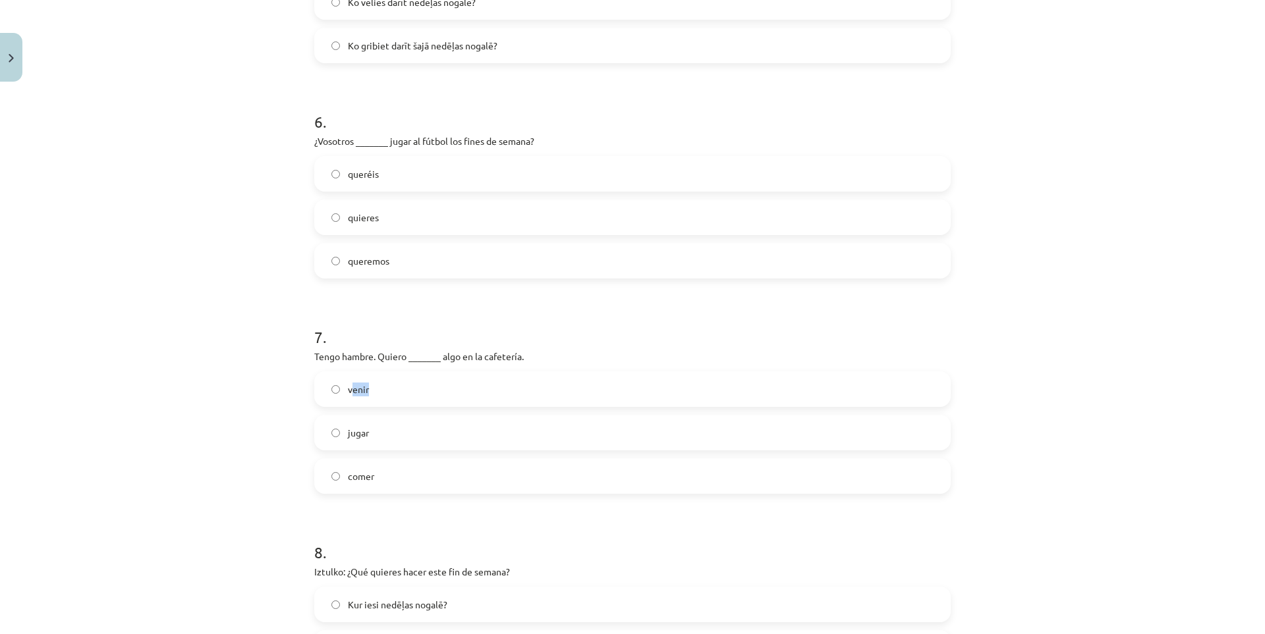
click at [337, 395] on div at bounding box center [337, 395] width 0 height 0
click at [452, 354] on p "Tengo hambre. Quiero _______ algo en la cafetería." at bounding box center [632, 357] width 636 height 14
drag, startPoint x: 381, startPoint y: 383, endPoint x: 337, endPoint y: 394, distance: 44.7
click at [337, 394] on label "venir" at bounding box center [633, 389] width 634 height 33
click at [329, 395] on div at bounding box center [329, 395] width 0 height 0
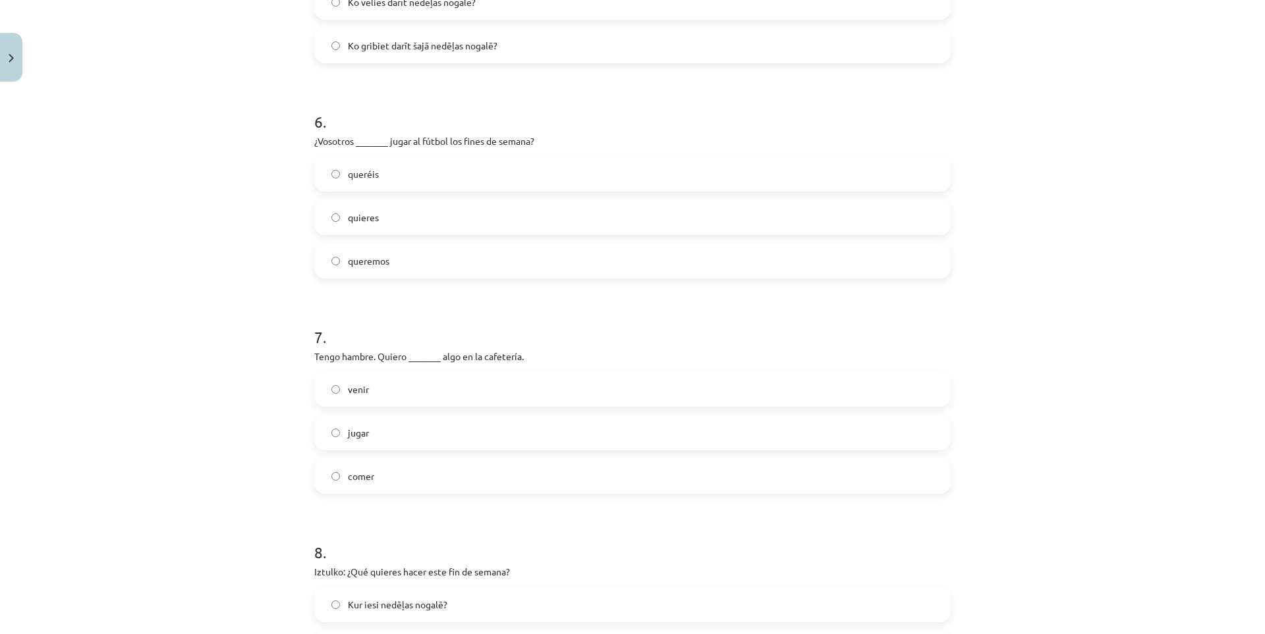
click at [264, 408] on div "Mācību tēma: Spāņu valodas b1 - 11. klases 1.ieskaites mācību materiāls #5 📝 Te…" at bounding box center [632, 317] width 1265 height 634
click at [341, 472] on label "comer" at bounding box center [633, 476] width 634 height 33
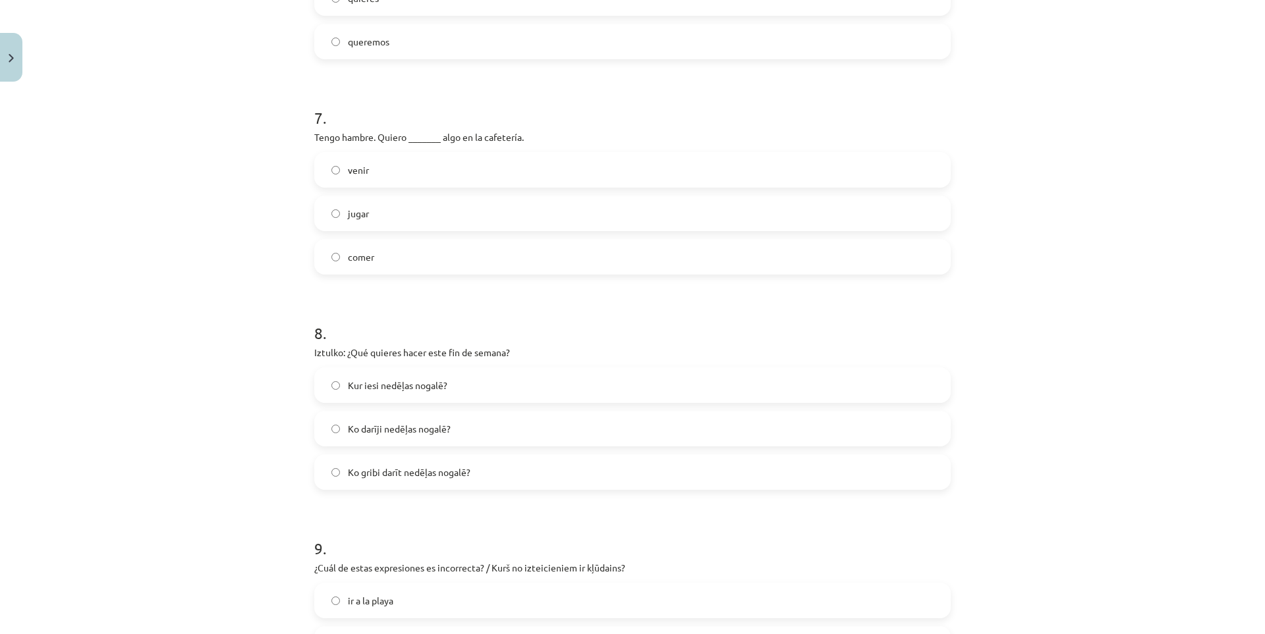
scroll to position [1579, 0]
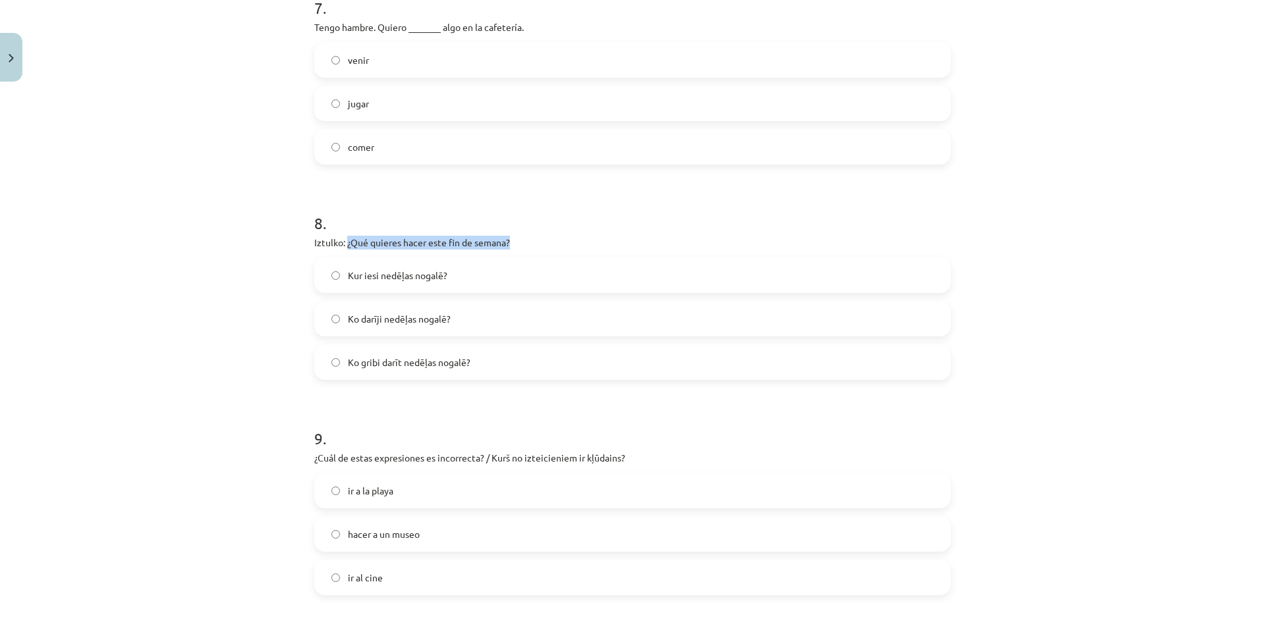
drag, startPoint x: 395, startPoint y: 238, endPoint x: 511, endPoint y: 243, distance: 115.4
click at [511, 243] on p "Iztulko: ¿Qué quieres hacer este fin de semana?" at bounding box center [632, 243] width 636 height 14
click at [502, 248] on div at bounding box center [502, 248] width 0 height 0
click at [597, 251] on div "8 . Iztulko: ¿Qué quieres hacer este fin de semana? Kur iesi nedēļas nogalē? Ko…" at bounding box center [632, 285] width 636 height 189
click at [424, 370] on label "Ko gribi darīt nedēļas nogalē?" at bounding box center [633, 362] width 634 height 33
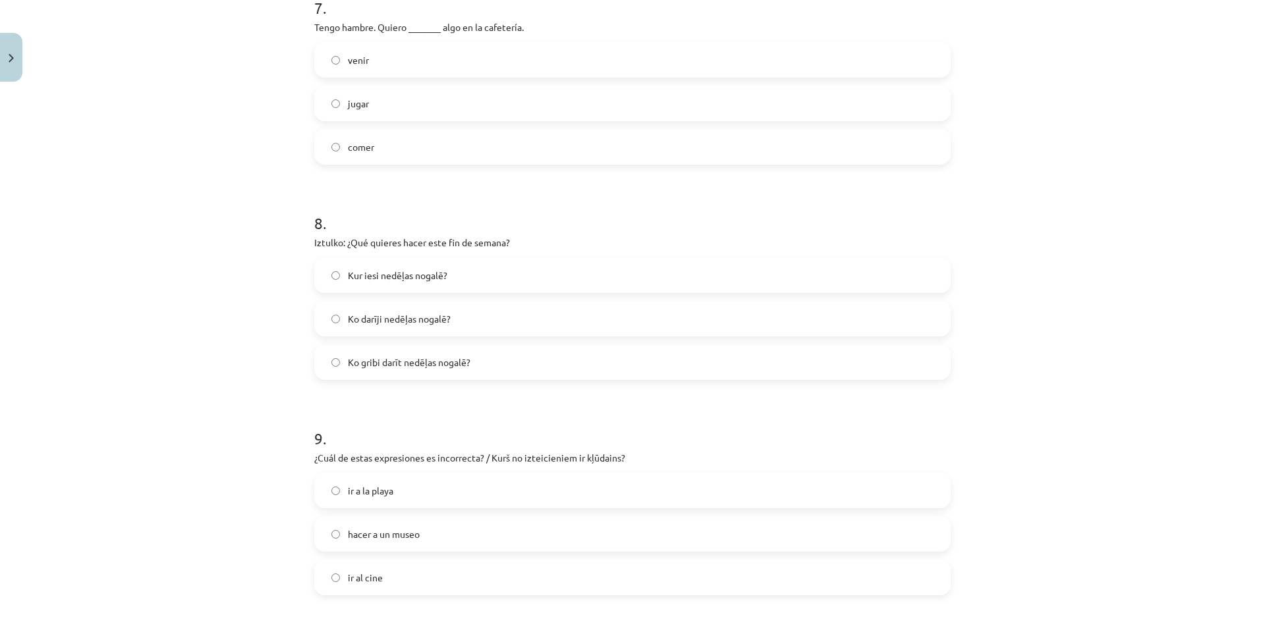
scroll to position [1798, 0]
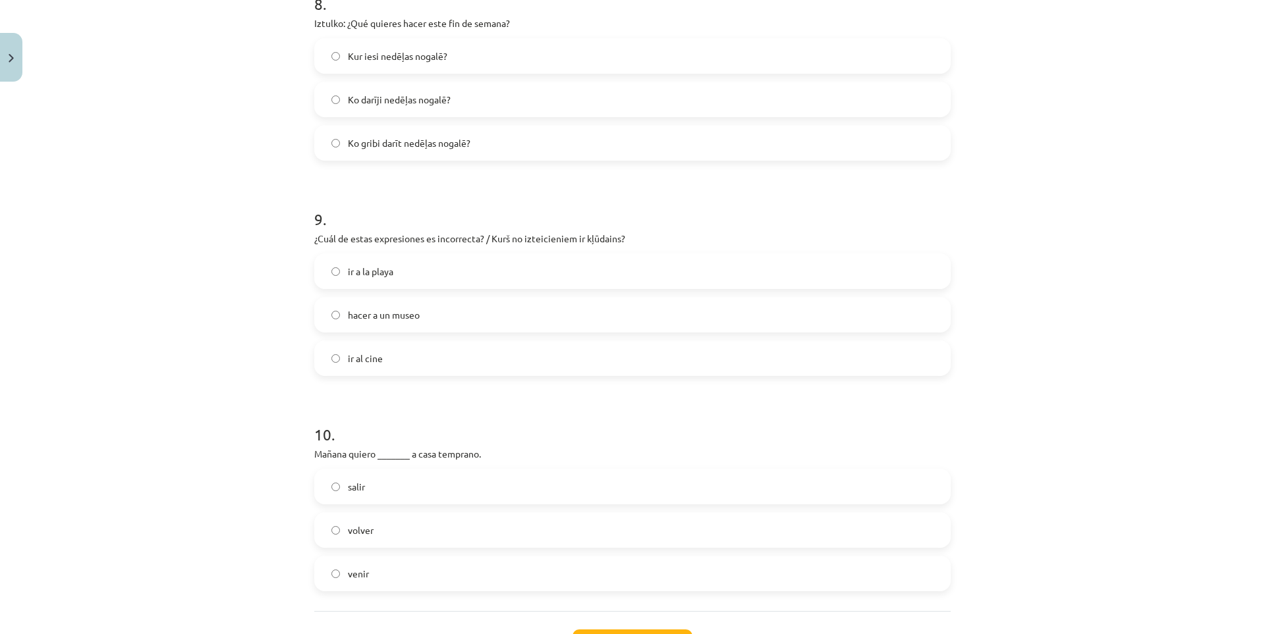
click at [390, 314] on span "hacer a un museo" at bounding box center [384, 315] width 72 height 14
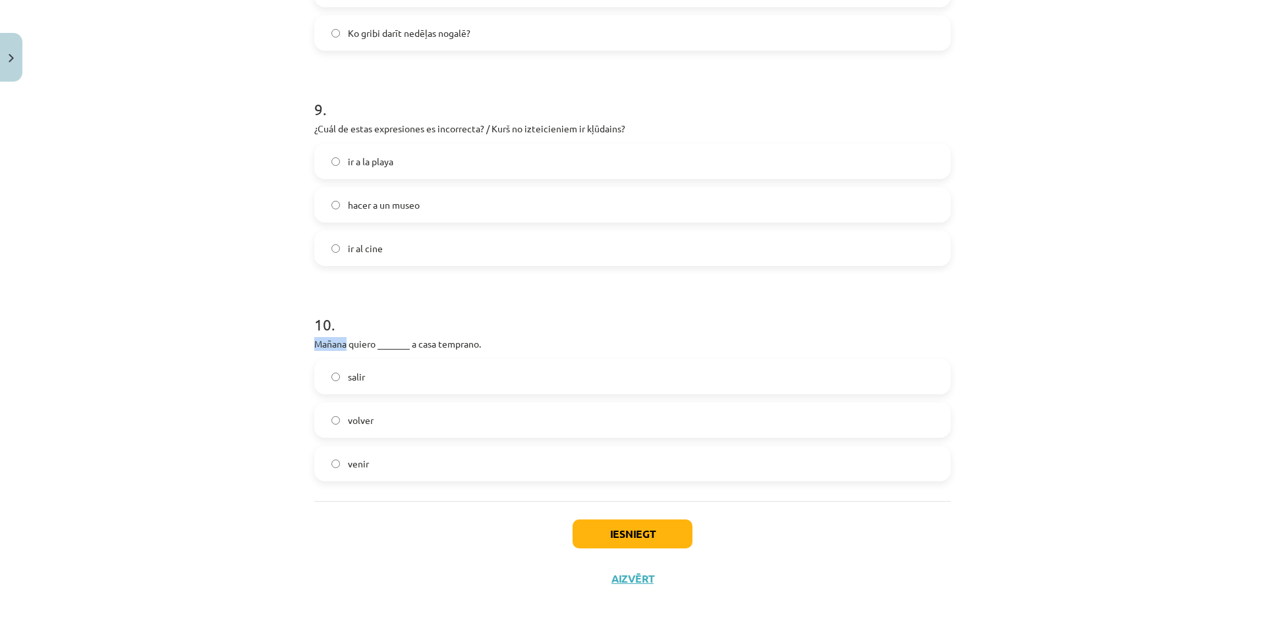
drag, startPoint x: 305, startPoint y: 339, endPoint x: 341, endPoint y: 341, distance: 36.3
click at [333, 320] on div at bounding box center [333, 320] width 0 height 0
drag, startPoint x: 206, startPoint y: 367, endPoint x: 314, endPoint y: 360, distance: 108.2
click at [208, 367] on div "Mācību tēma: Spāņu valodas b1 - 11. klases 1.ieskaites mācību materiāls #5 📝 Te…" at bounding box center [632, 317] width 1265 height 634
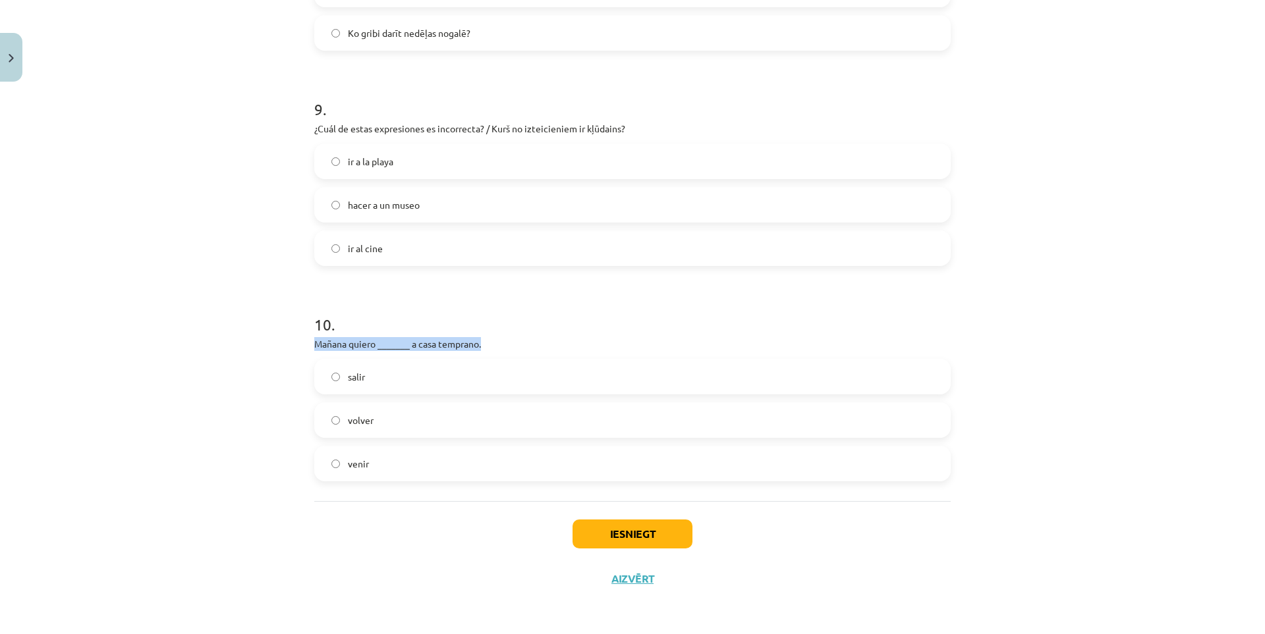
drag, startPoint x: 312, startPoint y: 345, endPoint x: 481, endPoint y: 348, distance: 169.3
click at [481, 348] on p "Mañana quiero _______ a casa temprano." at bounding box center [632, 344] width 636 height 14
click at [472, 350] on div at bounding box center [472, 350] width 0 height 0
click at [622, 319] on h1 "10 ." at bounding box center [632, 312] width 636 height 41
click at [417, 464] on label "venir" at bounding box center [633, 463] width 634 height 33
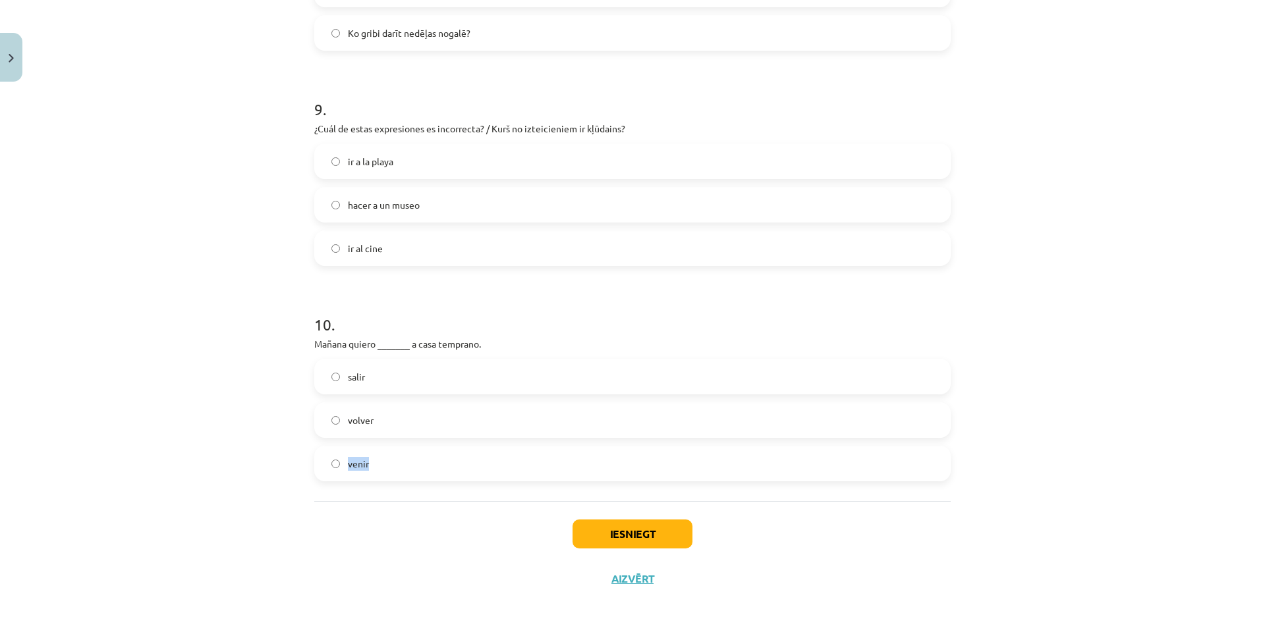
drag, startPoint x: 376, startPoint y: 462, endPoint x: 344, endPoint y: 461, distance: 32.3
click at [344, 460] on label "venir" at bounding box center [633, 463] width 634 height 33
click at [335, 440] on div at bounding box center [335, 440] width 0 height 0
click at [518, 355] on div "10 . [DATE] quiero _______ a casa temprano. salir volver venir" at bounding box center [632, 386] width 636 height 189
drag, startPoint x: 370, startPoint y: 415, endPoint x: 343, endPoint y: 414, distance: 27.0
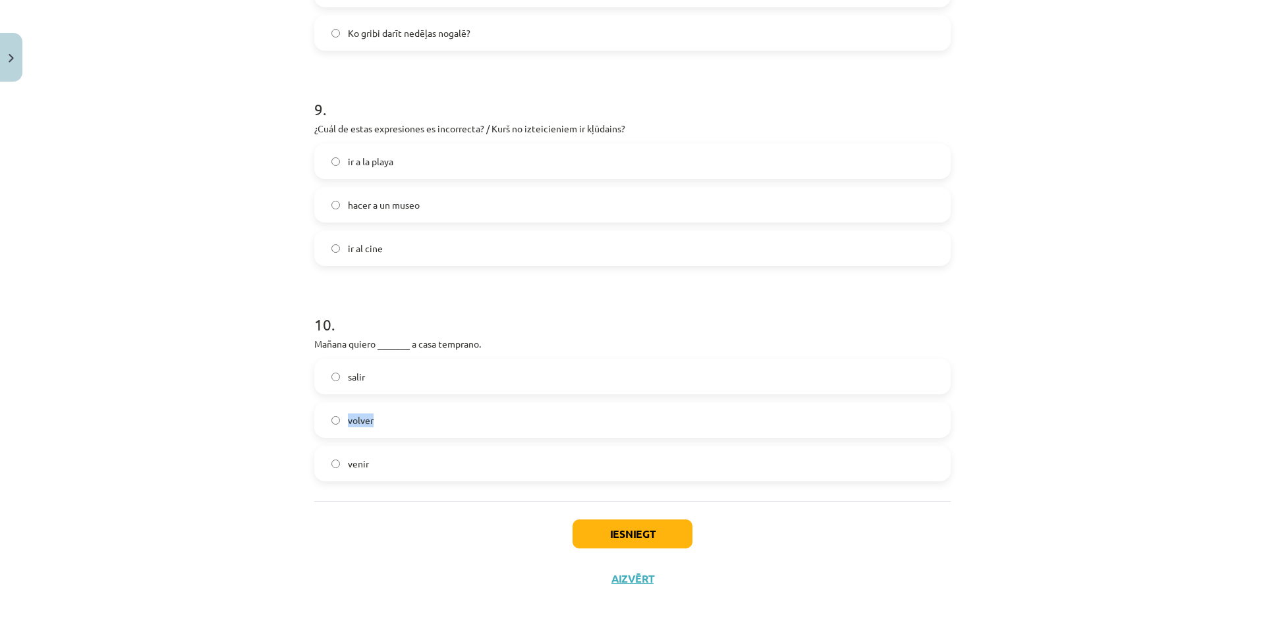
click at [343, 414] on label "volver" at bounding box center [633, 420] width 634 height 33
click at [334, 397] on div at bounding box center [334, 397] width 0 height 0
click at [509, 332] on h1 "10 ." at bounding box center [632, 312] width 636 height 41
drag, startPoint x: 374, startPoint y: 374, endPoint x: 342, endPoint y: 375, distance: 32.3
click at [342, 375] on label "salir" at bounding box center [633, 376] width 634 height 33
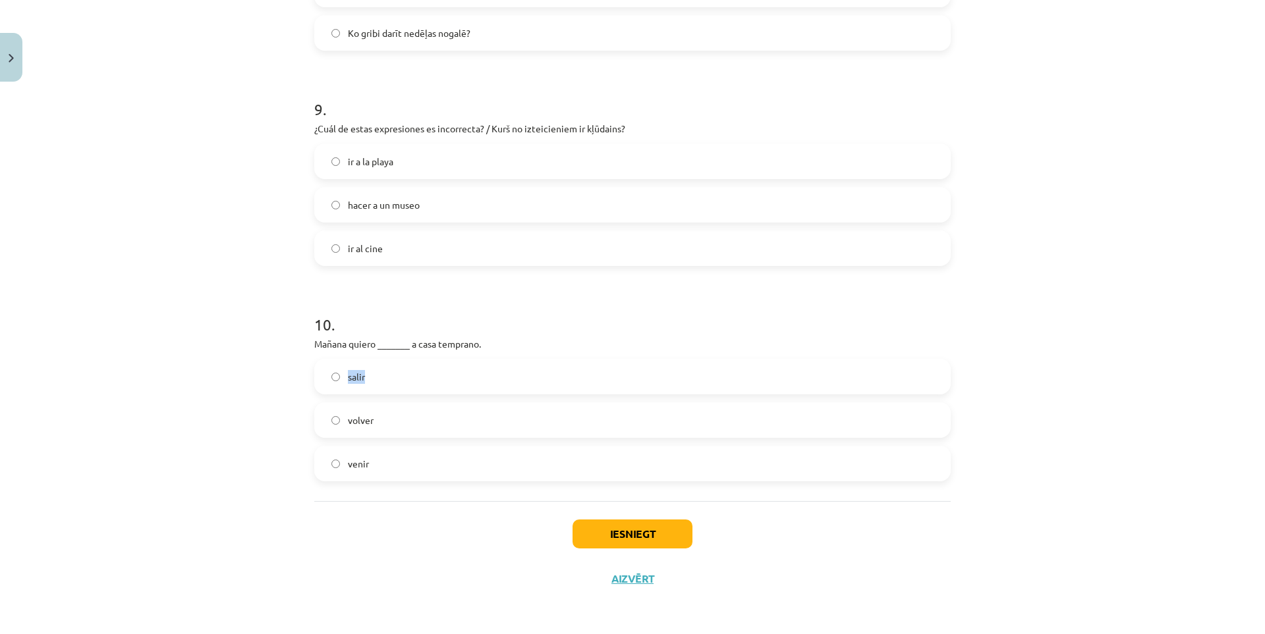
drag, startPoint x: 343, startPoint y: 364, endPoint x: 350, endPoint y: 362, distance: 7.4
click at [333, 353] on div at bounding box center [333, 353] width 0 height 0
drag, startPoint x: 522, startPoint y: 330, endPoint x: 487, endPoint y: 362, distance: 47.5
click at [523, 332] on h1 "10 ." at bounding box center [632, 312] width 636 height 41
click at [404, 416] on label "volver" at bounding box center [633, 420] width 634 height 33
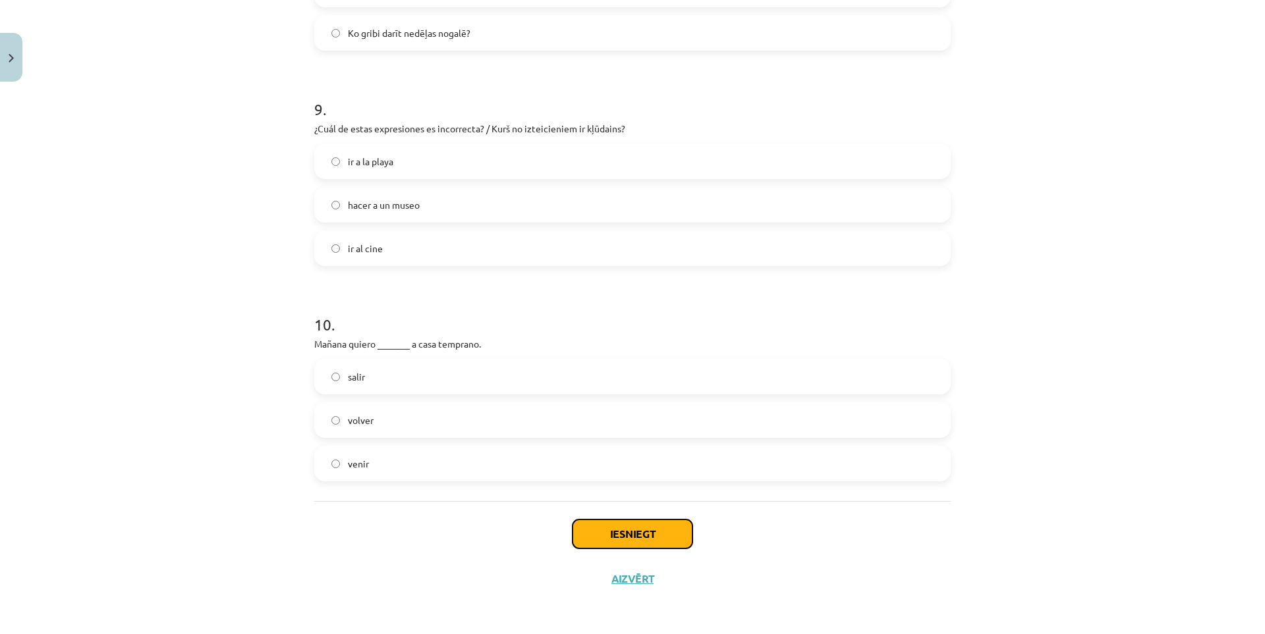
click at [641, 532] on button "Iesniegt" at bounding box center [632, 534] width 120 height 29
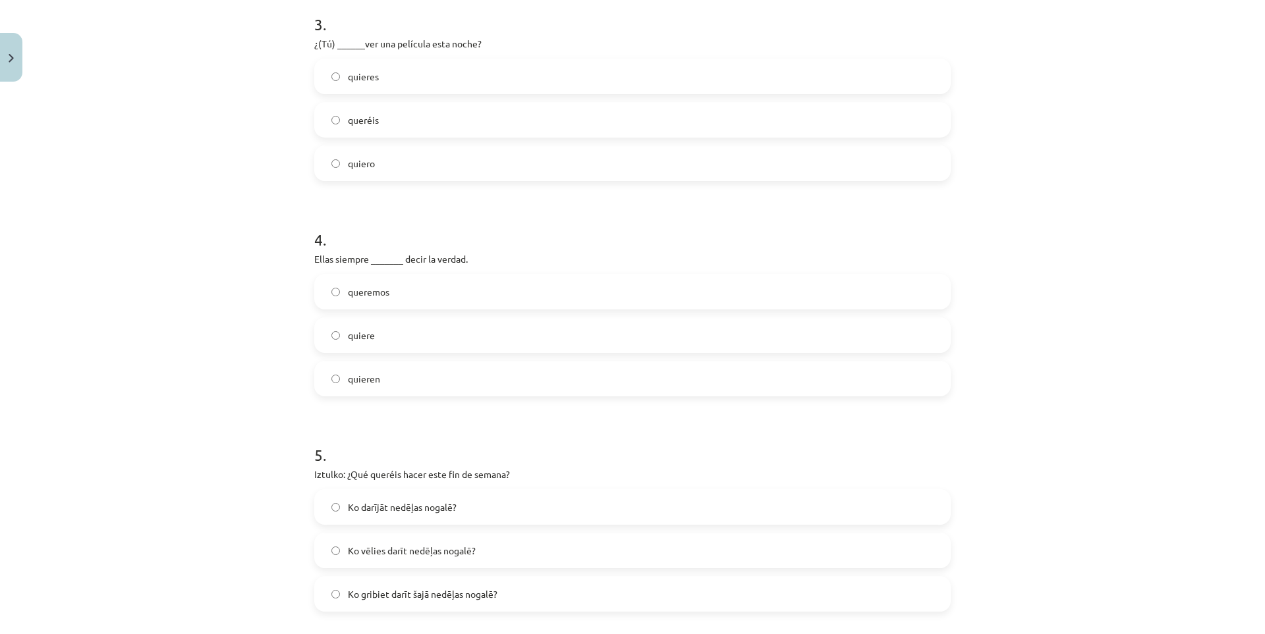
scroll to position [372, 0]
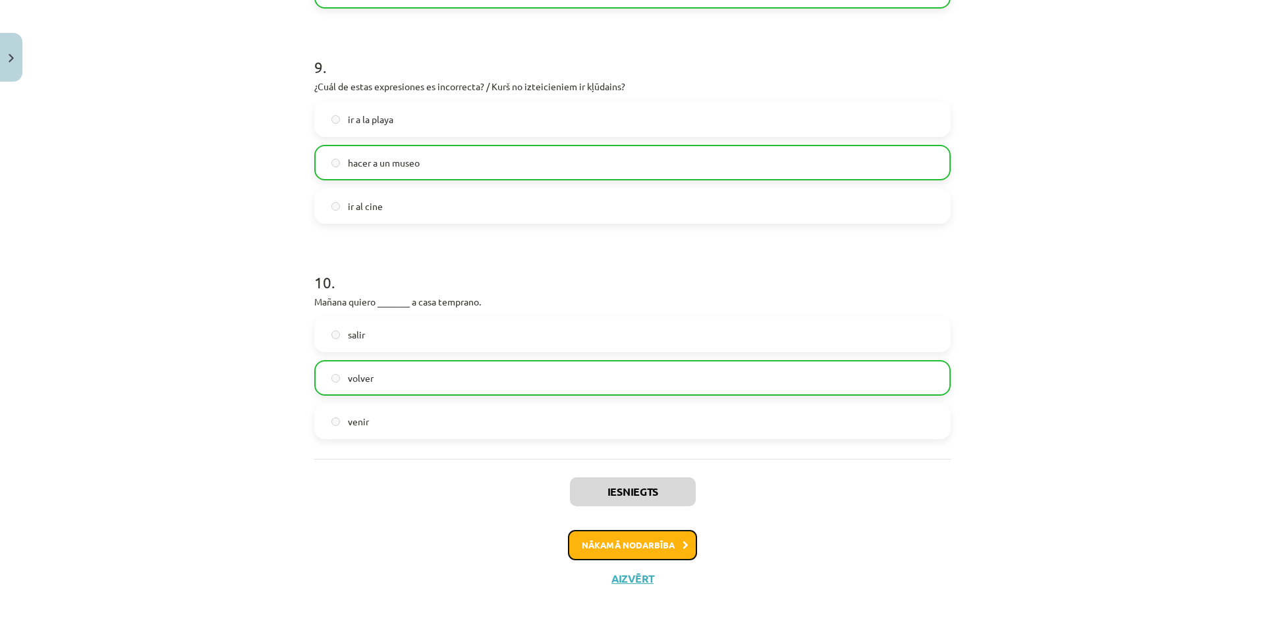
click at [661, 535] on button "Nākamā nodarbība" at bounding box center [632, 545] width 129 height 30
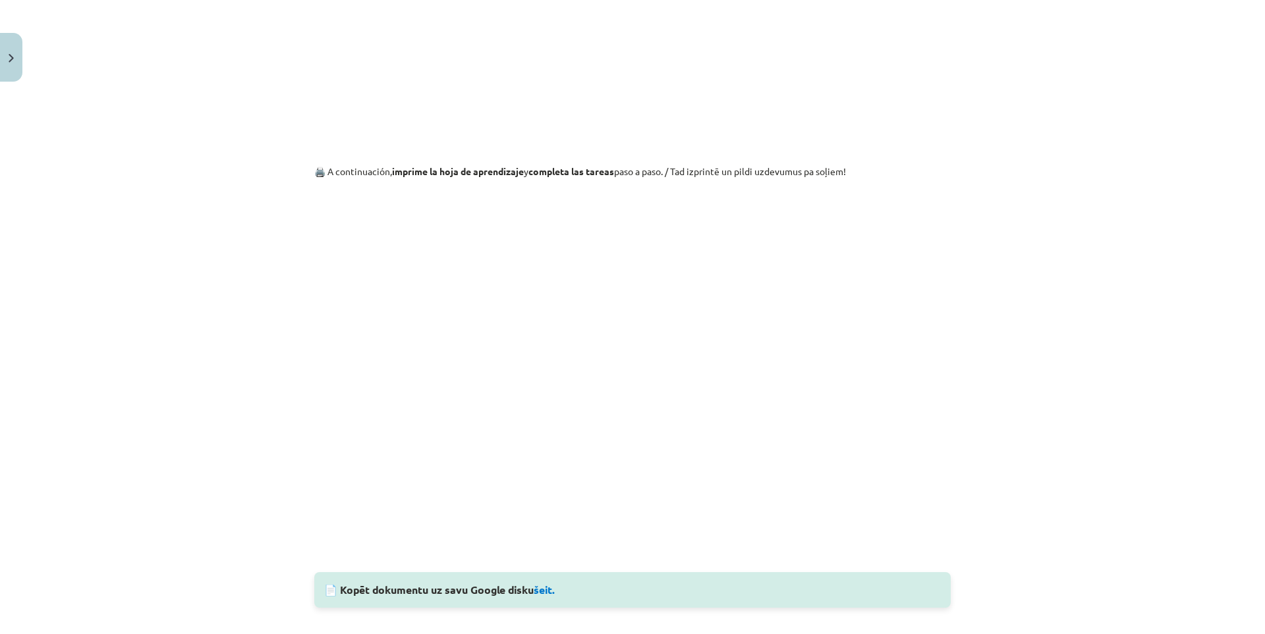
scroll to position [1170, 0]
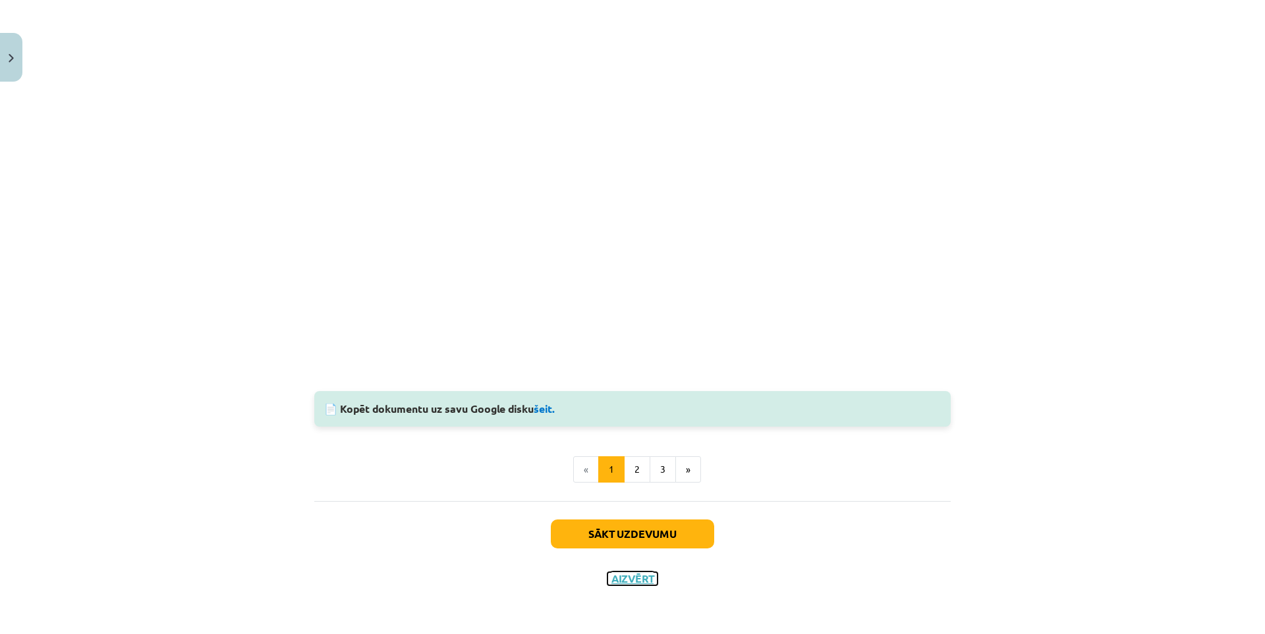
drag, startPoint x: 625, startPoint y: 580, endPoint x: 642, endPoint y: 551, distance: 34.6
click at [627, 578] on button "Aizvērt" at bounding box center [632, 578] width 50 height 13
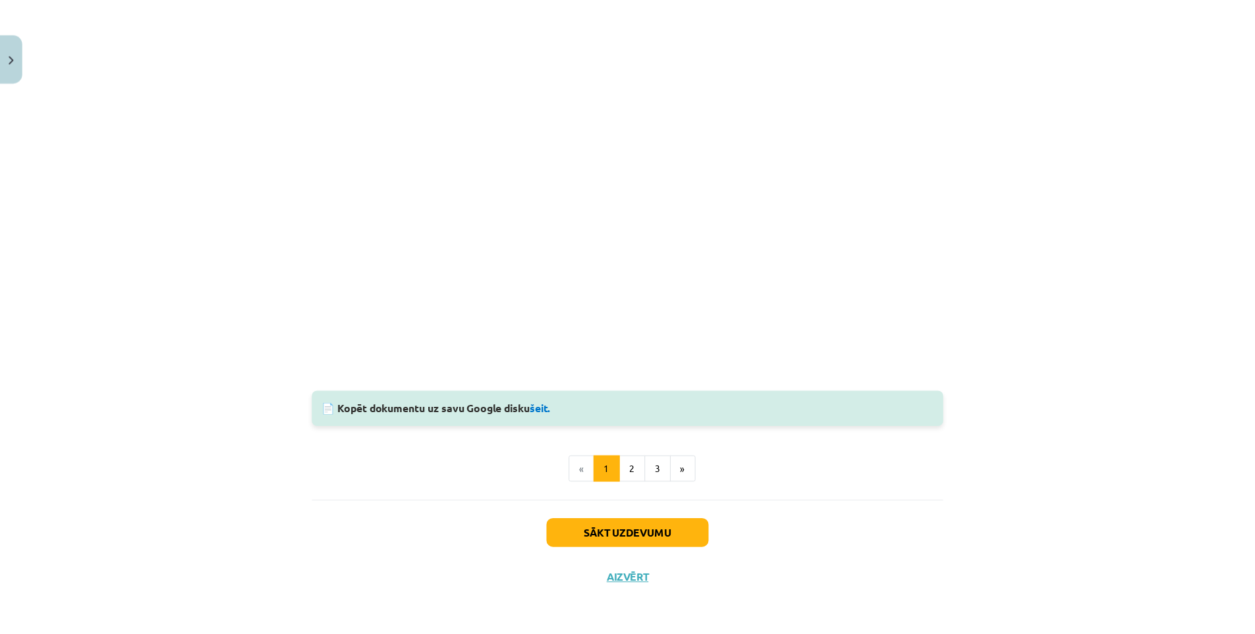
scroll to position [769, 0]
